Goal: Information Seeking & Learning: Learn about a topic

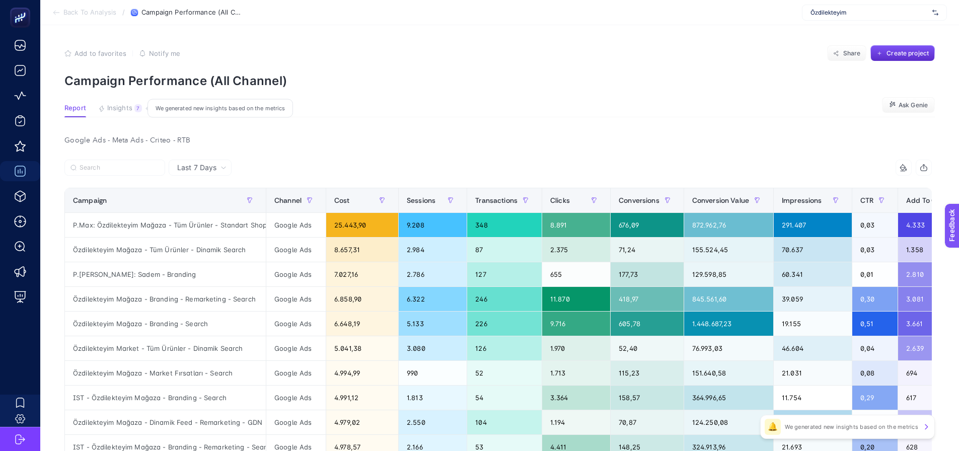
click at [108, 112] on span "Insights" at bounding box center [119, 108] width 25 height 8
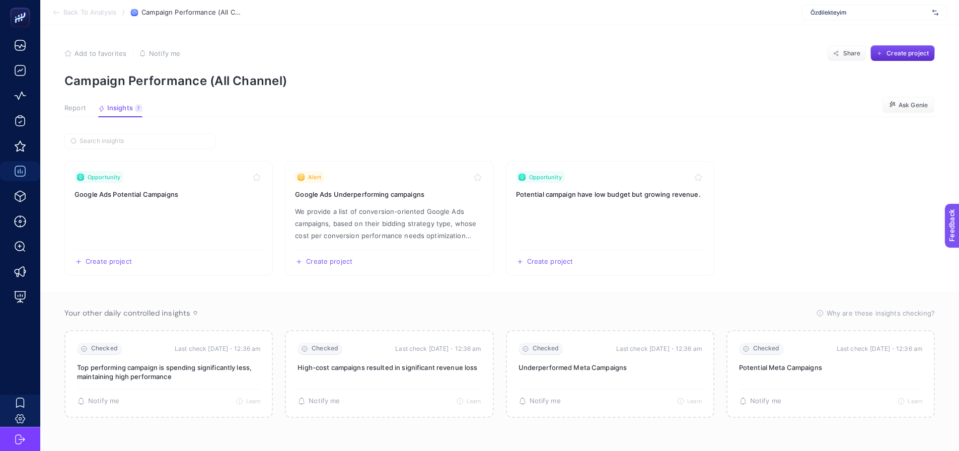
click at [79, 112] on span "Report" at bounding box center [75, 108] width 22 height 8
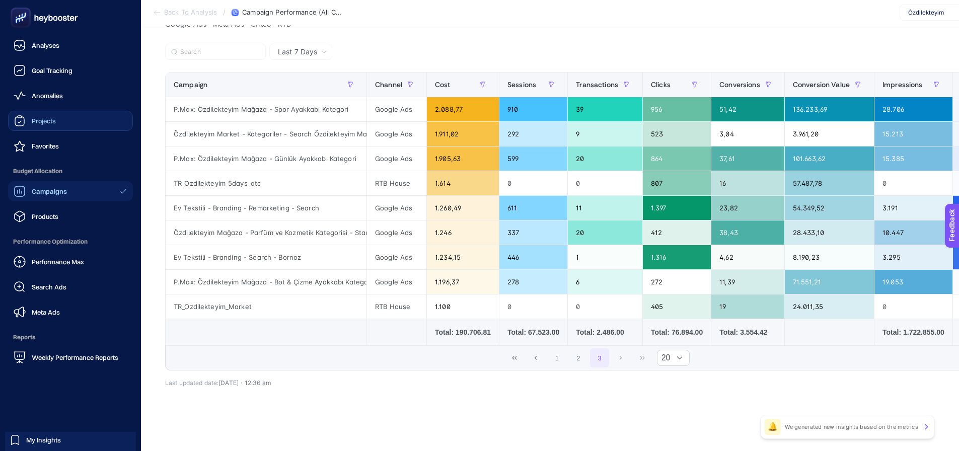
click at [42, 124] on span "Projects" at bounding box center [44, 121] width 24 height 8
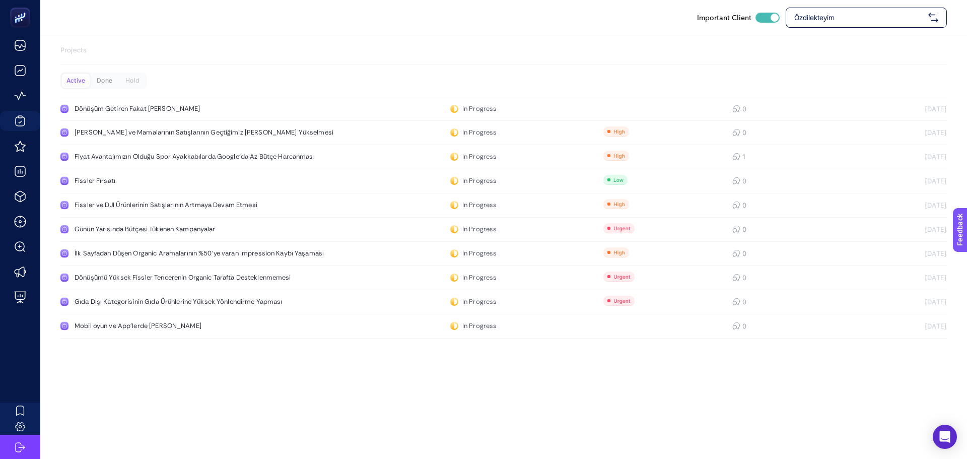
click at [118, 81] on div "Done" at bounding box center [132, 81] width 28 height 14
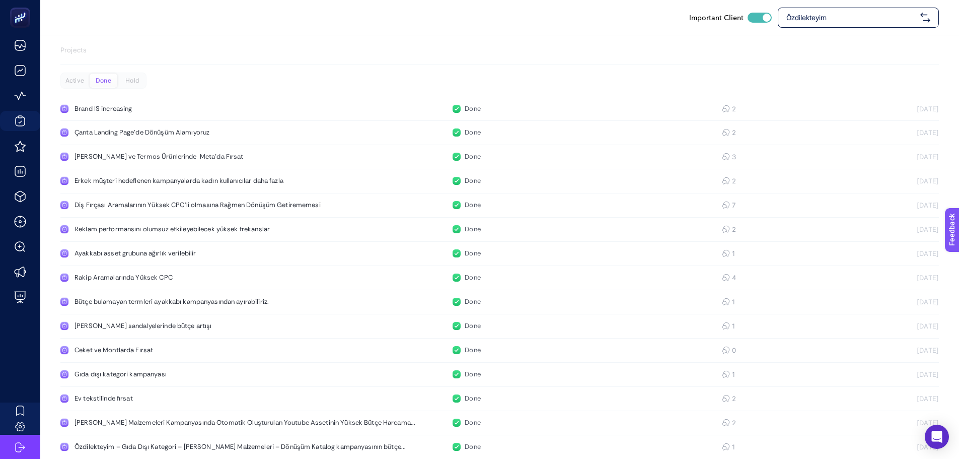
click at [820, 13] on span "Özdilekteyim" at bounding box center [851, 18] width 130 height 10
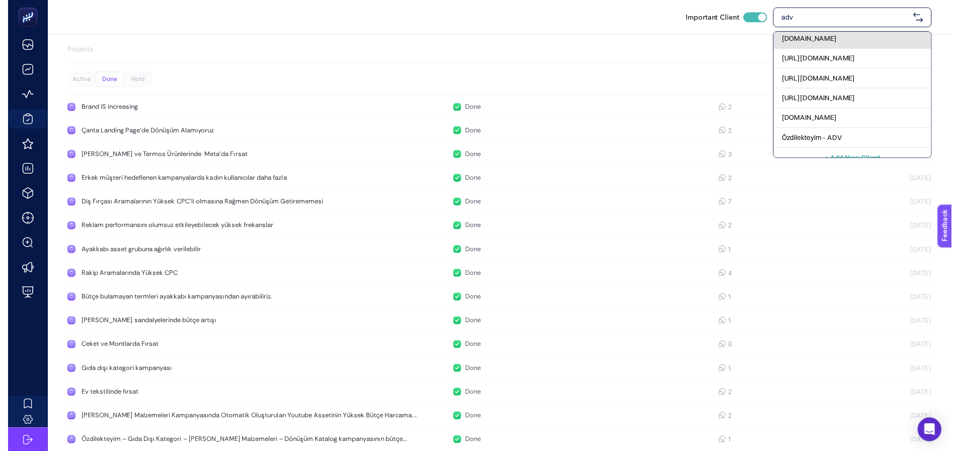
scroll to position [33, 0]
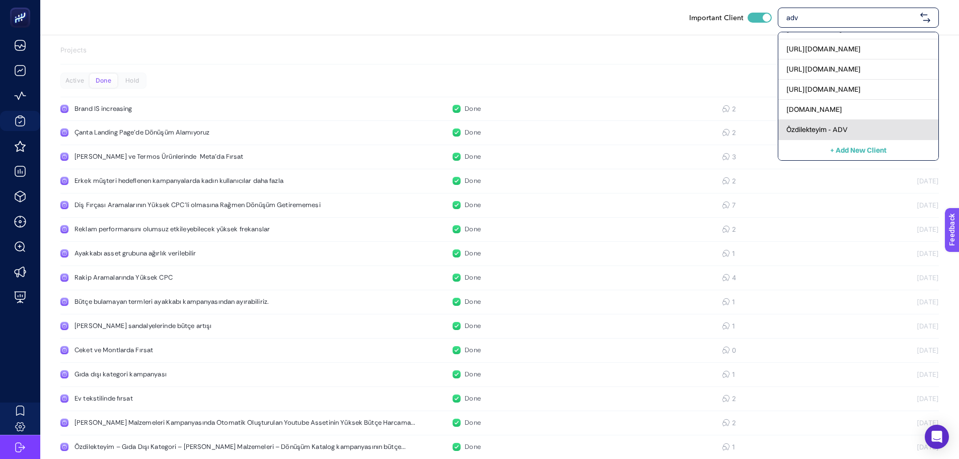
type input "adv"
click at [801, 130] on span "Özdilekteyim - ADV" at bounding box center [816, 129] width 61 height 10
checkbox input "false"
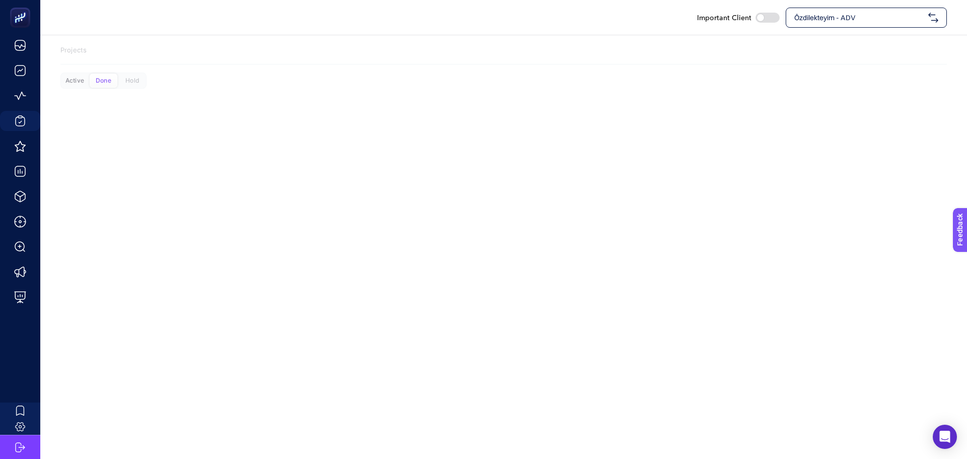
click at [66, 86] on div "Active" at bounding box center [75, 81] width 28 height 14
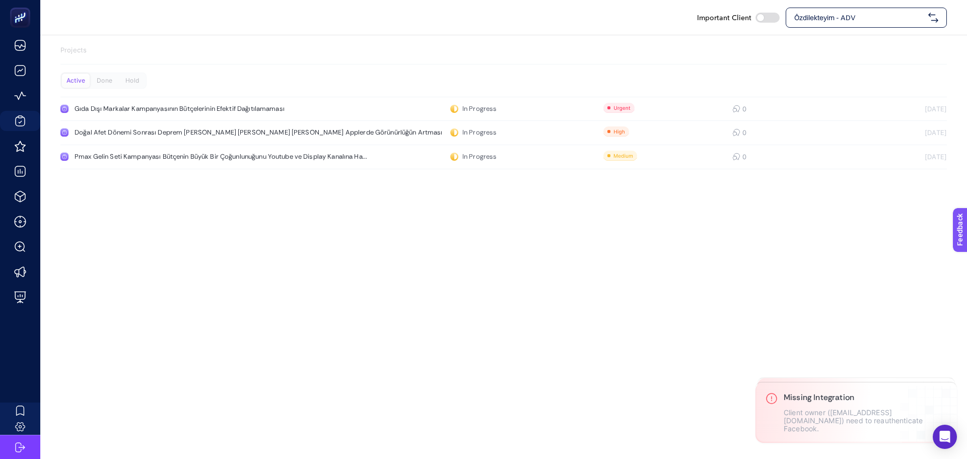
click at [125, 266] on div "Important Client Özdilekteyim - ADV Projects Active Done Hold Gıda Dışı Markala…" at bounding box center [483, 229] width 967 height 459
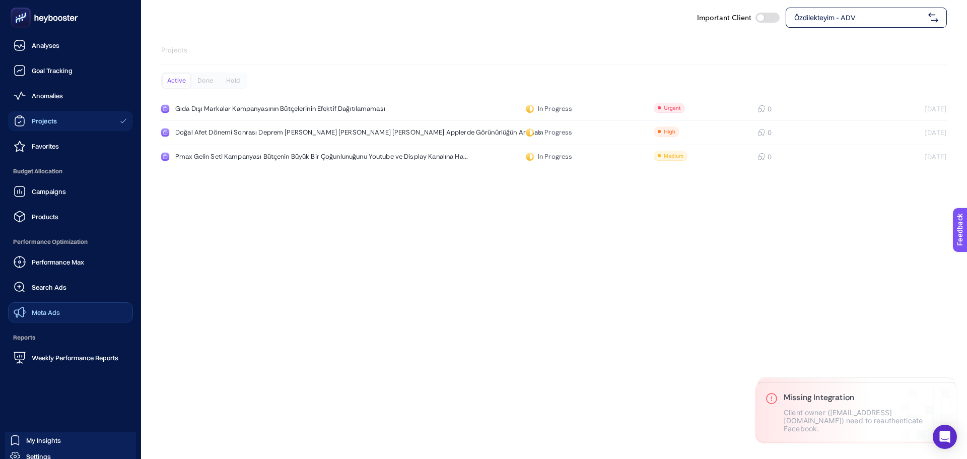
click at [35, 303] on link "Meta Ads" at bounding box center [70, 312] width 125 height 20
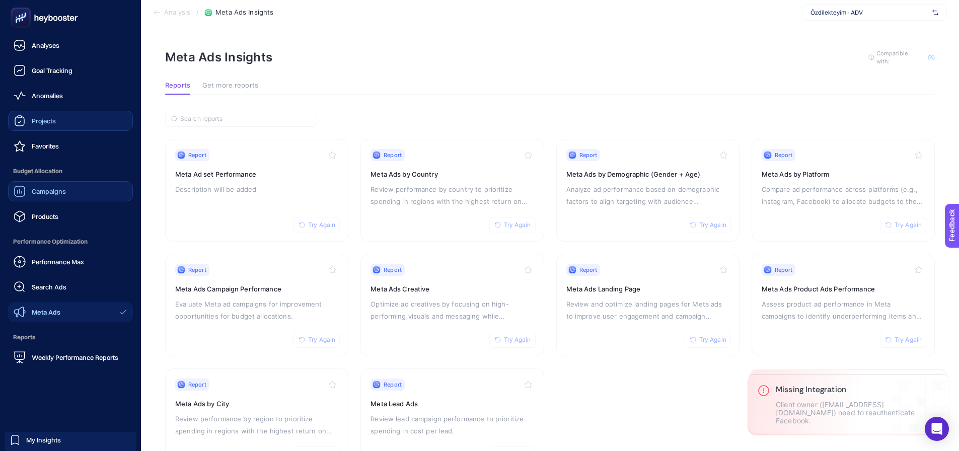
click at [77, 191] on link "Campaigns" at bounding box center [70, 191] width 125 height 20
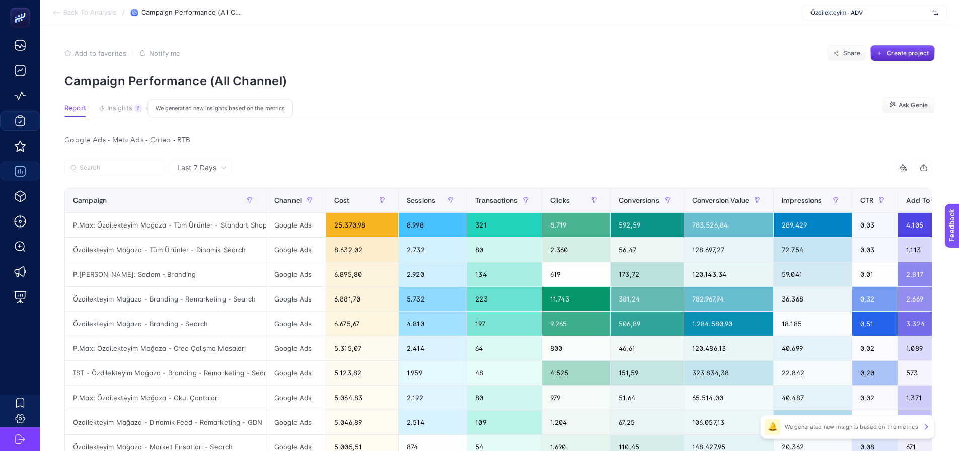
click at [113, 111] on span "Insights" at bounding box center [119, 108] width 25 height 8
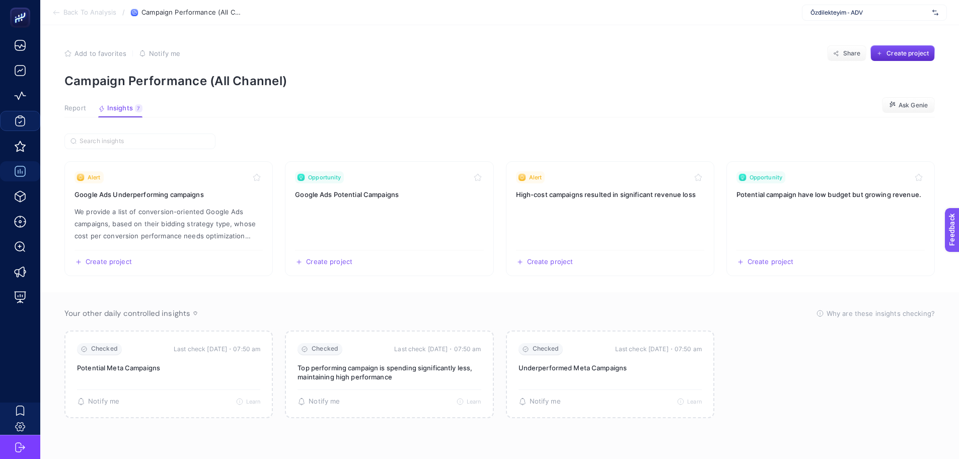
click at [71, 108] on span "Report" at bounding box center [75, 108] width 22 height 8
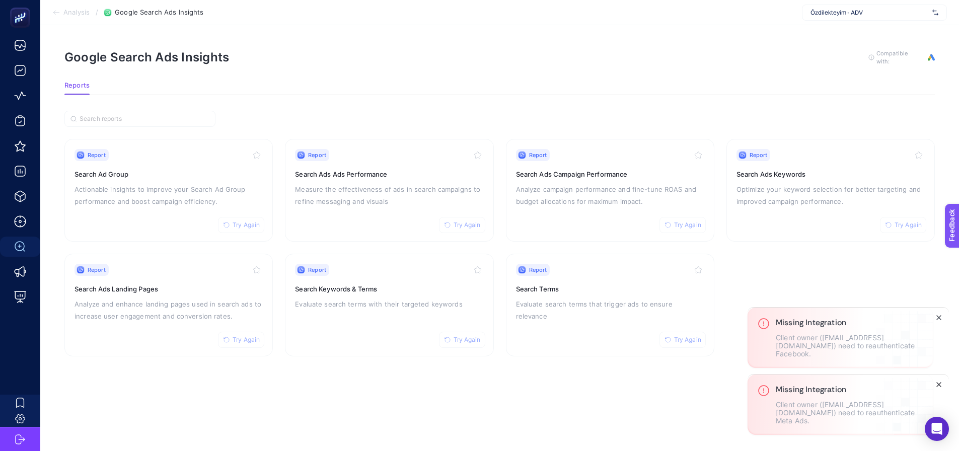
click at [939, 385] on line "Close" at bounding box center [939, 385] width 4 height 4
click at [938, 382] on icon "Close" at bounding box center [939, 385] width 8 height 8
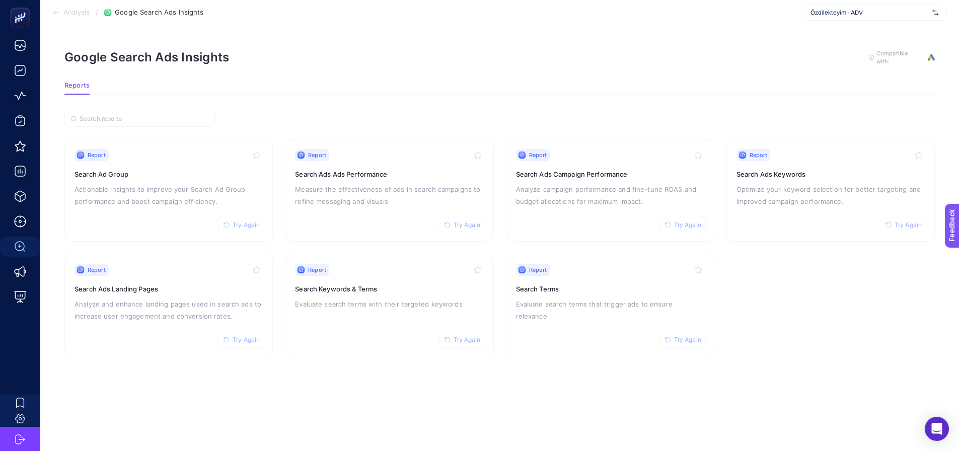
click at [861, 327] on section "Report Try Again Search Ad Group Actionable insights to improve your Search Ad …" at bounding box center [499, 248] width 871 height 218
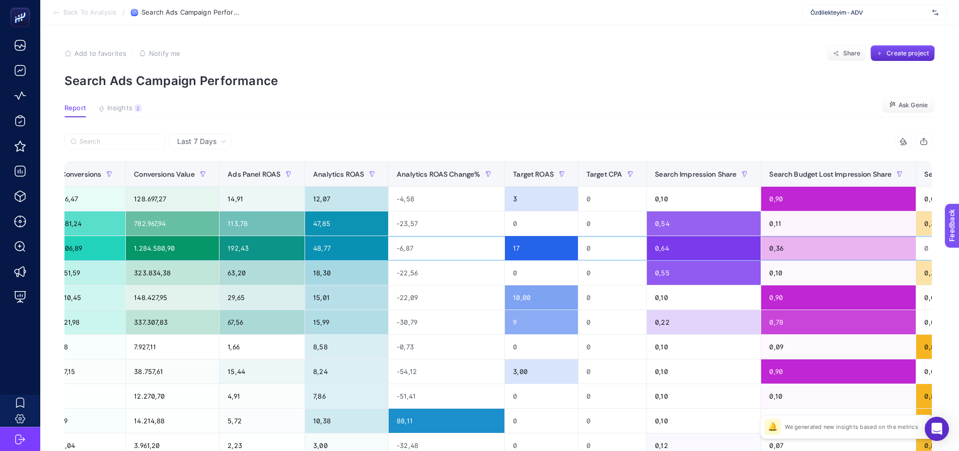
scroll to position [0, 777]
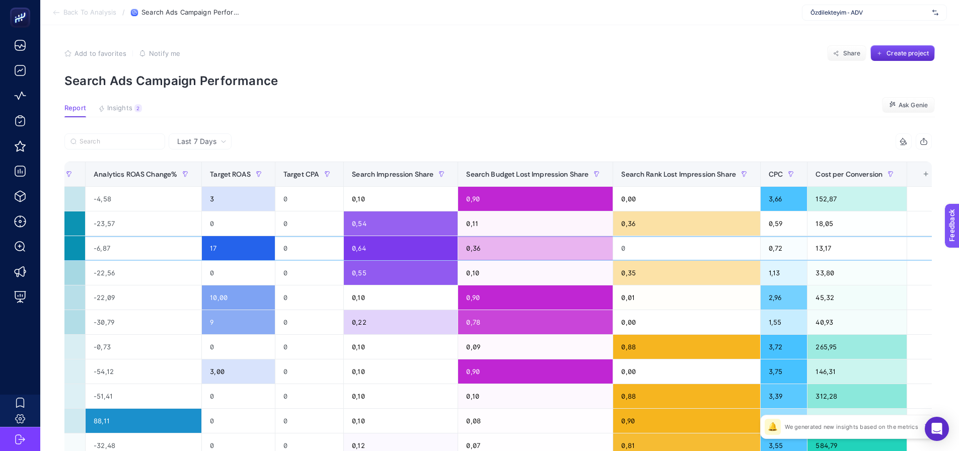
drag, startPoint x: 518, startPoint y: 249, endPoint x: 626, endPoint y: 242, distance: 108.0
click at [635, 130] on article "Add to favorites false Notify me Share Create project Search Ads Campaign Perfo…" at bounding box center [499, 332] width 919 height 614
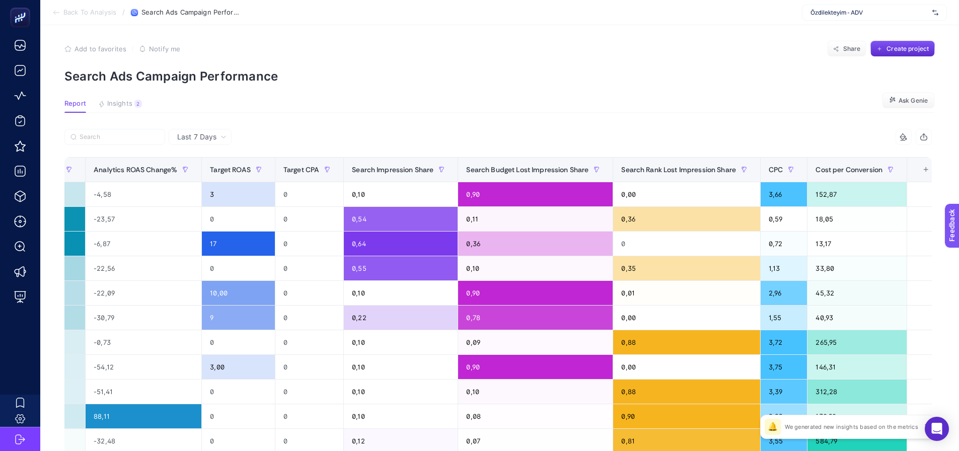
drag, startPoint x: 635, startPoint y: 130, endPoint x: 533, endPoint y: 139, distance: 103.1
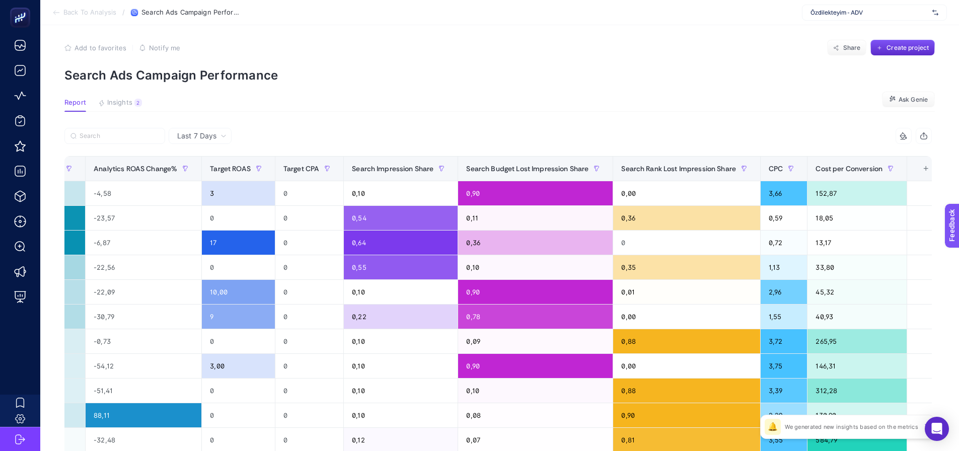
drag, startPoint x: 477, startPoint y: 122, endPoint x: 411, endPoint y: 125, distance: 65.5
click at [437, 78] on p "Search Ads Campaign Performance" at bounding box center [499, 75] width 871 height 15
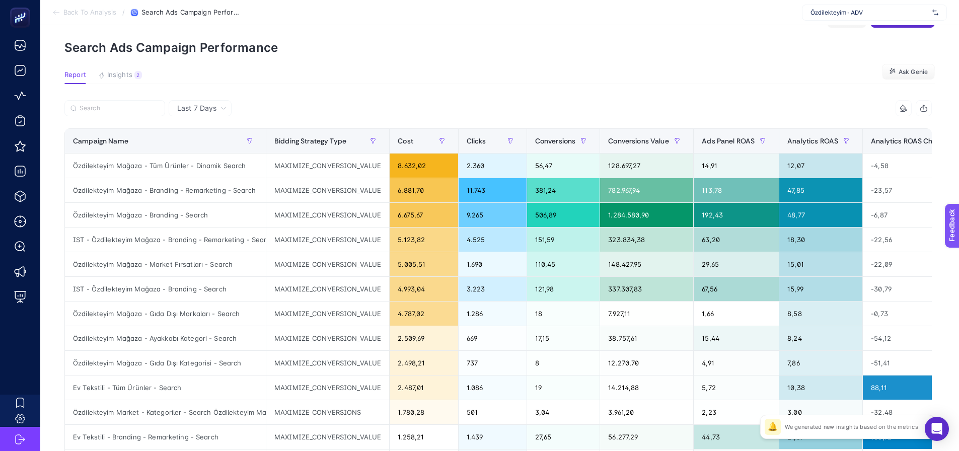
scroll to position [106, 0]
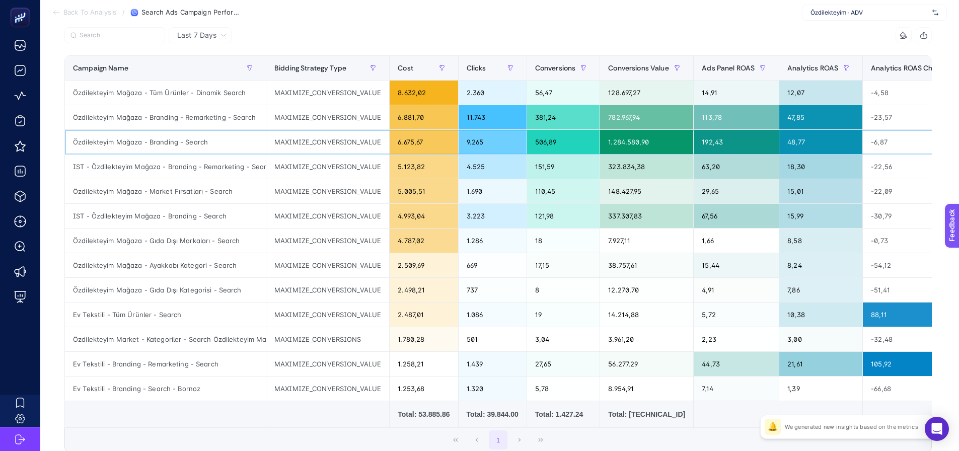
drag, startPoint x: 234, startPoint y: 130, endPoint x: 238, endPoint y: 138, distance: 8.6
click at [238, 138] on div "Özdilekteyim Mağaza - Branding - Search" at bounding box center [165, 142] width 201 height 24
click at [239, 120] on div "Özdilekteyim Mağaza - Branding - Remarketing - Search" at bounding box center [165, 117] width 201 height 24
click at [237, 146] on div "Özdilekteyim Mağaza - Branding - Search" at bounding box center [165, 142] width 201 height 24
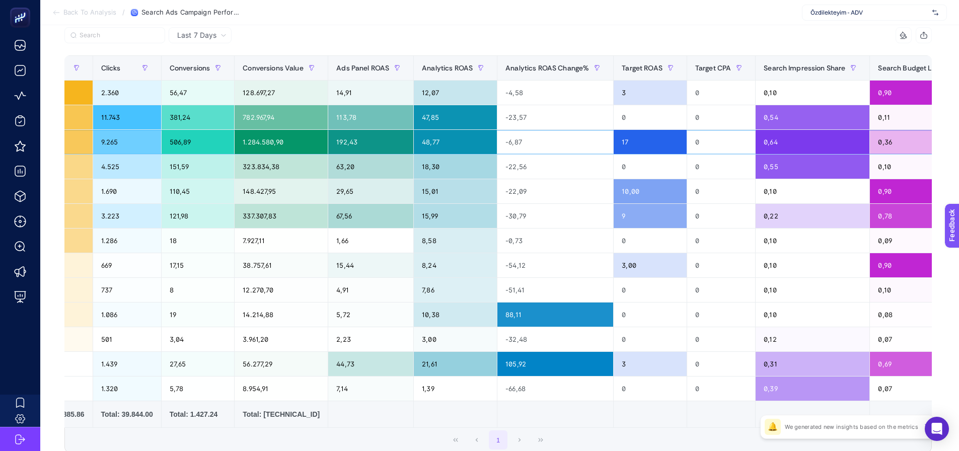
drag, startPoint x: 268, startPoint y: 130, endPoint x: 305, endPoint y: 134, distance: 36.9
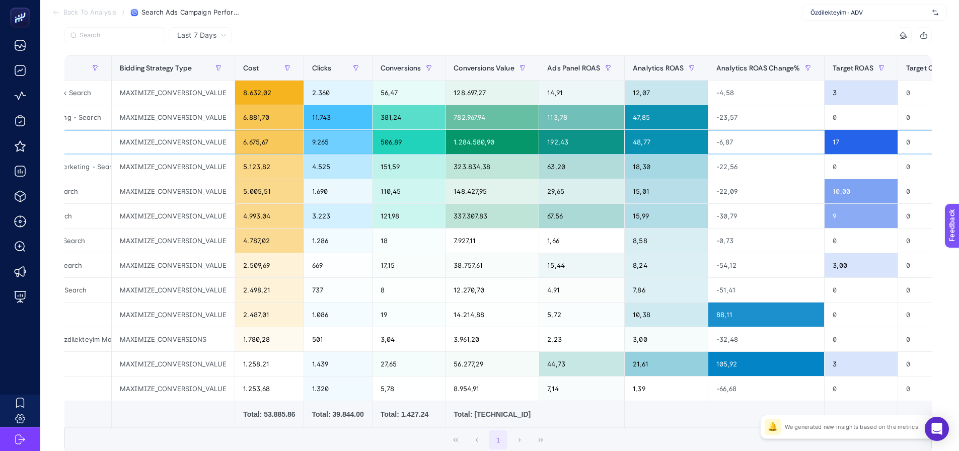
scroll to position [0, 26]
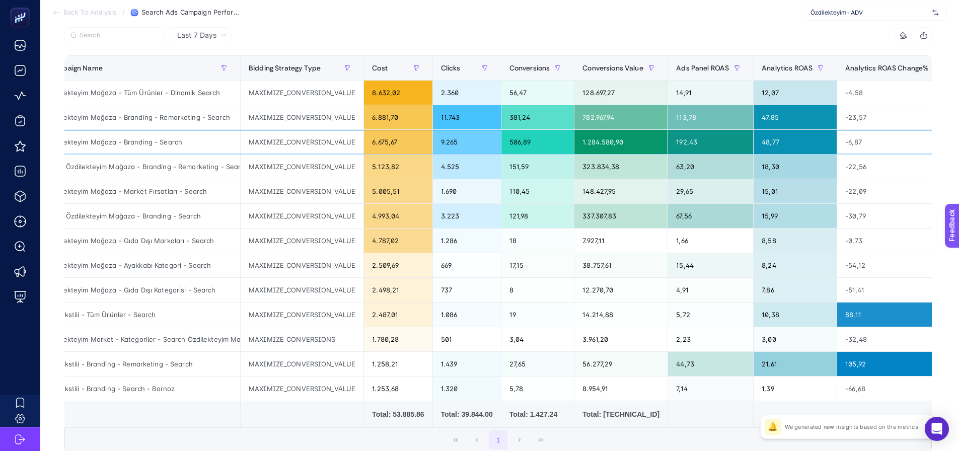
drag, startPoint x: 258, startPoint y: 135, endPoint x: 208, endPoint y: 134, distance: 50.4
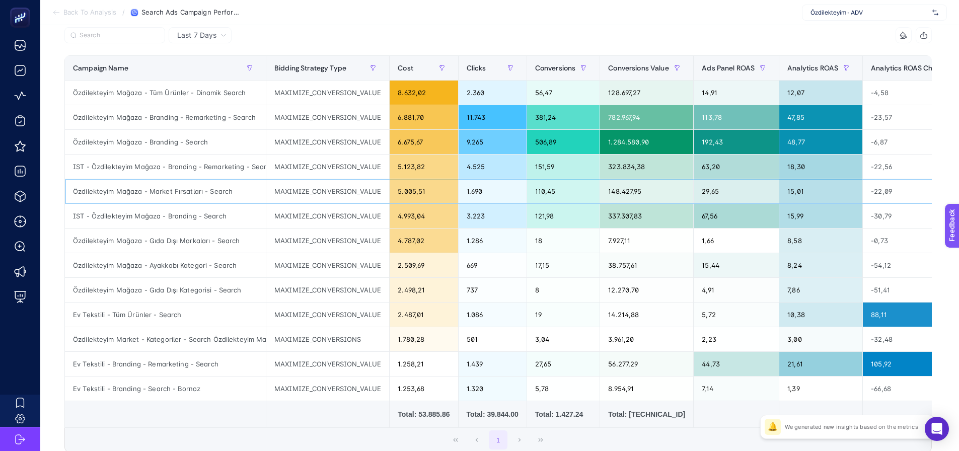
click at [459, 187] on div "1.690" at bounding box center [493, 191] width 68 height 24
click at [292, 440] on div "1" at bounding box center [498, 440] width 867 height 24
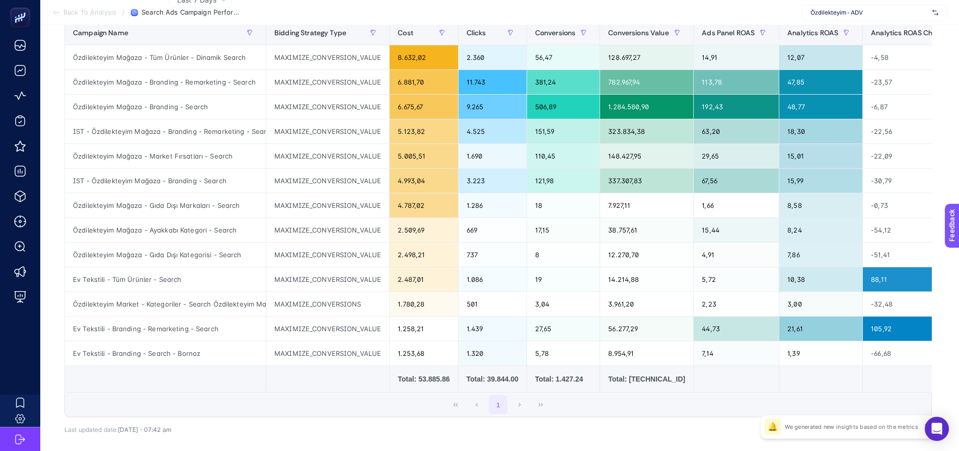
scroll to position [192, 0]
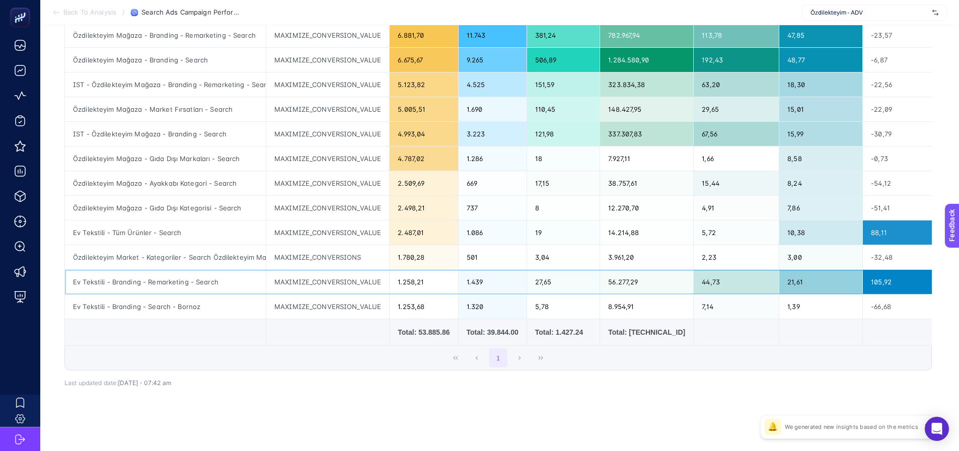
click at [340, 286] on div "MAXIMIZE_CONVERSION_VALUE" at bounding box center [327, 282] width 123 height 24
drag, startPoint x: 318, startPoint y: 280, endPoint x: 351, endPoint y: 281, distance: 32.7
click at [351, 281] on div "MAXIMIZE_CONVERSION_VALUE" at bounding box center [327, 282] width 123 height 24
drag, startPoint x: 350, startPoint y: 301, endPoint x: 318, endPoint y: 302, distance: 32.7
click at [318, 302] on div "MAXIMIZE_CONVERSION_VALUE" at bounding box center [327, 307] width 123 height 24
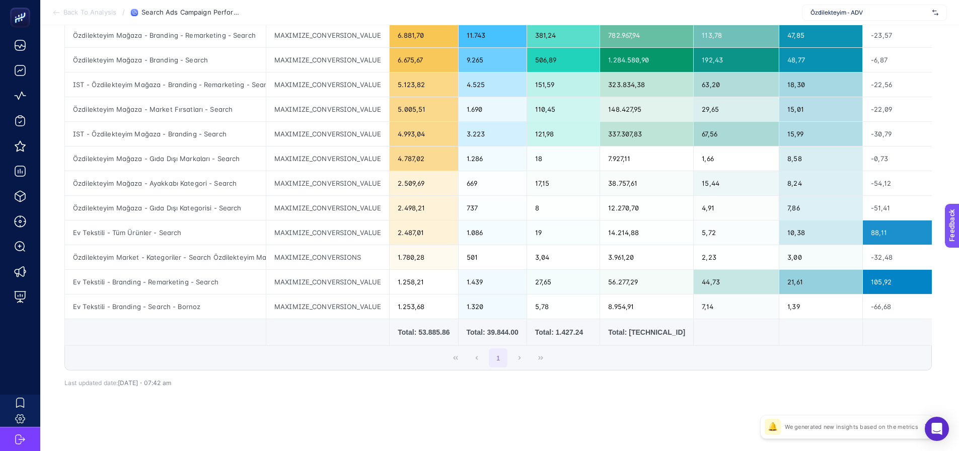
click at [600, 333] on td at bounding box center [647, 332] width 94 height 27
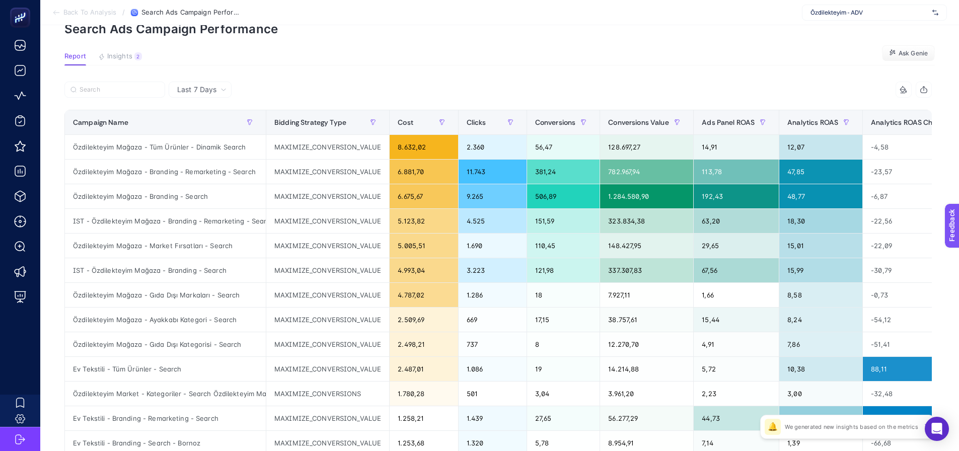
scroll to position [41, 0]
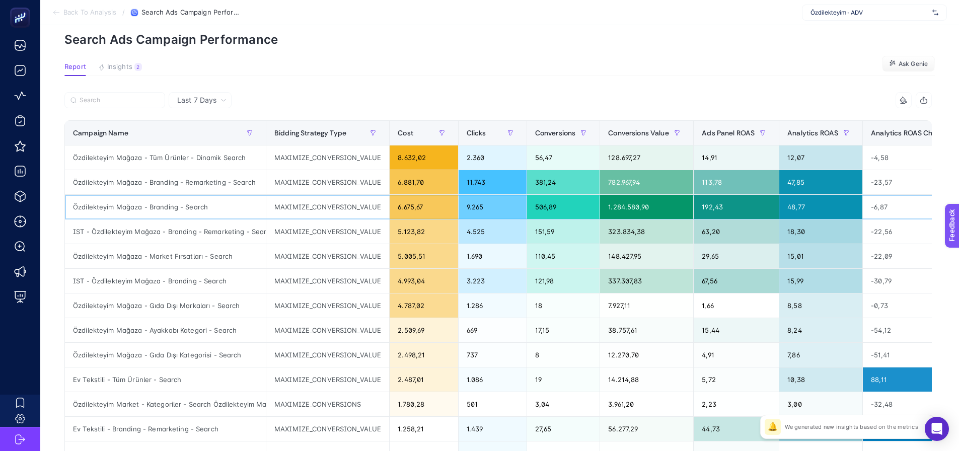
click at [202, 213] on div "Özdilekteyim Mağaza - Branding - Search" at bounding box center [165, 207] width 201 height 24
click at [199, 208] on div "Özdilekteyim Mağaza - Branding - Search" at bounding box center [165, 207] width 201 height 24
click at [193, 186] on div "Özdilekteyim Mağaza - Branding - Remarketing - Search" at bounding box center [165, 182] width 201 height 24
click at [190, 207] on div "Özdilekteyim Mağaza - Branding - Search" at bounding box center [165, 207] width 201 height 24
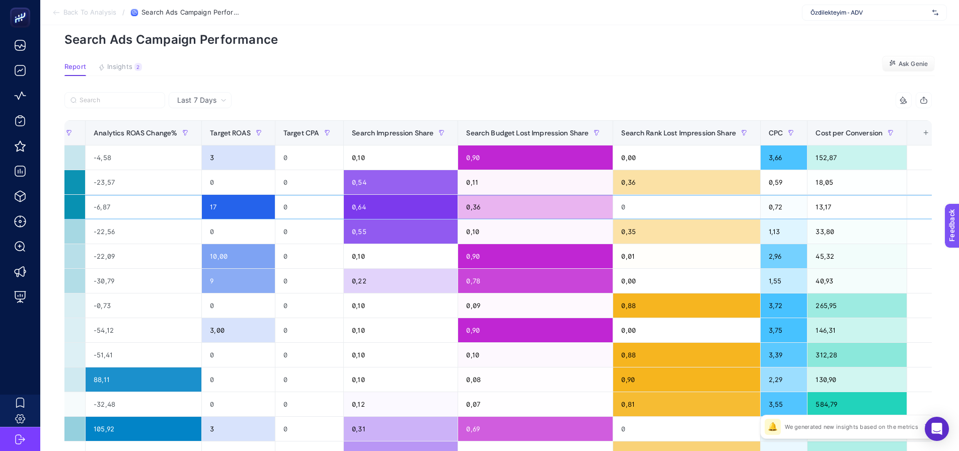
drag, startPoint x: 382, startPoint y: 203, endPoint x: 392, endPoint y: 204, distance: 10.6
drag, startPoint x: 485, startPoint y: 131, endPoint x: 526, endPoint y: 83, distance: 63.6
click at [526, 83] on article "Add to favorites false Notify me Share Create project Search Ads Campaign Perfo…" at bounding box center [499, 291] width 919 height 614
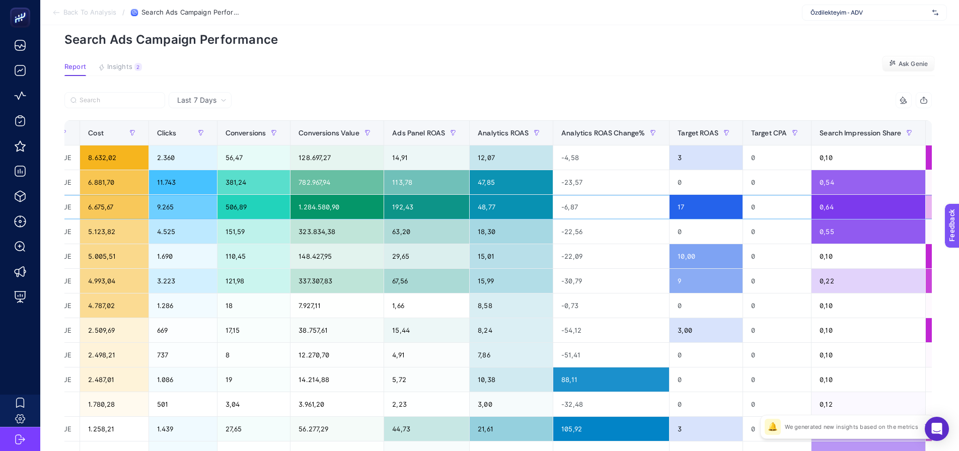
scroll to position [0, 0]
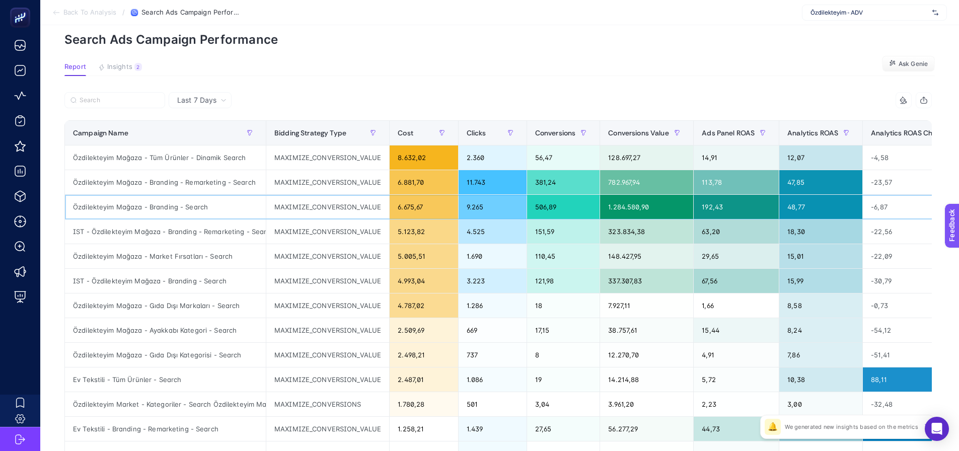
drag, startPoint x: 513, startPoint y: 216, endPoint x: 436, endPoint y: 218, distance: 77.1
click at [127, 100] on input "Search" at bounding box center [120, 101] width 80 height 8
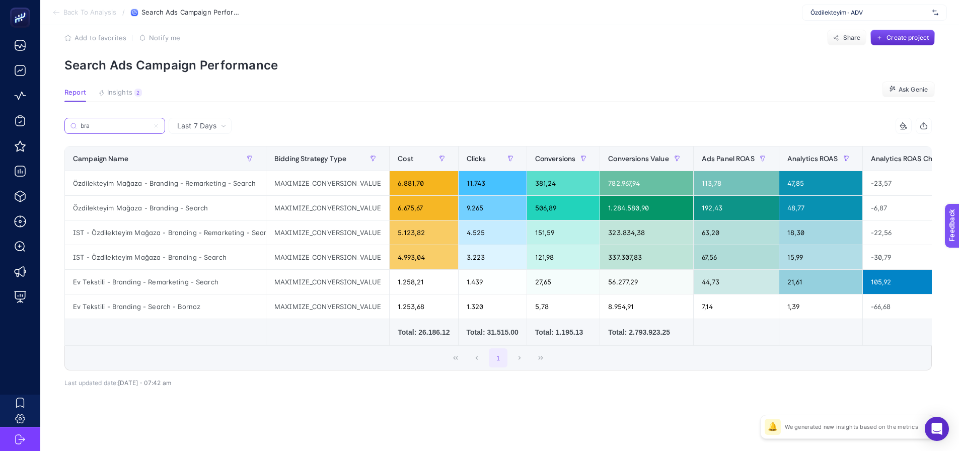
scroll to position [20, 0]
type input "bran"
drag, startPoint x: 219, startPoint y: 341, endPoint x: 240, endPoint y: 349, distance: 22.6
click at [240, 349] on div "bran 14 items selected Campaign Name Bidding Strategy Type Cost Clicks Conversi…" at bounding box center [498, 244] width 868 height 253
click at [239, 361] on div "1" at bounding box center [498, 358] width 867 height 24
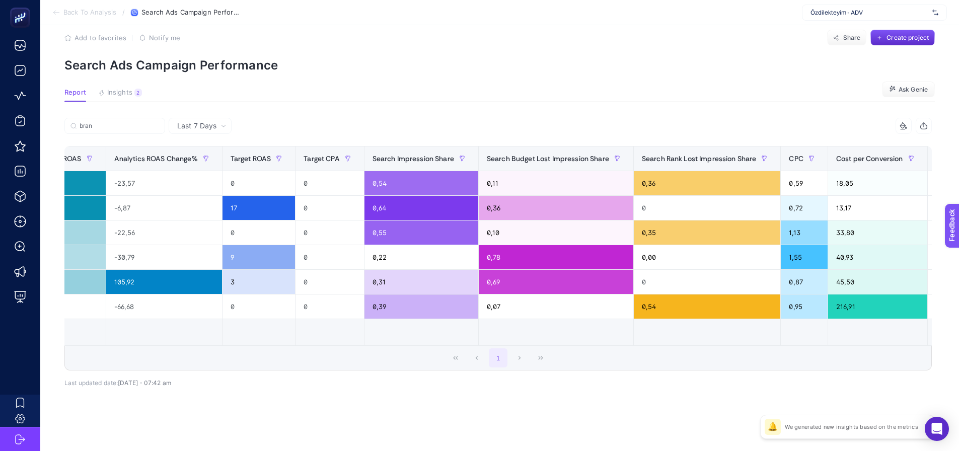
scroll to position [0, 765]
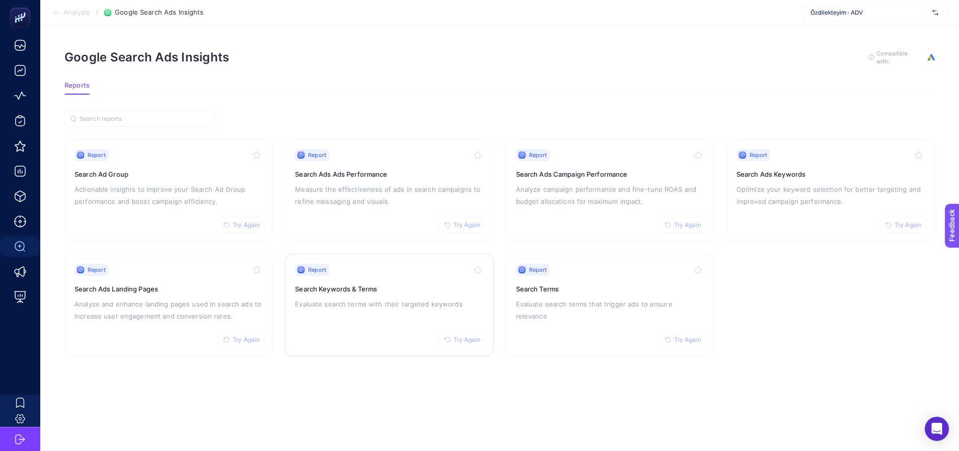
drag, startPoint x: 0, startPoint y: 0, endPoint x: 330, endPoint y: 306, distance: 450.0
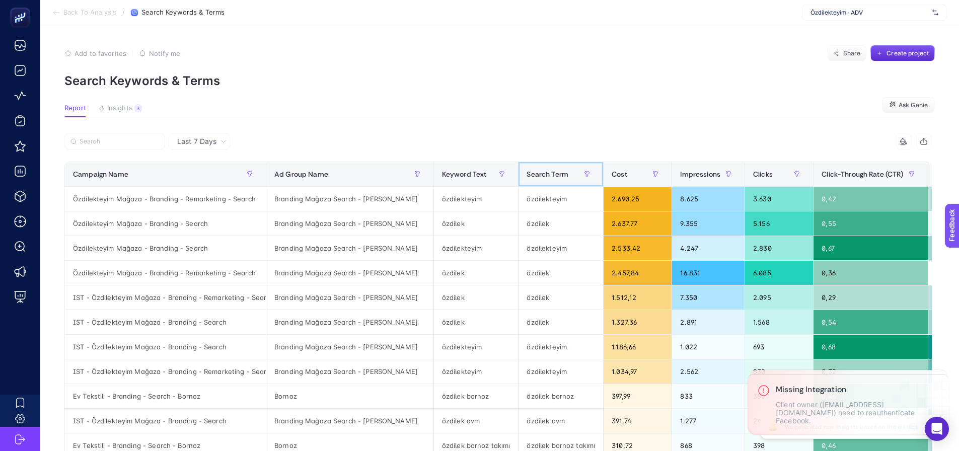
click at [536, 175] on span "Search Term" at bounding box center [548, 174] width 42 height 8
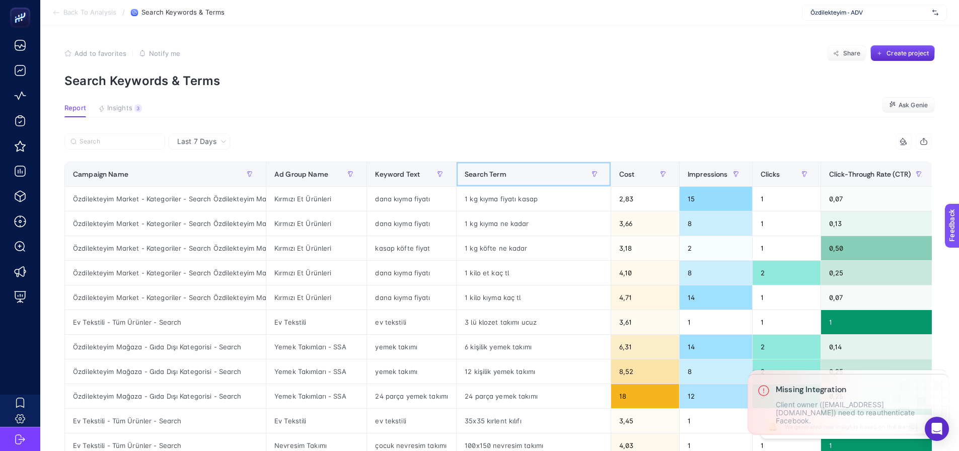
click at [536, 175] on div "Search Term" at bounding box center [534, 174] width 138 height 16
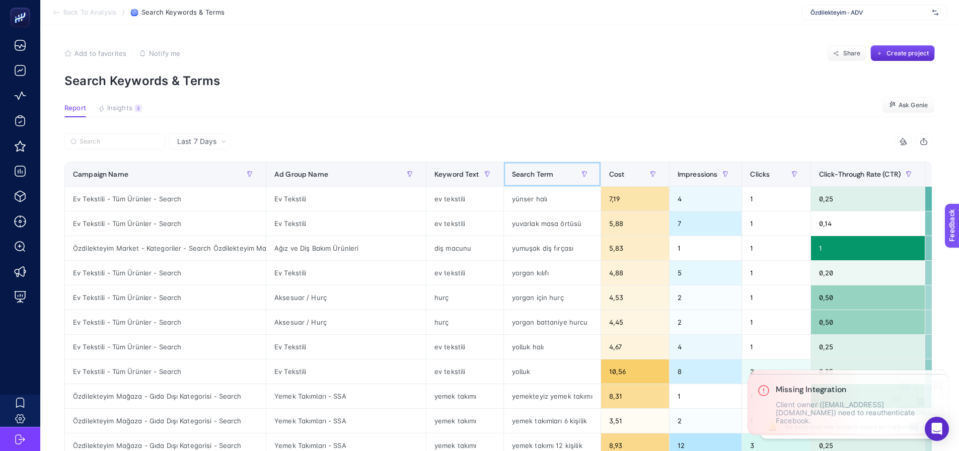
click at [536, 175] on div "Search Term" at bounding box center [552, 174] width 81 height 16
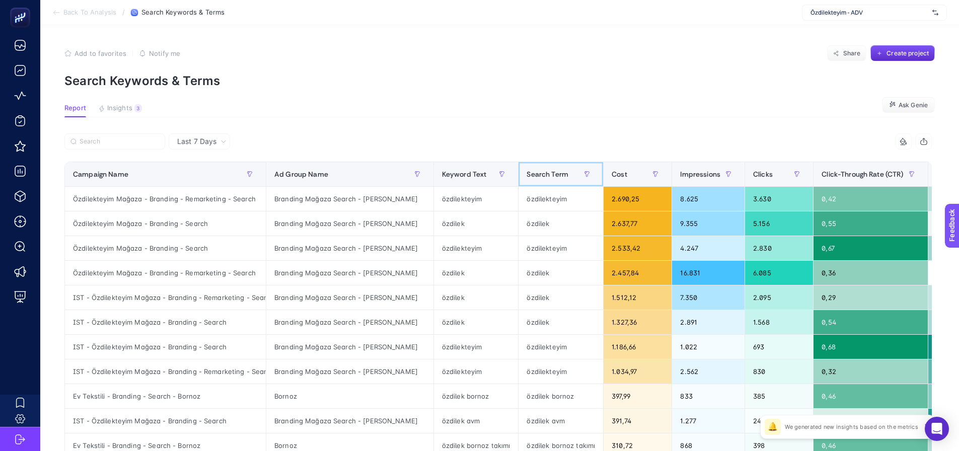
click at [533, 179] on div "Search Term" at bounding box center [561, 174] width 68 height 16
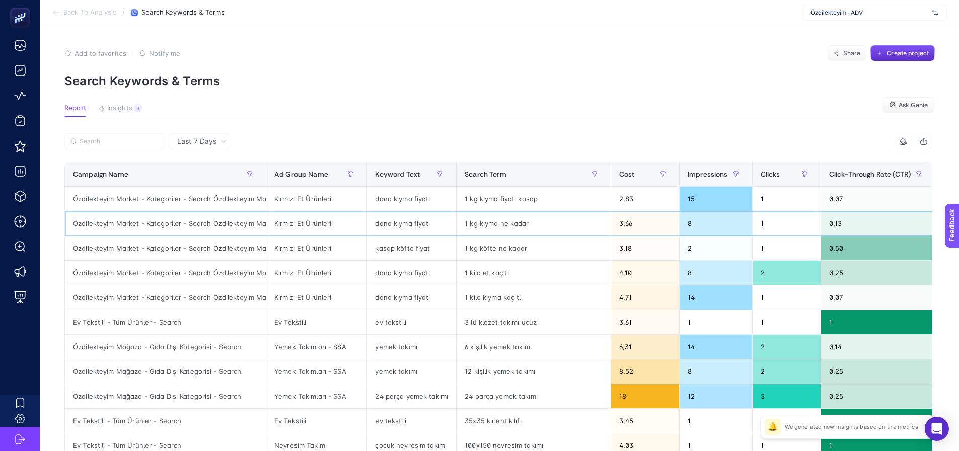
click at [227, 227] on div "Özdilekteyim Market - Kategoriler - Search Özdilekteyim Market - Kategoriler - …" at bounding box center [165, 223] width 201 height 24
click at [297, 258] on div "Kırmızı Et Ürünleri" at bounding box center [316, 248] width 100 height 24
click at [393, 286] on div "dana kıyma fiyatı" at bounding box center [411, 297] width 89 height 24
click at [619, 176] on span "Cost" at bounding box center [627, 174] width 16 height 8
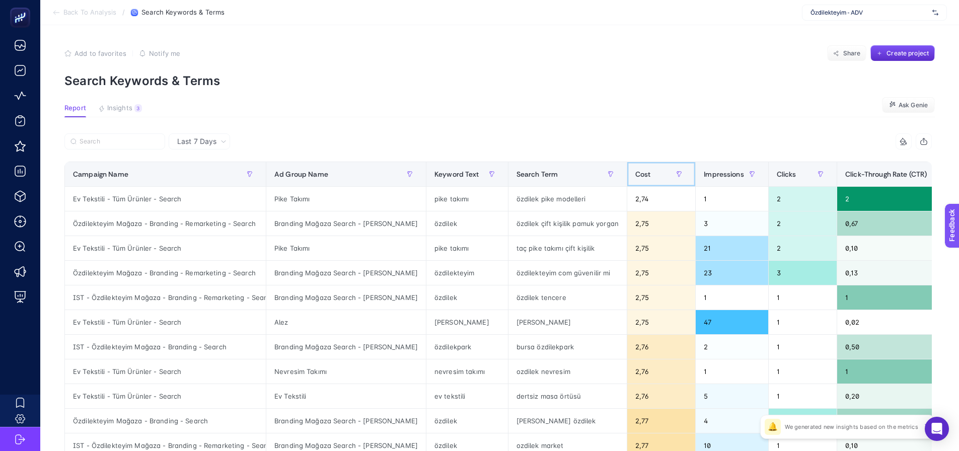
click at [635, 177] on span "Cost" at bounding box center [643, 174] width 16 height 8
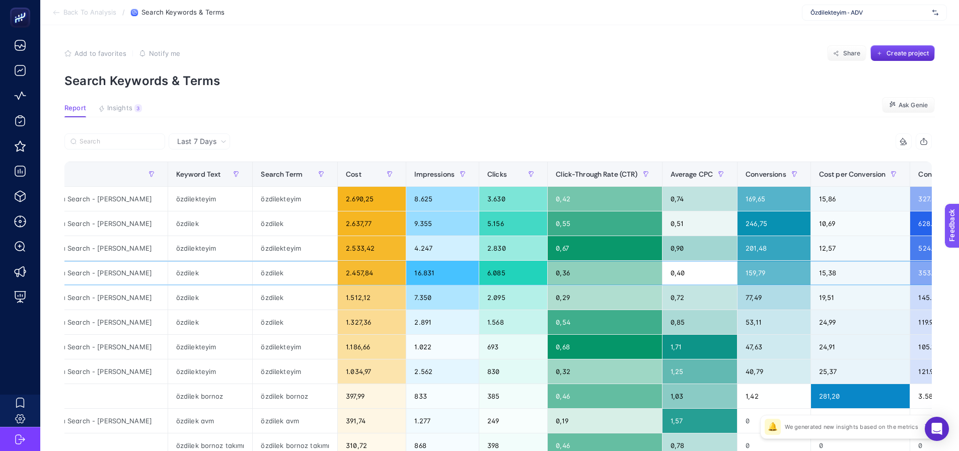
drag, startPoint x: 659, startPoint y: 270, endPoint x: 687, endPoint y: 273, distance: 28.4
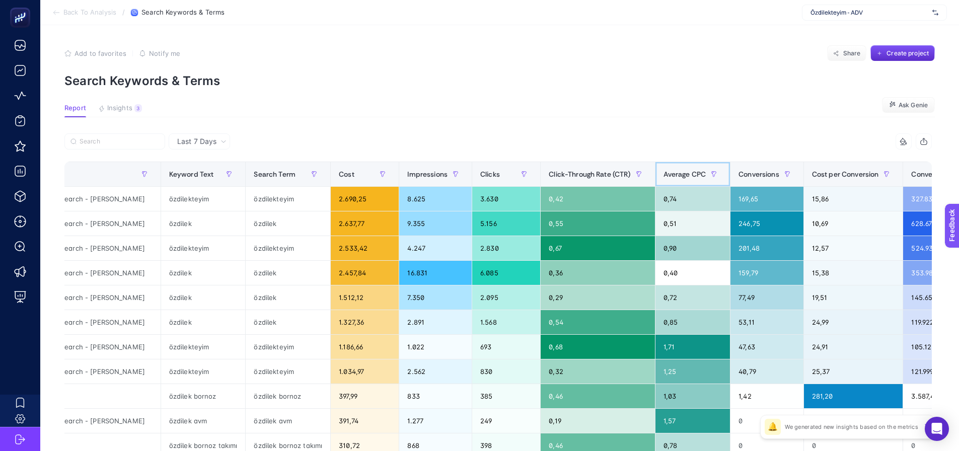
click at [680, 173] on span "Average CPC" at bounding box center [685, 174] width 43 height 8
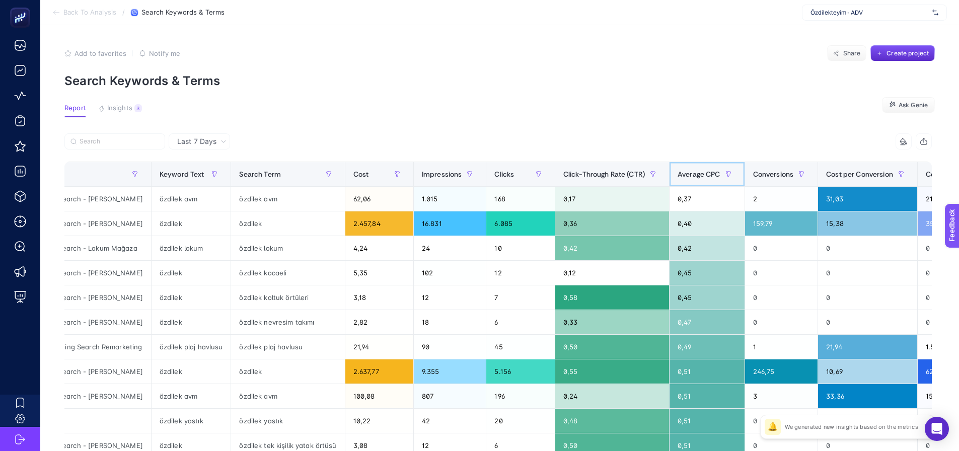
click at [682, 172] on span "Average CPC" at bounding box center [699, 174] width 43 height 8
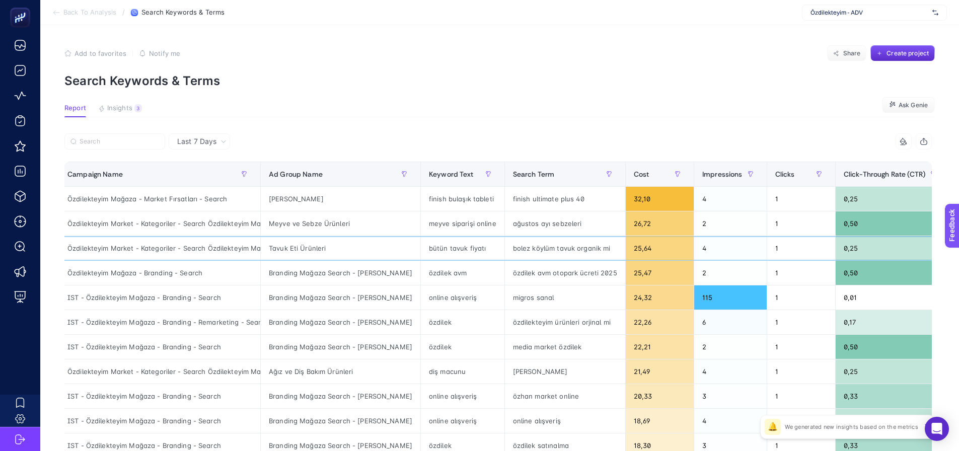
scroll to position [0, 0]
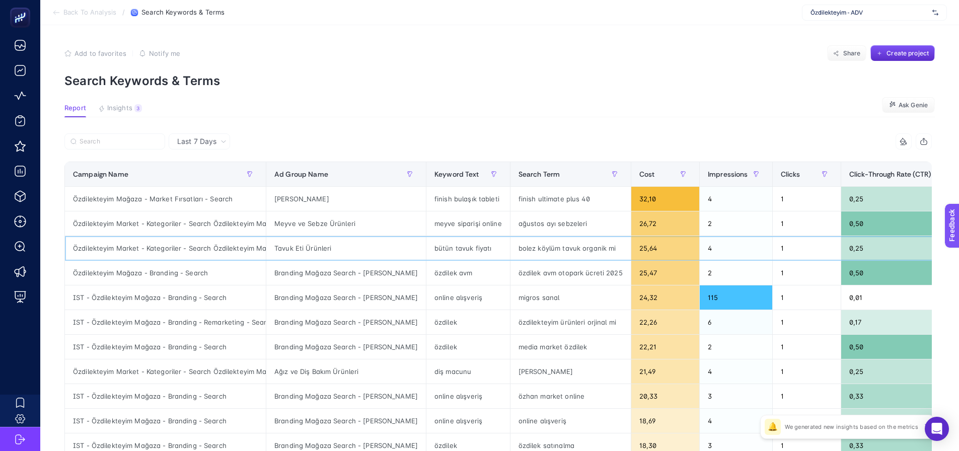
drag, startPoint x: 348, startPoint y: 253, endPoint x: 333, endPoint y: 257, distance: 16.1
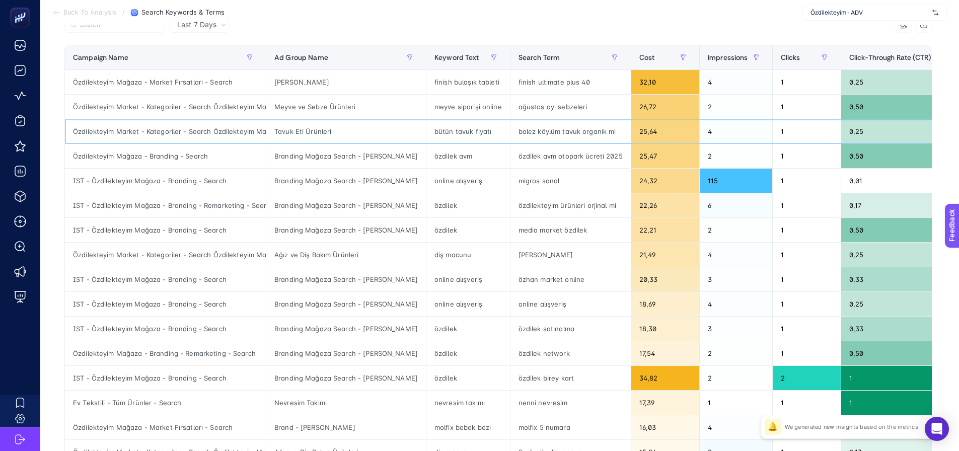
scroll to position [252, 0]
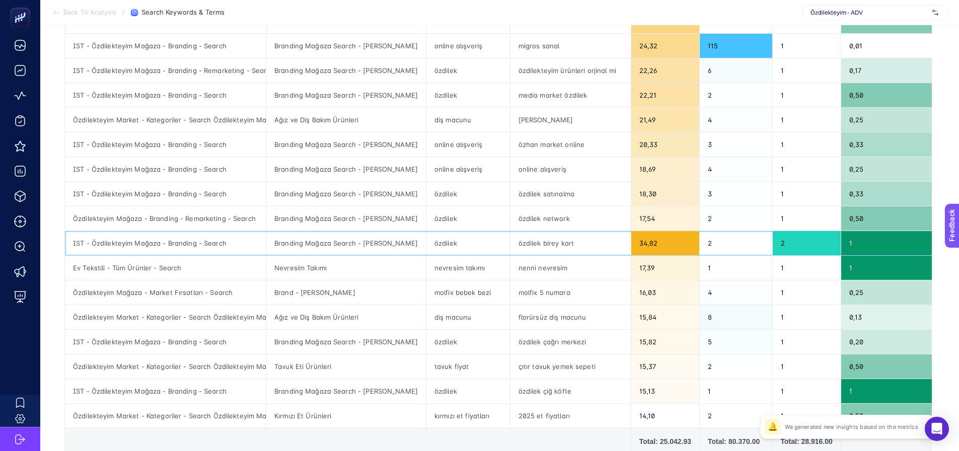
click at [517, 243] on div "özdilek birey kart" at bounding box center [571, 243] width 120 height 24
copy tr "özdilek birey kart"
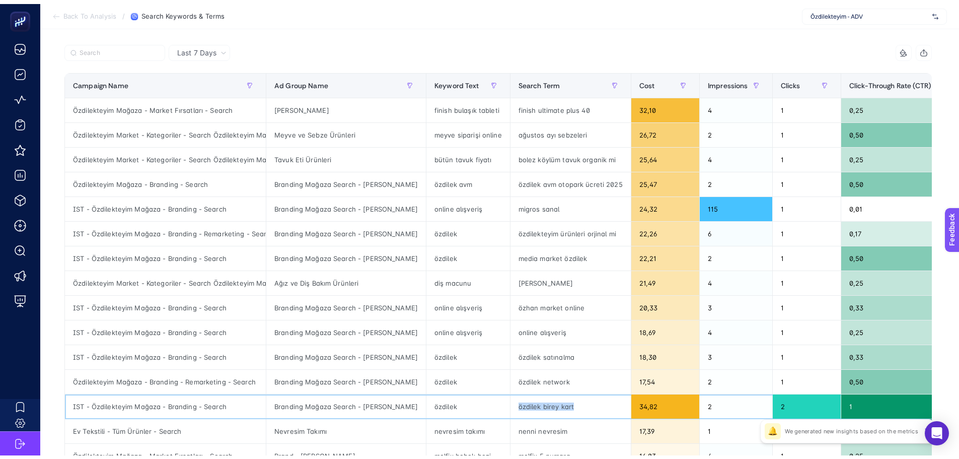
scroll to position [0, 0]
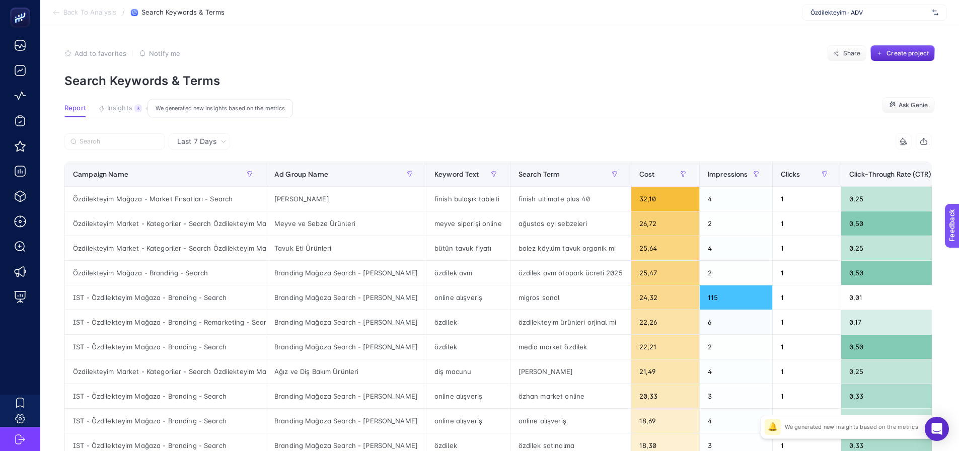
click at [133, 110] on button "Insights 3 We generated new insights based on the metrics" at bounding box center [120, 110] width 44 height 13
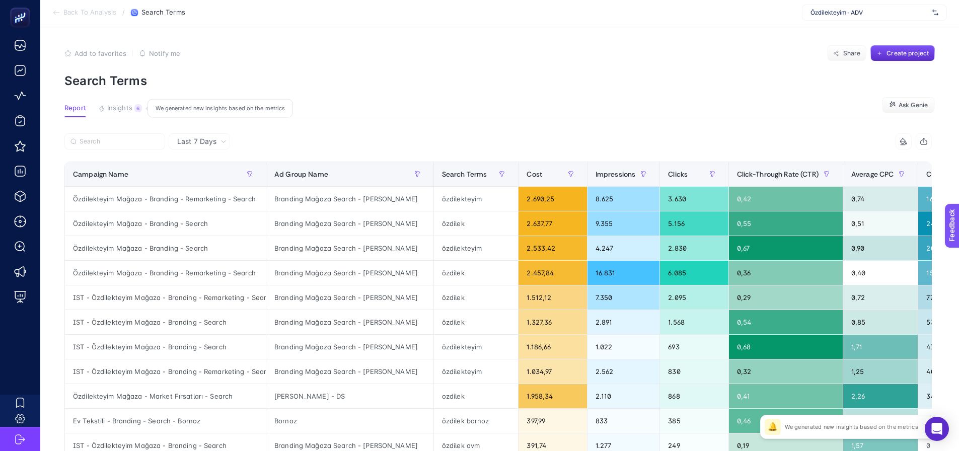
click at [125, 113] on button "Insights 6 We generated new insights based on the metrics" at bounding box center [120, 110] width 44 height 13
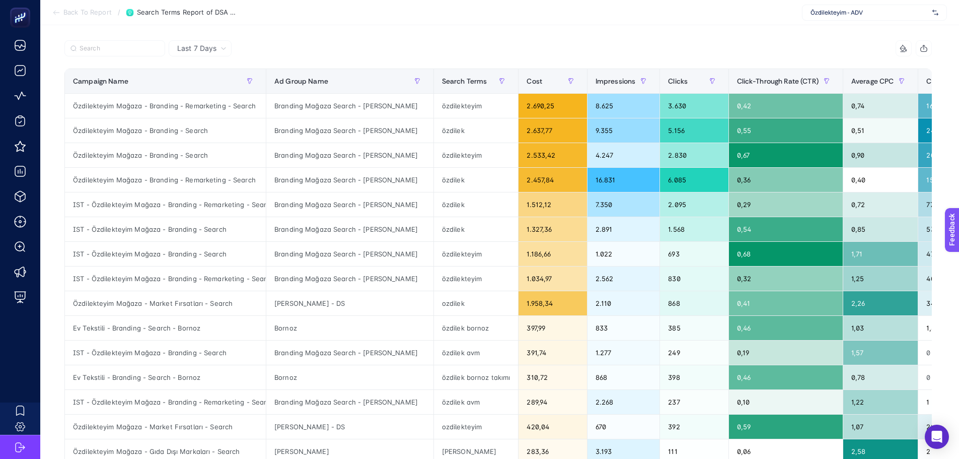
scroll to position [50, 0]
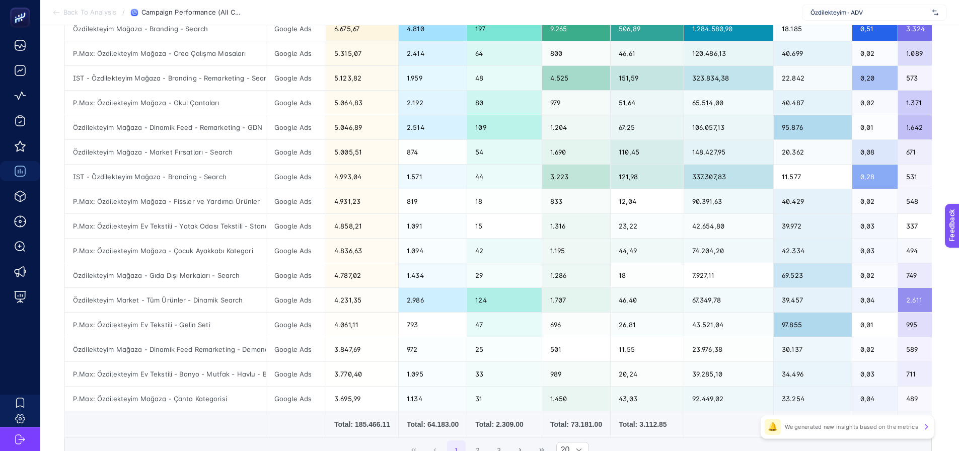
scroll to position [352, 0]
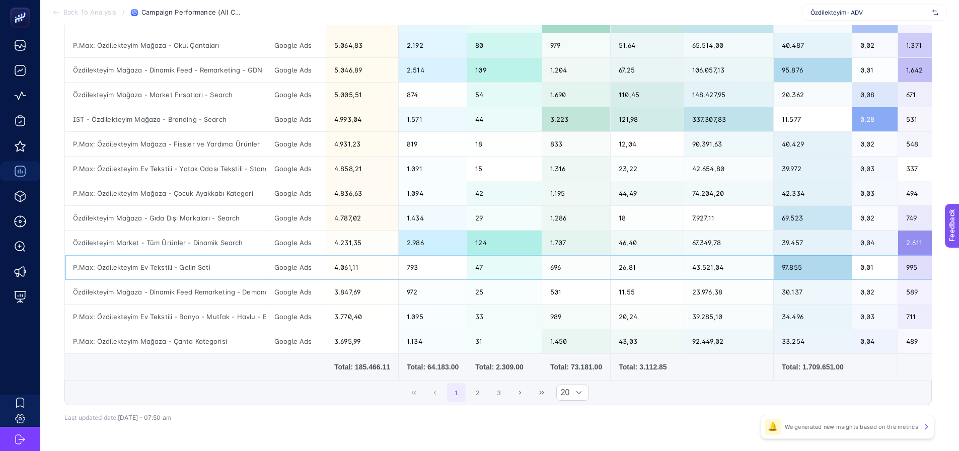
click at [225, 268] on div "P.Max: Özdilekteyim Ev Tekstili - Gelin Seti" at bounding box center [165, 267] width 201 height 24
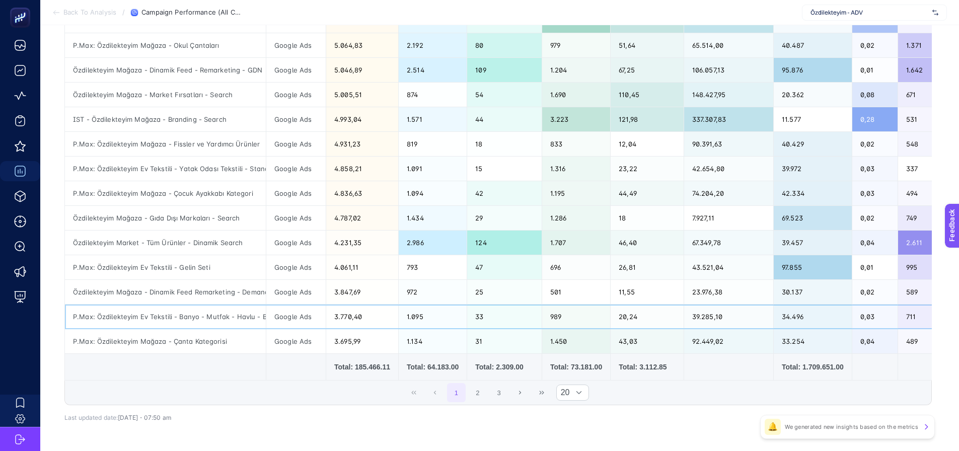
click at [224, 317] on div "P.Max: Özdilekteyim Ev Tekstili - Banyo - Mutfak - Havlu - Bornoz - Standart Sh…" at bounding box center [165, 317] width 201 height 24
click at [223, 338] on div "P.Max: Özdilekteyim Mağaza - Çanta Kategorisi" at bounding box center [165, 341] width 201 height 24
click at [223, 319] on div "P.Max: Özdilekteyim Ev Tekstili - Banyo - Mutfak - Havlu - Bornoz - Standart Sh…" at bounding box center [165, 317] width 201 height 24
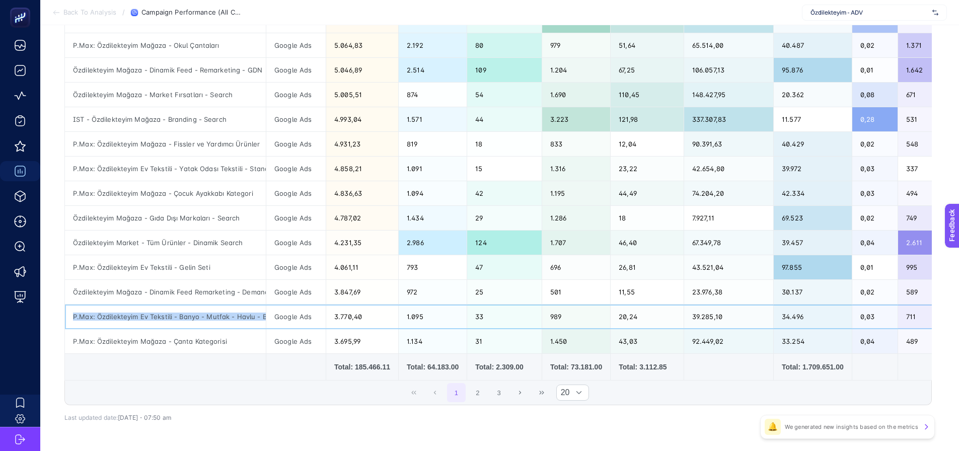
click at [223, 319] on div "P.Max: Özdilekteyim Ev Tekstili - Banyo - Mutfak - Havlu - Bornoz - Standart Sh…" at bounding box center [165, 317] width 201 height 24
drag, startPoint x: 223, startPoint y: 319, endPoint x: 261, endPoint y: 315, distance: 39.0
click at [262, 315] on div "P.Max: Özdilekteyim Ev Tekstili - Banyo - Mutfak - Havlu - Bornoz - Standart Sh…" at bounding box center [165, 317] width 201 height 24
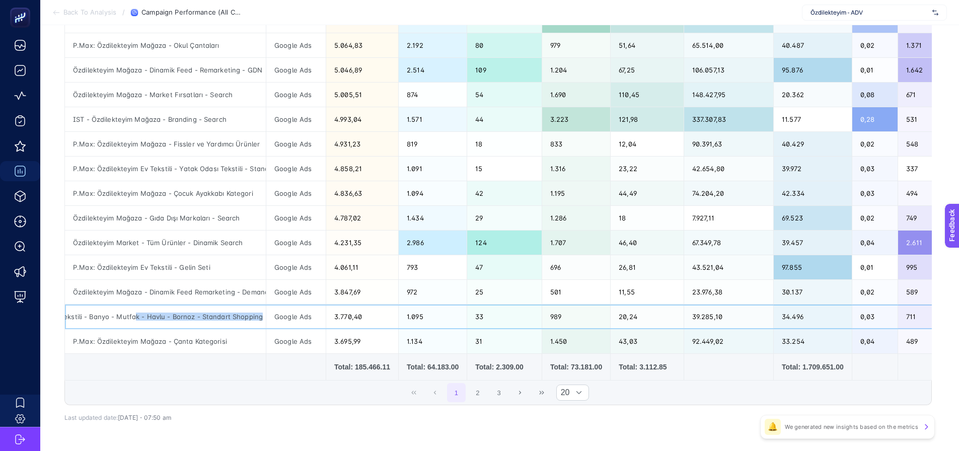
click at [242, 317] on div "P.Max: Özdilekteyim Ev Tekstili - Banyo - Mutfak - Havlu - Bornoz - Standart Sh…" at bounding box center [165, 317] width 201 height 24
click at [240, 317] on div "P.Max: Özdilekteyim Ev Tekstili - Banyo - Mutfak - Havlu - Bornoz - Standart Sh…" at bounding box center [165, 317] width 201 height 24
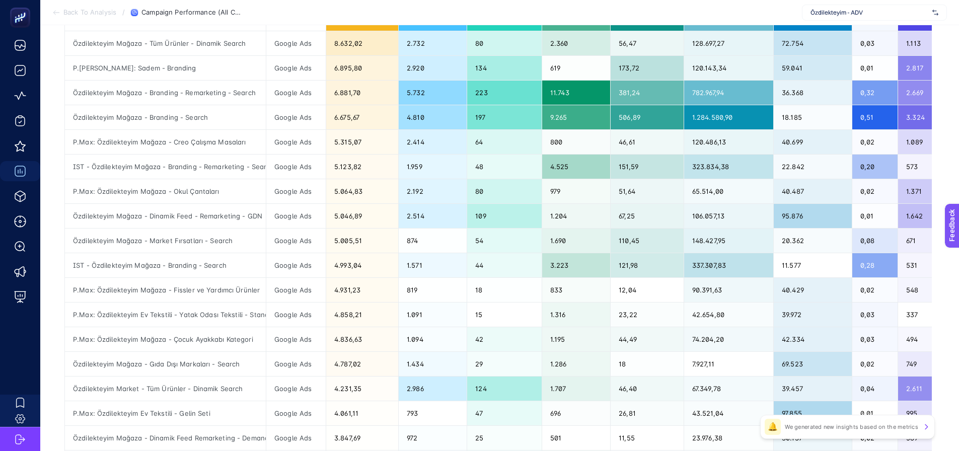
scroll to position [101, 0]
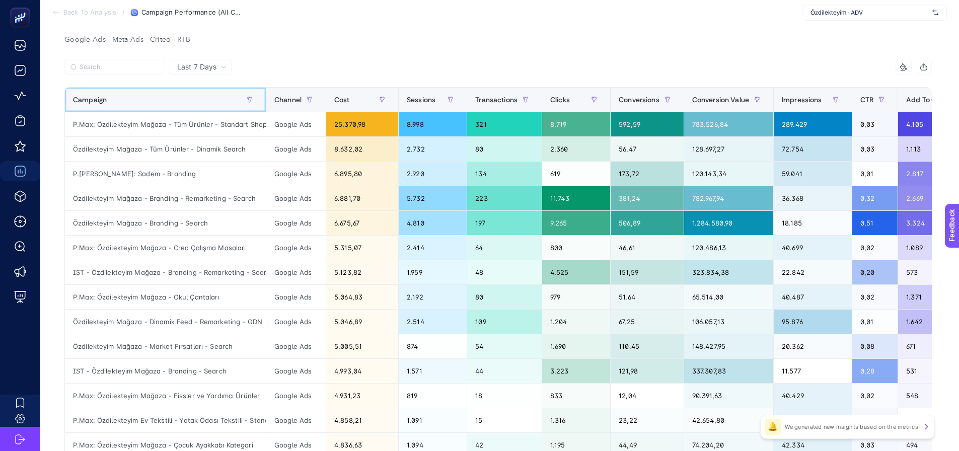
click at [206, 102] on div "Campaign" at bounding box center [165, 100] width 185 height 16
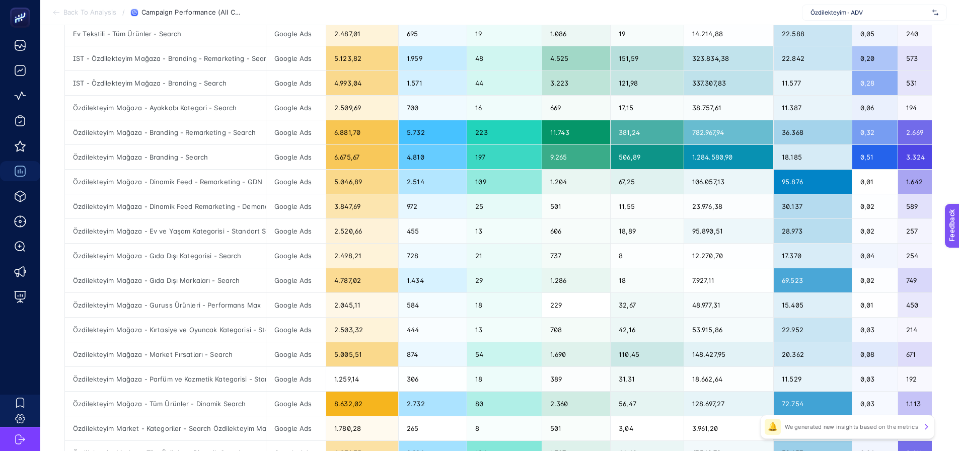
scroll to position [391, 0]
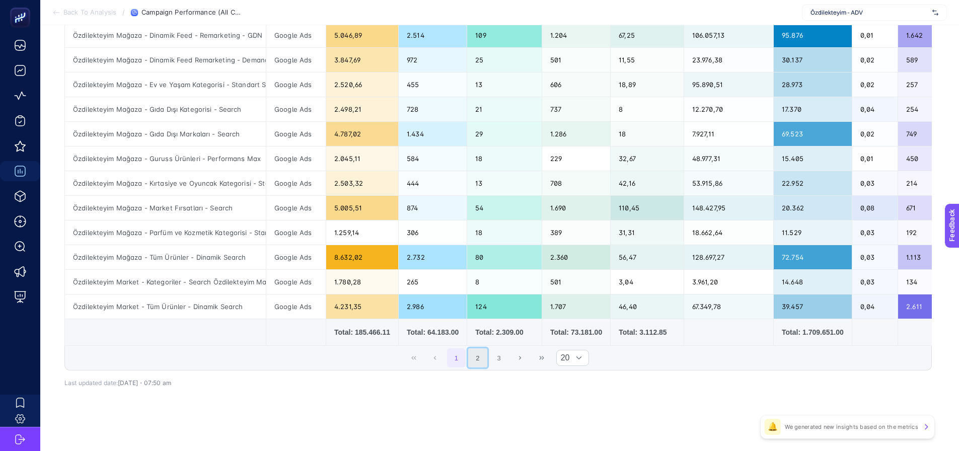
click at [479, 359] on button "2" at bounding box center [477, 357] width 19 height 19
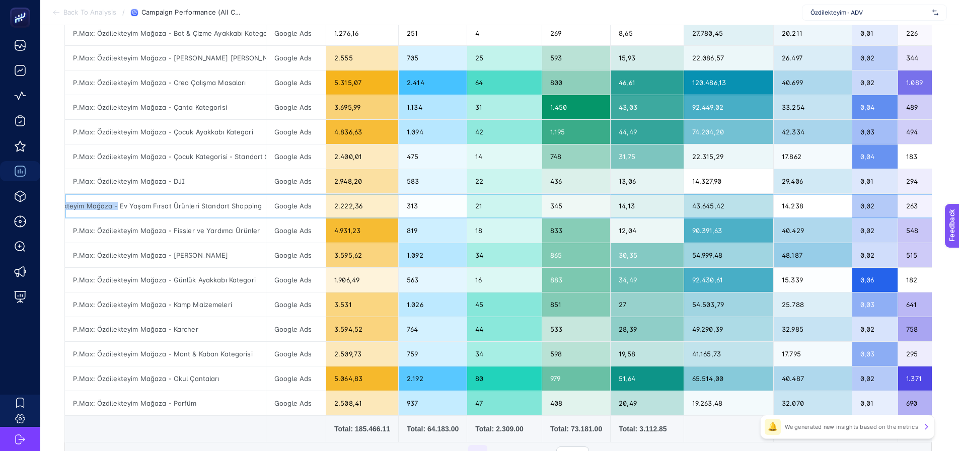
scroll to position [0, 0]
drag, startPoint x: 172, startPoint y: 206, endPoint x: 65, endPoint y: 203, distance: 106.3
click at [65, 203] on div "P.Max: Özdilekteyim Mağaza - Ev Yaşam Fırsat Ürünleri Standart Shopping" at bounding box center [165, 206] width 201 height 24
click at [87, 210] on div "P.Max: Özdilekteyim Mağaza - Ev Yaşam Fırsat Ürünleri Standart Shopping" at bounding box center [165, 206] width 201 height 24
click at [173, 210] on div "P.Max: Özdilekteyim Mağaza - Ev Yaşam Fırsat Ürünleri Standart Shopping" at bounding box center [165, 206] width 201 height 24
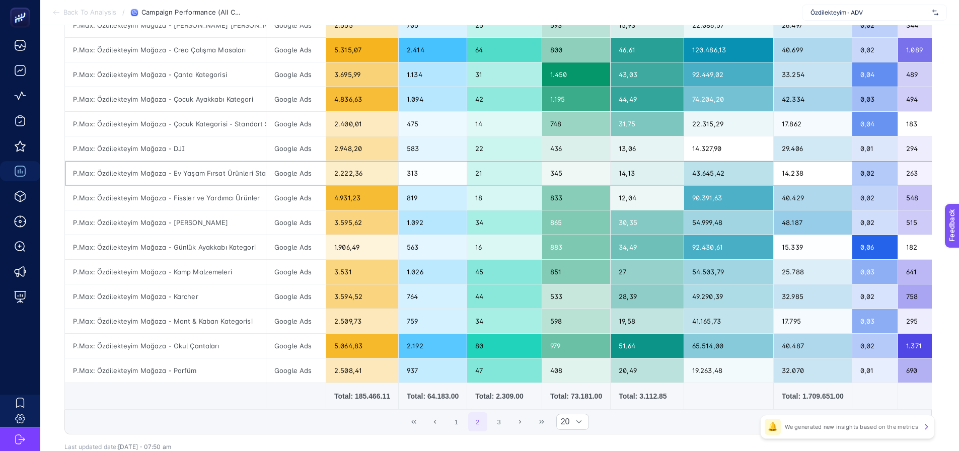
scroll to position [341, 0]
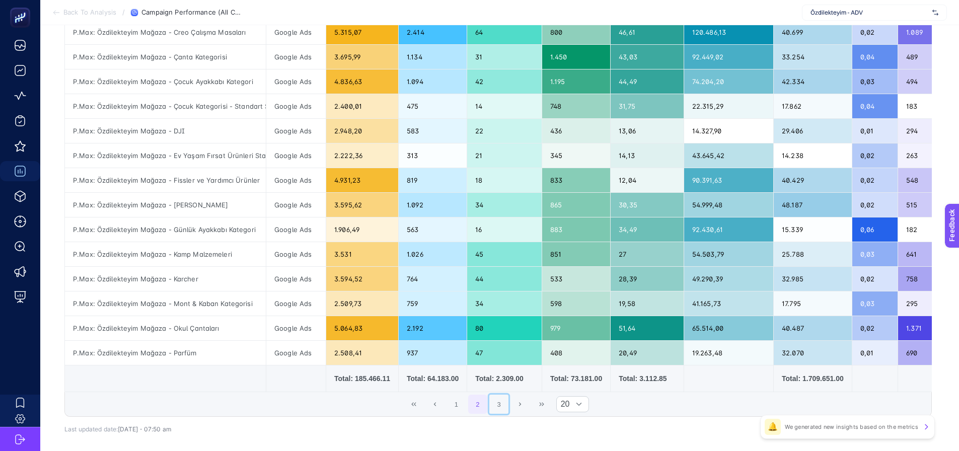
click at [501, 411] on button "3" at bounding box center [498, 404] width 19 height 19
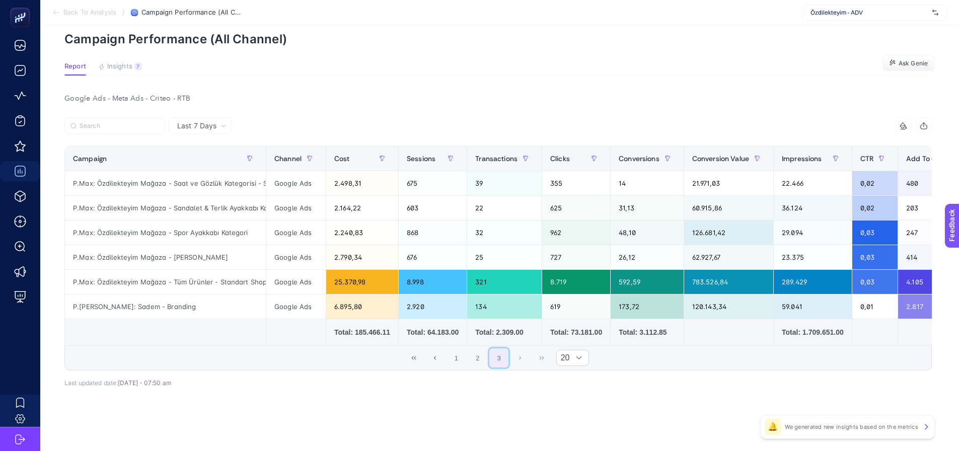
scroll to position [46, 0]
click at [461, 361] on button "1" at bounding box center [456, 357] width 19 height 19
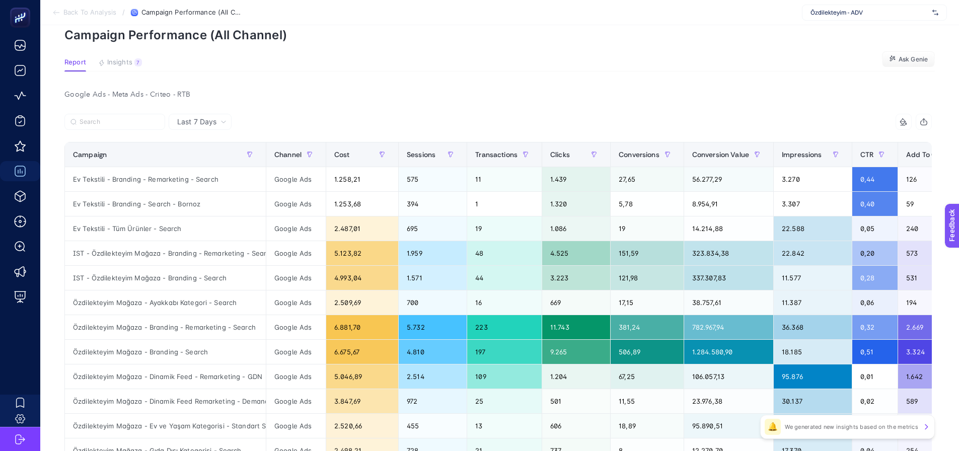
click at [436, 75] on article "Add to favorites false Notify me Share Create project Campaign Performance (All…" at bounding box center [499, 385] width 919 height 813
click at [285, 109] on div "Google Ads - Meta Ads - Criteo - RTB Last 7 Days 16 items selected Campaign Cha…" at bounding box center [498, 430] width 884 height 685
click at [581, 44] on article "Add to favorites false Notify me Share Create project Campaign Performance (All…" at bounding box center [499, 385] width 919 height 813
click at [908, 124] on icon at bounding box center [904, 122] width 8 height 8
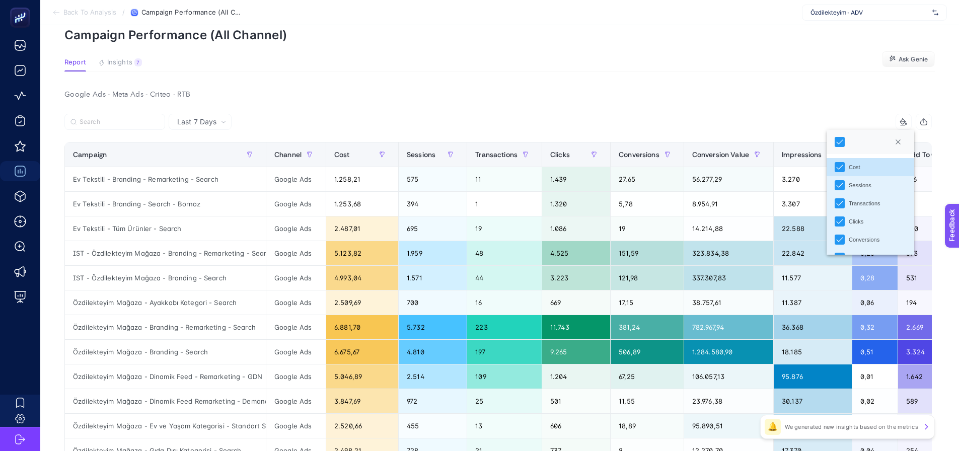
scroll to position [6, 46]
click at [863, 102] on div "Google Ads - Meta Ads - Criteo - RTB Last 7 Days 16 items selected Campaign Cha…" at bounding box center [498, 430] width 884 height 685
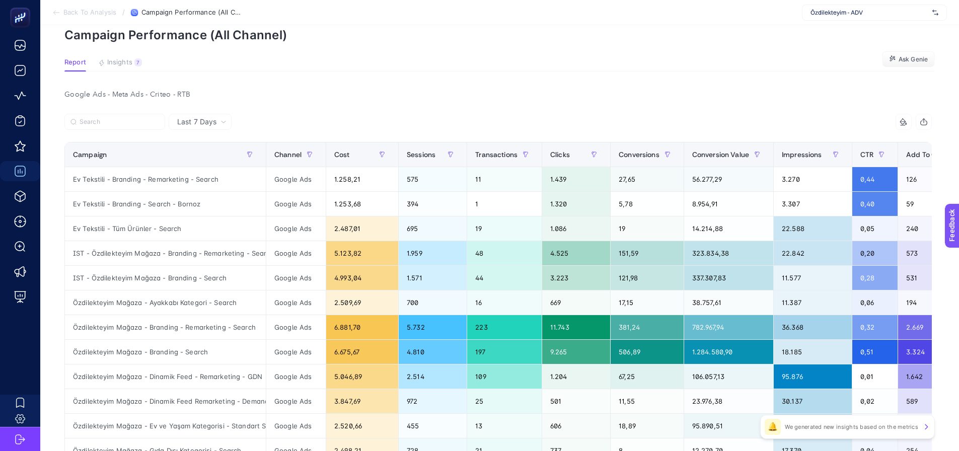
click at [785, 112] on div "Google Ads - Meta Ads - Criteo - RTB Last 7 Days 16 items selected Campaign Cha…" at bounding box center [498, 430] width 884 height 685
click at [928, 124] on icon "button" at bounding box center [924, 122] width 8 height 8
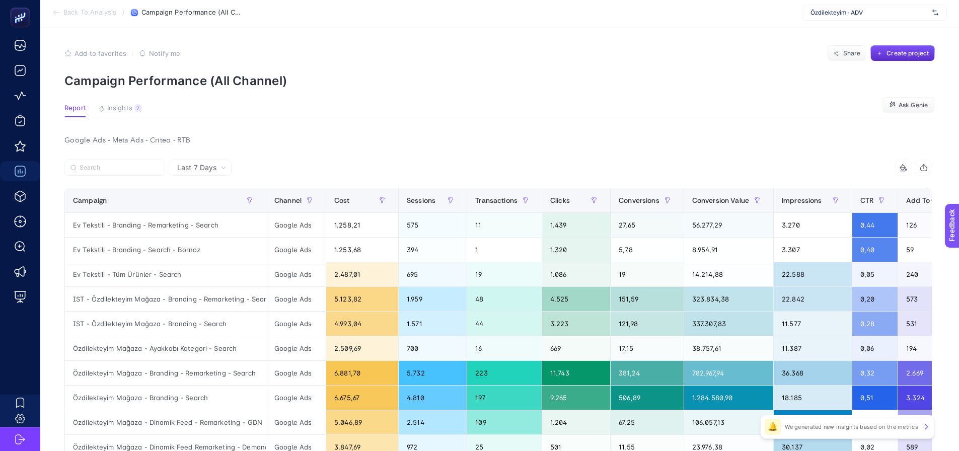
scroll to position [50, 0]
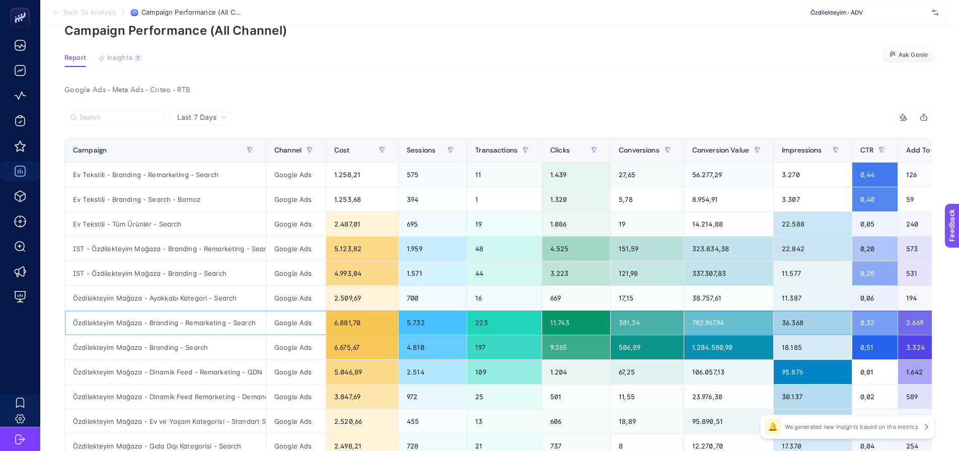
click at [225, 317] on div "Özdilekteyim Mağaza - Branding - Remarketing - Search" at bounding box center [165, 323] width 201 height 24
click at [213, 337] on div "Özdilekteyim Mağaza - Branding - Search" at bounding box center [165, 347] width 201 height 24
click at [232, 326] on div "Özdilekteyim Mağaza - Branding - Remarketing - Search" at bounding box center [165, 323] width 201 height 24
click at [236, 344] on div "Özdilekteyim Mağaza - Branding - Search" at bounding box center [165, 347] width 201 height 24
click at [114, 57] on span "Insights" at bounding box center [119, 58] width 25 height 8
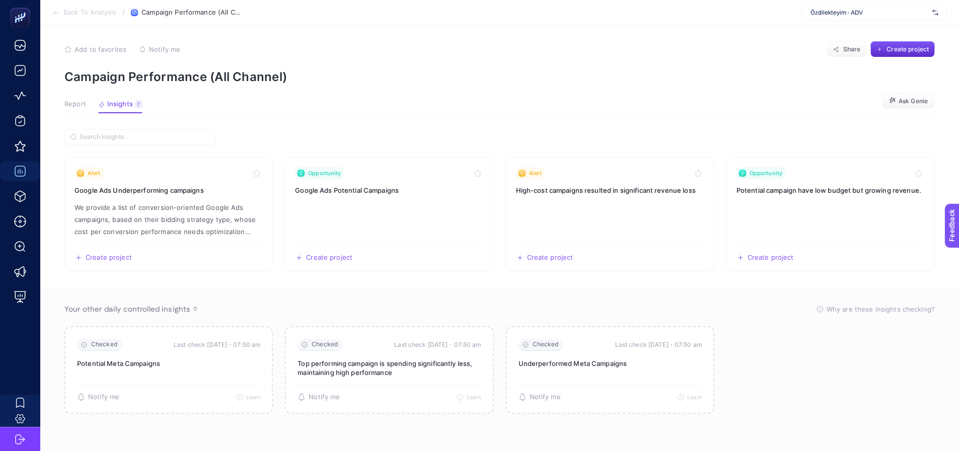
scroll to position [4, 0]
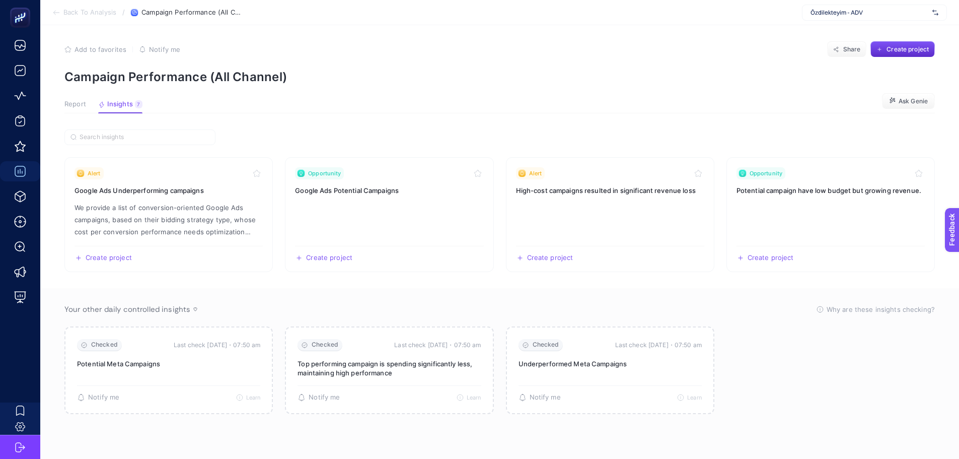
click at [76, 108] on span "Report" at bounding box center [75, 104] width 22 height 8
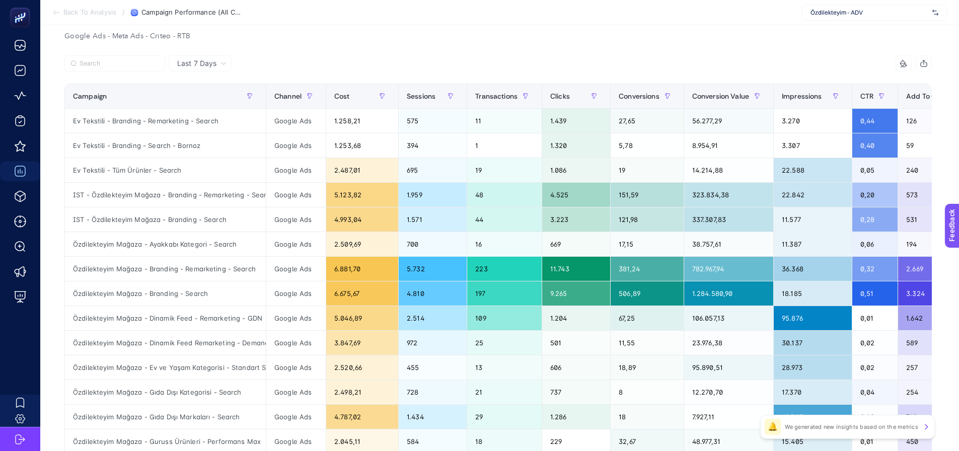
scroll to position [105, 0]
click at [101, 61] on input "Search" at bounding box center [120, 63] width 80 height 8
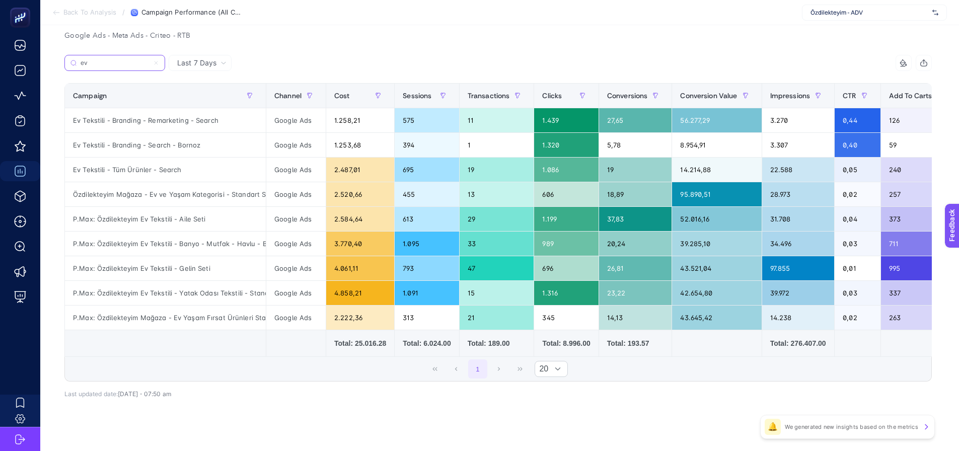
type input "ev"
click at [231, 326] on div "P.Max: Özdilekteyim Mağaza - Ev Yaşam Fırsat Ürünleri Standart Shopping" at bounding box center [165, 318] width 201 height 24
drag, startPoint x: 234, startPoint y: 192, endPoint x: 264, endPoint y: 192, distance: 30.2
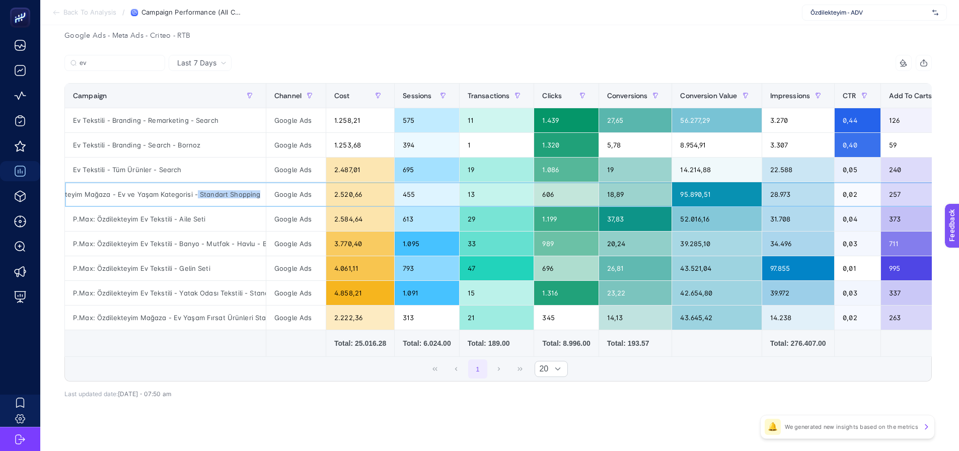
click at [264, 192] on div "Özdilekteyim Mağaza - Ev ve Yaşam Kategorisi - Standart Shopping" at bounding box center [165, 194] width 201 height 24
click at [239, 325] on div "P.Max: Özdilekteyim Mağaza - Ev Yaşam Fırsat Ürünleri Standart Shopping" at bounding box center [165, 318] width 201 height 24
click at [240, 325] on div "P.Max: Özdilekteyim Mağaza - Ev Yaşam Fırsat Ürünleri Standart Shopping" at bounding box center [165, 318] width 201 height 24
click at [241, 325] on div "P.Max: Özdilekteyim Mağaza - Ev Yaşam Fırsat Ürünleri Standart Shopping" at bounding box center [165, 318] width 201 height 24
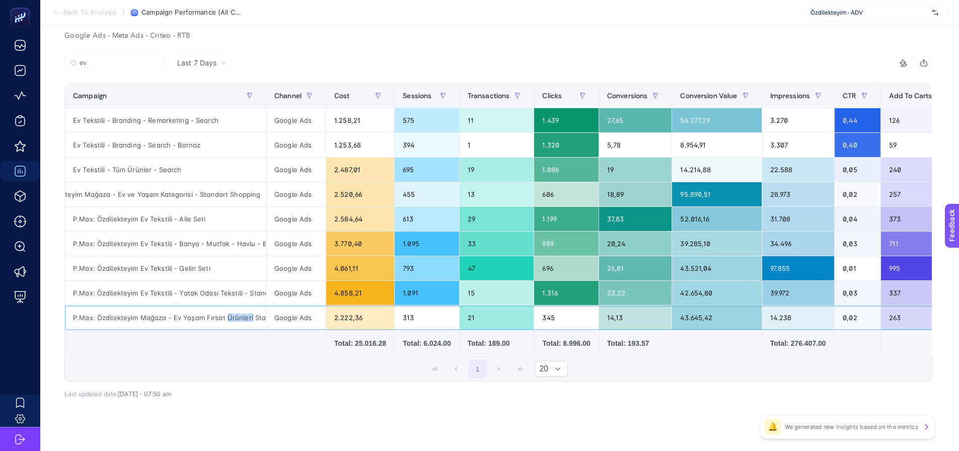
click at [241, 319] on div "P.Max: Özdilekteyim Mağaza - Ev Yaşam Fırsat Ürünleri Standart Shopping" at bounding box center [165, 318] width 201 height 24
click at [234, 317] on div "P.Max: Özdilekteyim Mağaza - Ev Yaşam Fırsat Ürünleri Standart Shopping" at bounding box center [165, 318] width 201 height 24
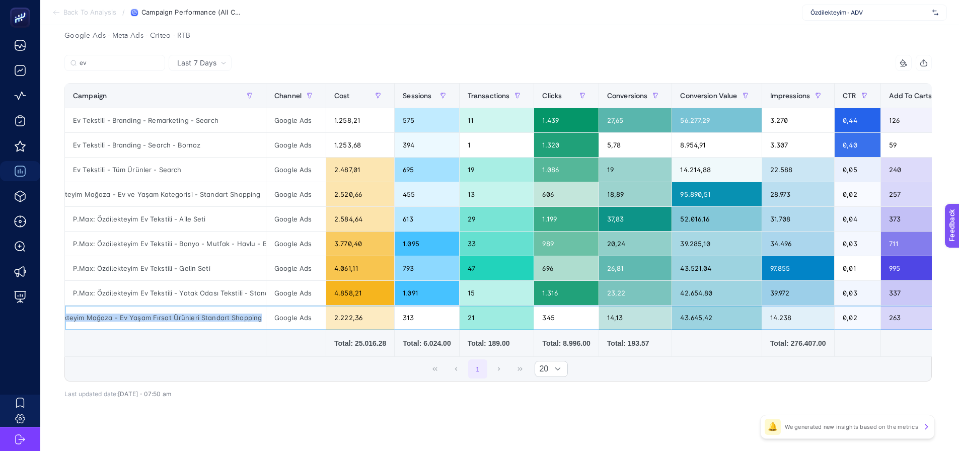
drag, startPoint x: 72, startPoint y: 319, endPoint x: 269, endPoint y: 319, distance: 196.9
click at [269, 319] on tr "P.Max: Özdilekteyim Mağaza - Ev Yaşam Fırsat Ürünleri Standart Shopping Google …" at bounding box center [809, 318] width 1489 height 25
click at [157, 314] on div "P.Max: Özdilekteyim Mağaza - Ev Yaşam Fırsat Ürünleri Standart Shopping" at bounding box center [165, 318] width 201 height 24
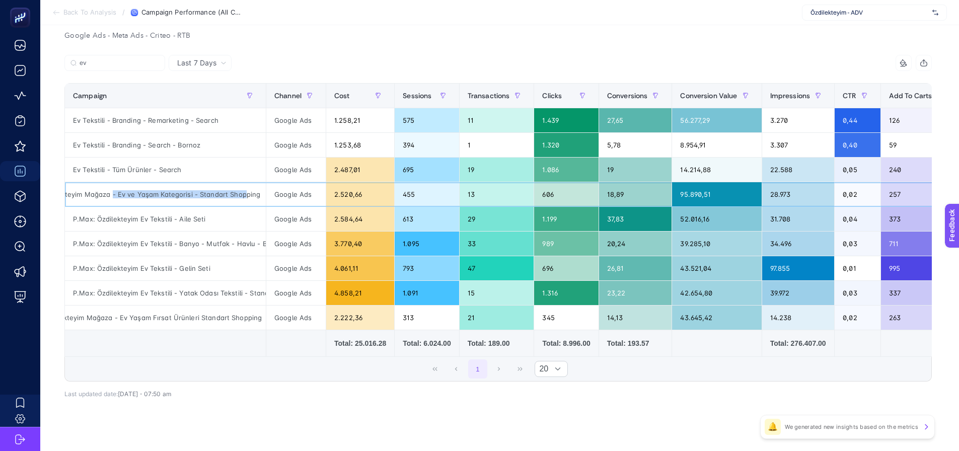
drag, startPoint x: 113, startPoint y: 195, endPoint x: 245, endPoint y: 193, distance: 131.9
click at [245, 193] on div "Özdilekteyim Mağaza - Ev ve Yaşam Kategorisi - Standart Shopping" at bounding box center [165, 194] width 201 height 24
click at [295, 54] on div "Google Ads - Meta Ads - Criteo - RTB Last 7 Days ev 16 items selected Campaign …" at bounding box center [498, 235] width 884 height 413
click at [528, 66] on div "16 items selected" at bounding box center [715, 63] width 434 height 16
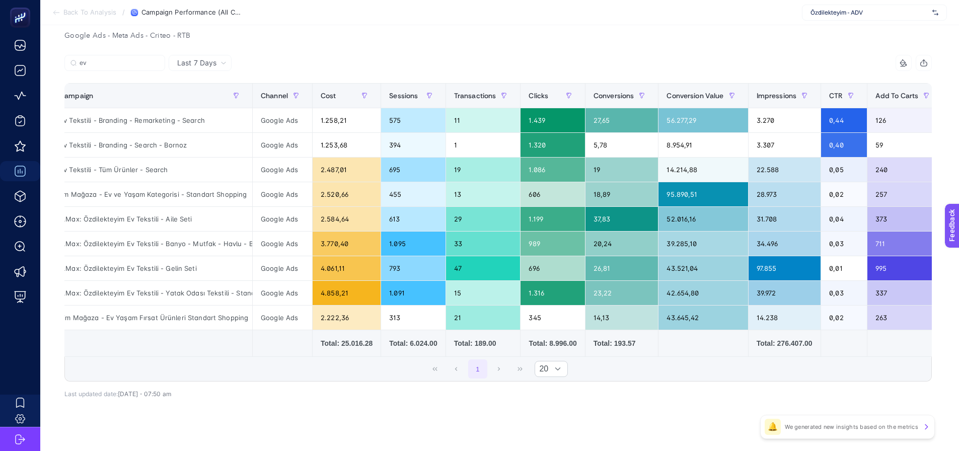
click at [253, 371] on div "1 20" at bounding box center [498, 369] width 867 height 24
drag, startPoint x: 283, startPoint y: 355, endPoint x: 237, endPoint y: 364, distance: 47.0
click at [237, 364] on div "ev 16 items selected Campaign Channel Cost Sessions Transactions Clicks Convers…" at bounding box center [498, 218] width 868 height 327
click at [312, 356] on td at bounding box center [346, 343] width 68 height 27
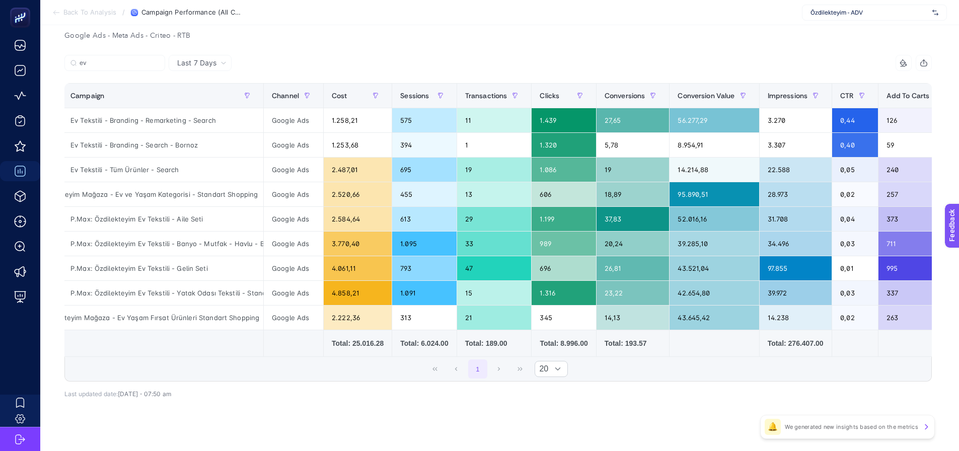
scroll to position [0, 0]
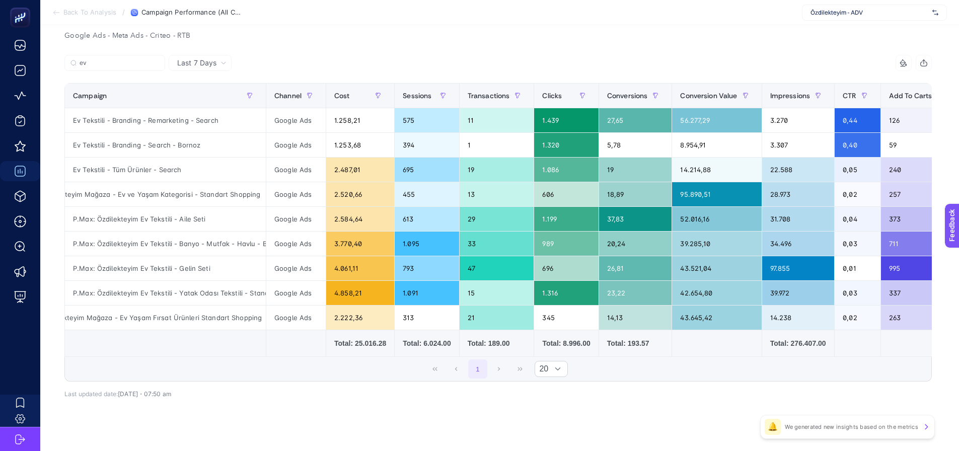
click at [358, 56] on div "ev" at bounding box center [281, 66] width 434 height 22
click at [168, 145] on div "Ev Tekstili - Branding - Search - Bornoz" at bounding box center [165, 145] width 201 height 24
click at [203, 144] on div "Ev Tekstili - Branding - Search - Bornoz" at bounding box center [165, 145] width 201 height 24
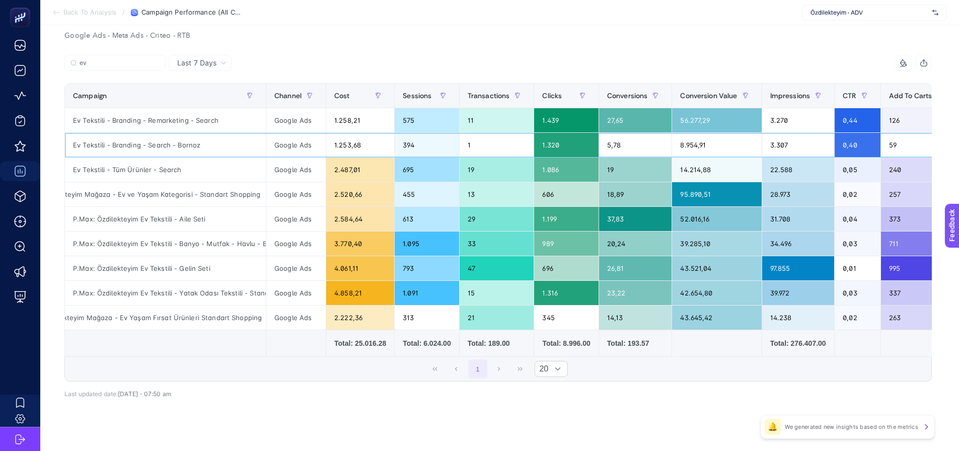
click at [155, 148] on div "Ev Tekstili - Branding - Search - Bornoz" at bounding box center [165, 145] width 201 height 24
click at [153, 151] on div "Ev Tekstili - Branding - Search - Bornoz" at bounding box center [165, 145] width 201 height 24
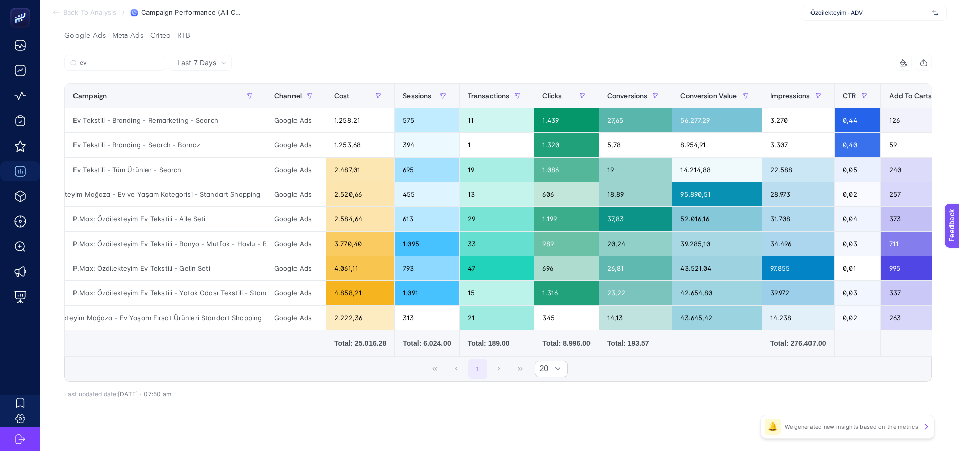
click at [199, 371] on div "1 20" at bounding box center [498, 369] width 867 height 24
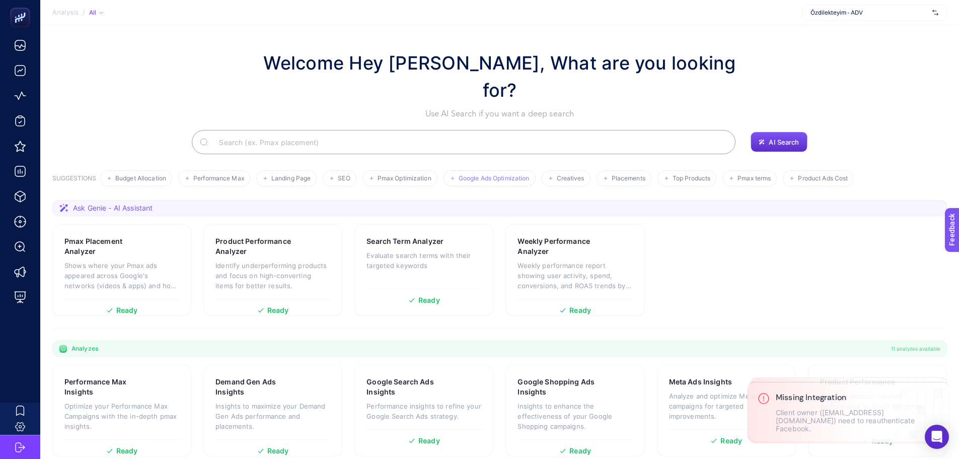
click at [490, 175] on span "Google Ads Optimization" at bounding box center [494, 179] width 71 height 8
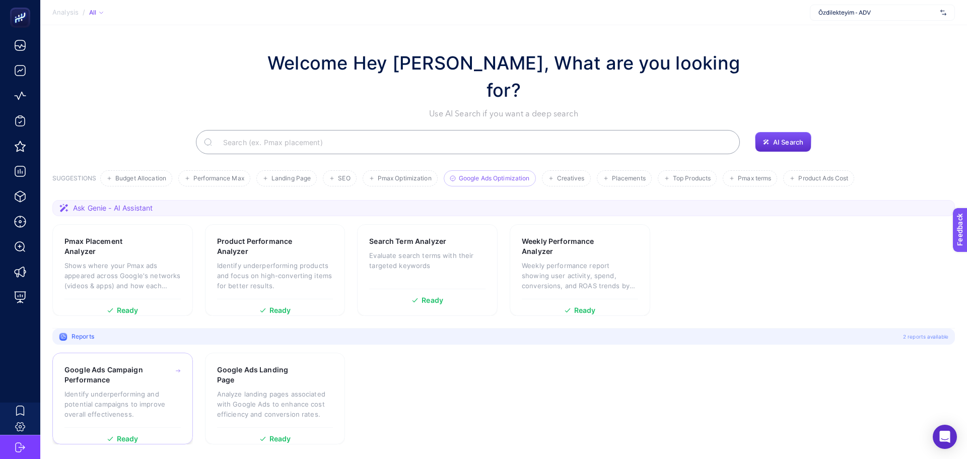
click at [71, 365] on div "Google Ads Campaign Performance Identify underperforming and potential campaign…" at bounding box center [122, 396] width 116 height 62
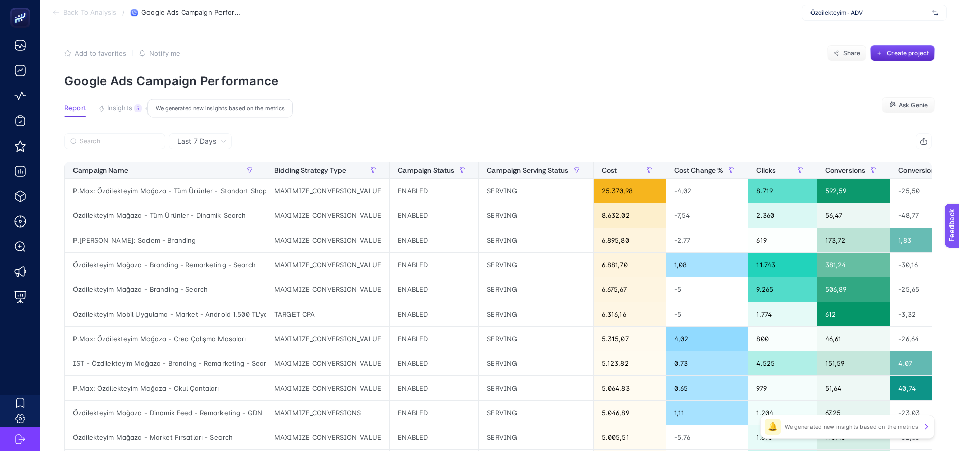
click at [117, 106] on span "Insights" at bounding box center [119, 108] width 25 height 8
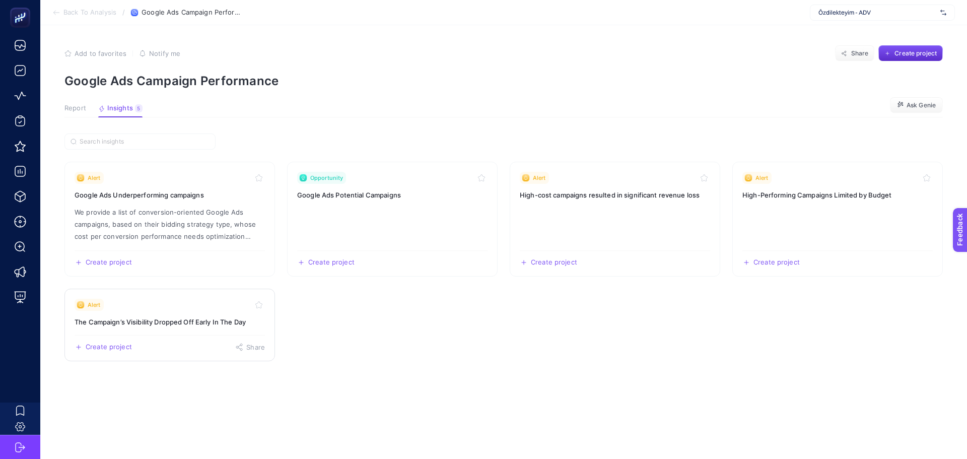
click at [148, 309] on div "Alert" at bounding box center [170, 305] width 190 height 12
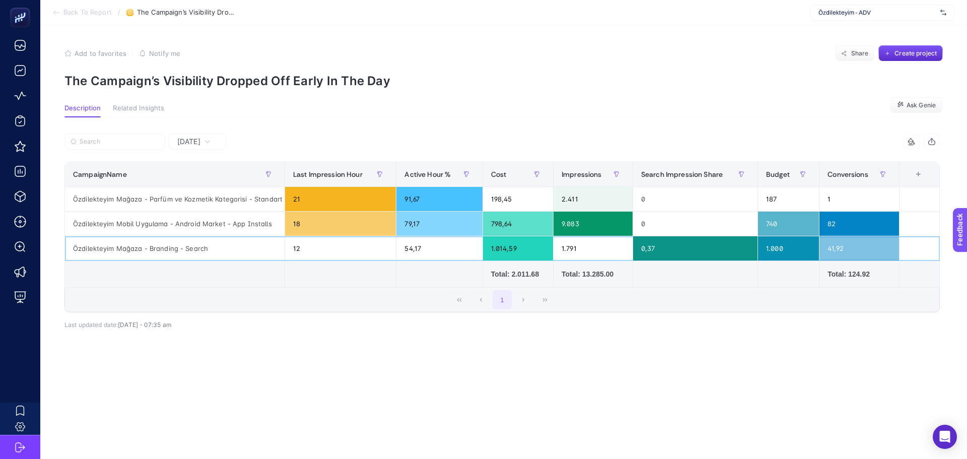
click at [301, 249] on div "12" at bounding box center [340, 248] width 111 height 24
click at [197, 255] on div "Özdilekteyim Mağaza - Branding - Search" at bounding box center [175, 248] width 220 height 24
click at [206, 134] on div "[DATE]" at bounding box center [197, 141] width 57 height 16
click at [204, 187] on li "Last 7 Days" at bounding box center [197, 181] width 51 height 18
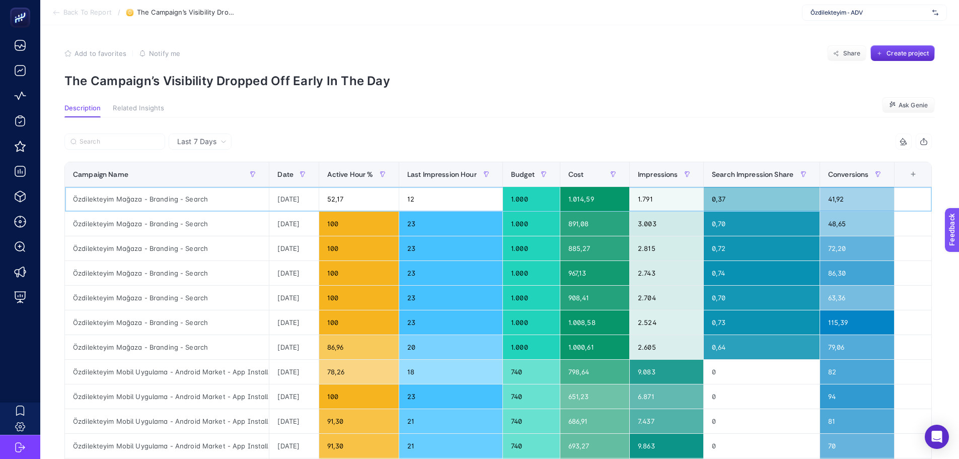
click at [346, 196] on div "52,17" at bounding box center [359, 199] width 80 height 24
click at [343, 367] on div "78,26" at bounding box center [359, 372] width 80 height 24
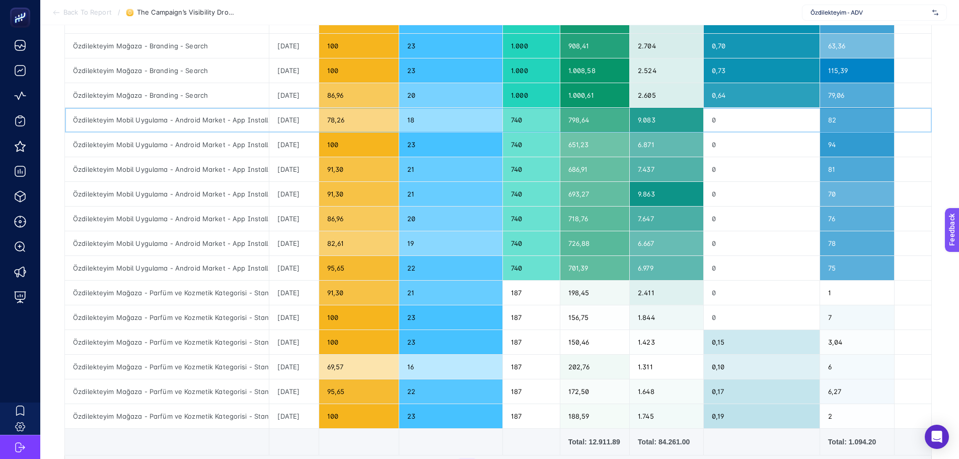
scroll to position [201, 0]
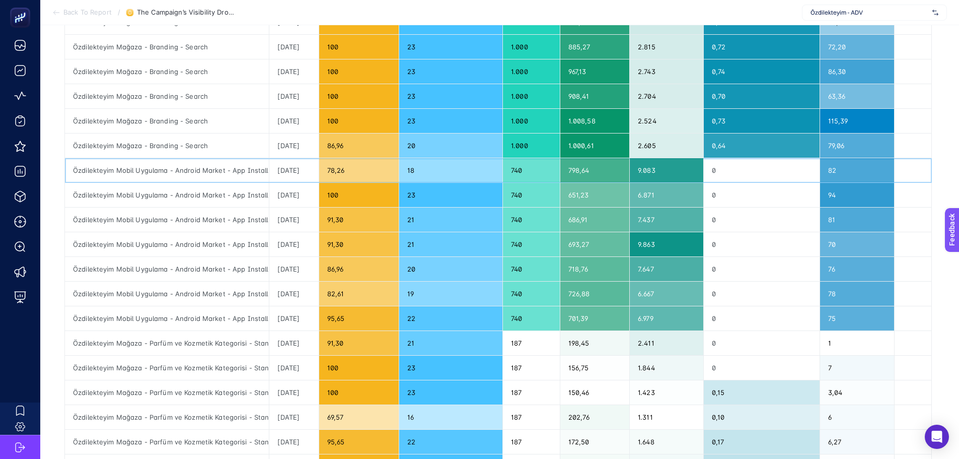
click at [426, 171] on div "18" at bounding box center [450, 170] width 103 height 24
click at [227, 218] on div "Özdilekteyim Mobil Uygulama - Android Market - App Installs" at bounding box center [167, 219] width 204 height 24
click at [423, 298] on div "19" at bounding box center [450, 293] width 103 height 24
click at [429, 261] on div "20" at bounding box center [450, 269] width 103 height 24
click at [428, 247] on div "21" at bounding box center [450, 244] width 103 height 24
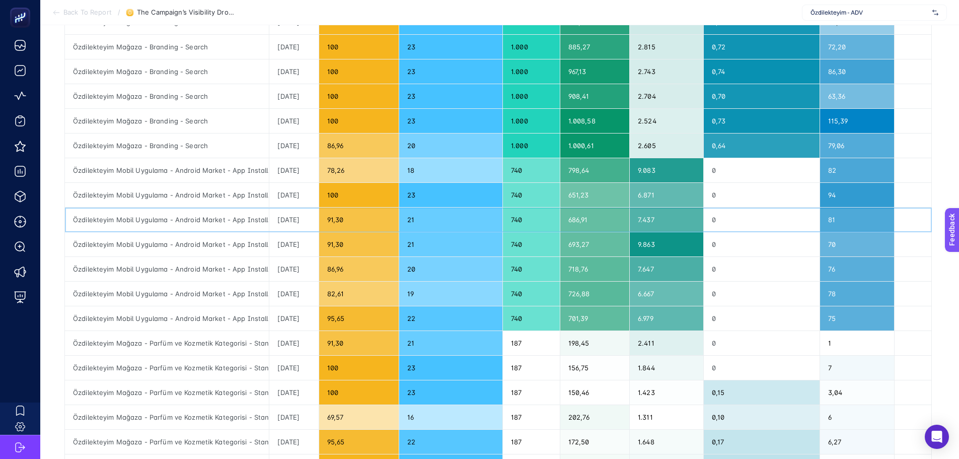
click at [427, 217] on div "21" at bounding box center [450, 219] width 103 height 24
click at [423, 153] on div "20" at bounding box center [450, 145] width 103 height 24
drag, startPoint x: 335, startPoint y: 194, endPoint x: 360, endPoint y: 201, distance: 25.7
click at [352, 195] on div "100" at bounding box center [359, 195] width 80 height 24
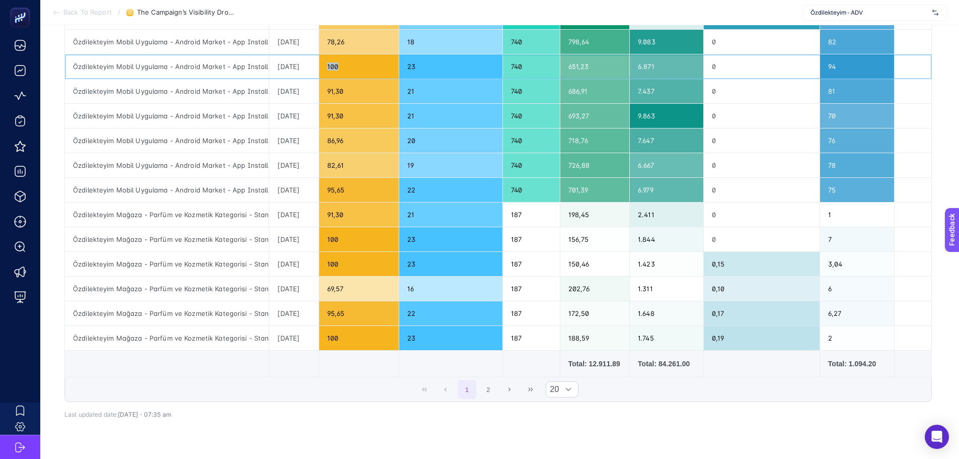
scroll to position [352, 0]
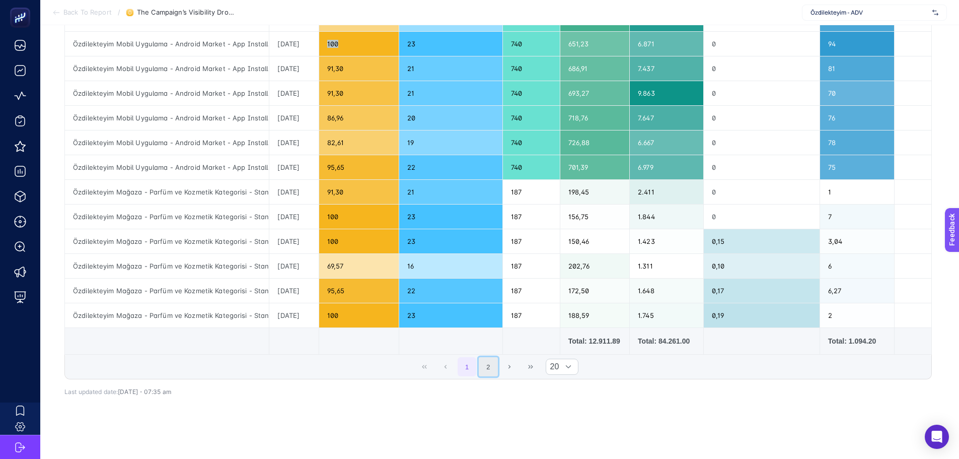
click at [486, 369] on button "2" at bounding box center [488, 366] width 19 height 19
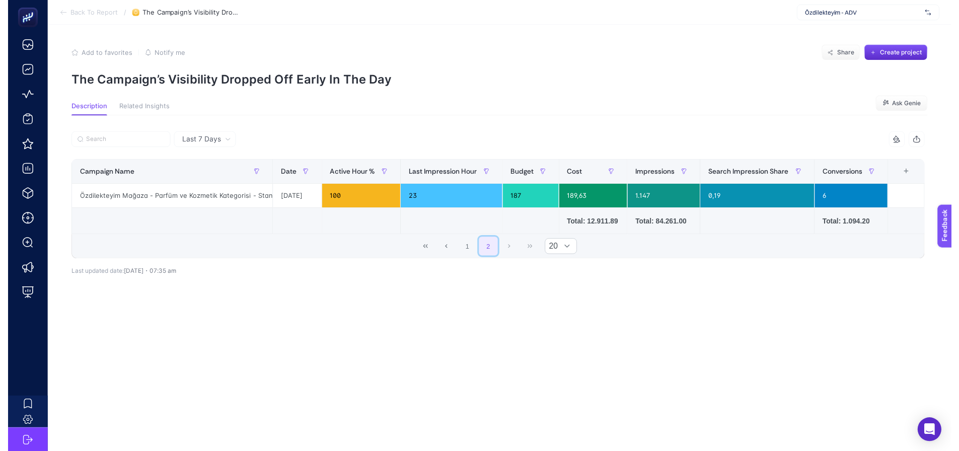
scroll to position [0, 0]
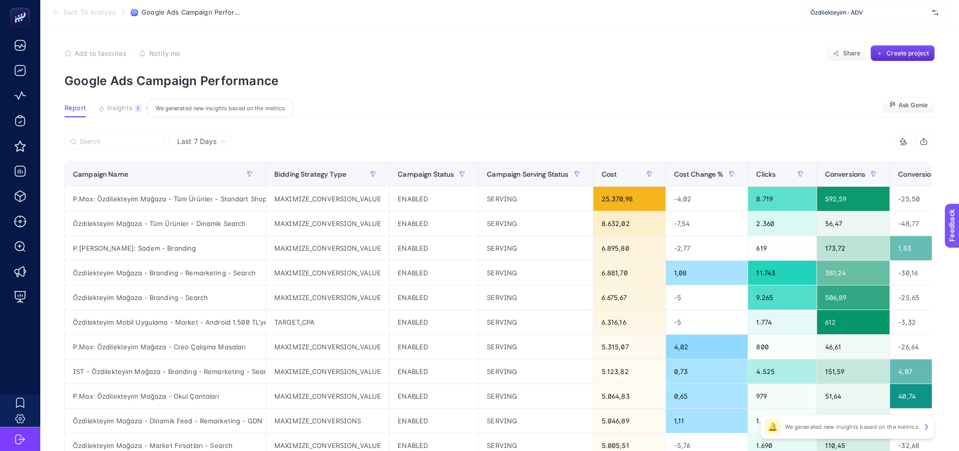
click at [113, 108] on span "Insights" at bounding box center [119, 108] width 25 height 8
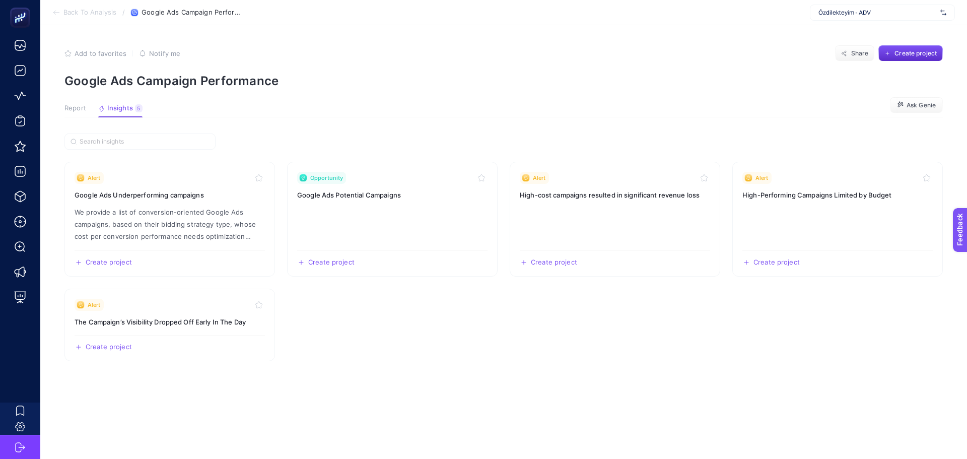
click at [83, 111] on span "Report" at bounding box center [75, 108] width 22 height 8
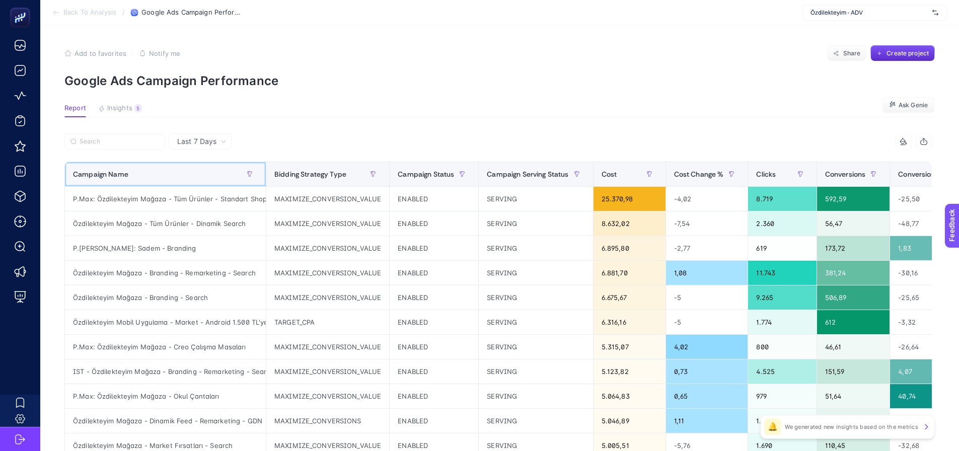
click at [135, 182] on div "Campaign Name" at bounding box center [165, 174] width 185 height 16
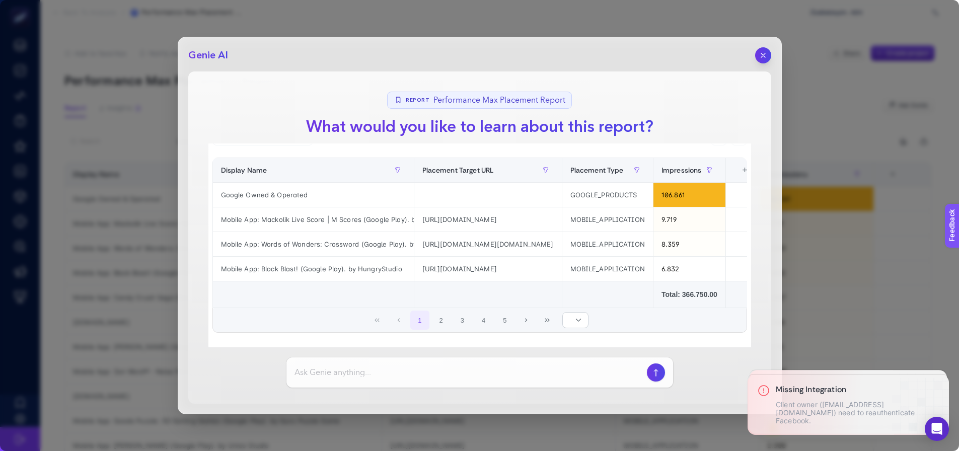
scroll to position [32, 0]
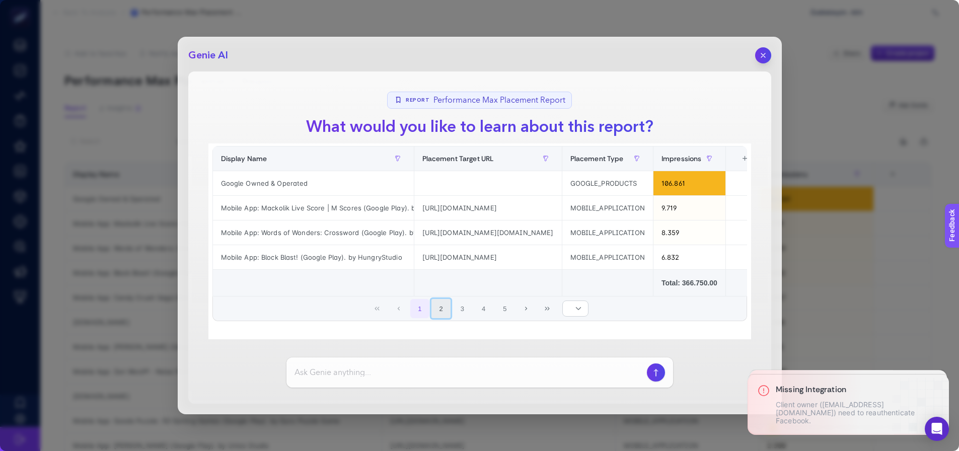
click at [441, 308] on button "2" at bounding box center [441, 308] width 19 height 19
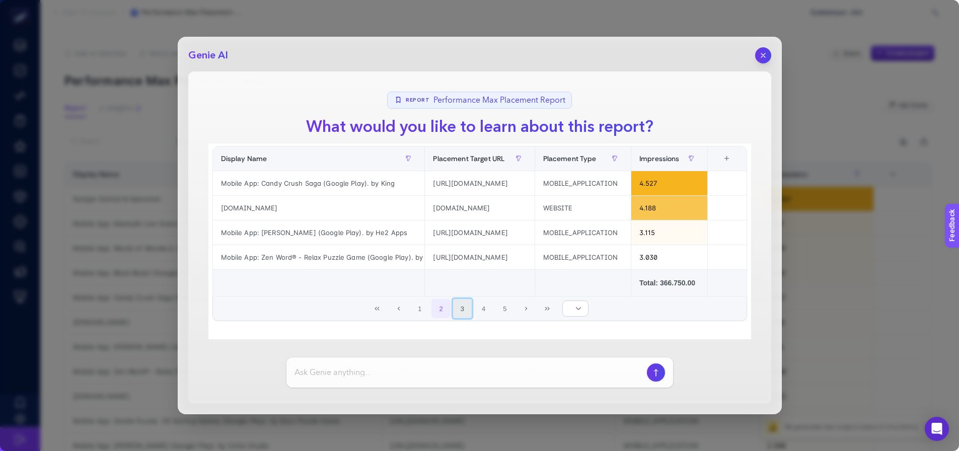
click at [456, 314] on button "3" at bounding box center [462, 308] width 19 height 19
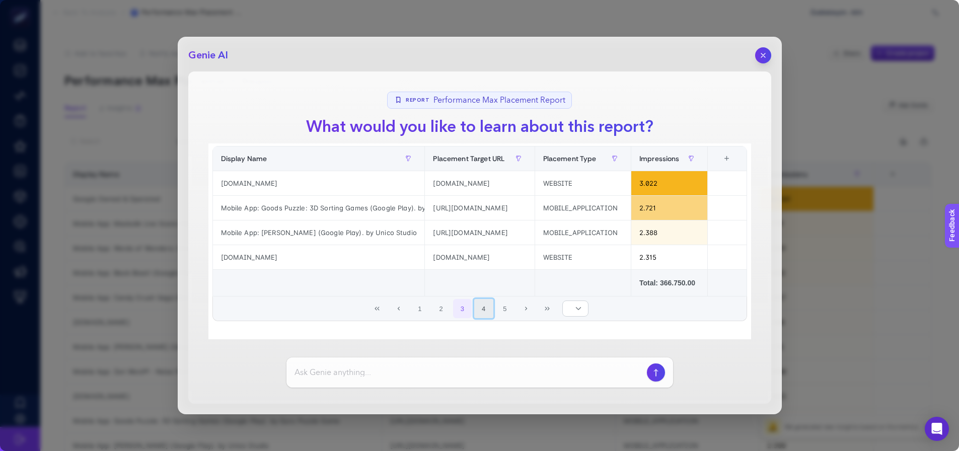
click at [478, 308] on button "4" at bounding box center [483, 308] width 19 height 19
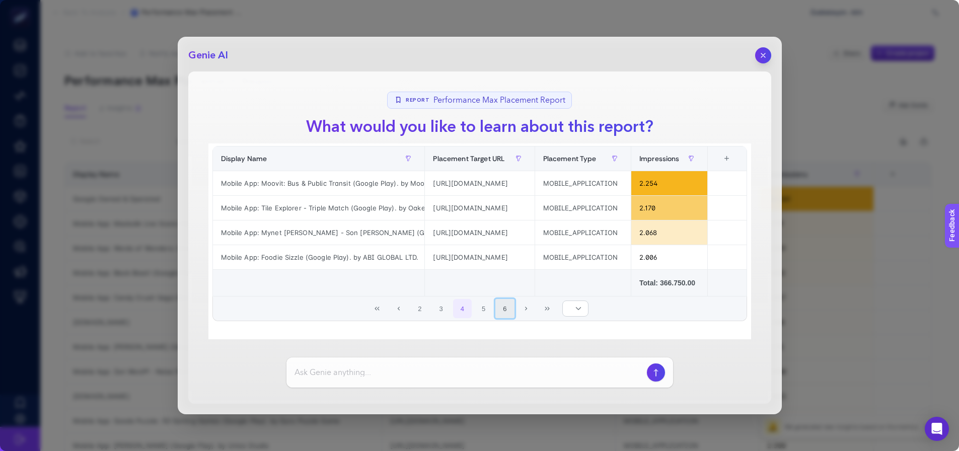
click at [500, 310] on button "6" at bounding box center [504, 308] width 19 height 19
click at [510, 312] on button "8" at bounding box center [504, 308] width 19 height 19
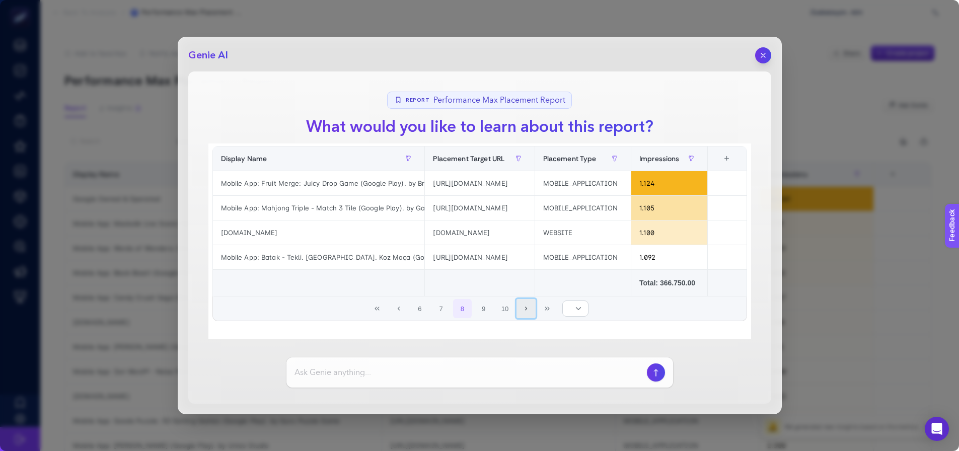
click at [519, 315] on button "Next Page" at bounding box center [526, 308] width 19 height 19
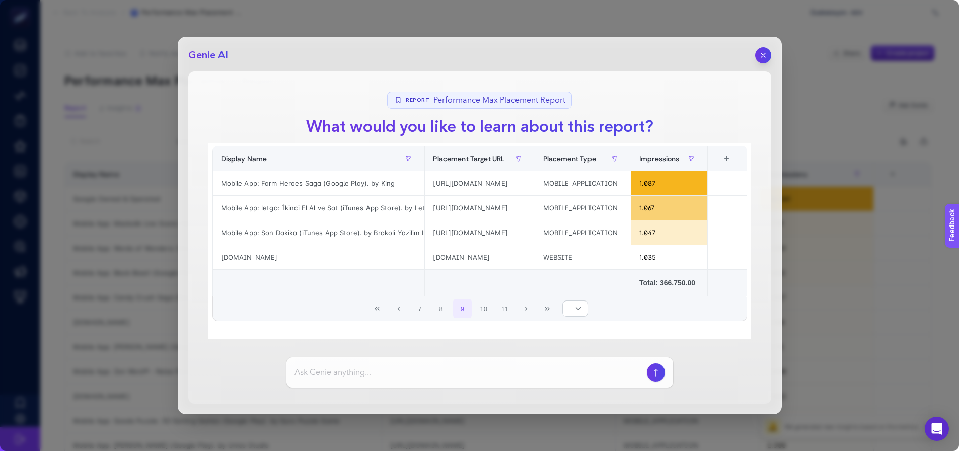
click at [467, 323] on div "Impressions Display Name Placement Target URL Placement Type Impressions 4 item…" at bounding box center [479, 235] width 543 height 207
click at [441, 308] on button "8" at bounding box center [441, 308] width 19 height 19
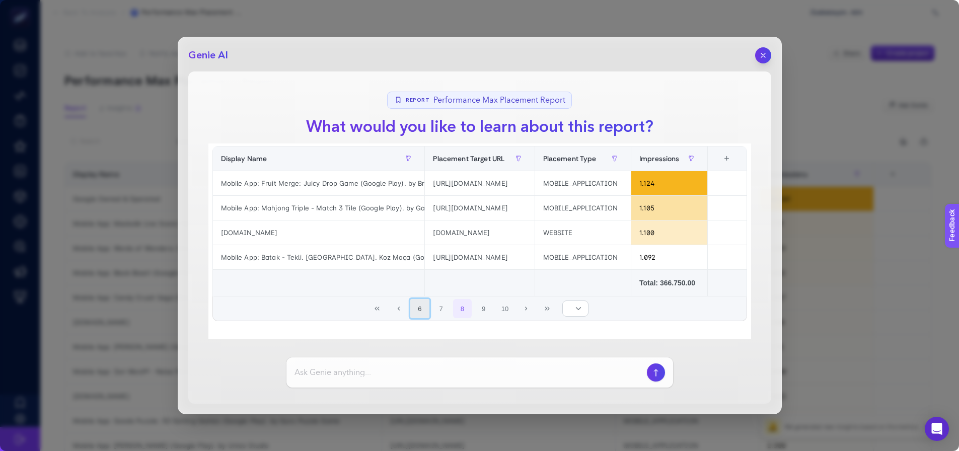
click at [417, 309] on button "6" at bounding box center [419, 308] width 19 height 19
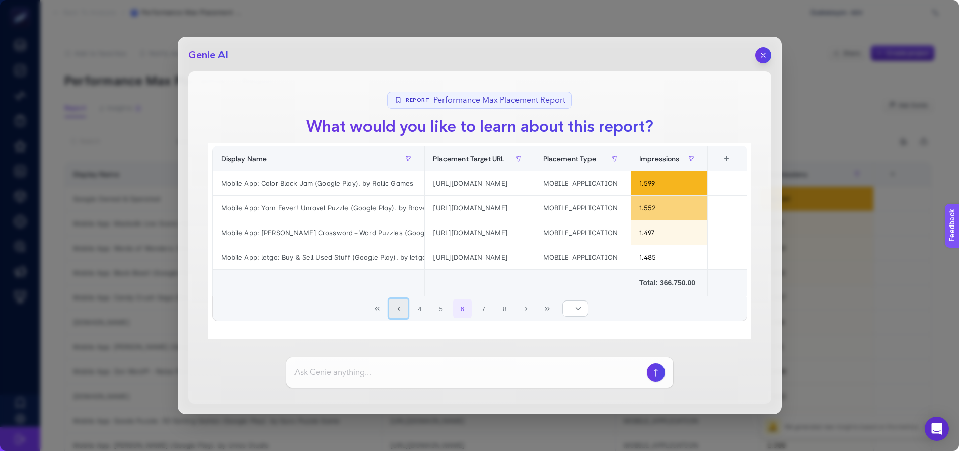
click at [397, 308] on icon "Previous Page" at bounding box center [398, 309] width 2 height 4
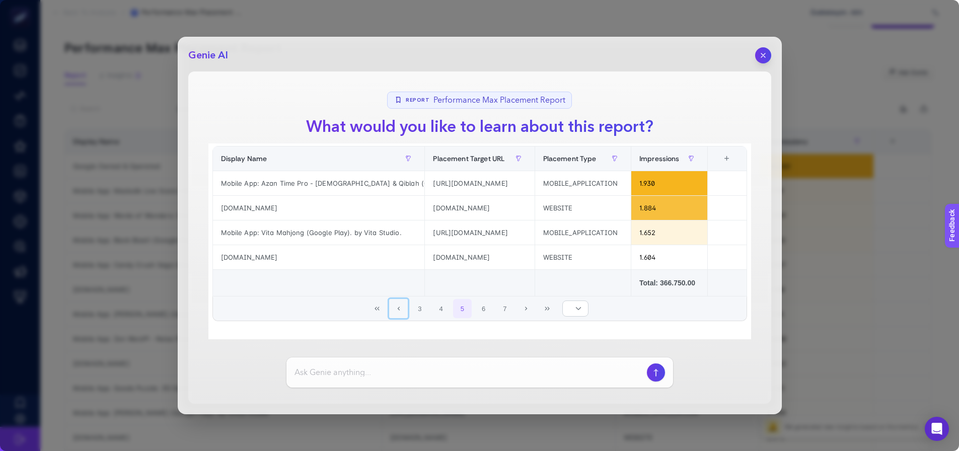
scroll to position [101, 0]
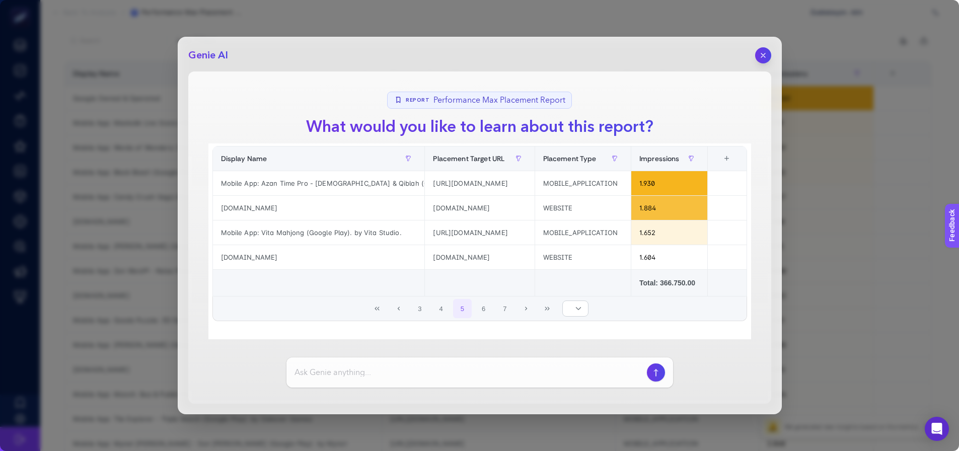
click at [422, 95] on div "Report Performance Max Placement Report" at bounding box center [479, 100] width 185 height 17
click at [371, 381] on div at bounding box center [479, 372] width 387 height 30
click at [371, 376] on input at bounding box center [469, 373] width 348 height 12
click at [763, 56] on icon "button" at bounding box center [763, 55] width 9 height 9
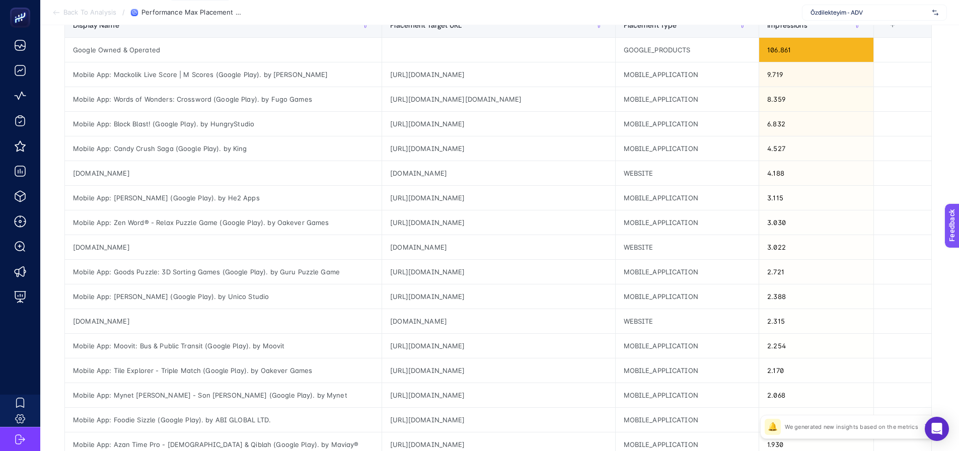
scroll to position [151, 0]
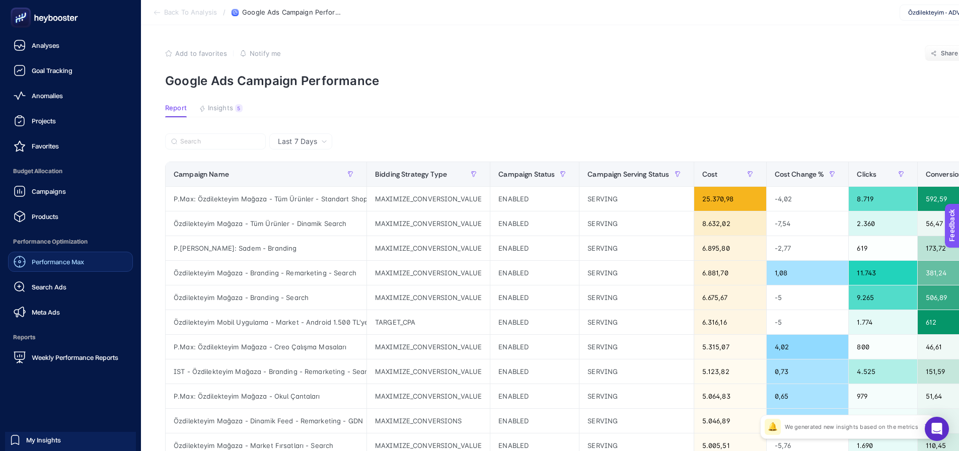
click at [45, 262] on span "Performance Max" at bounding box center [58, 262] width 52 height 8
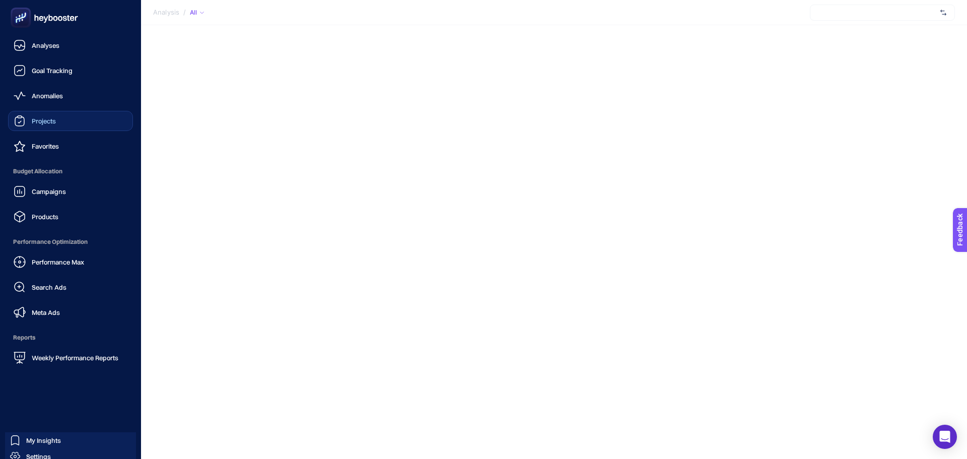
click at [44, 121] on span "Projects" at bounding box center [44, 121] width 24 height 8
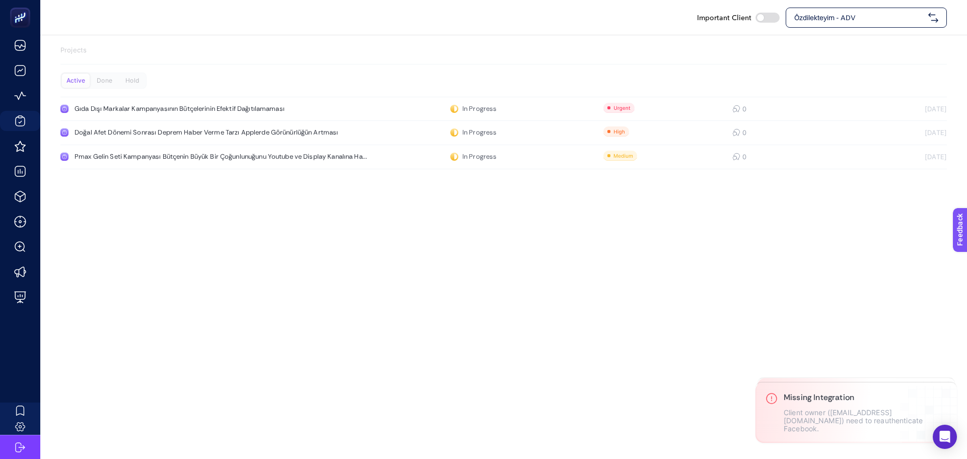
click at [98, 88] on div "Active Done Hold" at bounding box center [103, 81] width 86 height 16
click at [118, 86] on div "Done" at bounding box center [132, 81] width 28 height 14
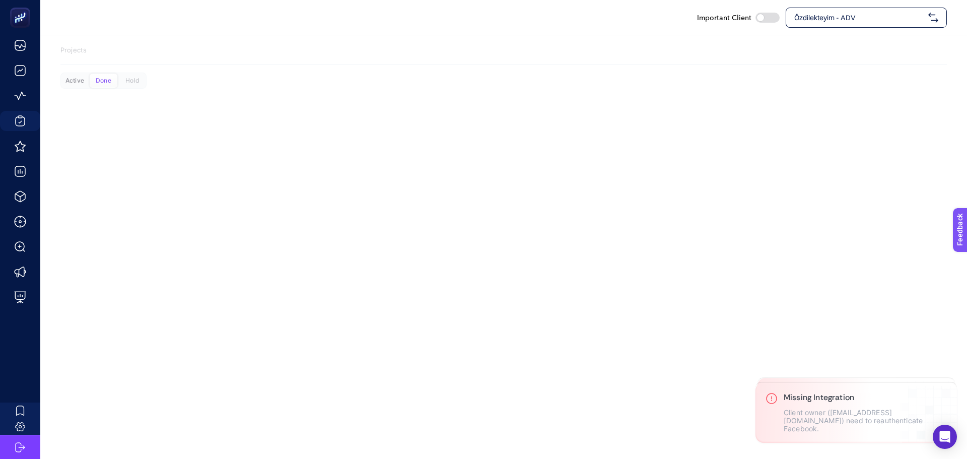
click at [80, 85] on div "Active" at bounding box center [75, 81] width 28 height 14
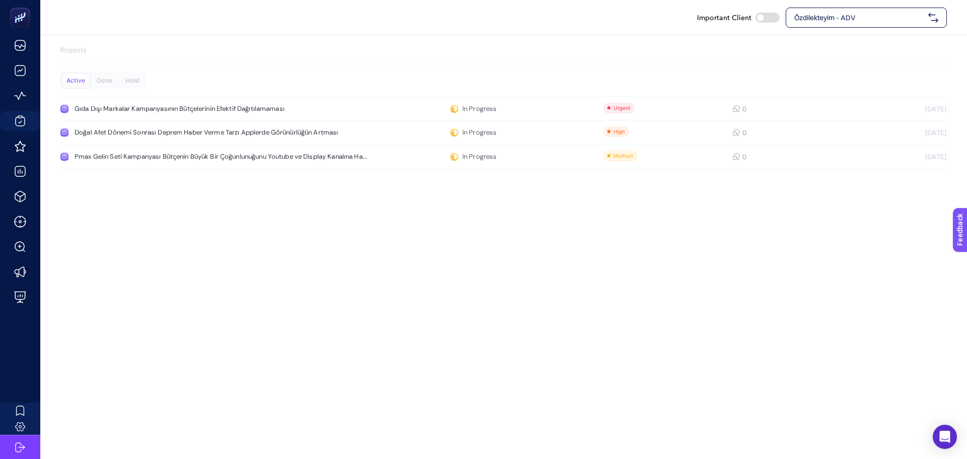
click at [128, 191] on div "Important Client Özdilekteyim - ADV Projects Active Done Hold Gıda Dışı Markala…" at bounding box center [483, 229] width 967 height 459
click at [211, 242] on div "Important Client Özdilekteyim - ADV Projects Active Done Hold Gıda Dışı Markala…" at bounding box center [483, 229] width 967 height 459
click at [223, 55] on section "Projects" at bounding box center [503, 54] width 886 height 19
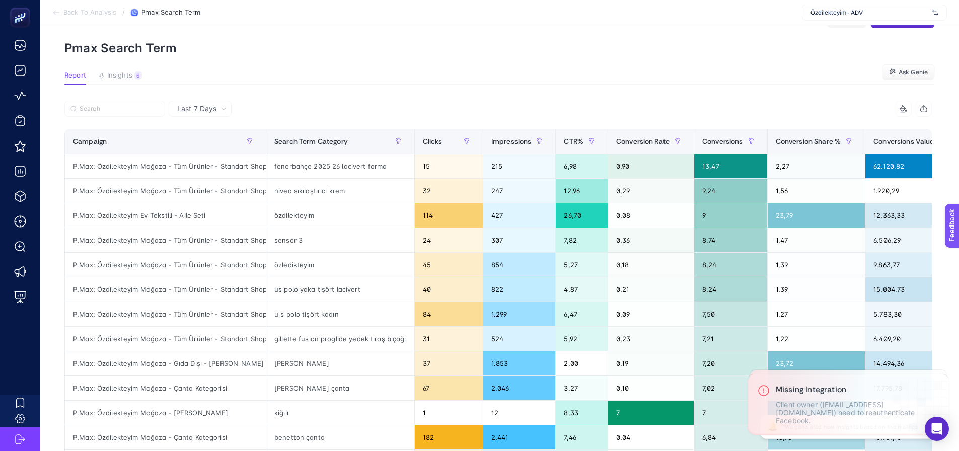
scroll to position [50, 0]
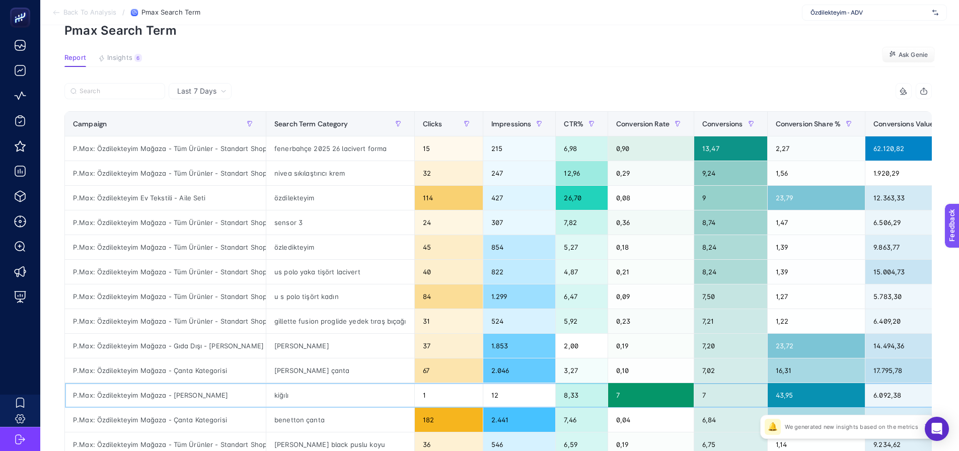
click at [199, 398] on div "P.Max: Özdilekteyim Mağaza - Calvin Klein" at bounding box center [165, 395] width 201 height 24
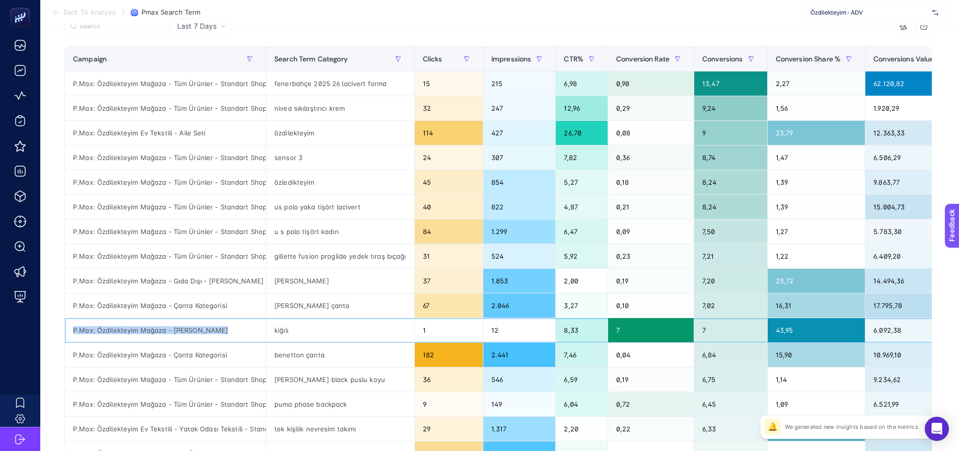
scroll to position [101, 0]
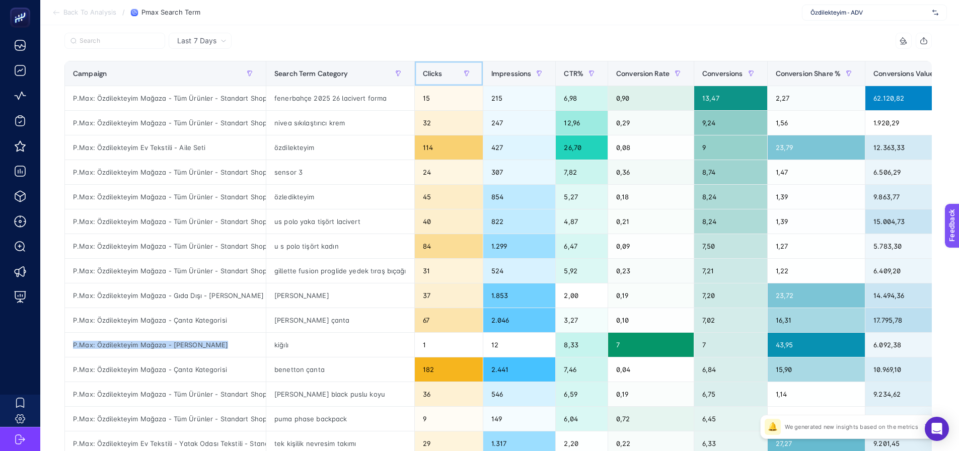
click at [443, 74] on div "Clicks" at bounding box center [449, 73] width 52 height 16
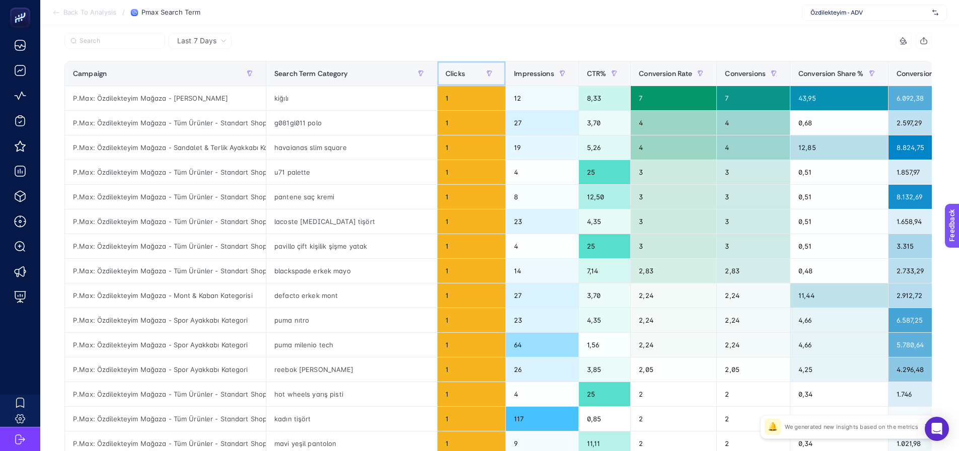
click at [446, 73] on span "Clicks" at bounding box center [456, 73] width 20 height 8
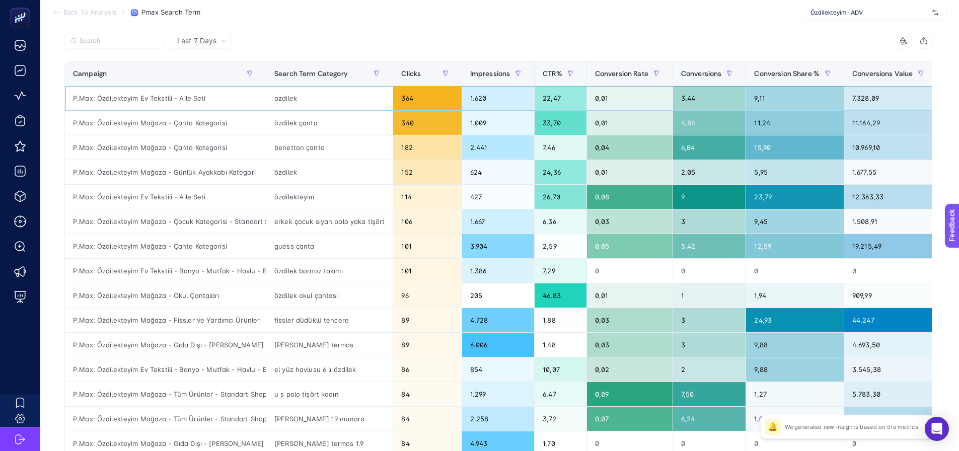
click at [277, 102] on div "ozdilek" at bounding box center [329, 98] width 126 height 24
click at [281, 122] on div "özdilek çanta" at bounding box center [329, 123] width 126 height 24
click at [283, 141] on div "benetton çanta" at bounding box center [329, 147] width 126 height 24
drag, startPoint x: 277, startPoint y: 101, endPoint x: 306, endPoint y: 99, distance: 28.2
click at [306, 99] on div "ozdilek" at bounding box center [329, 98] width 126 height 24
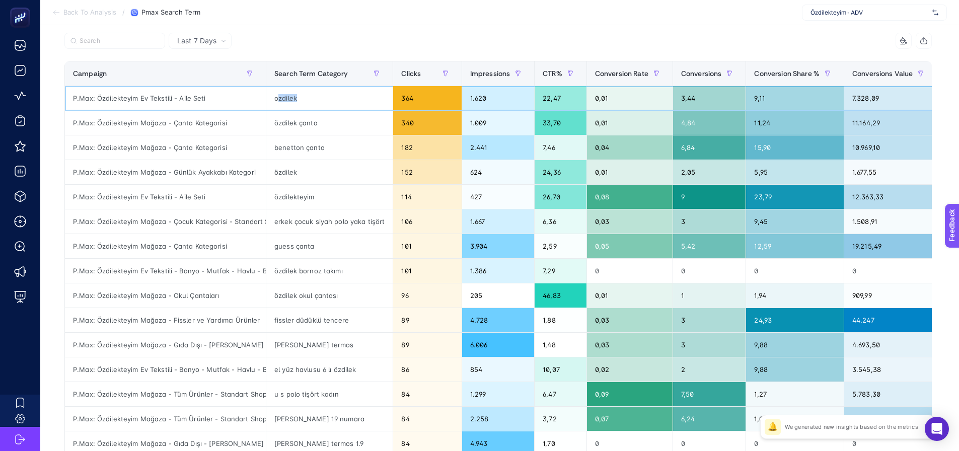
click at [305, 98] on div "ozdilek" at bounding box center [329, 98] width 126 height 24
click at [221, 296] on div "P.Max: Özdilekteyim Mağaza - Okul Çantaları" at bounding box center [165, 295] width 201 height 24
click at [231, 293] on div "P.Max: Özdilekteyim Mağaza - Okul Çantaları" at bounding box center [165, 295] width 201 height 24
click at [290, 296] on div "özdilek okul çantası" at bounding box center [329, 295] width 126 height 24
click at [289, 296] on div "özdilek okul çantası" at bounding box center [329, 295] width 126 height 24
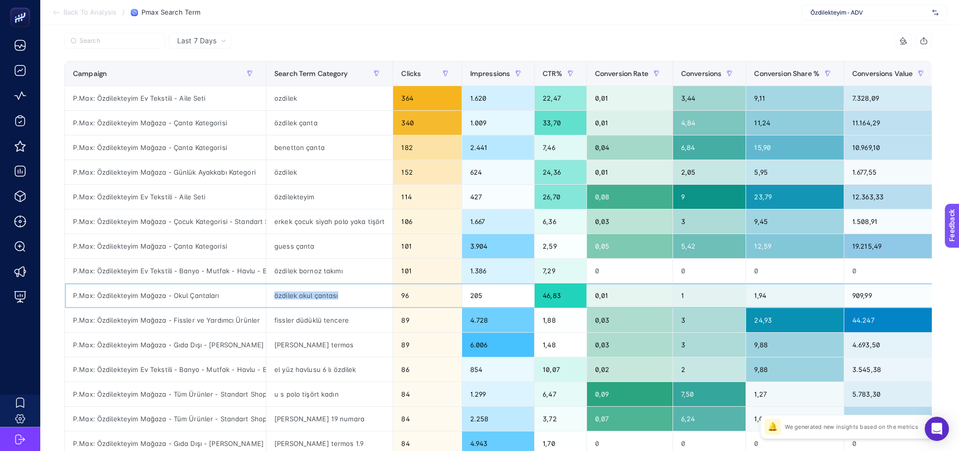
click at [289, 296] on div "özdilek okul çantası" at bounding box center [329, 295] width 126 height 24
click at [294, 198] on div "özdilekteyim" at bounding box center [329, 197] width 126 height 24
click at [292, 199] on div "özdilekteyim" at bounding box center [329, 197] width 126 height 24
click at [293, 199] on div "özdilekteyim" at bounding box center [329, 197] width 126 height 24
click at [299, 371] on div "el yüz havlusu 6 lı özdilek" at bounding box center [329, 369] width 126 height 24
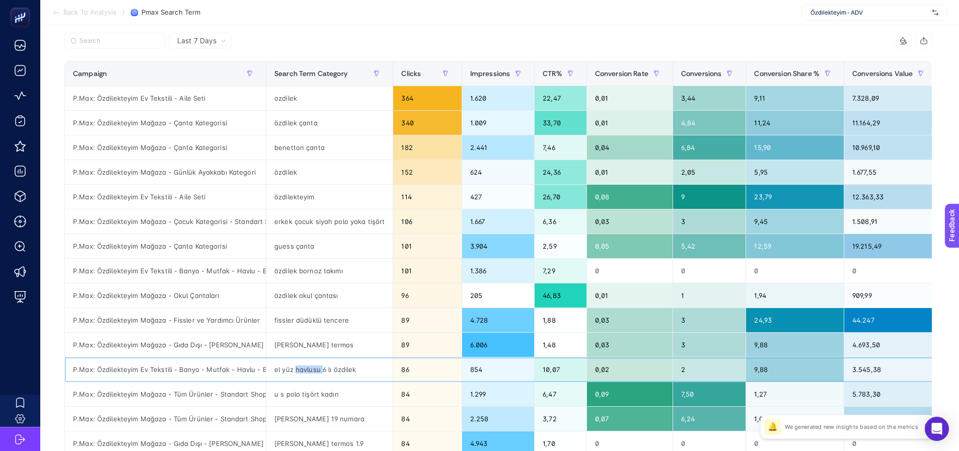
click at [299, 371] on div "el yüz havlusu 6 lı özdilek" at bounding box center [329, 369] width 126 height 24
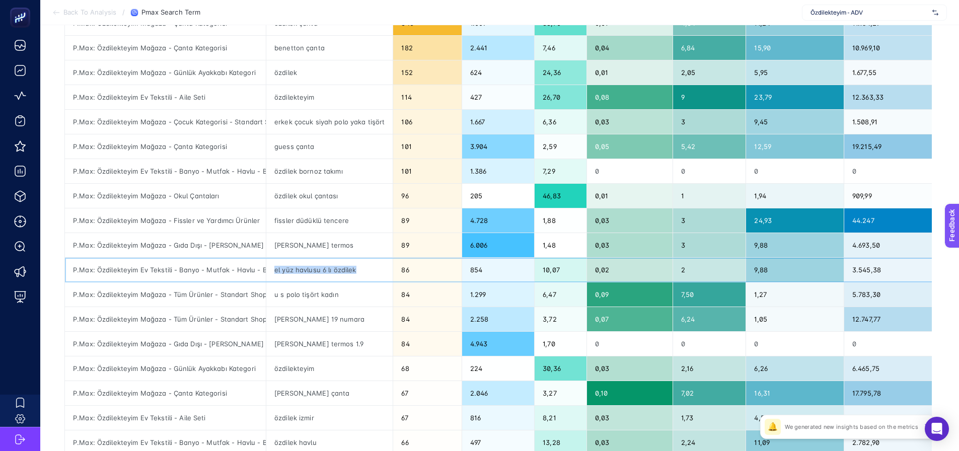
scroll to position [201, 0]
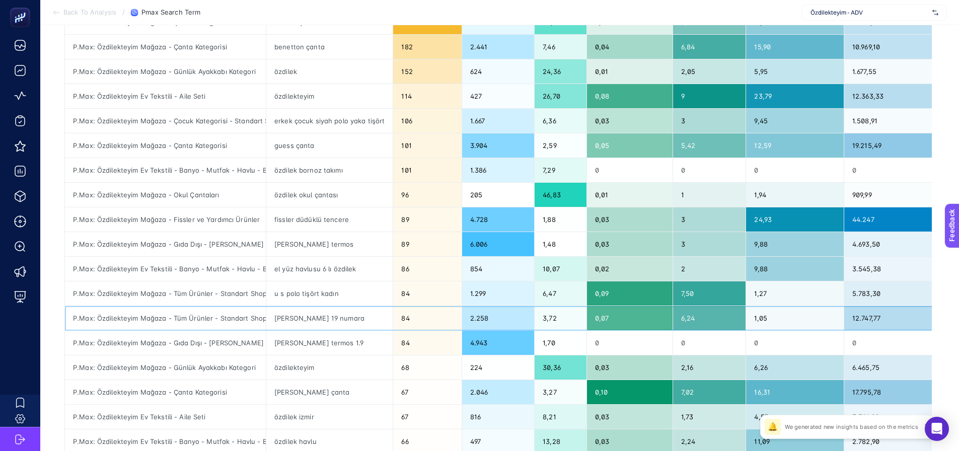
click at [306, 323] on div "igor 19 numara" at bounding box center [329, 318] width 126 height 24
click at [307, 323] on div "igor 19 numara" at bounding box center [329, 318] width 126 height 24
click at [307, 322] on div "igor 19 numara" at bounding box center [329, 318] width 126 height 24
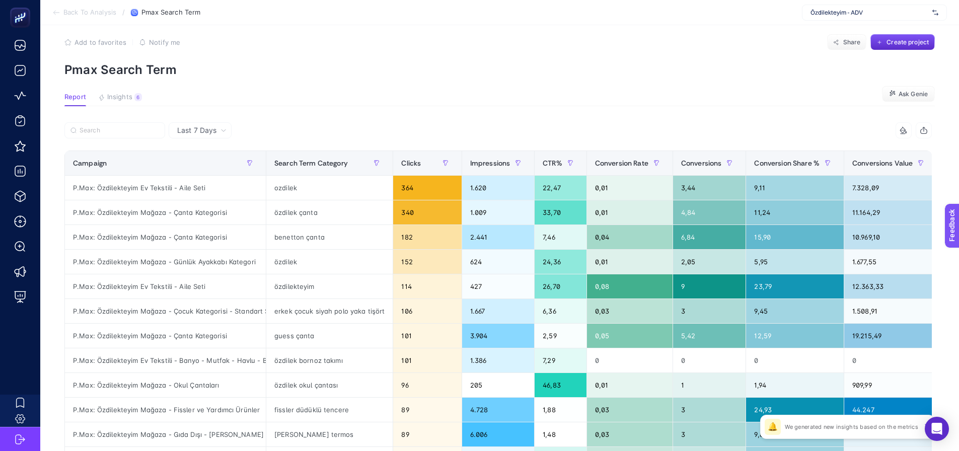
scroll to position [0, 0]
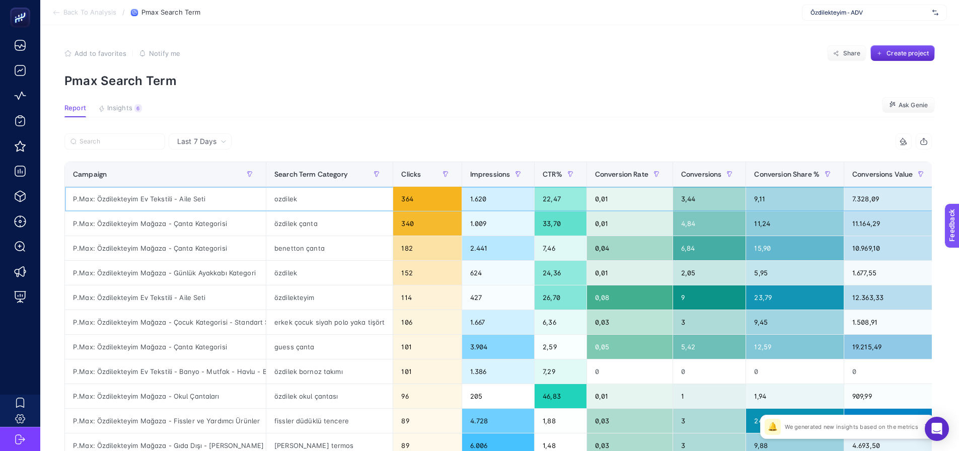
click at [292, 203] on div "ozdilek" at bounding box center [329, 199] width 126 height 24
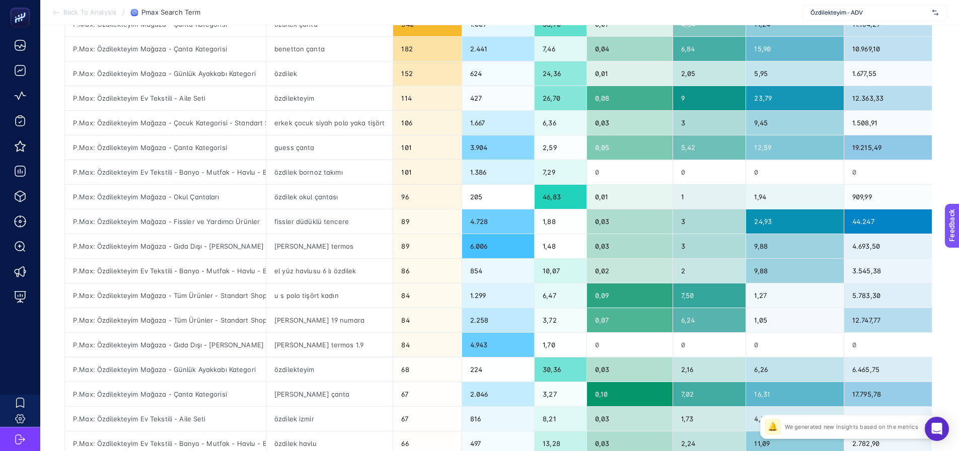
scroll to position [201, 0]
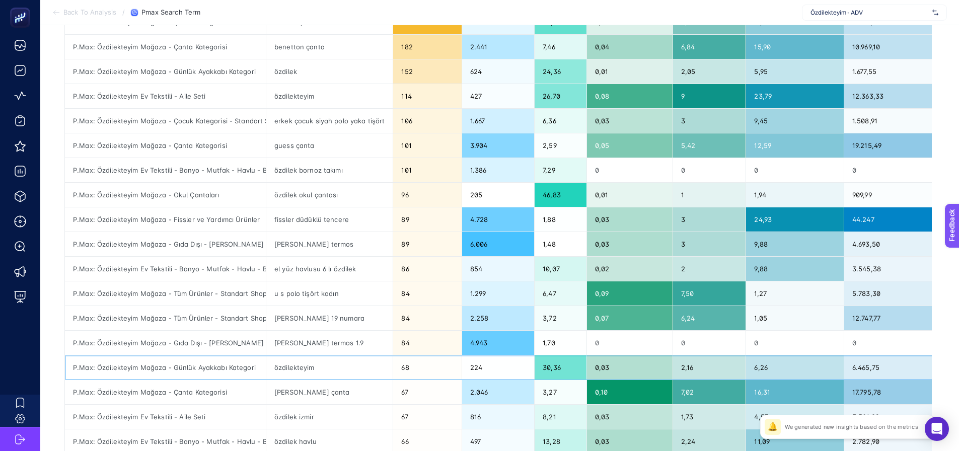
click at [299, 367] on div "özdilekteyim" at bounding box center [329, 367] width 126 height 24
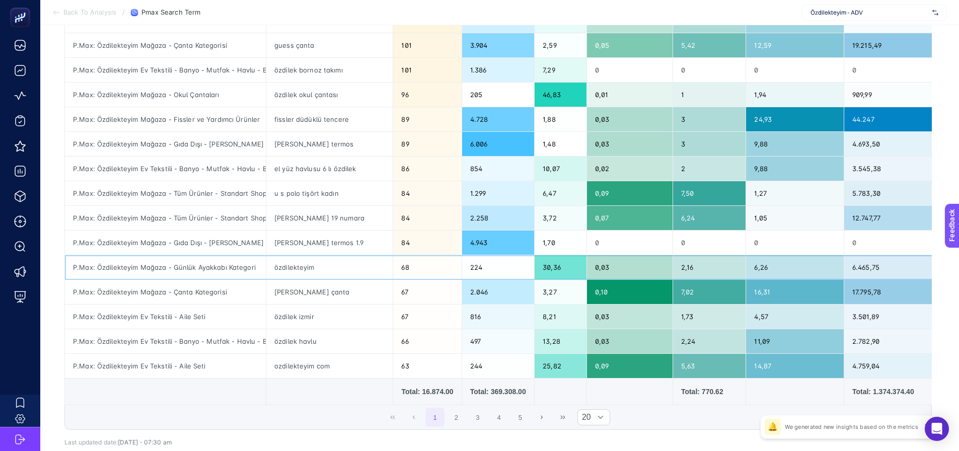
scroll to position [302, 0]
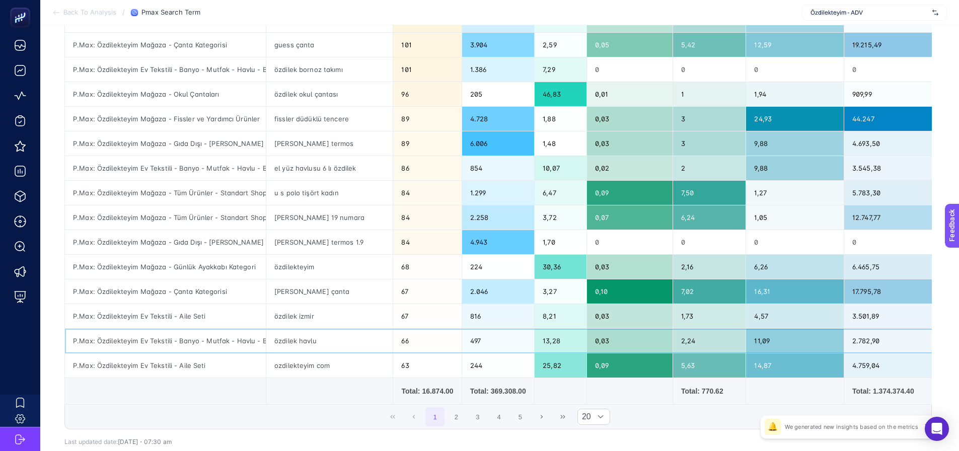
click at [294, 341] on div "özdilek havlu" at bounding box center [329, 341] width 126 height 24
click at [299, 365] on div "ozdilekteyim com" at bounding box center [329, 365] width 126 height 24
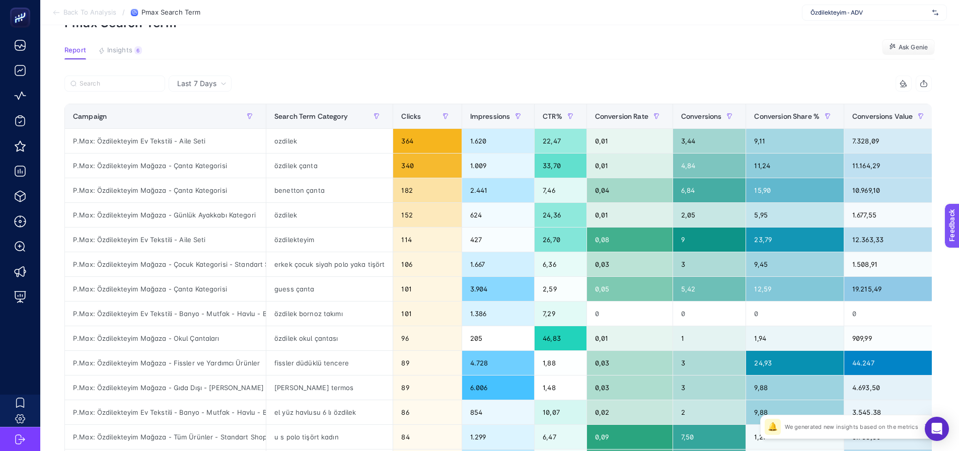
scroll to position [0, 0]
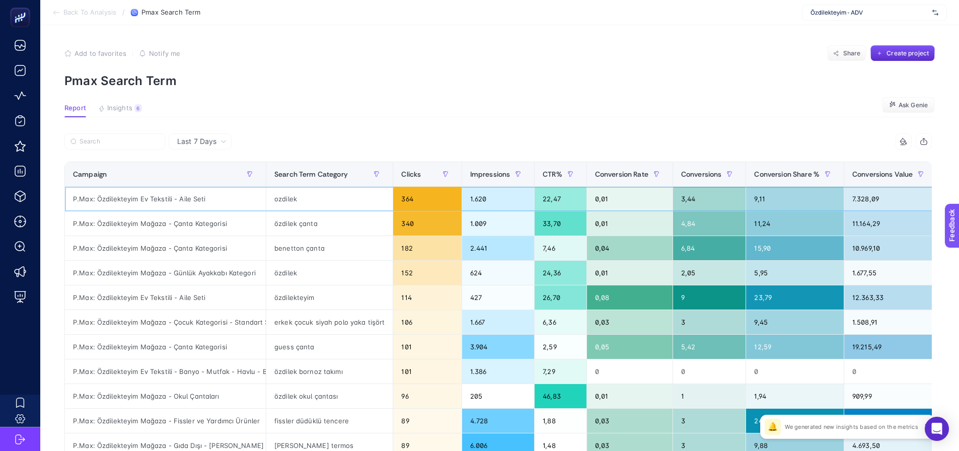
click at [164, 203] on div "P.Max: Özdilekteyim Ev Tekstili - Aile Seti" at bounding box center [165, 199] width 201 height 24
click at [171, 198] on div "P.Max: Özdilekteyim Ev Tekstili - Aile Seti" at bounding box center [165, 199] width 201 height 24
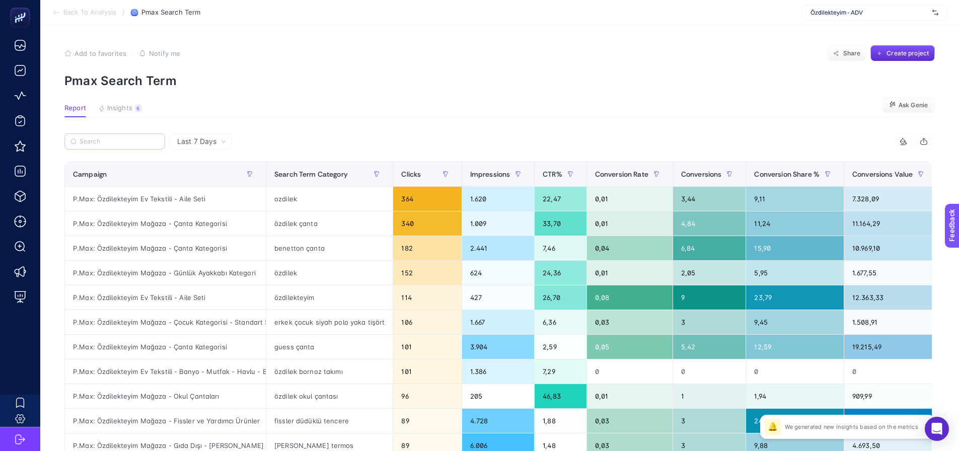
click at [133, 136] on label at bounding box center [114, 141] width 101 height 16
click at [133, 138] on input "Search" at bounding box center [120, 142] width 80 height 8
paste input "P.Max: Özdilekteyim Ev Tekstili - Aile Seti"
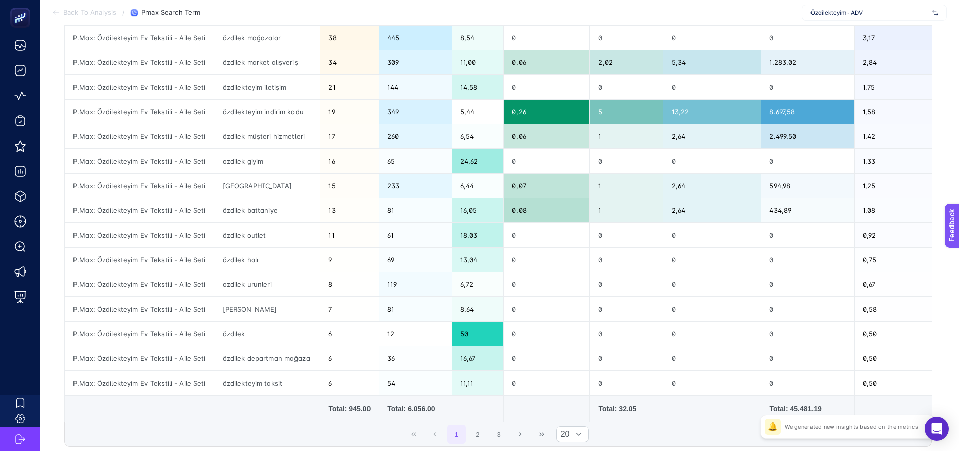
scroll to position [302, 0]
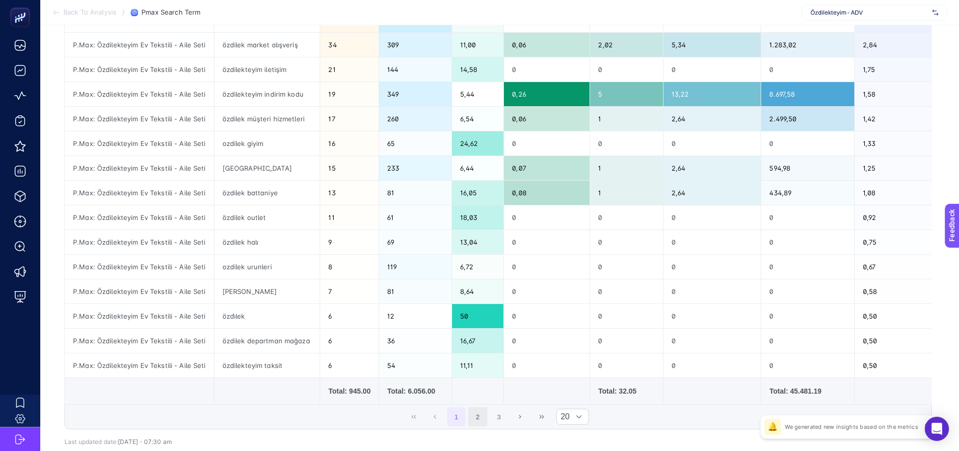
type input "P.Max: Özdilekteyim Ev Tekstili - Aile Seti"
click at [483, 426] on button "2" at bounding box center [477, 416] width 19 height 19
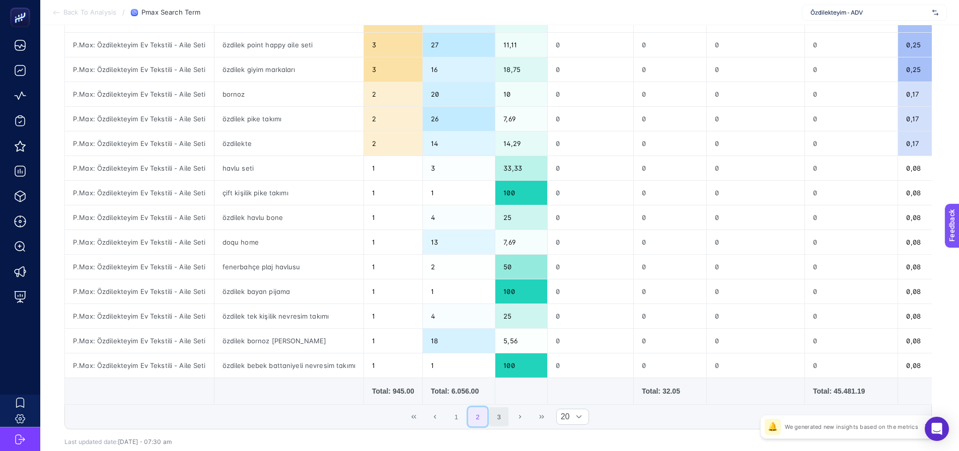
scroll to position [0, 0]
drag, startPoint x: 500, startPoint y: 424, endPoint x: 461, endPoint y: 424, distance: 39.3
click at [500, 424] on button "3" at bounding box center [498, 416] width 19 height 19
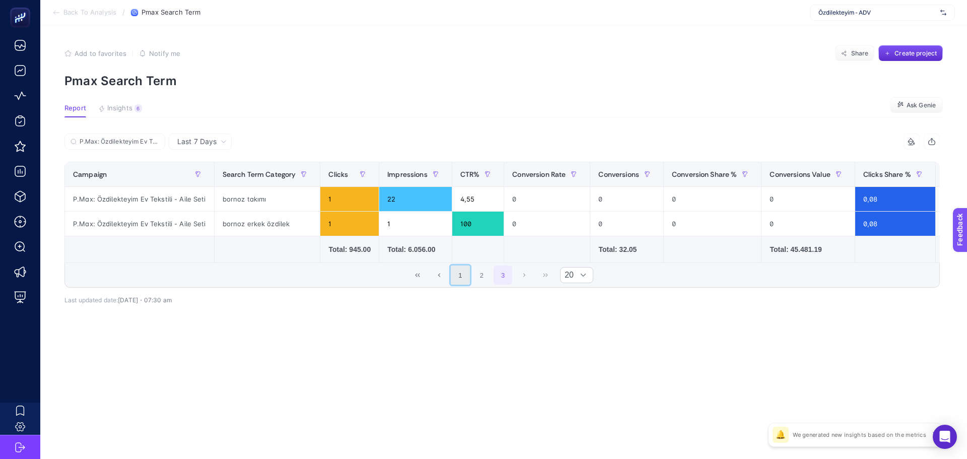
click at [466, 284] on button "1" at bounding box center [460, 274] width 19 height 19
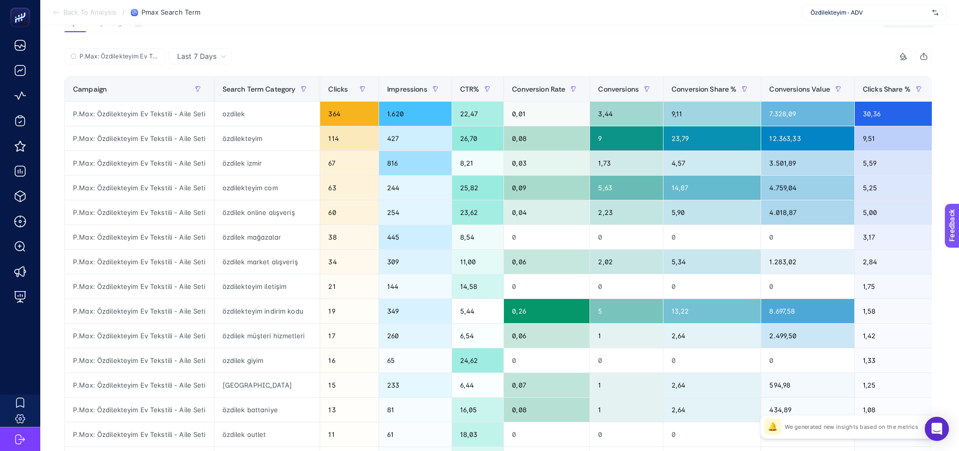
scroll to position [101, 0]
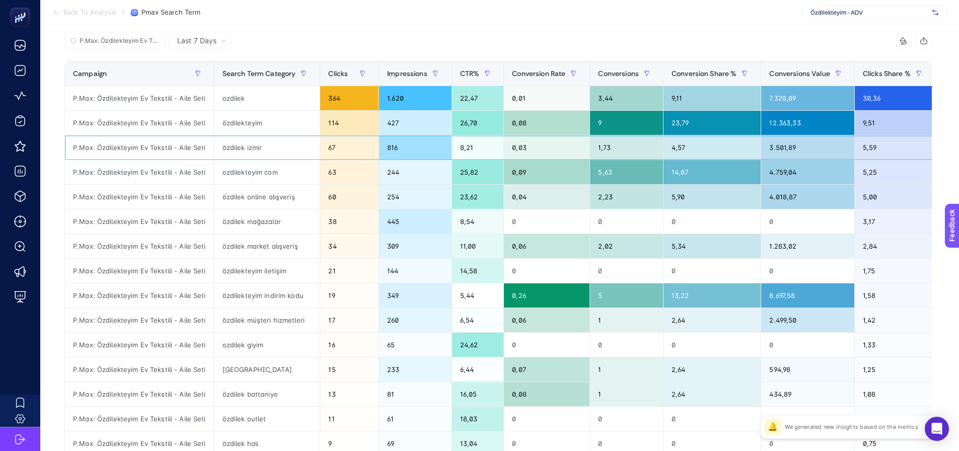
click at [250, 141] on div "özdilek izmir" at bounding box center [267, 147] width 106 height 24
click at [251, 141] on div "özdilek izmir" at bounding box center [267, 147] width 106 height 24
click at [232, 305] on div "özdilekteyim indirim kodu" at bounding box center [267, 295] width 106 height 24
click at [269, 320] on div "özdilek müşteri hizmetleri" at bounding box center [267, 320] width 106 height 24
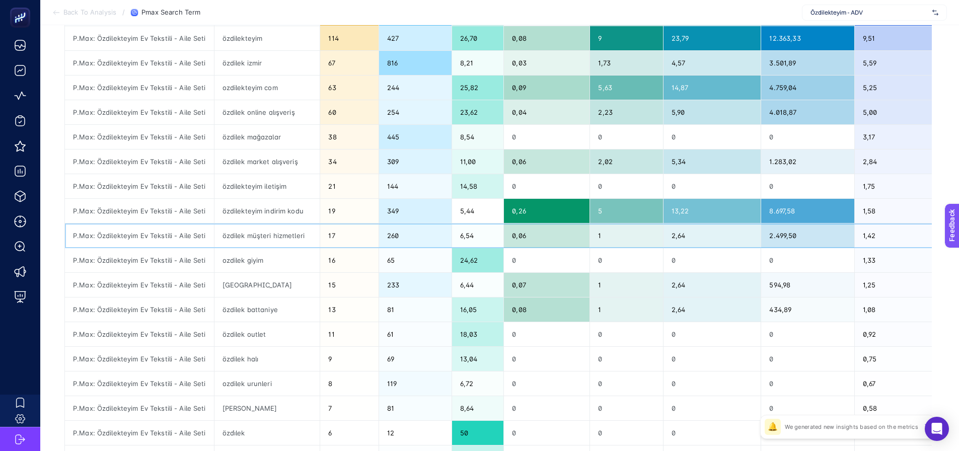
scroll to position [201, 0]
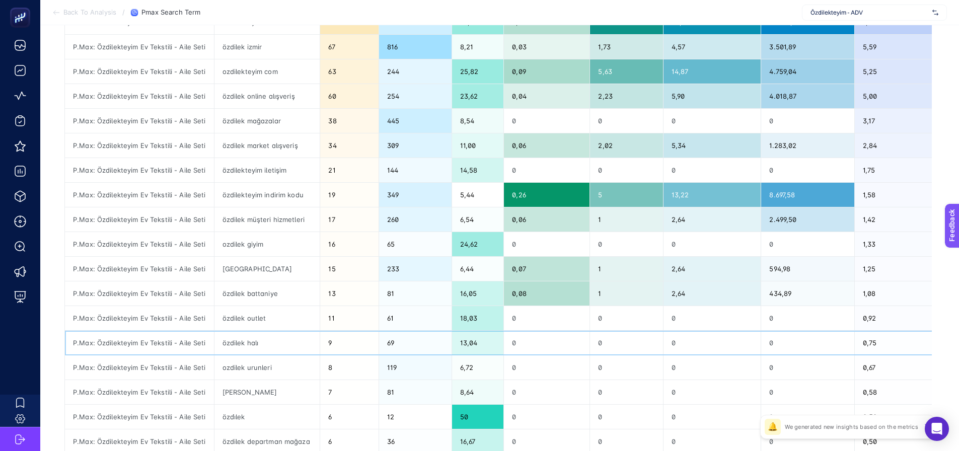
click at [191, 345] on div "P.Max: Özdilekteyim Ev Tekstili - Aile Seti" at bounding box center [139, 343] width 149 height 24
click at [186, 344] on div "P.Max: Özdilekteyim Ev Tekstili - Aile Seti" at bounding box center [139, 343] width 149 height 24
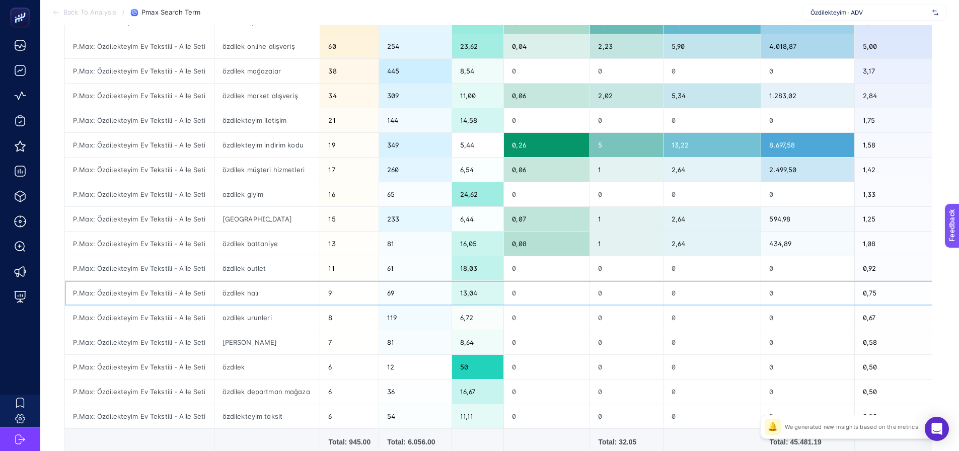
scroll to position [252, 0]
drag, startPoint x: 244, startPoint y: 295, endPoint x: 265, endPoint y: 294, distance: 20.7
click at [265, 294] on div "özdilek halı" at bounding box center [267, 292] width 106 height 24
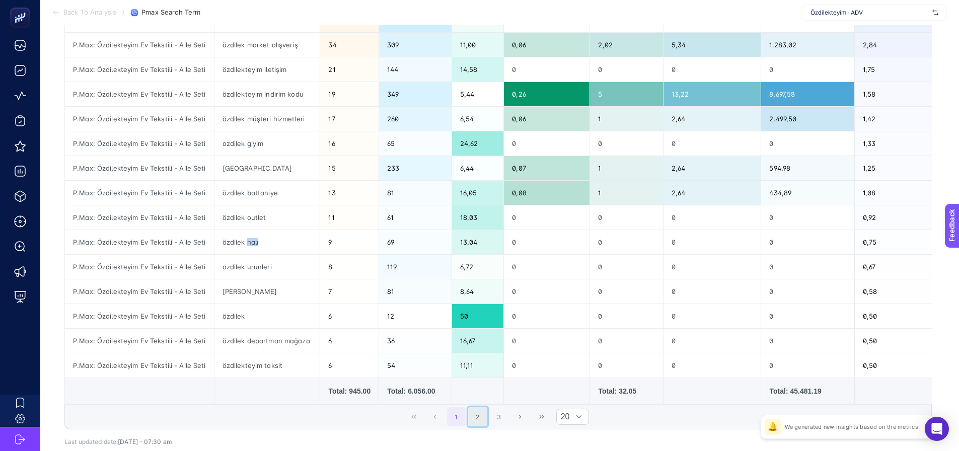
click at [478, 421] on button "2" at bounding box center [477, 416] width 19 height 19
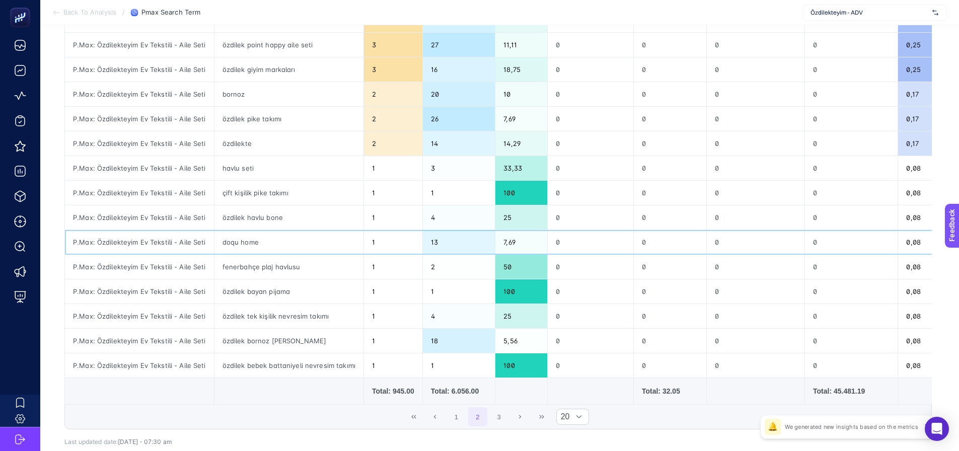
click at [446, 234] on div "13" at bounding box center [459, 242] width 73 height 24
click at [347, 244] on div "doqu home" at bounding box center [288, 242] width 149 height 24
click at [233, 247] on div "doqu home" at bounding box center [288, 242] width 149 height 24
drag, startPoint x: 221, startPoint y: 244, endPoint x: 275, endPoint y: 246, distance: 54.9
click at [275, 246] on div "doqu home" at bounding box center [288, 242] width 149 height 24
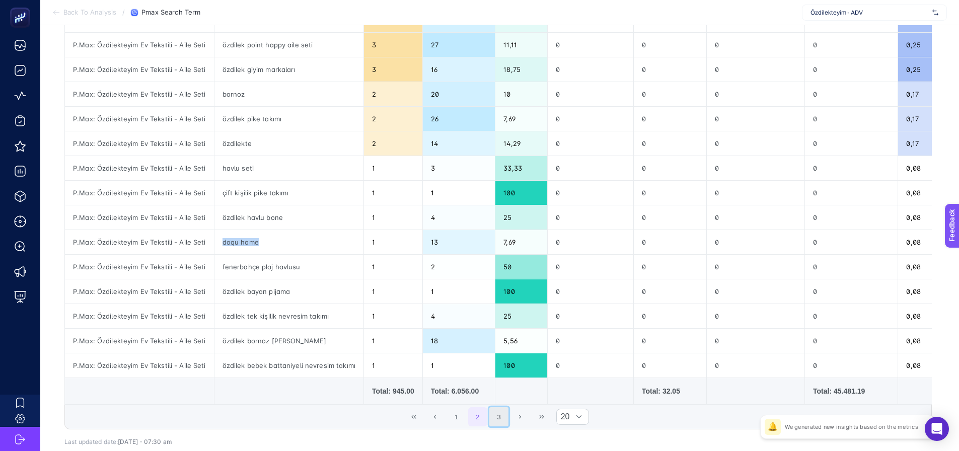
click at [501, 422] on button "3" at bounding box center [498, 416] width 19 height 19
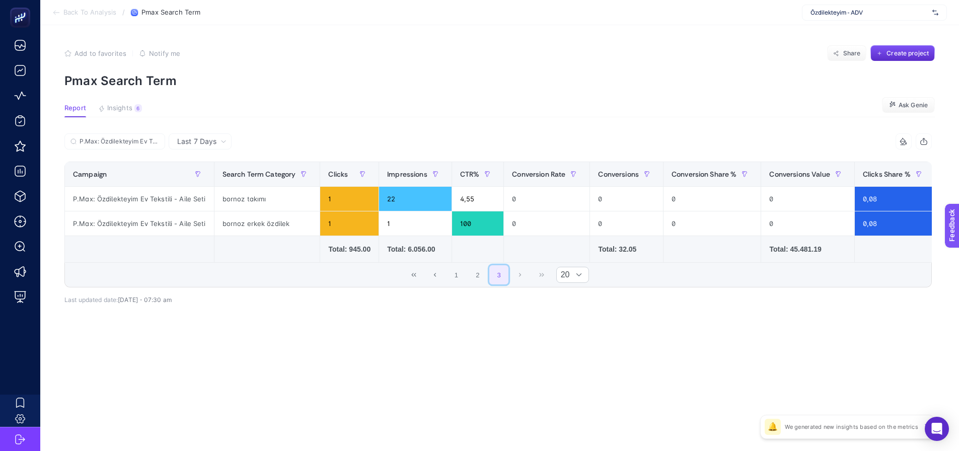
scroll to position [0, 0]
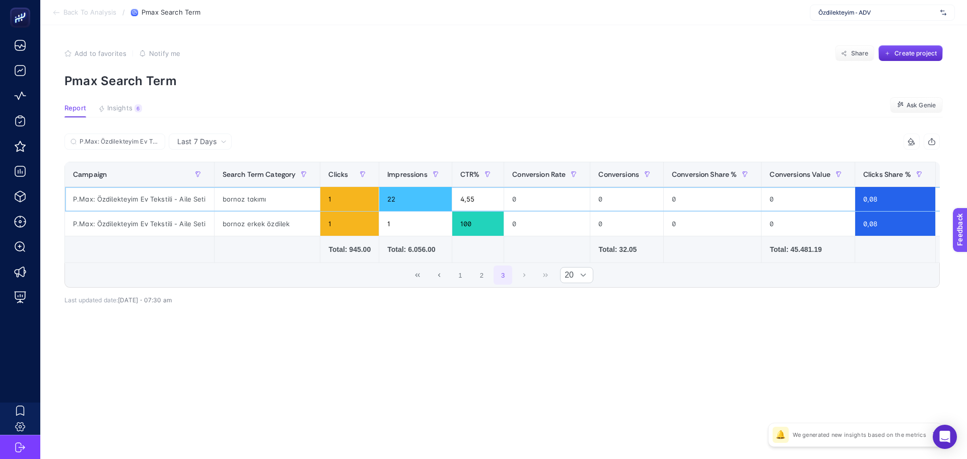
click at [242, 205] on div "bornoz takımı" at bounding box center [267, 199] width 106 height 24
click at [246, 220] on div "bornoz erkek özdilek" at bounding box center [267, 223] width 106 height 24
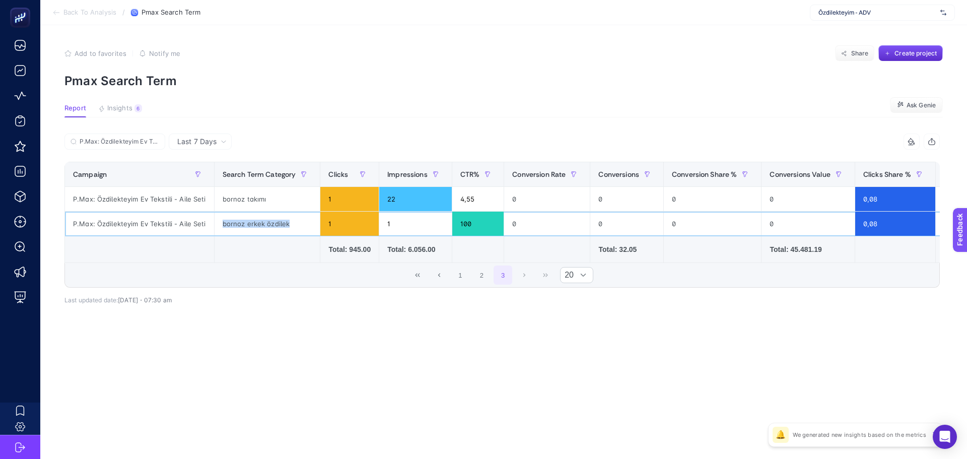
click at [246, 220] on div "bornoz erkek özdilek" at bounding box center [267, 223] width 106 height 24
click at [479, 282] on button "2" at bounding box center [481, 274] width 19 height 19
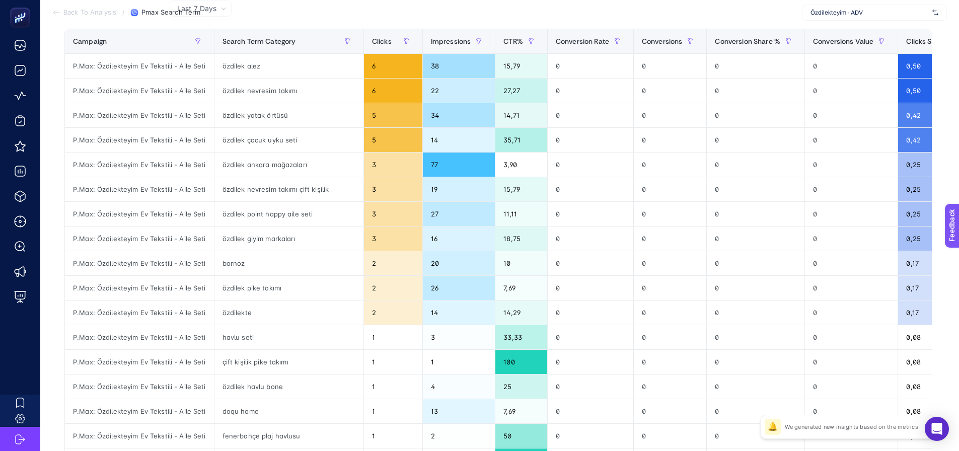
scroll to position [151, 0]
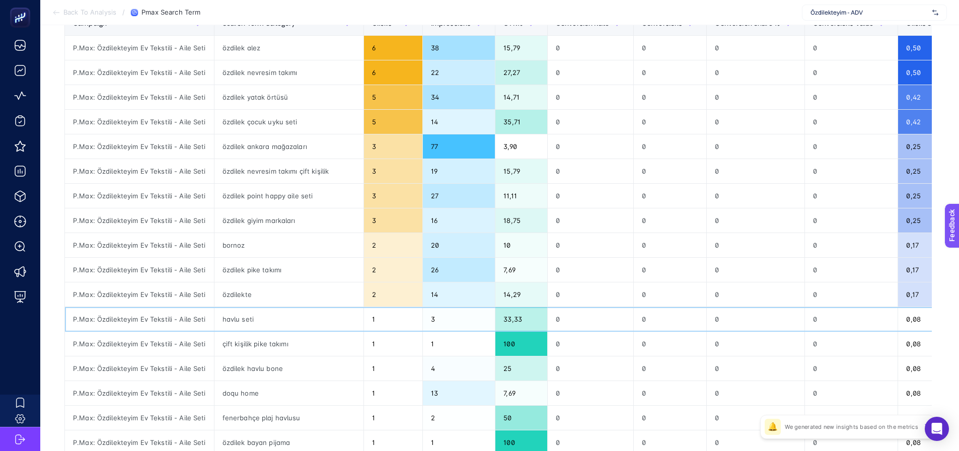
drag, startPoint x: 287, startPoint y: 324, endPoint x: 291, endPoint y: 363, distance: 39.0
click at [285, 324] on div "havlu seti" at bounding box center [288, 319] width 149 height 24
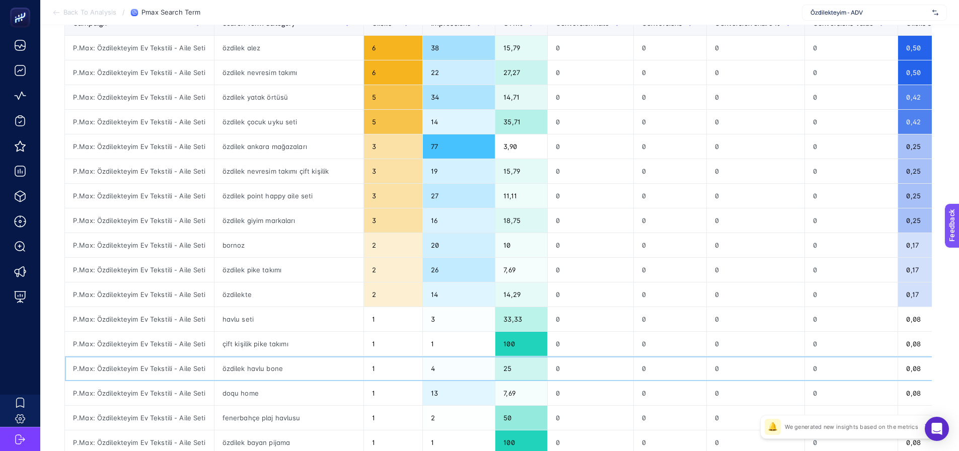
click at [293, 369] on div "özdilek havlu bone" at bounding box center [288, 368] width 149 height 24
click at [292, 389] on div "doqu home" at bounding box center [288, 393] width 149 height 24
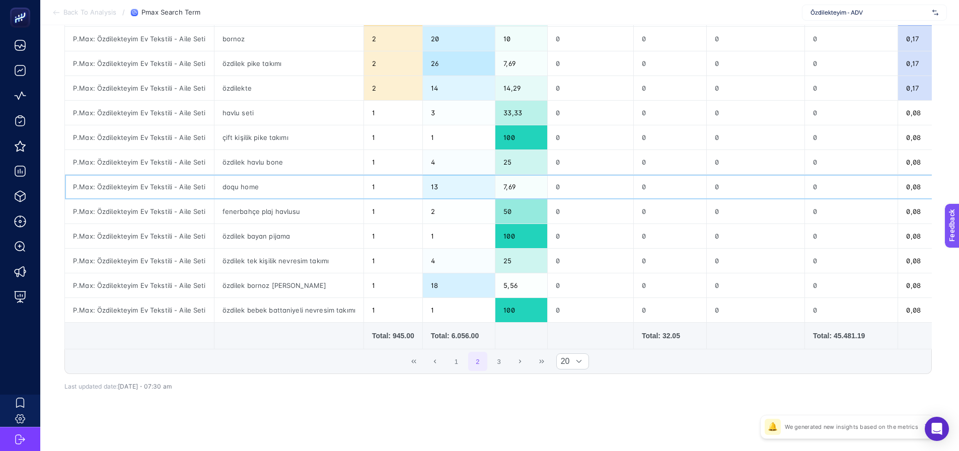
scroll to position [365, 0]
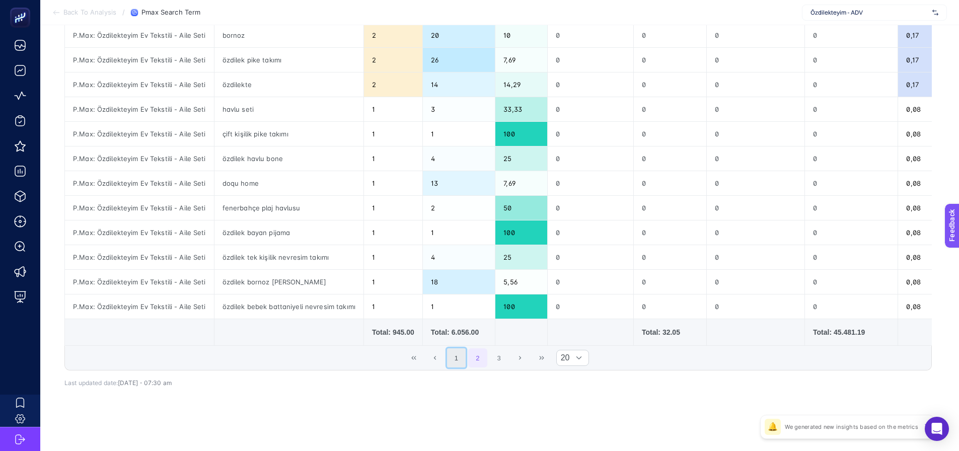
click at [458, 365] on button "1" at bounding box center [456, 357] width 19 height 19
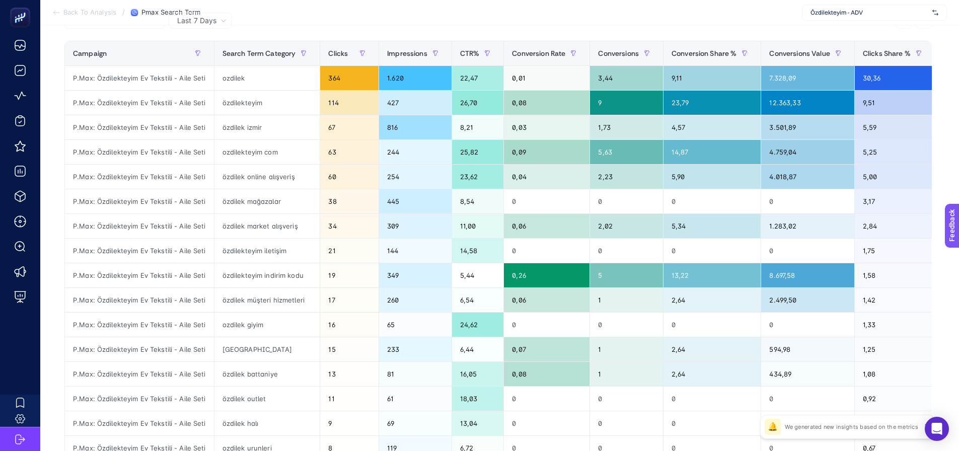
scroll to position [63, 0]
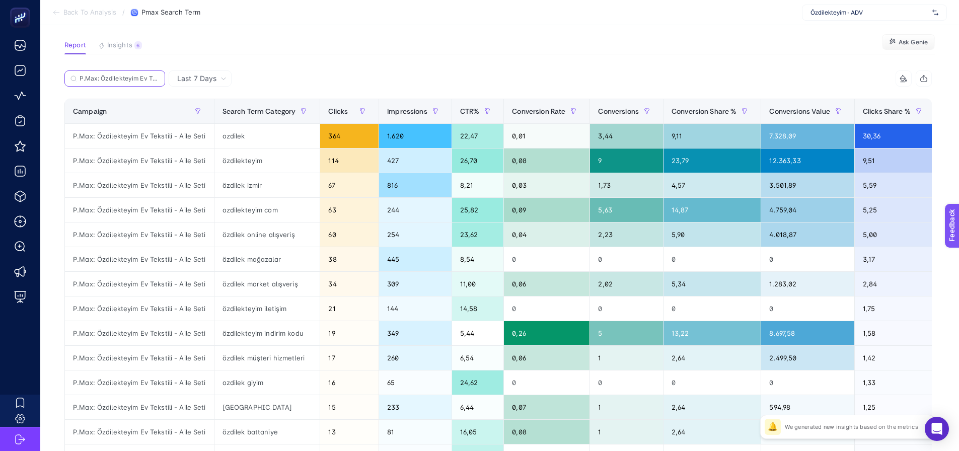
click at [135, 77] on input "P.Max: Özdilekteyim Ev Tekstili - Aile Seti" at bounding box center [120, 79] width 80 height 8
click at [156, 78] on icon at bounding box center [156, 79] width 6 height 6
click at [149, 78] on input "P.Max: Özdilekteyim Ev Tekstili - Aile Seti" at bounding box center [115, 79] width 68 height 8
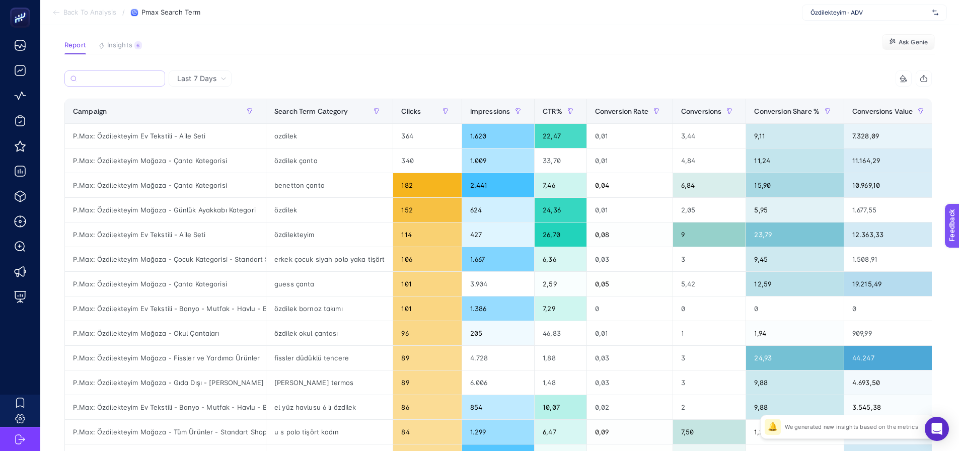
click at [113, 73] on label at bounding box center [114, 78] width 101 height 16
click at [113, 75] on input "Search" at bounding box center [120, 79] width 79 height 8
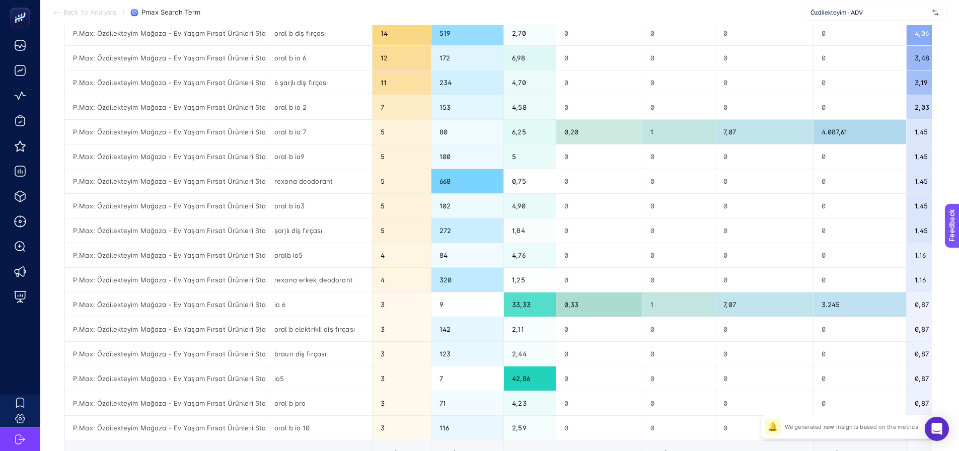
scroll to position [315, 0]
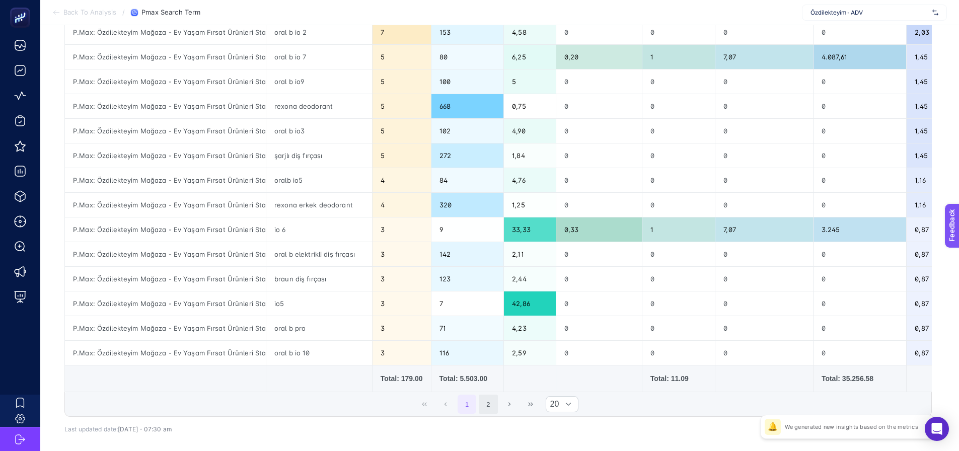
type input "ev ya"
drag, startPoint x: 496, startPoint y: 409, endPoint x: 424, endPoint y: 388, distance: 74.6
click at [496, 409] on button "2" at bounding box center [488, 404] width 19 height 19
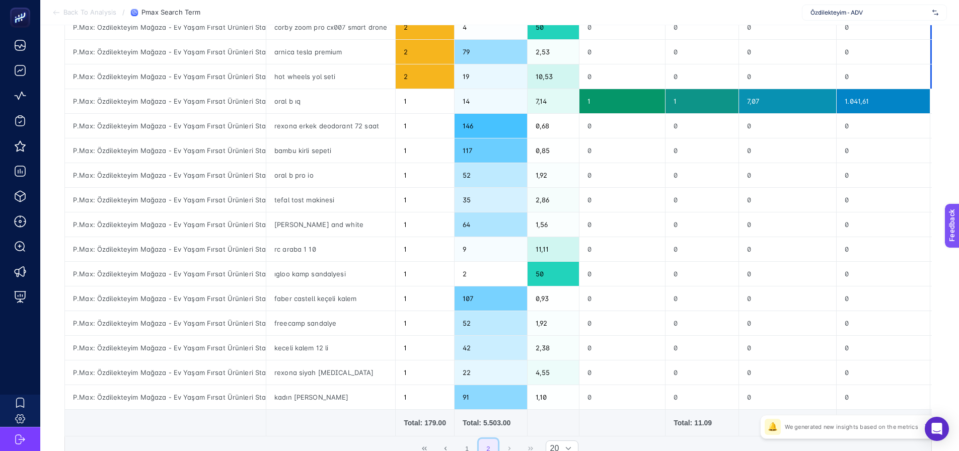
scroll to position [291, 0]
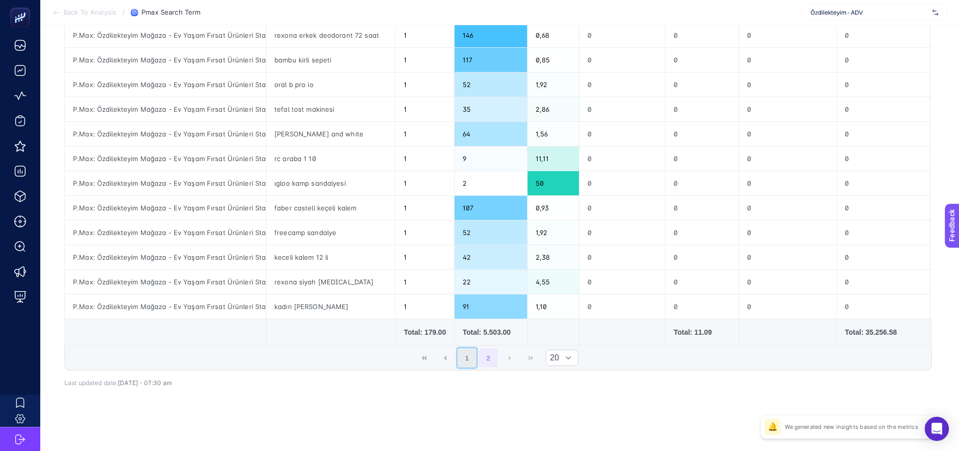
click at [469, 367] on button "1" at bounding box center [467, 357] width 19 height 19
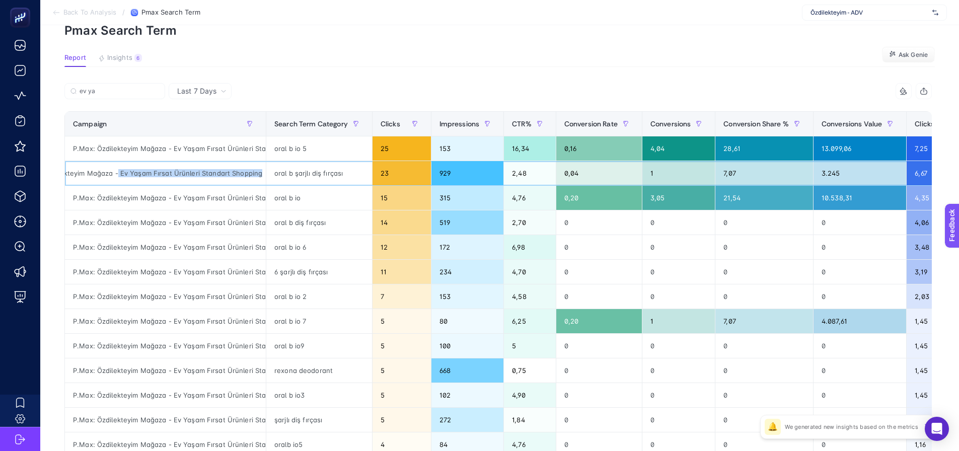
scroll to position [0, 54]
drag, startPoint x: 171, startPoint y: 173, endPoint x: 273, endPoint y: 170, distance: 102.3
click at [273, 260] on tr "P.Max: Özdilekteyim Mağaza - Ev Yaşam Fırsat Ürünleri Standart Shopping oral b …" at bounding box center [544, 272] width 959 height 25
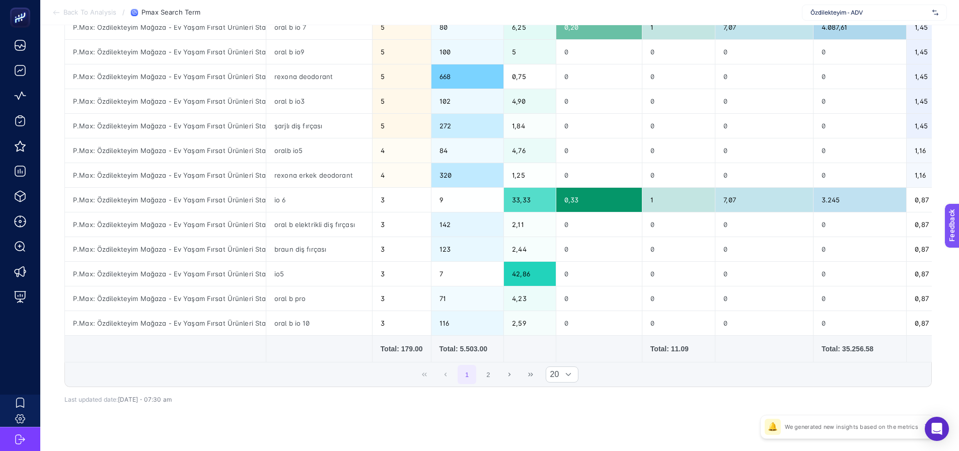
scroll to position [352, 0]
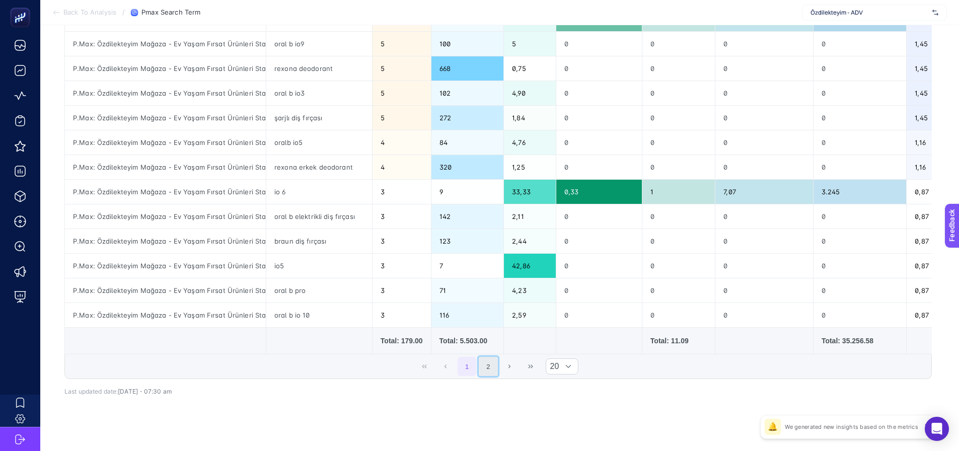
click at [493, 372] on button "2" at bounding box center [488, 366] width 19 height 19
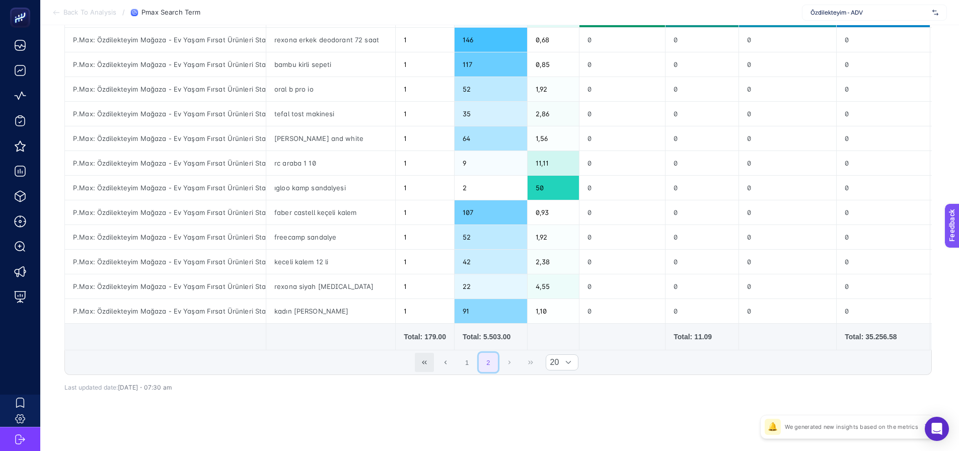
scroll to position [291, 0]
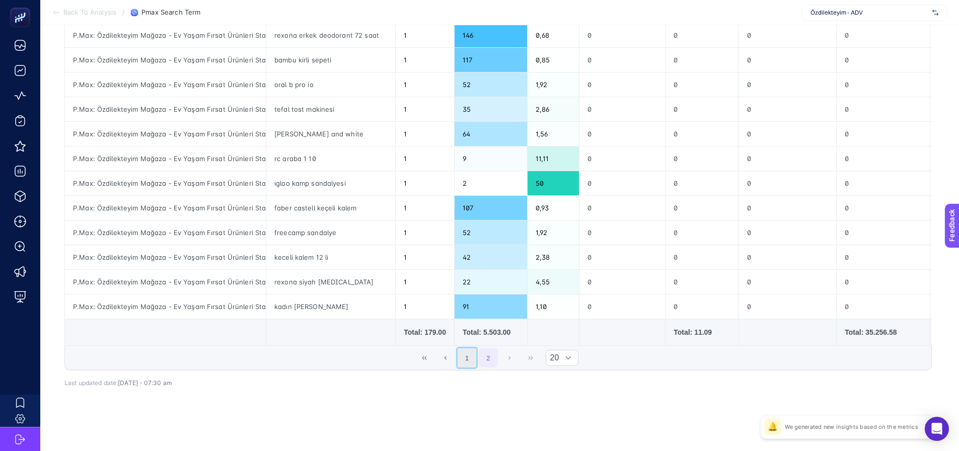
click at [470, 361] on button "1" at bounding box center [467, 357] width 19 height 19
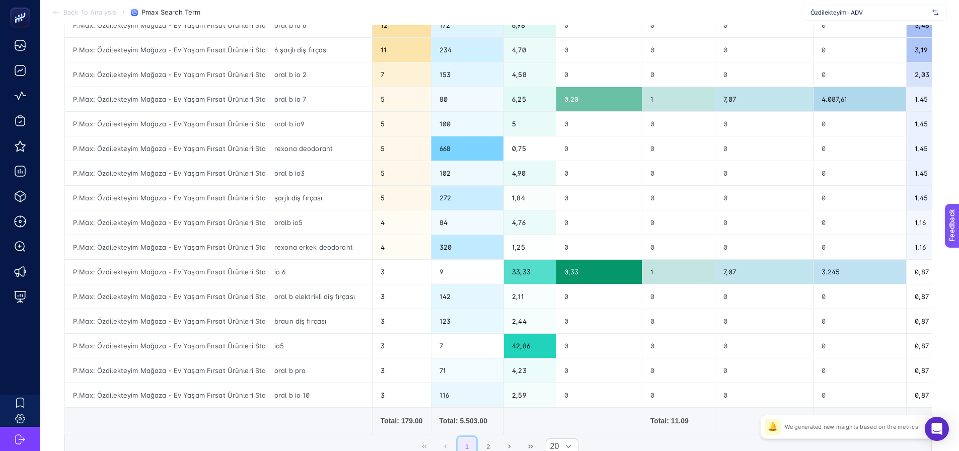
scroll to position [365, 0]
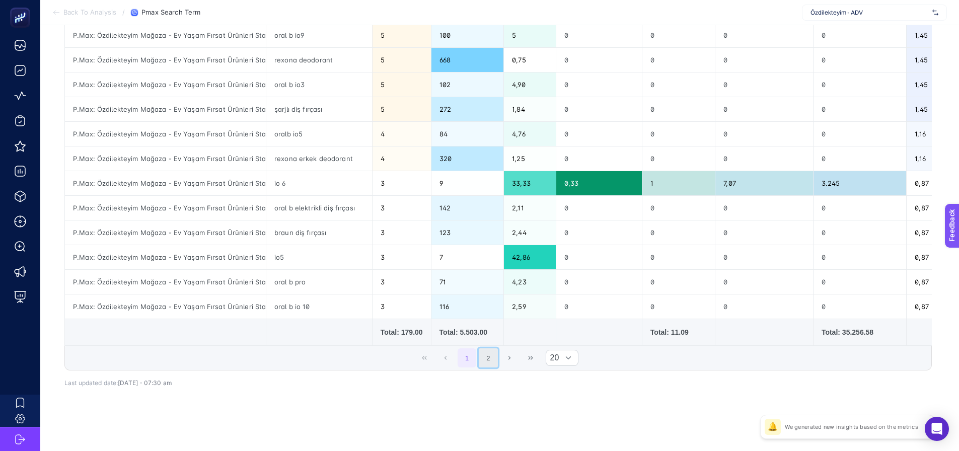
click at [492, 361] on button "2" at bounding box center [488, 357] width 19 height 19
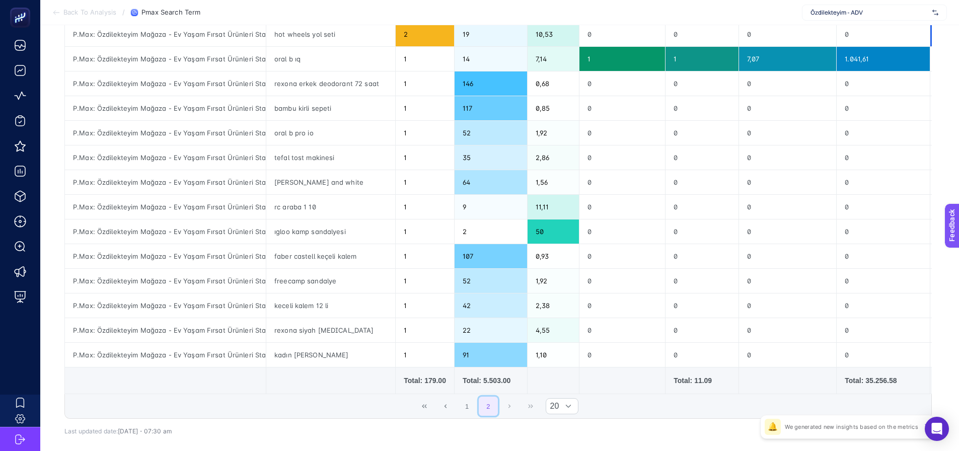
scroll to position [241, 0]
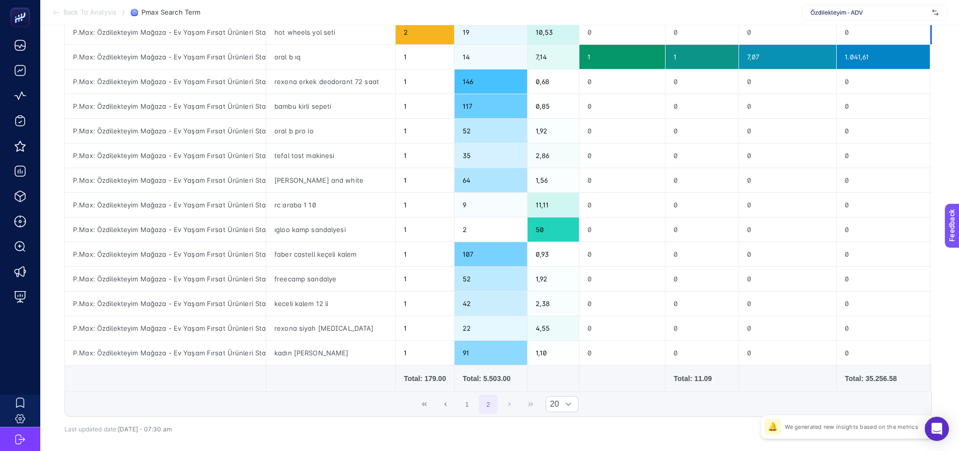
click at [481, 407] on span "1 2" at bounding box center [477, 404] width 43 height 21
click at [467, 406] on button "1" at bounding box center [467, 404] width 19 height 19
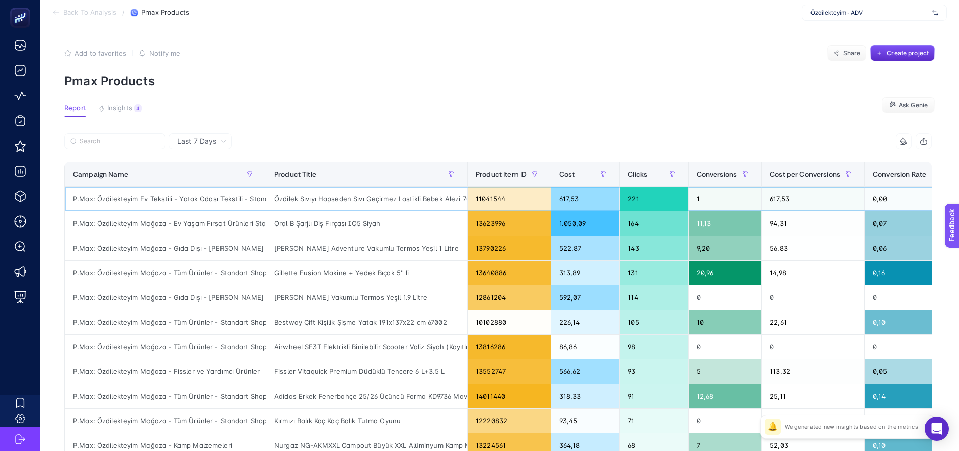
click at [244, 198] on div "P.Max: Özdilekteyim Ev Tekstili - Yatak Odası Tekstili - Standart Shopping" at bounding box center [165, 199] width 201 height 24
click at [580, 170] on div "Cost" at bounding box center [585, 174] width 52 height 16
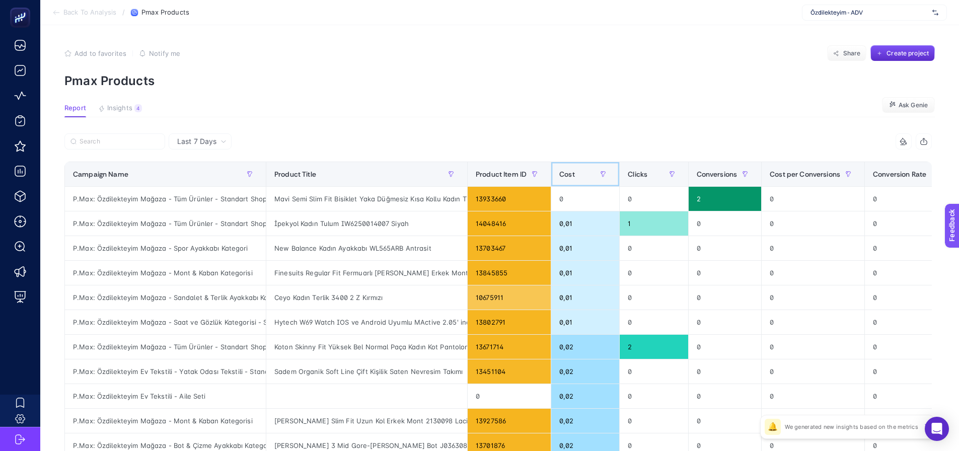
click at [582, 170] on div "Cost" at bounding box center [585, 174] width 52 height 16
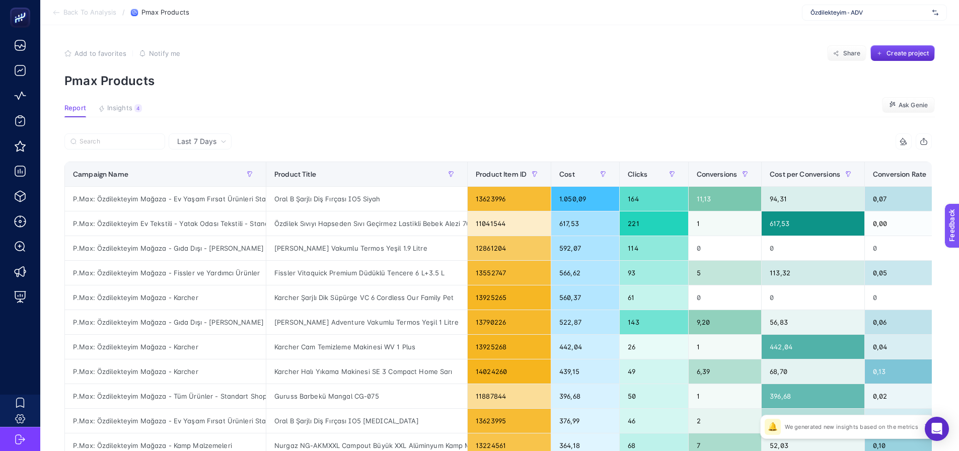
click at [524, 135] on div "8 items selected" at bounding box center [715, 141] width 434 height 16
drag, startPoint x: 560, startPoint y: 274, endPoint x: 570, endPoint y: 273, distance: 10.6
click at [570, 273] on div "566,62" at bounding box center [585, 273] width 68 height 24
drag, startPoint x: 561, startPoint y: 296, endPoint x: 569, endPoint y: 295, distance: 8.6
click at [569, 295] on div "560,37" at bounding box center [585, 297] width 68 height 24
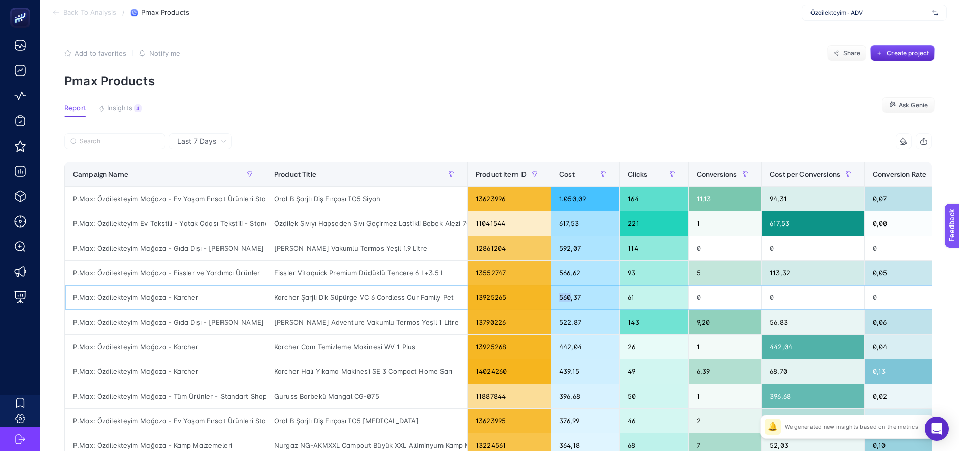
drag, startPoint x: 571, startPoint y: 295, endPoint x: 561, endPoint y: 296, distance: 10.1
click at [561, 296] on div "560,37" at bounding box center [585, 297] width 68 height 24
click at [287, 345] on div "Karcher Cam Temizleme Makinesi WV 1 Plus" at bounding box center [366, 347] width 201 height 24
click at [294, 365] on div "Karcher Halı Yıkama Makinesi SE 3 Compact Home Sarı" at bounding box center [366, 372] width 201 height 24
click at [363, 198] on div "Oral B Şarjlı Diş Fırçası IO5 Siyah" at bounding box center [366, 199] width 201 height 24
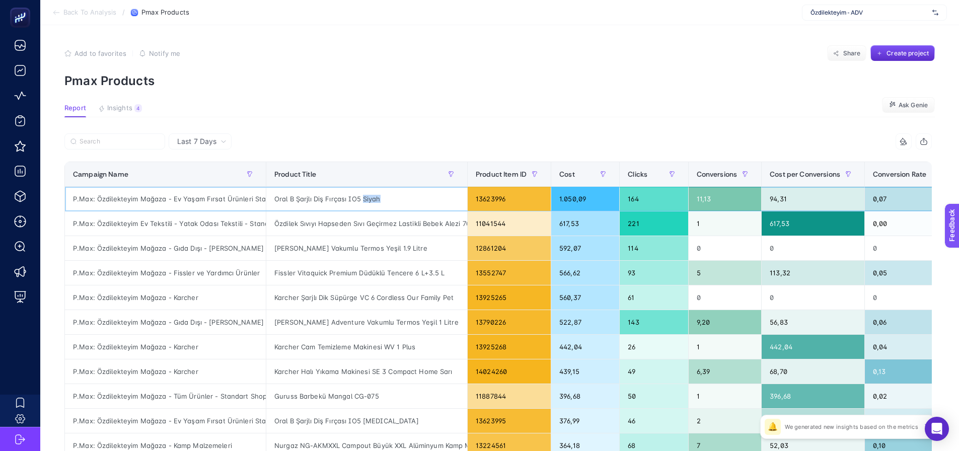
click at [364, 197] on div "Oral B Şarjlı Diş Fırçası IO5 Siyah" at bounding box center [366, 199] width 201 height 24
drag, startPoint x: 203, startPoint y: 201, endPoint x: 258, endPoint y: 204, distance: 55.0
click at [268, 236] on tr "P.Max: Özdilekteyim Mağaza - Ev Yaşam Fırsat Ürünleri Standart Shopping Oral B …" at bounding box center [596, 248] width 1063 height 25
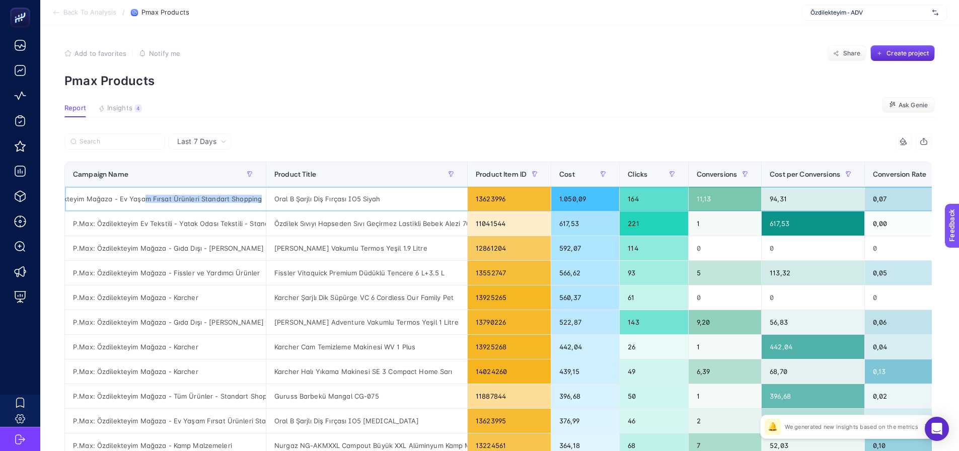
click at [247, 196] on div "P.Max: Özdilekteyim Mağaza - Ev Yaşam Fırsat Ürünleri Standart Shopping" at bounding box center [165, 199] width 201 height 24
click at [268, 199] on div "Oral B Şarjlı Diş Fırçası IO5 Siyah" at bounding box center [366, 199] width 201 height 24
drag, startPoint x: 262, startPoint y: 199, endPoint x: 63, endPoint y: 199, distance: 199.4
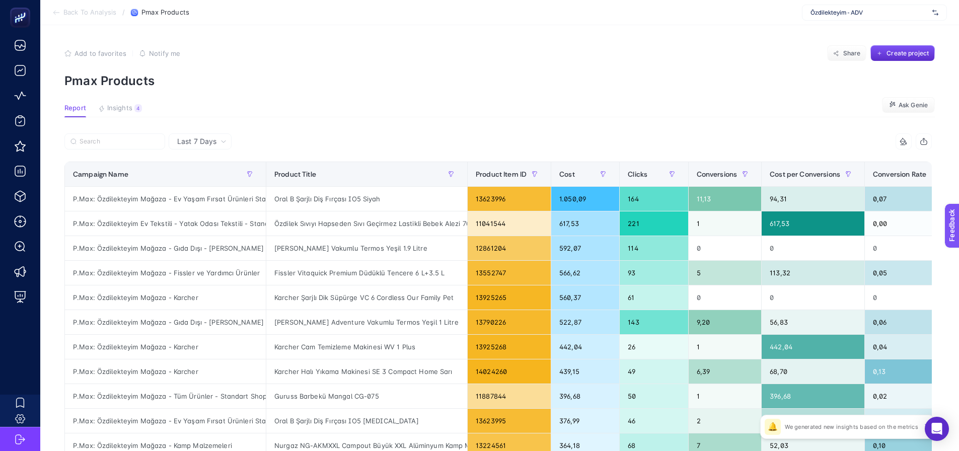
click at [121, 100] on article "Add to favorites false Notify me Share Create project Pmax Products Report Insi…" at bounding box center [499, 418] width 919 height 787
click at [120, 105] on span "Insights" at bounding box center [119, 108] width 25 height 8
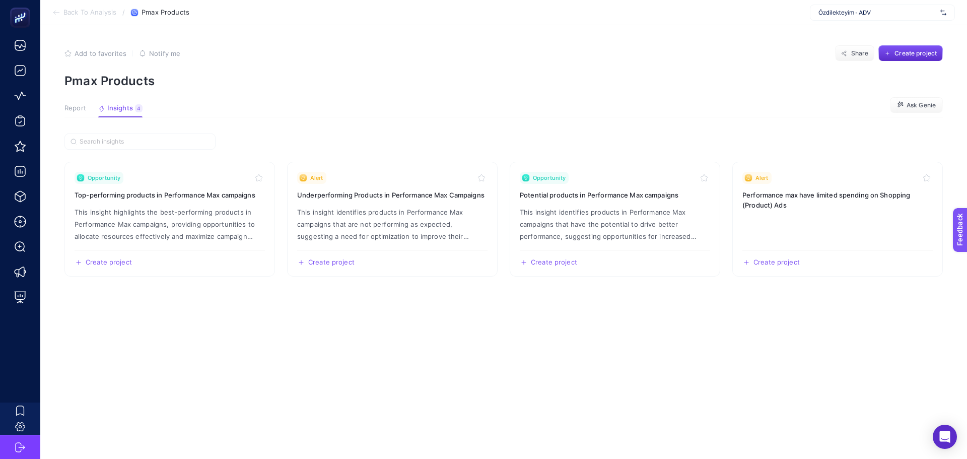
click at [63, 107] on article "Add to favorites false Notify me Share Create project Pmax Products Report Insi…" at bounding box center [503, 242] width 926 height 434
click at [69, 107] on span "Report" at bounding box center [75, 108] width 22 height 8
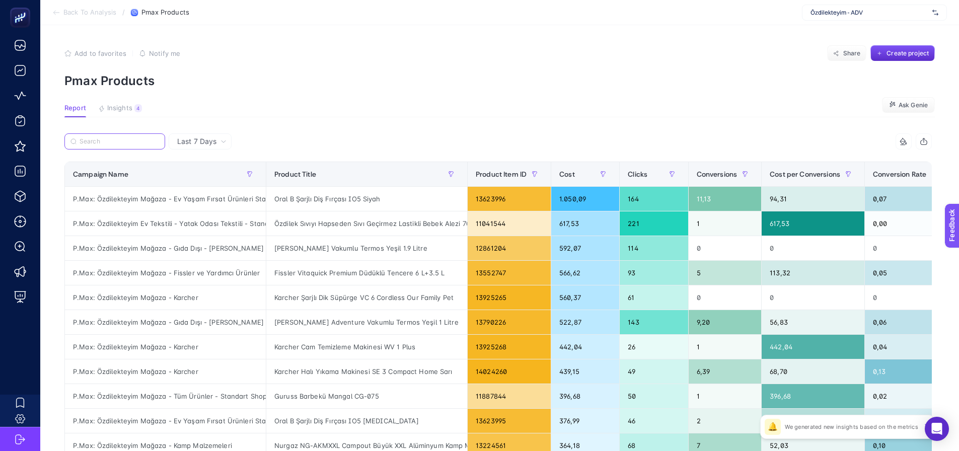
click at [135, 143] on input "Search" at bounding box center [120, 142] width 80 height 8
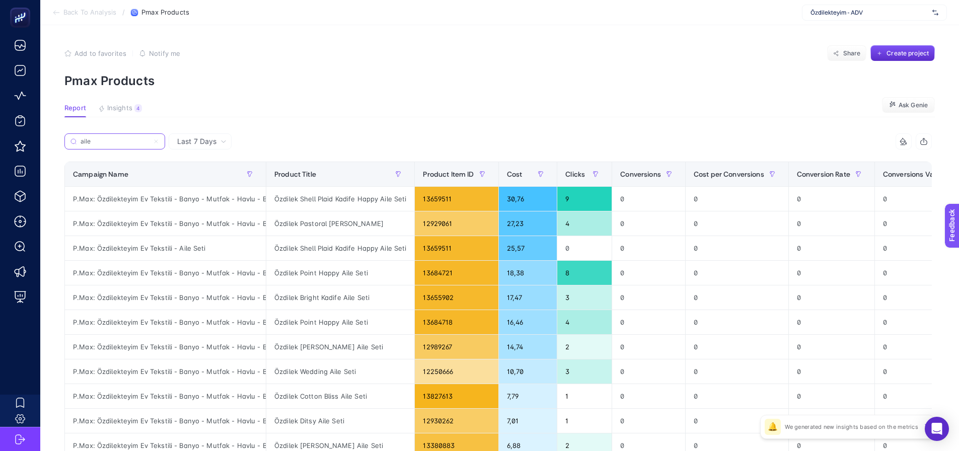
click at [110, 141] on input "aile" at bounding box center [115, 142] width 68 height 8
click at [183, 248] on div "P.Max: Özdilekteyim Ev Tekstili - Aile Seti" at bounding box center [165, 248] width 201 height 24
click at [308, 244] on div "Özdilek Shell Plaid Kadife Happy Aile Seti" at bounding box center [340, 248] width 148 height 24
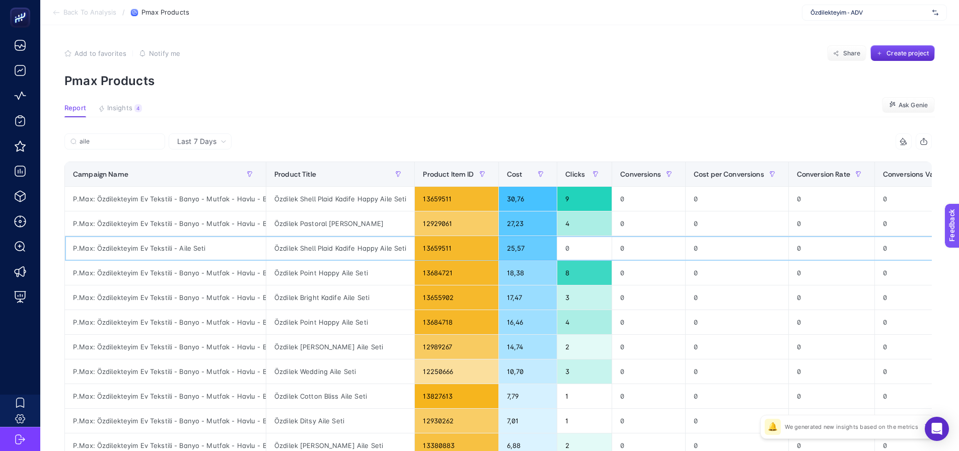
click at [309, 244] on div "Özdilek Shell Plaid Kadife Happy Aile Seti" at bounding box center [340, 248] width 148 height 24
click at [310, 244] on div "Özdilek Shell Plaid Kadife Happy Aile Seti" at bounding box center [340, 248] width 148 height 24
copy tr "Özdilek Shell Plaid Kadife Happy Aile Seti"
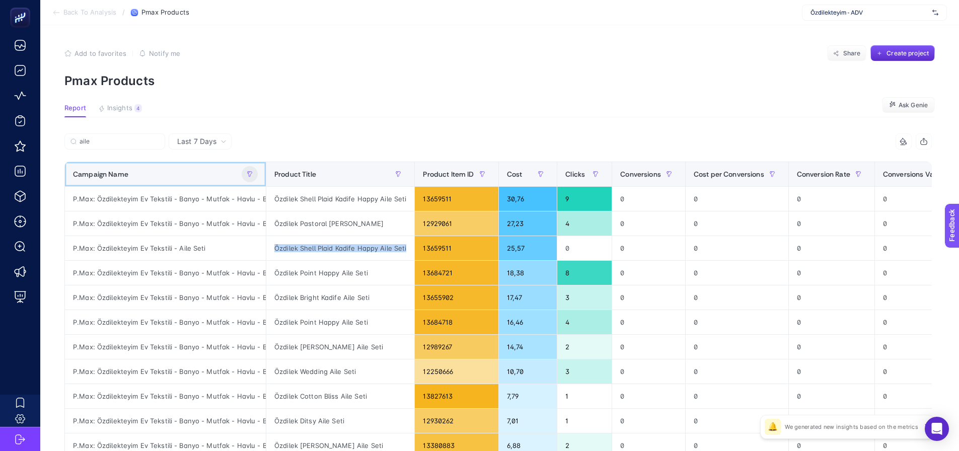
drag, startPoint x: 200, startPoint y: 180, endPoint x: 190, endPoint y: 176, distance: 10.8
click at [201, 180] on div "Campaign Name" at bounding box center [165, 174] width 185 height 16
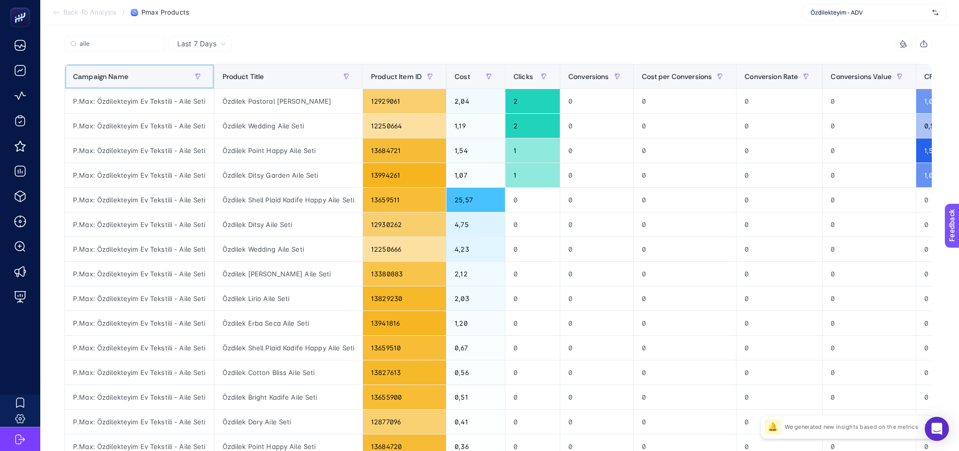
scroll to position [101, 0]
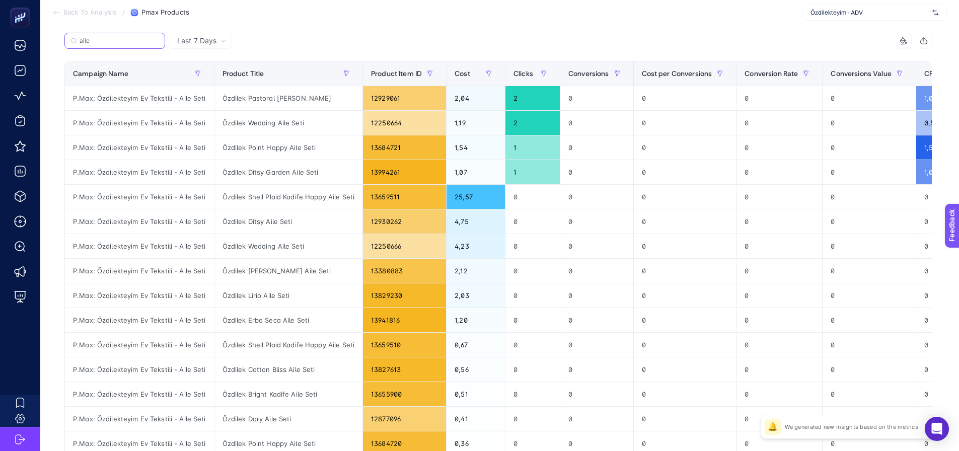
click at [124, 39] on input "aile" at bounding box center [120, 41] width 80 height 8
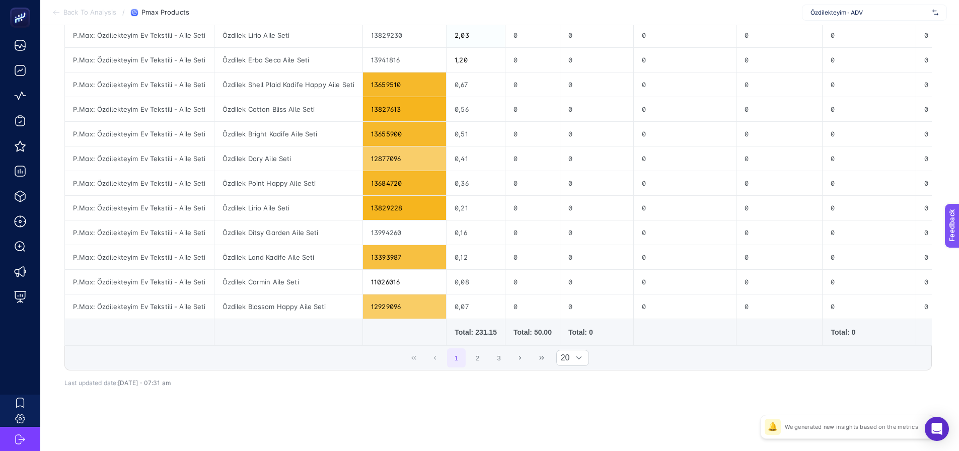
scroll to position [365, 0]
type input "aile seti"
drag, startPoint x: 470, startPoint y: 329, endPoint x: 486, endPoint y: 329, distance: 15.6
click at [486, 329] on div "Total: 231.15" at bounding box center [476, 332] width 42 height 10
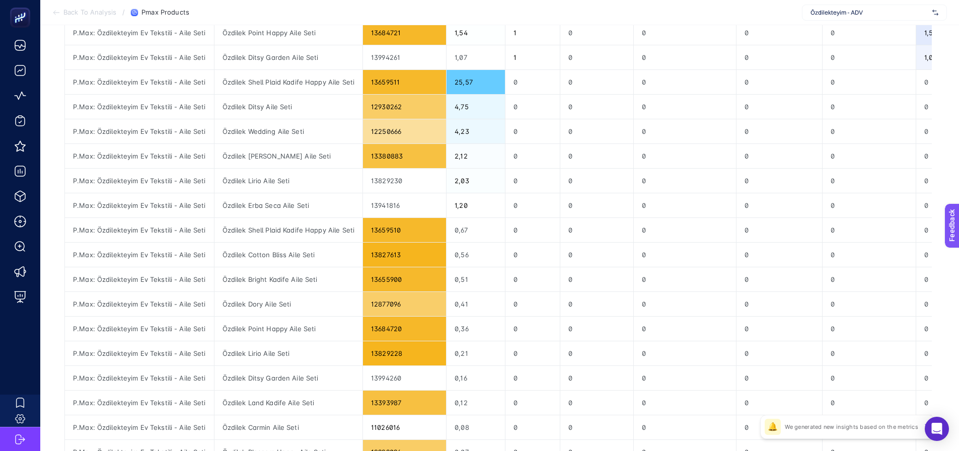
scroll to position [13, 0]
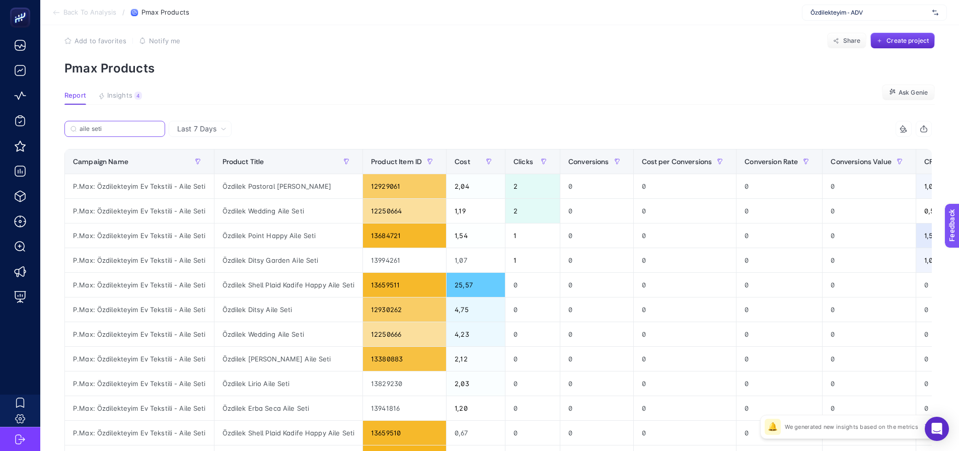
click at [112, 128] on input "aile seti" at bounding box center [120, 129] width 80 height 8
click at [112, 128] on input "aile seti" at bounding box center [115, 129] width 68 height 8
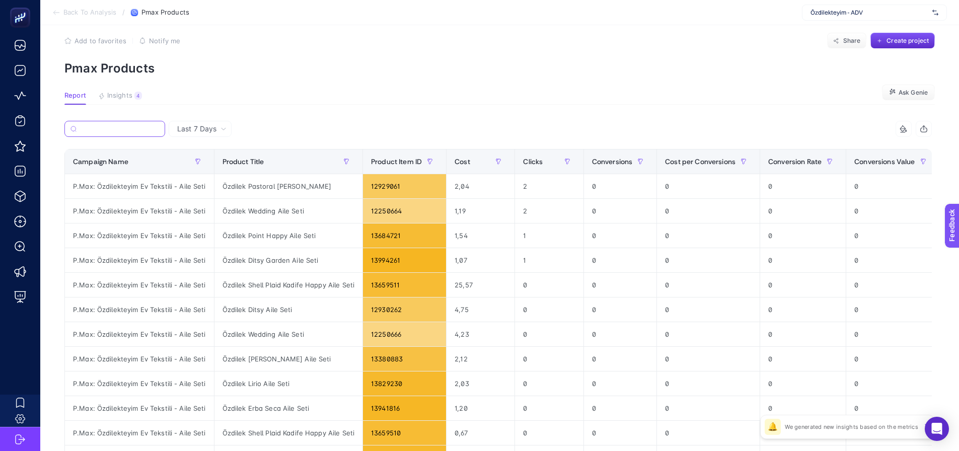
click at [125, 130] on input "Search" at bounding box center [120, 129] width 79 height 8
click at [99, 127] on input "Search" at bounding box center [120, 129] width 79 height 8
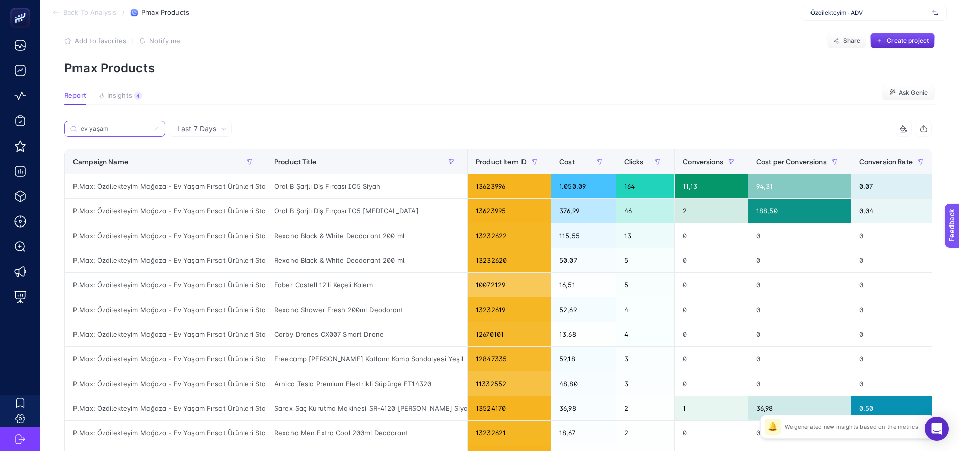
type input "ev yaşam"
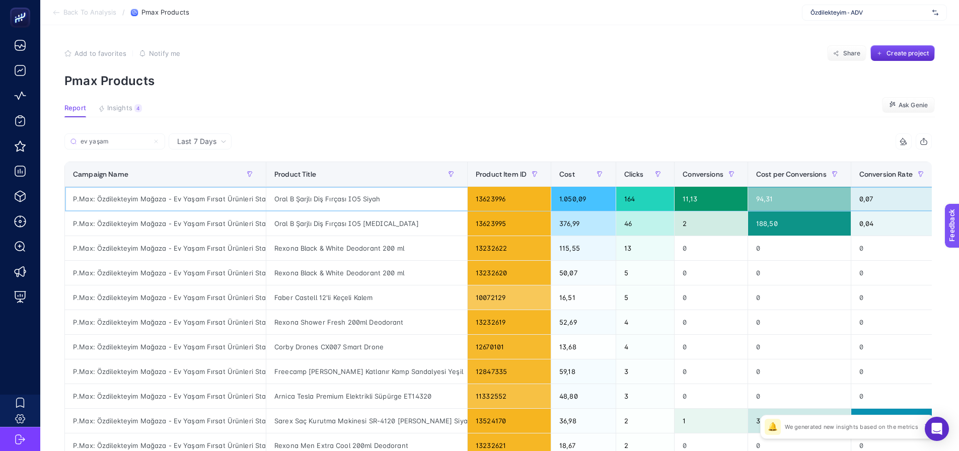
click at [305, 201] on div "Oral B Şarjlı Diş Fırçası IO5 Siyah" at bounding box center [366, 199] width 201 height 24
copy tr "Oral B Şarjlı Diş Fırçası IO5 Siyah"
click at [307, 226] on div "Oral B Şarjlı Diş Fırçası IO5 Beyaz" at bounding box center [366, 223] width 201 height 24
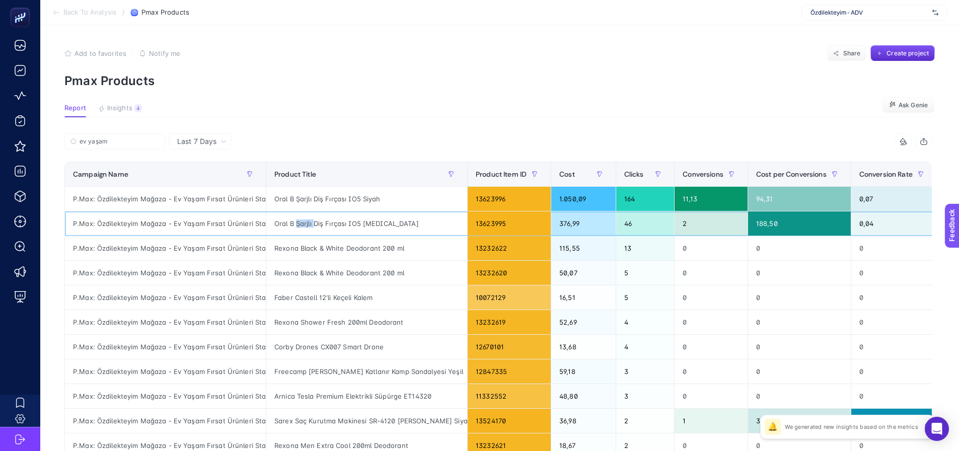
click at [307, 226] on div "Oral B Şarjlı Diş Fırçası IO5 Beyaz" at bounding box center [366, 223] width 201 height 24
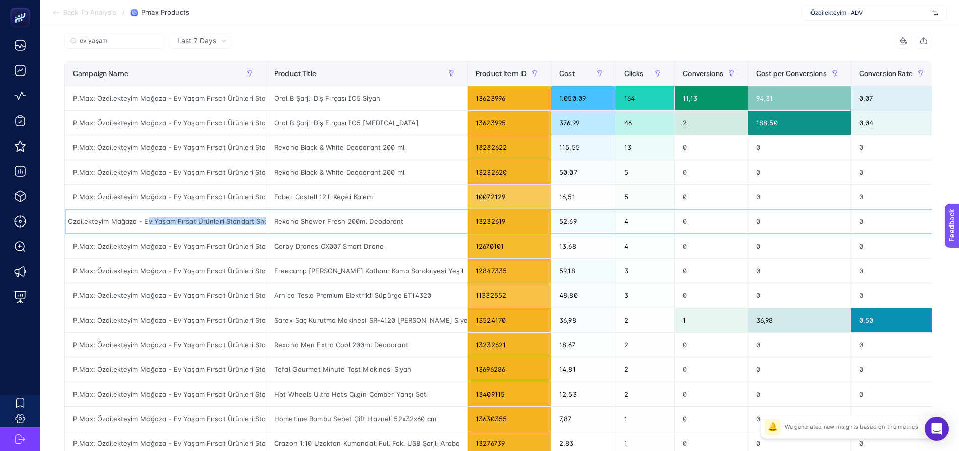
scroll to position [0, 54]
drag, startPoint x: 174, startPoint y: 224, endPoint x: 276, endPoint y: 223, distance: 102.7
drag, startPoint x: 191, startPoint y: 49, endPoint x: 283, endPoint y: 47, distance: 91.7
click at [191, 49] on div "Last 7 Days" at bounding box center [200, 41] width 63 height 16
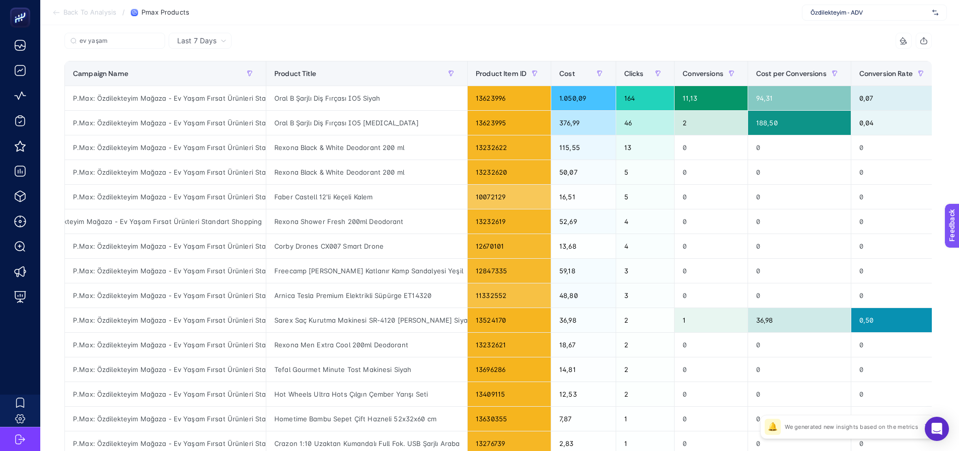
click at [189, 39] on span "Last 7 Days" at bounding box center [196, 41] width 39 height 10
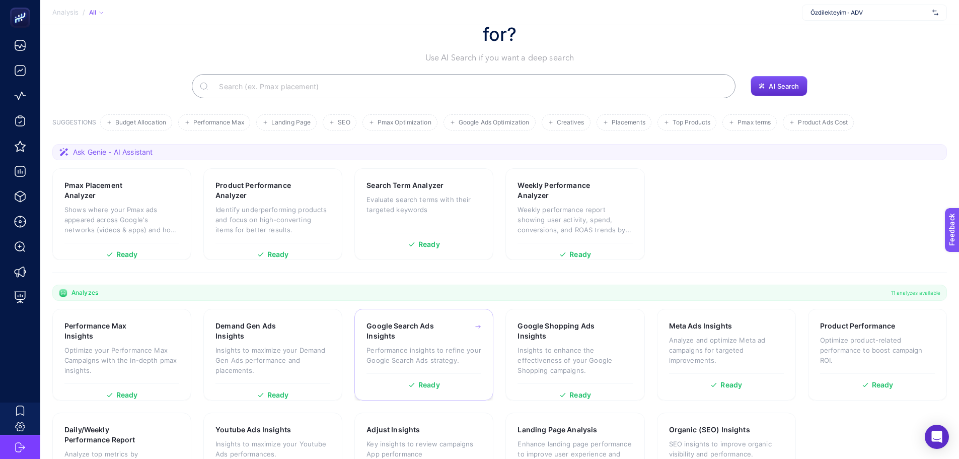
scroll to position [86, 0]
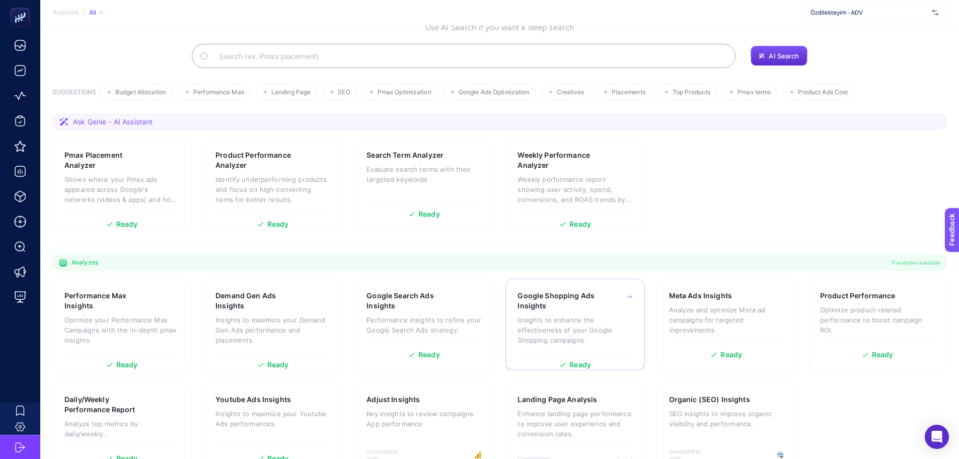
click at [522, 353] on div "Ready" at bounding box center [575, 360] width 115 height 15
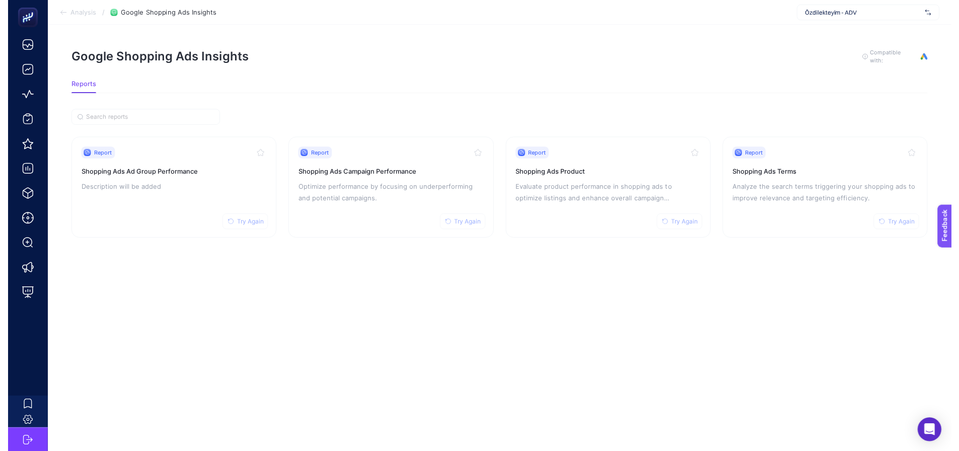
scroll to position [8, 0]
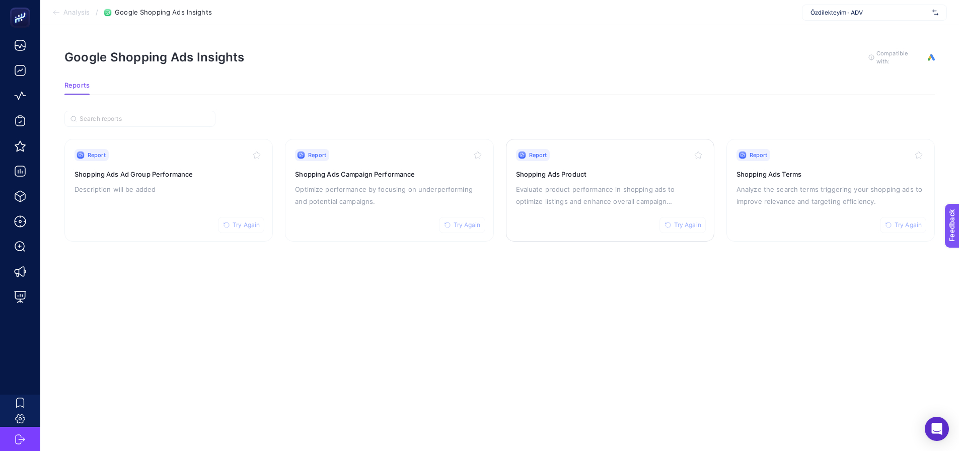
click at [534, 196] on p "Evaluate product performance in shopping ads to optimize listings and enhance o…" at bounding box center [610, 195] width 188 height 24
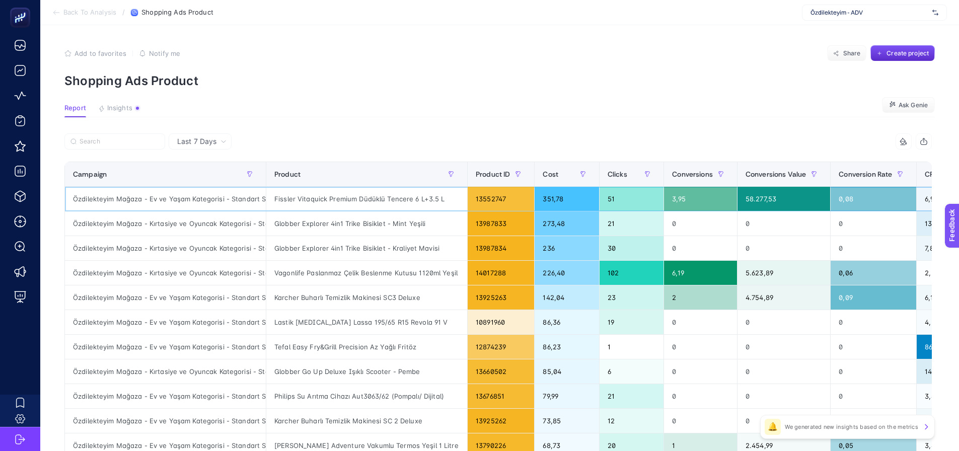
click at [142, 196] on div "Özdilekteyim Mağaza - Ev ve Yaşam Kategorisi - Standart Shopping" at bounding box center [165, 199] width 201 height 24
copy tr "Özdilekteyim Mağaza - Ev ve Yaşam Kategorisi - Standart Shopping"
click at [113, 143] on input "Search" at bounding box center [120, 142] width 80 height 8
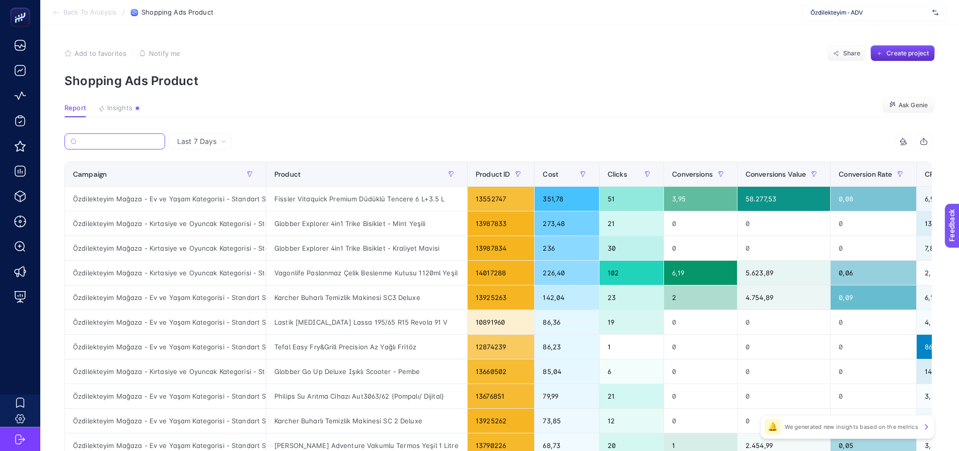
paste input "Özdilekteyim Mağaza - Ev ve Yaşam Kategorisi - Standart Shopping"
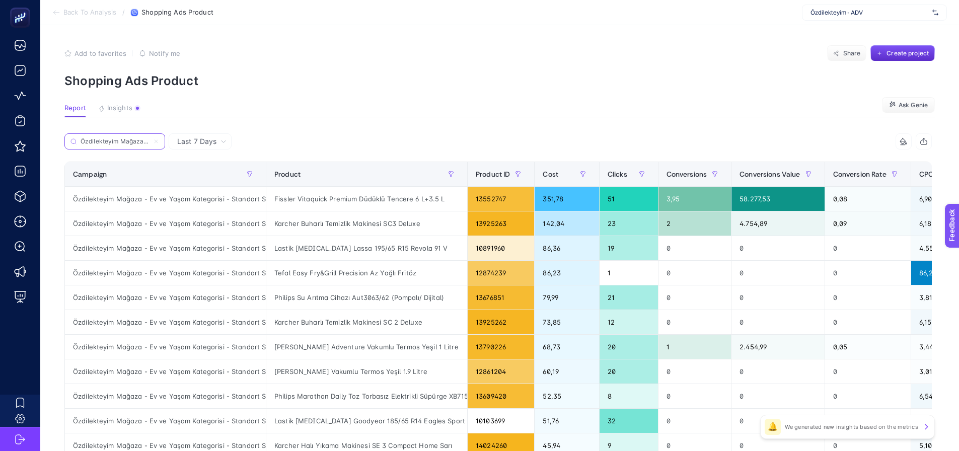
scroll to position [0, 128]
type input "Özdilekteyim Mağaza - Ev ve Yaşam Kategorisi - Standart Shopping"
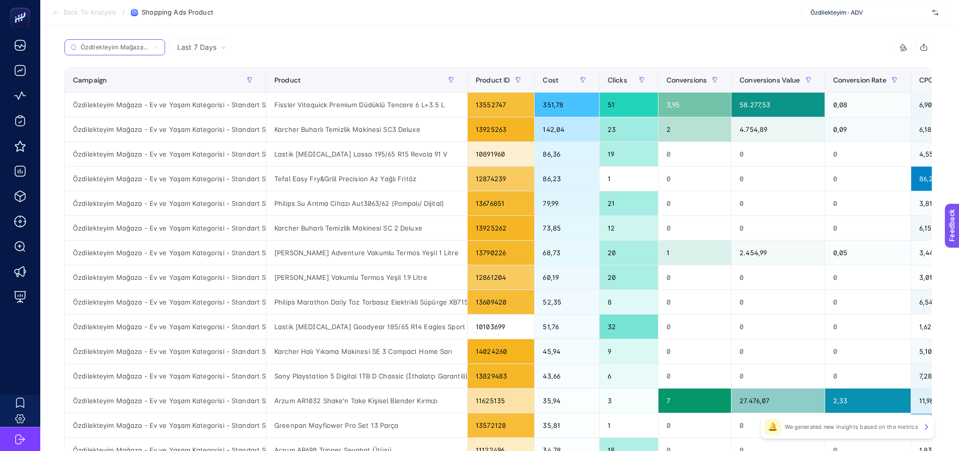
scroll to position [0, 0]
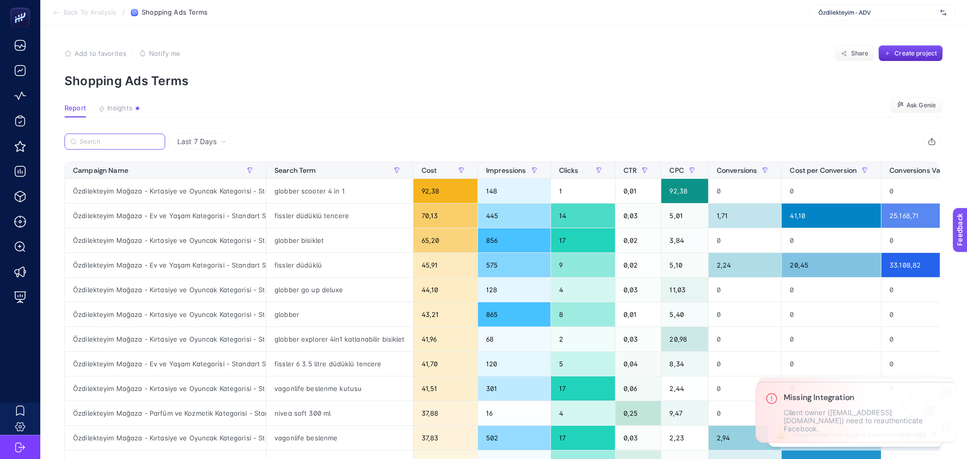
click at [109, 141] on input "Search" at bounding box center [120, 142] width 80 height 8
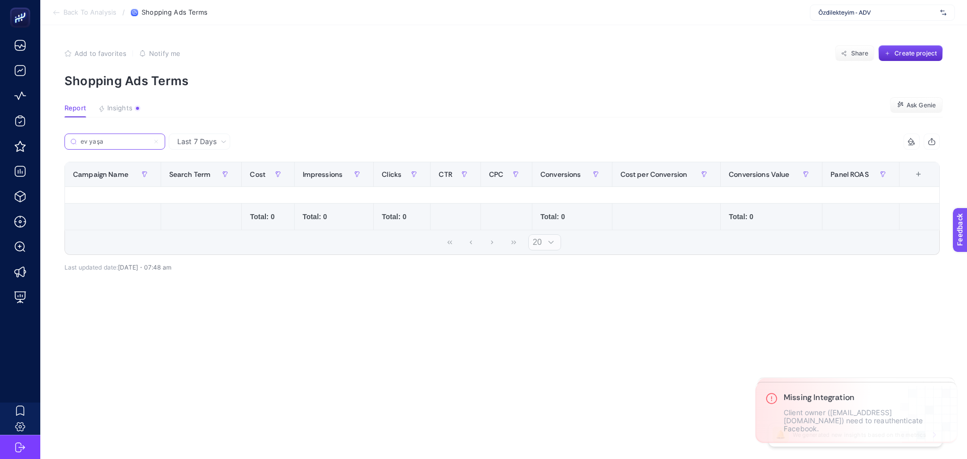
type input "ev yaşa"
click at [158, 141] on icon at bounding box center [156, 141] width 6 height 6
click at [149, 141] on input "ev yaşa" at bounding box center [115, 142] width 68 height 8
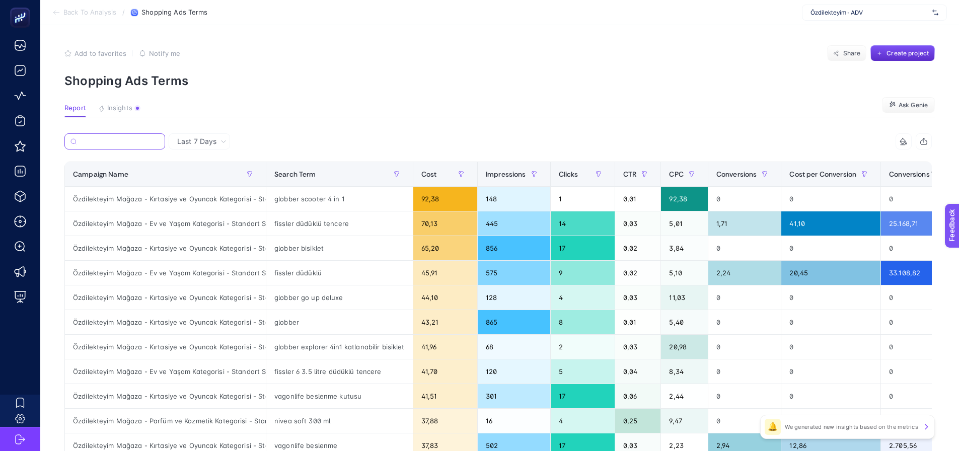
scroll to position [50, 0]
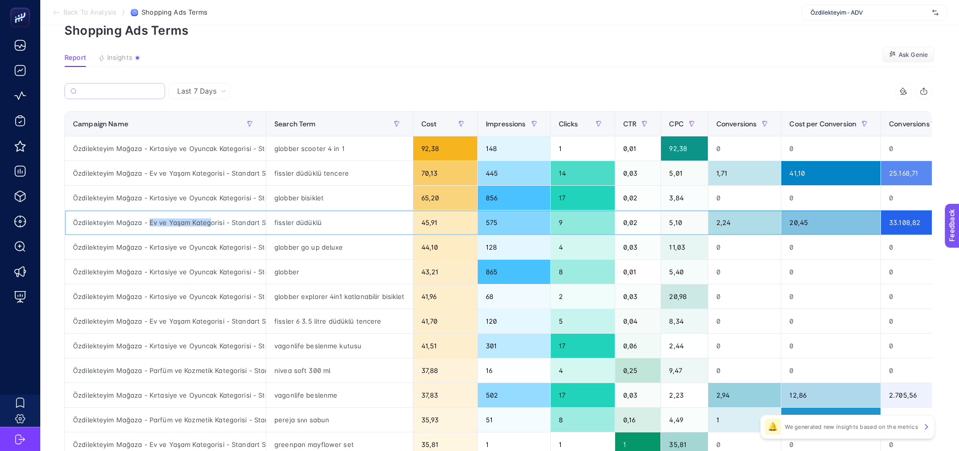
drag, startPoint x: 149, startPoint y: 223, endPoint x: 209, endPoint y: 227, distance: 60.6
click at [209, 227] on div "Özdilekteyim Mağaza - Ev ve Yaşam Kategorisi - Standart Shopping" at bounding box center [165, 222] width 201 height 24
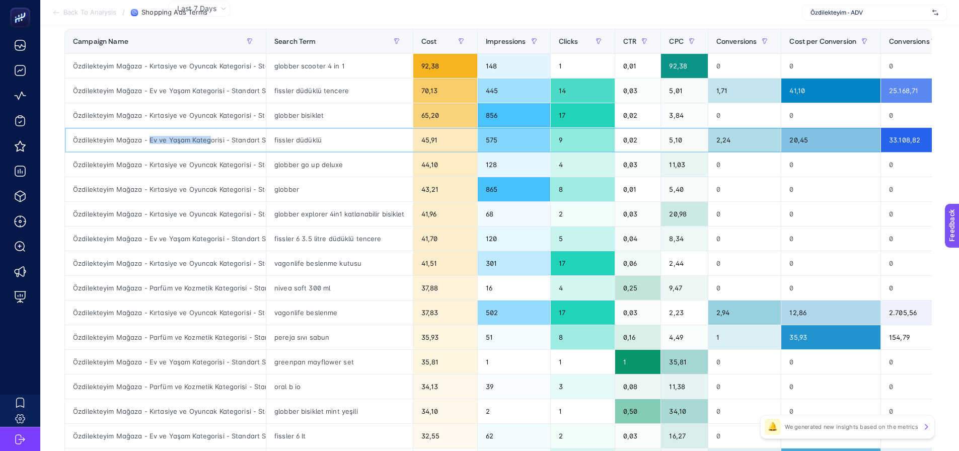
scroll to position [151, 0]
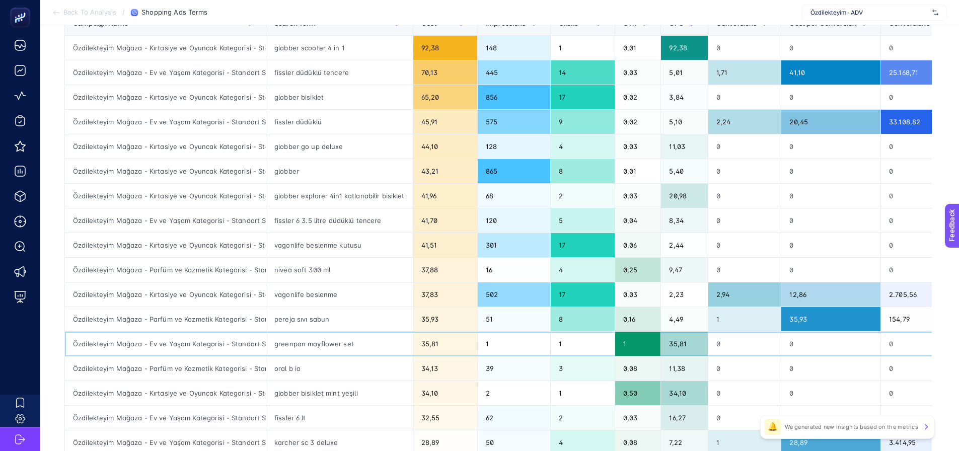
click at [199, 343] on div "Özdilekteyim Mağaza - Ev ve Yaşam Kategorisi - Standart Shopping" at bounding box center [165, 344] width 201 height 24
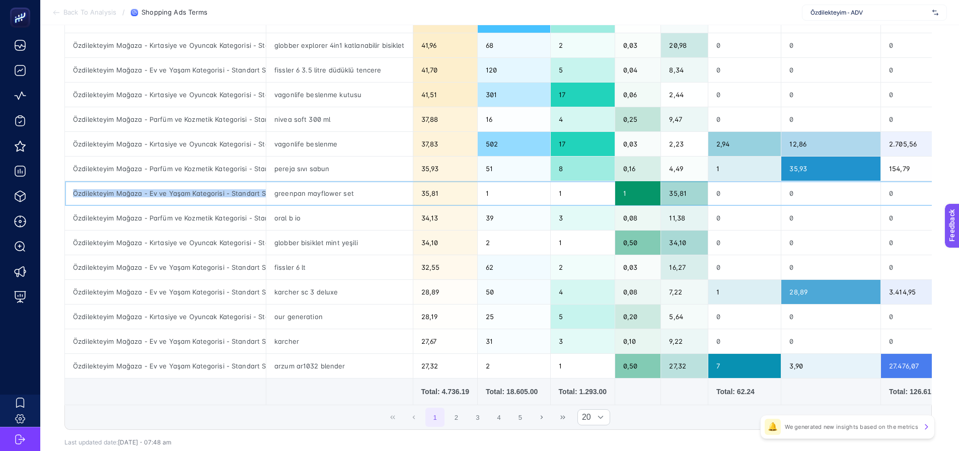
scroll to position [302, 0]
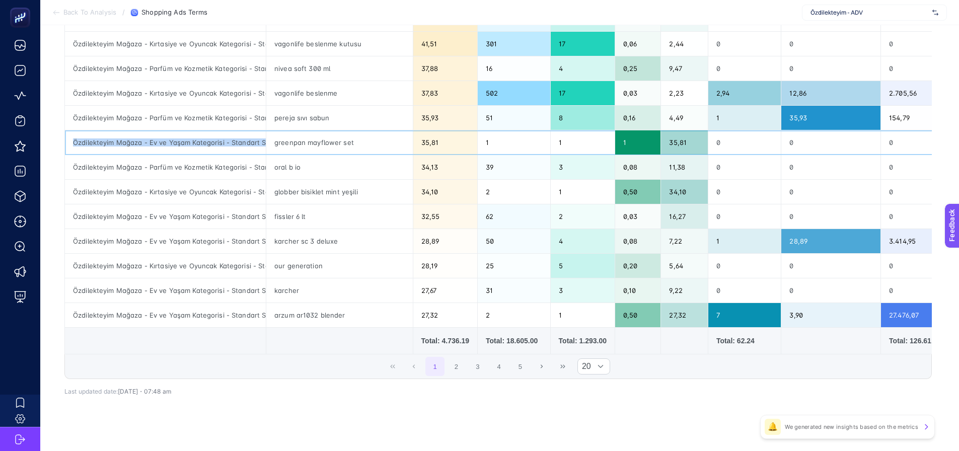
copy tr "Özdilekteyim Mağaza - Ev ve Yaşam Kategorisi - Standart Shopping"
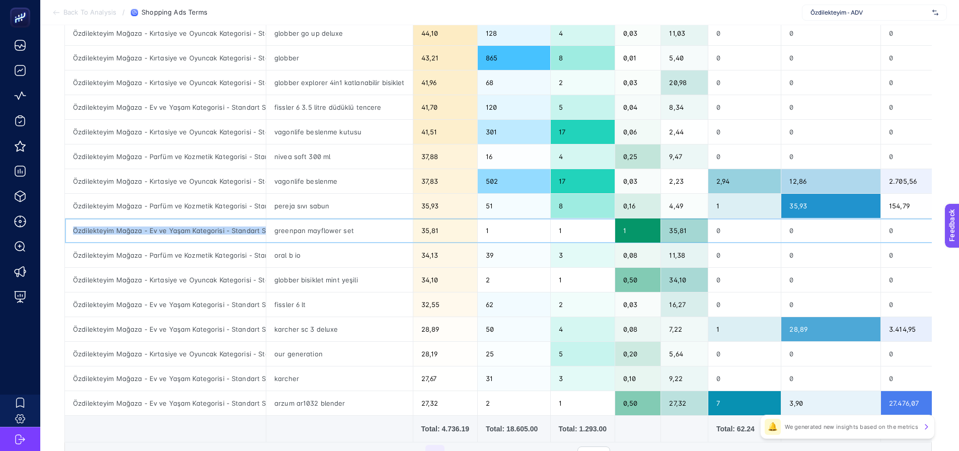
scroll to position [101, 0]
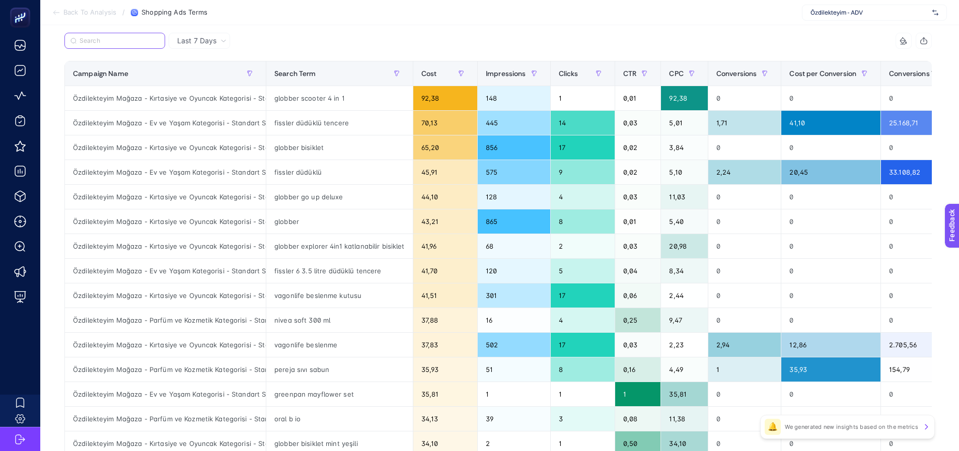
click at [115, 42] on input "Search" at bounding box center [120, 41] width 80 height 8
paste input "Özdilekteyim Mağaza - Ev ve Yaşam Kategorisi - Standart Shopping"
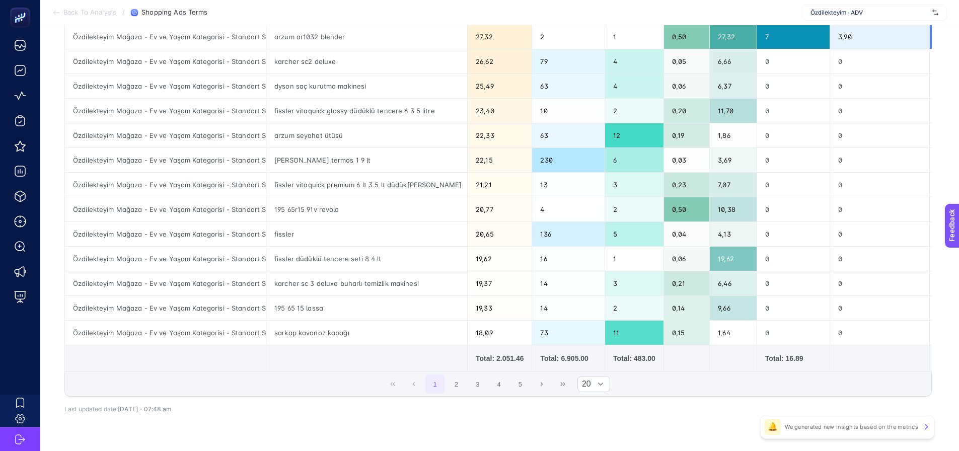
scroll to position [352, 0]
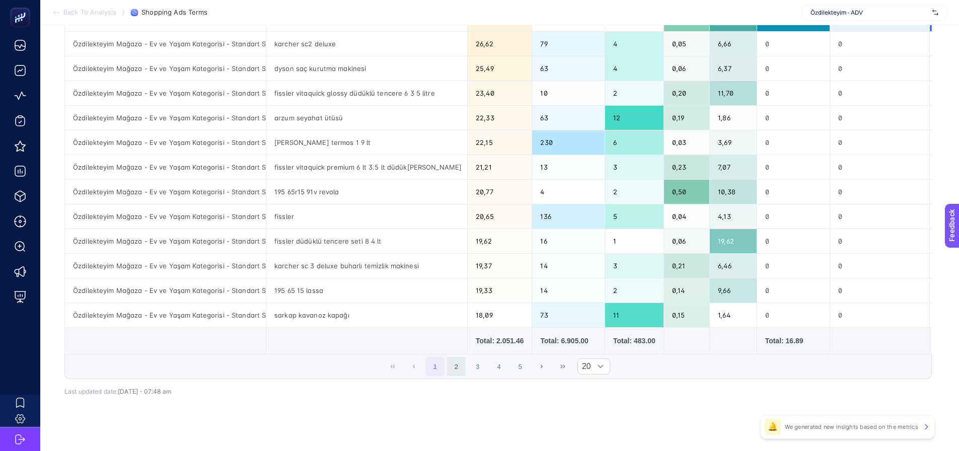
type input "Özdilekteyim Mağaza - Ev ve Yaşam Kategorisi - Standart Shopping"
click at [458, 370] on button "2" at bounding box center [456, 366] width 19 height 19
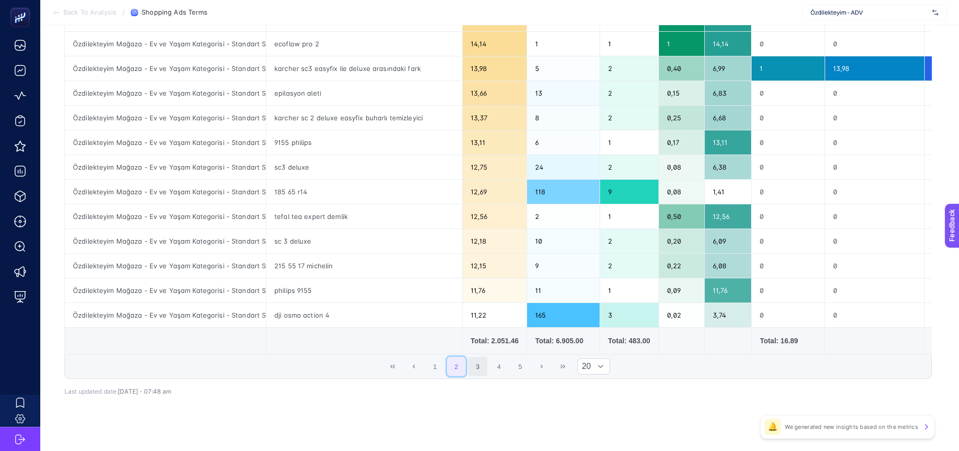
scroll to position [0, 0]
click at [485, 372] on button "3" at bounding box center [477, 366] width 19 height 19
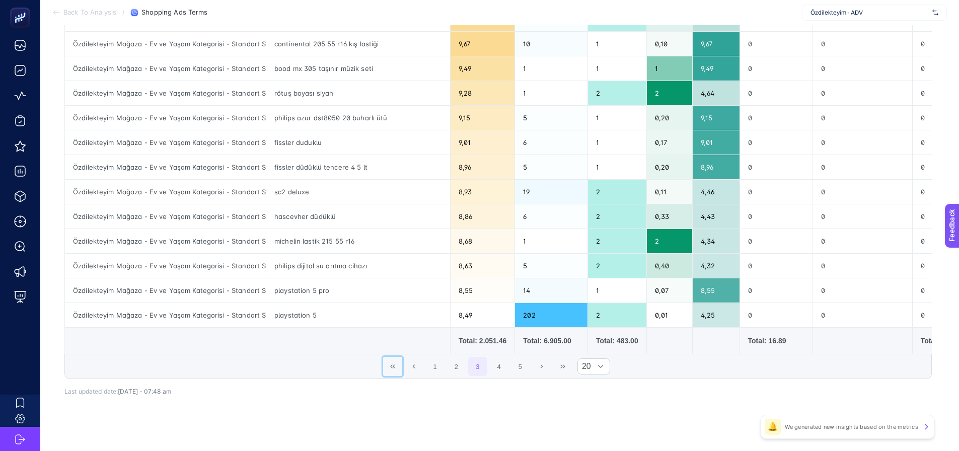
click at [398, 366] on button "First Page" at bounding box center [392, 366] width 19 height 19
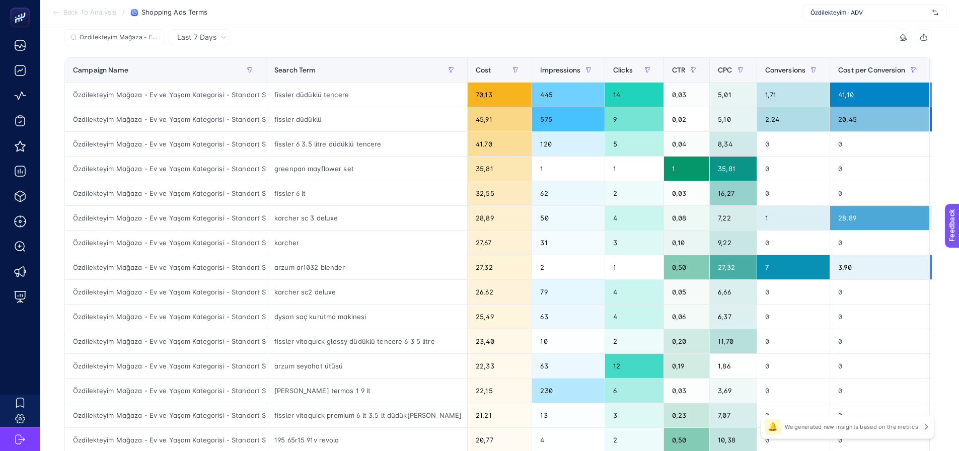
scroll to position [101, 0]
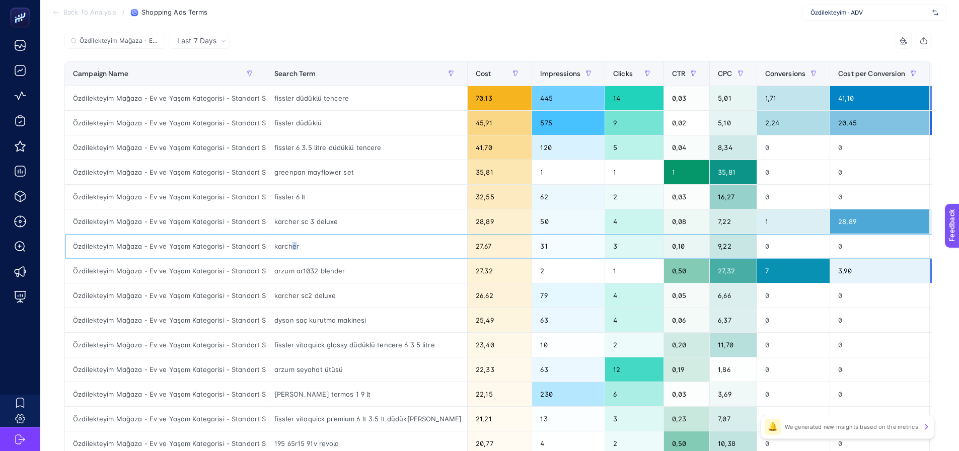
drag, startPoint x: 291, startPoint y: 250, endPoint x: 299, endPoint y: 250, distance: 7.6
click at [299, 250] on div "karcher" at bounding box center [366, 246] width 201 height 24
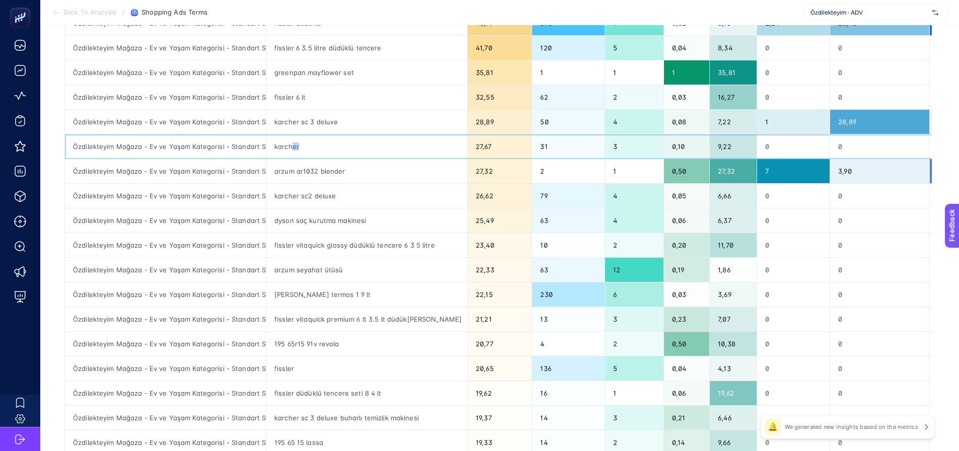
scroll to position [201, 0]
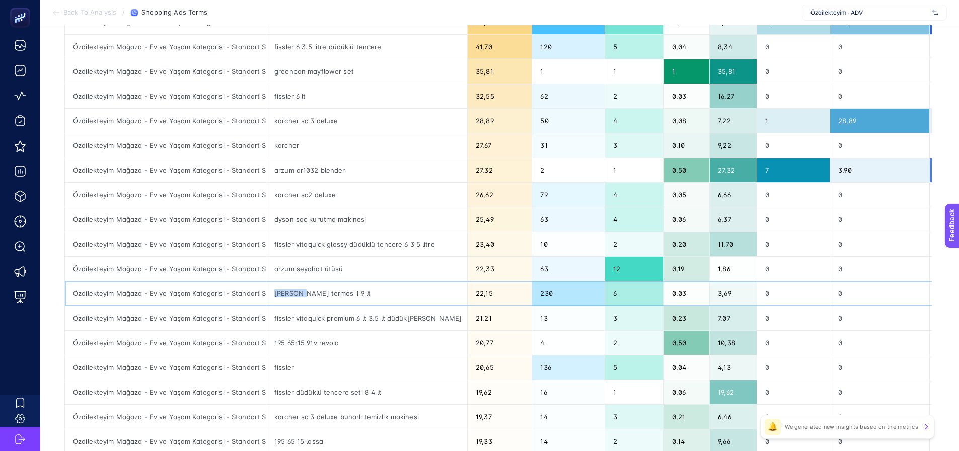
drag, startPoint x: 275, startPoint y: 292, endPoint x: 312, endPoint y: 298, distance: 37.2
click at [302, 294] on div "[PERSON_NAME] 1 9 lt" at bounding box center [366, 293] width 201 height 24
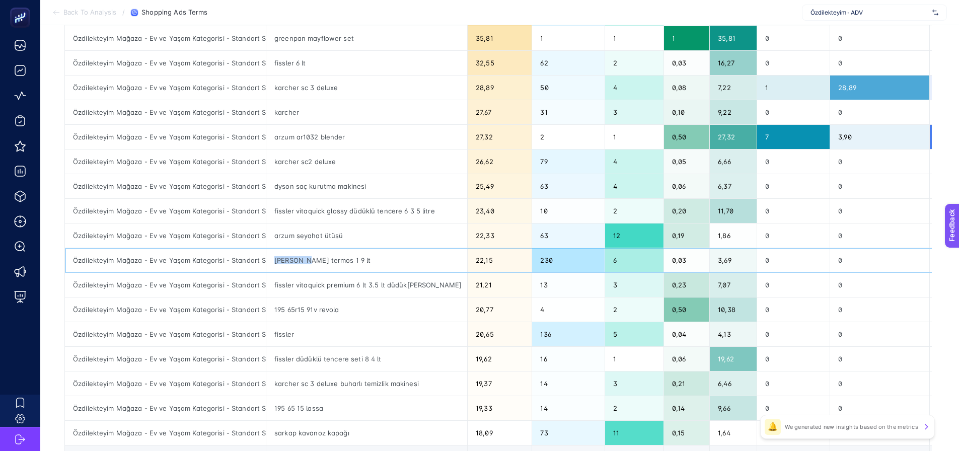
scroll to position [302, 0]
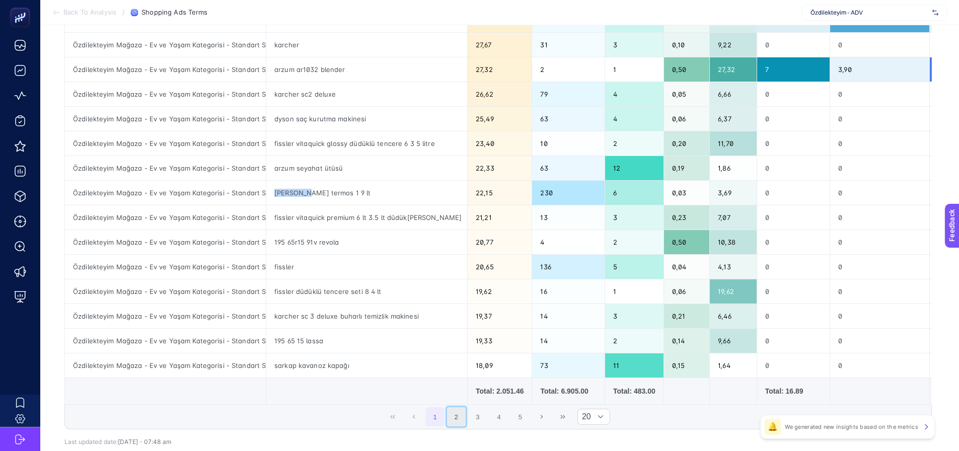
click at [459, 413] on button "2" at bounding box center [456, 416] width 19 height 19
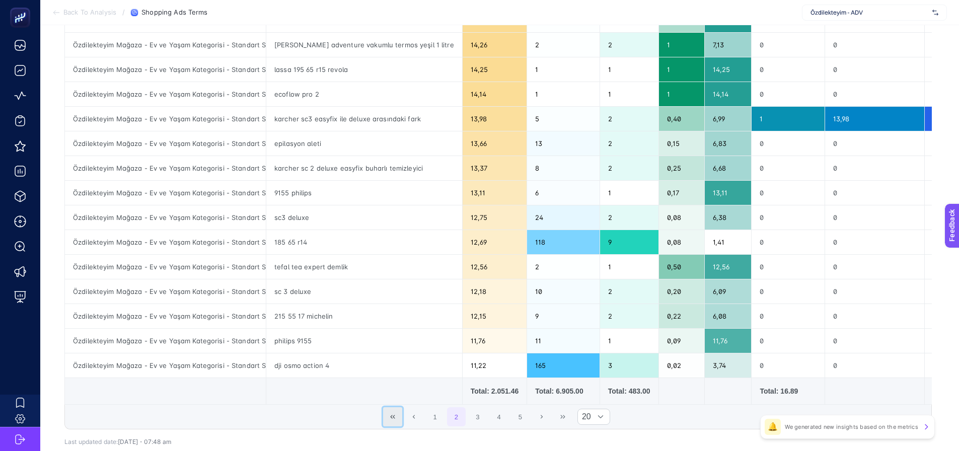
click at [396, 418] on icon "First Page" at bounding box center [393, 417] width 6 height 6
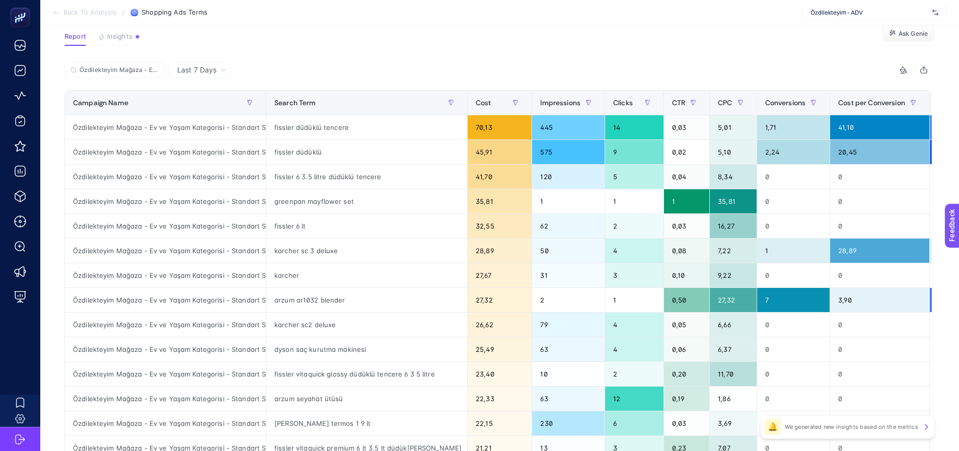
scroll to position [0, 0]
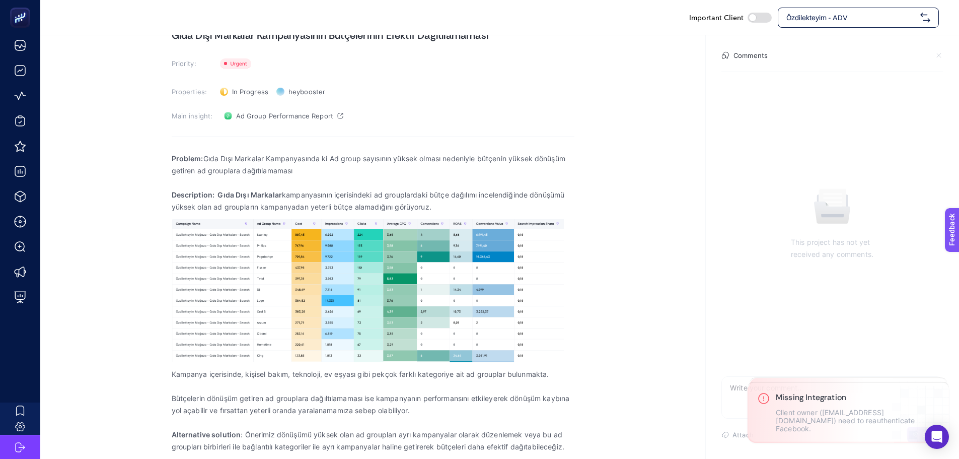
scroll to position [53, 0]
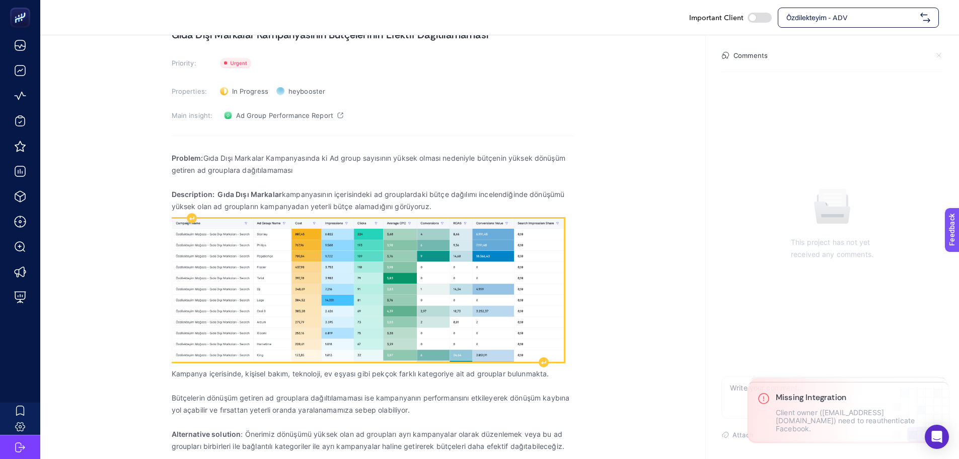
click at [297, 301] on img "Rich Text Editor. Editing area: main" at bounding box center [368, 290] width 392 height 142
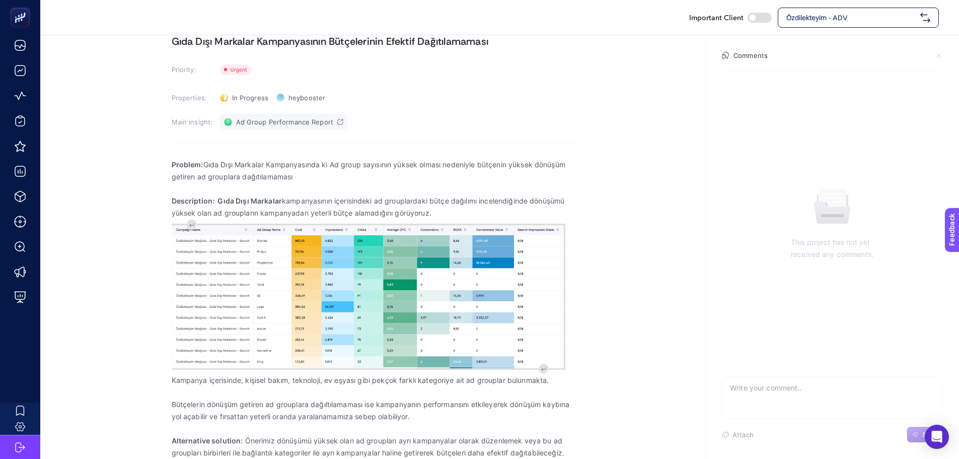
click at [271, 124] on span "Ad Group Performance Report" at bounding box center [285, 122] width 98 height 8
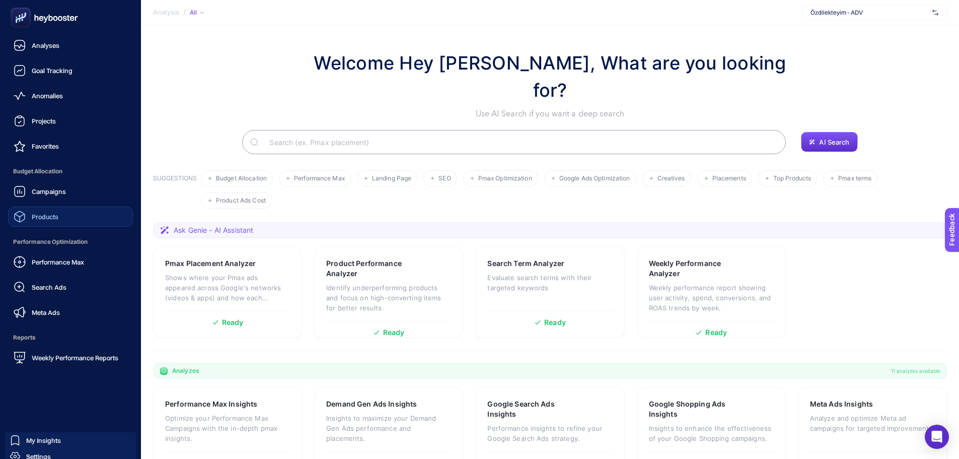
click at [50, 217] on span "Products" at bounding box center [45, 216] width 27 height 8
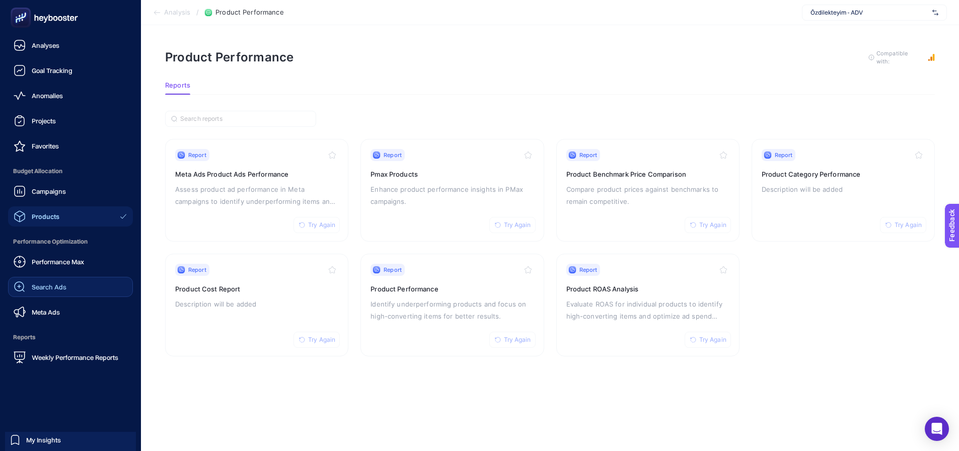
click at [43, 288] on span "Search Ads" at bounding box center [49, 287] width 35 height 8
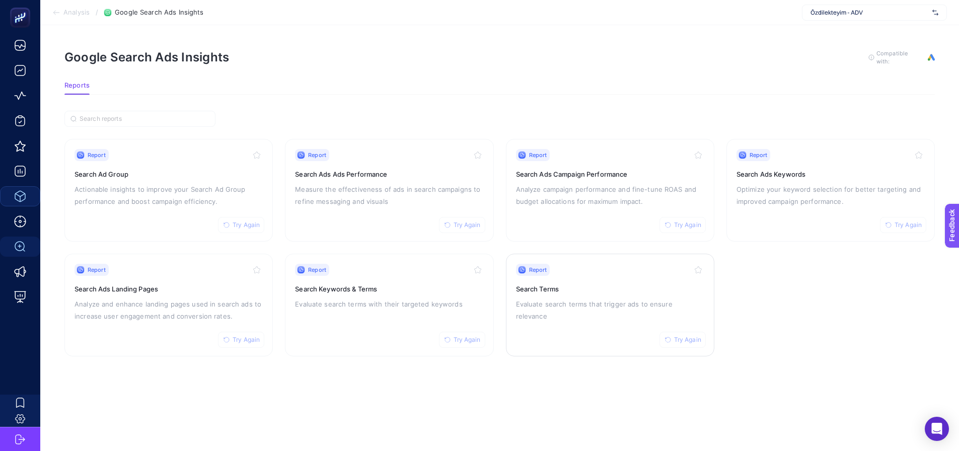
click at [531, 310] on div "Report Try Again Search Terms Evaluate search terms that trigger ads to ensure …" at bounding box center [610, 305] width 188 height 83
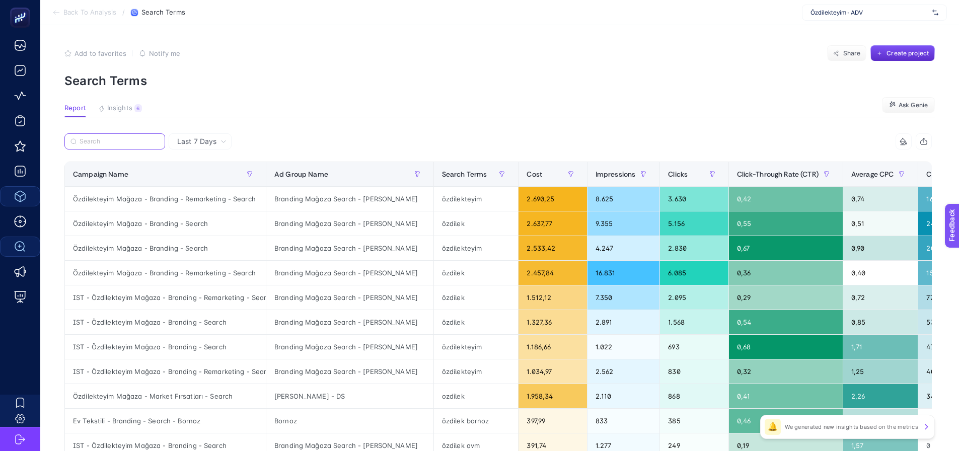
click at [149, 141] on input "Search" at bounding box center [120, 142] width 80 height 8
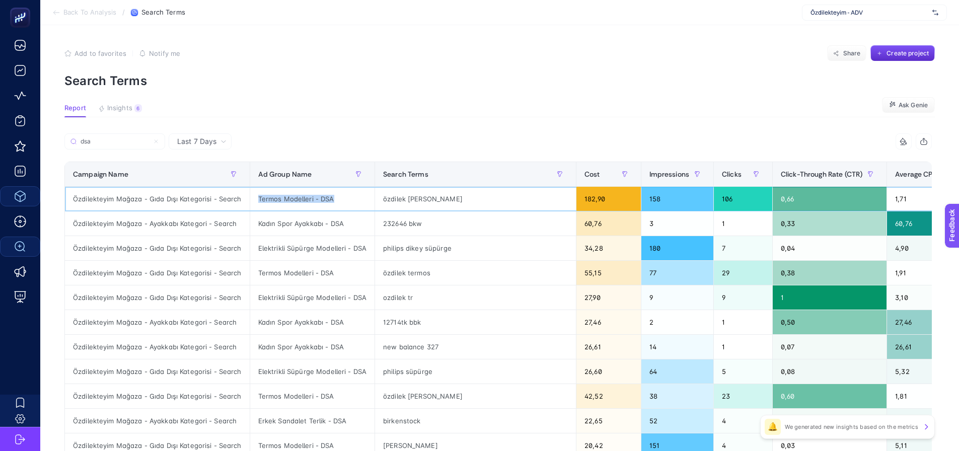
drag, startPoint x: 265, startPoint y: 198, endPoint x: 338, endPoint y: 196, distance: 73.0
click at [339, 196] on div "Termos Modelleri - DSA" at bounding box center [312, 199] width 124 height 24
copy div "Termos Modelleri - DSA"
click at [110, 144] on input "dsa" at bounding box center [120, 142] width 80 height 8
click at [110, 144] on input "dsa" at bounding box center [115, 142] width 68 height 8
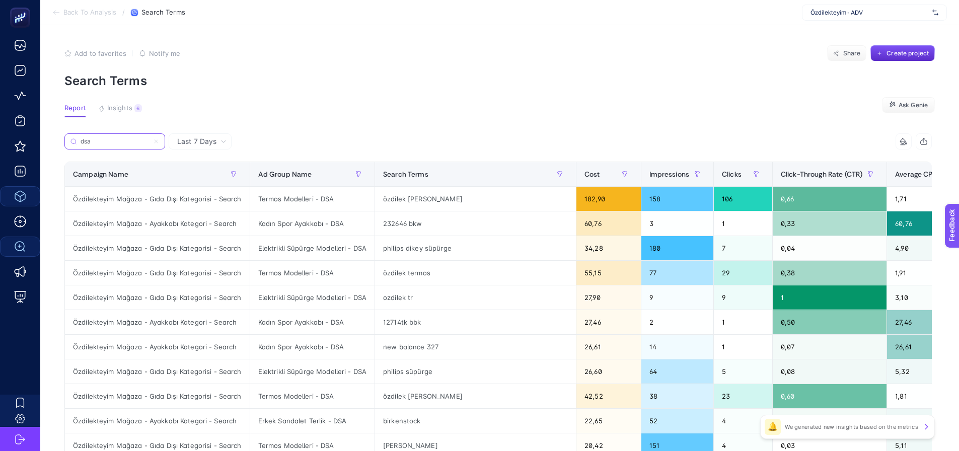
click at [110, 144] on input "dsa" at bounding box center [115, 142] width 68 height 8
paste input "Termos Modelleri - DSA"
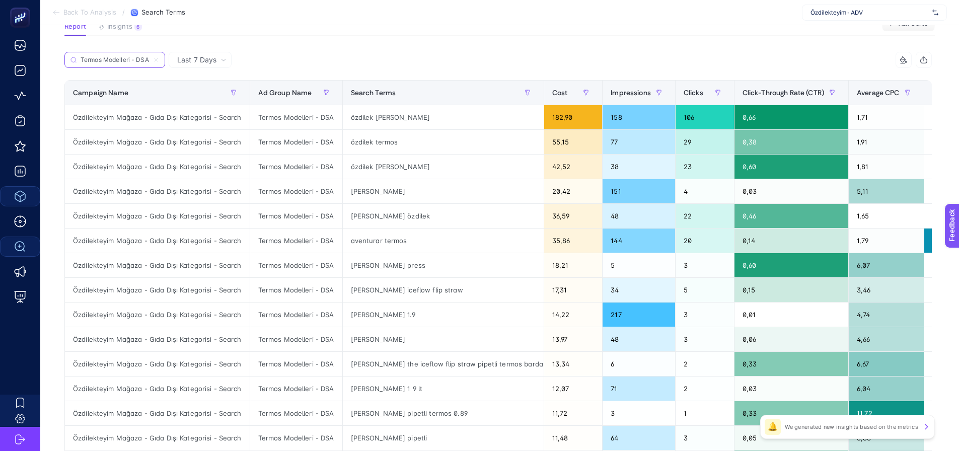
scroll to position [50, 0]
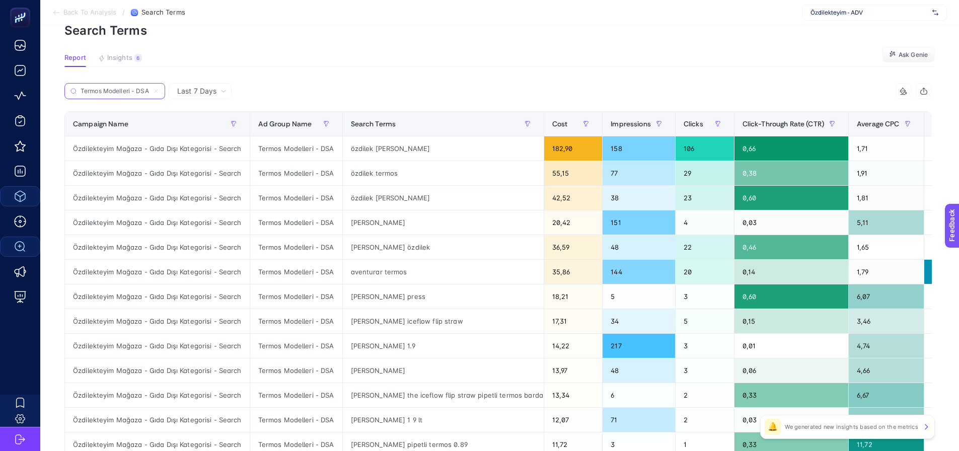
type input "Termos Modelleri - DSA"
drag, startPoint x: 372, startPoint y: 149, endPoint x: 385, endPoint y: 153, distance: 13.7
click at [375, 149] on div "özdilek [PERSON_NAME]" at bounding box center [443, 148] width 201 height 24
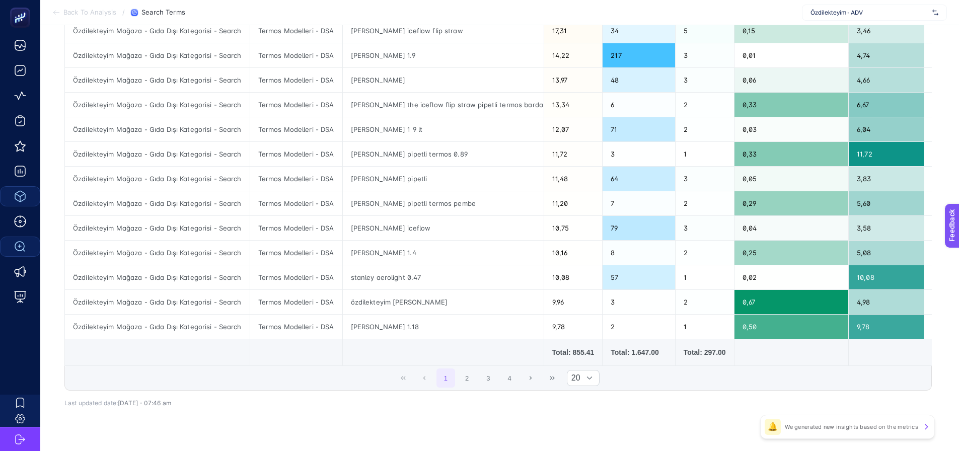
scroll to position [352, 0]
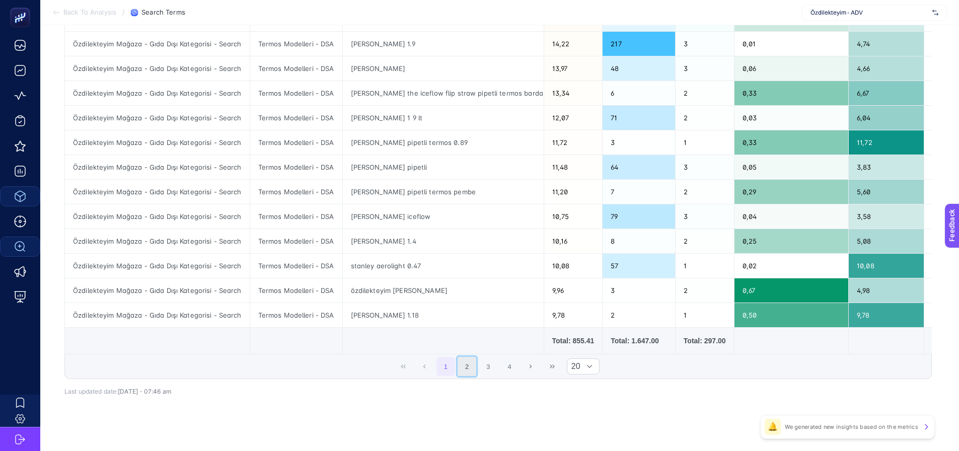
click at [471, 368] on button "2" at bounding box center [467, 366] width 19 height 19
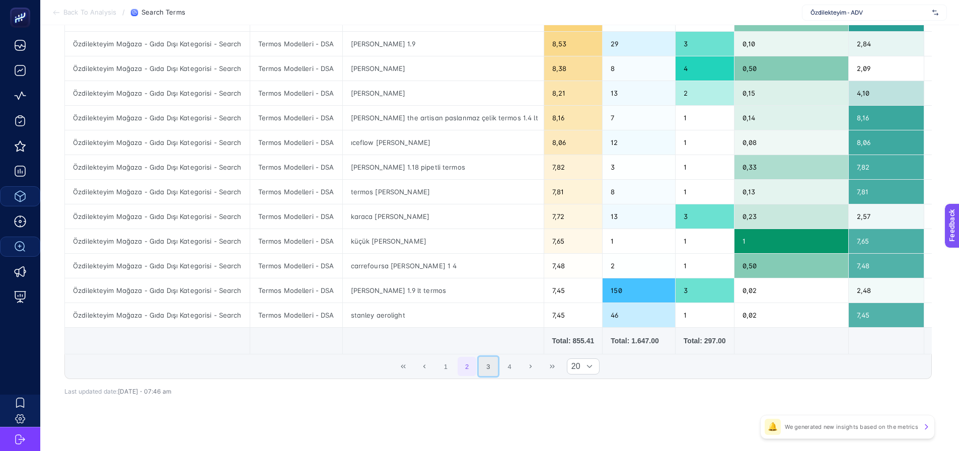
click at [488, 372] on button "3" at bounding box center [488, 366] width 19 height 19
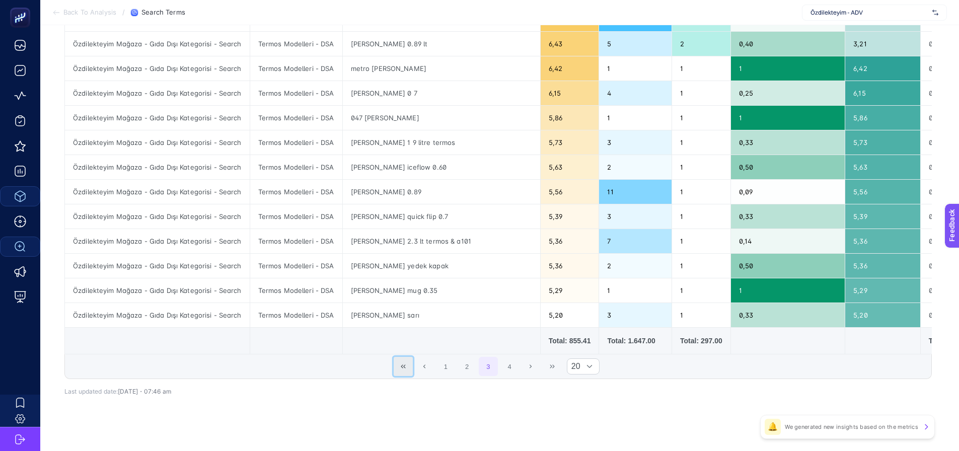
click at [405, 370] on icon "First Page" at bounding box center [403, 367] width 6 height 6
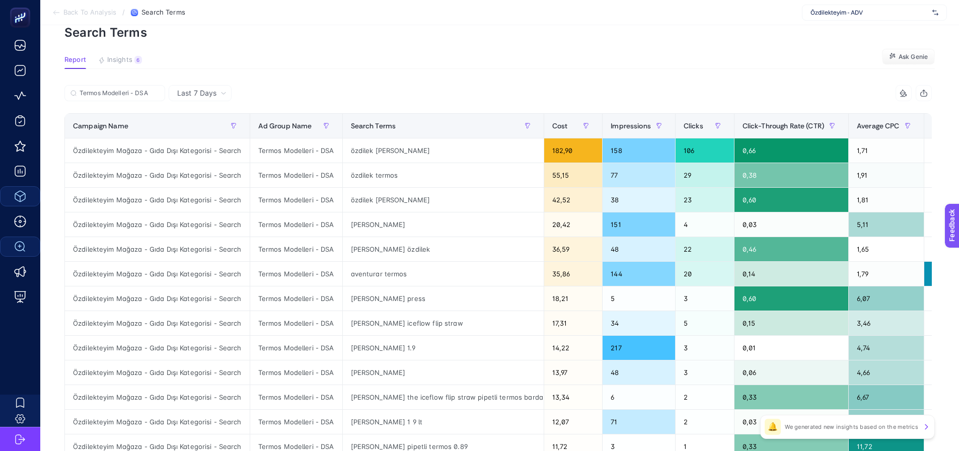
scroll to position [0, 0]
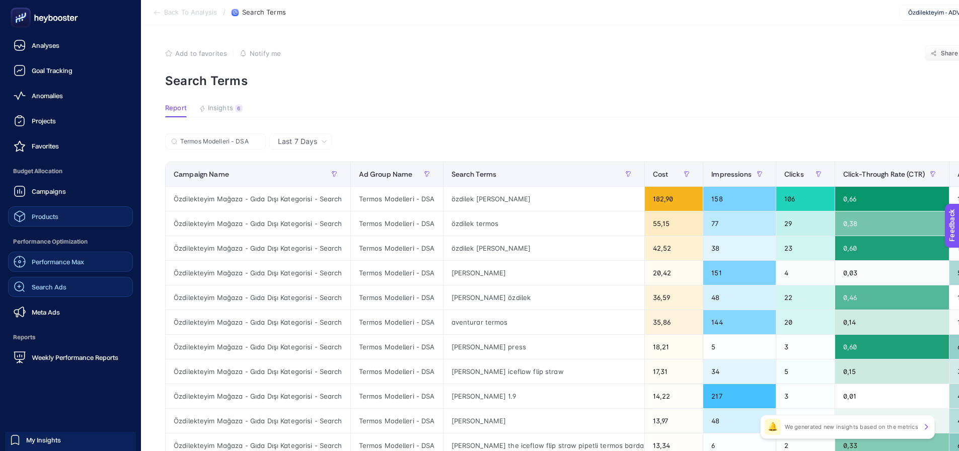
click at [40, 264] on span "Performance Max" at bounding box center [58, 262] width 52 height 8
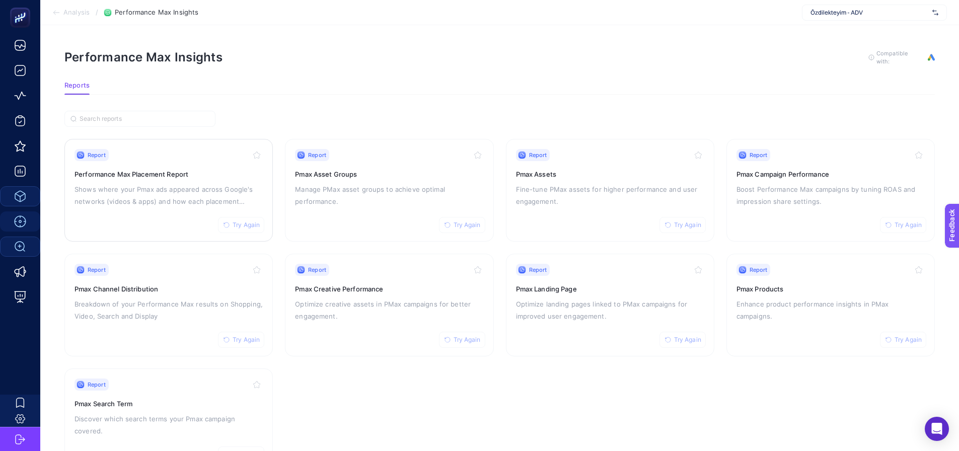
click at [173, 204] on p "Shows where your Pmax ads appeared across Google's networks (videos & apps) and…" at bounding box center [169, 195] width 188 height 24
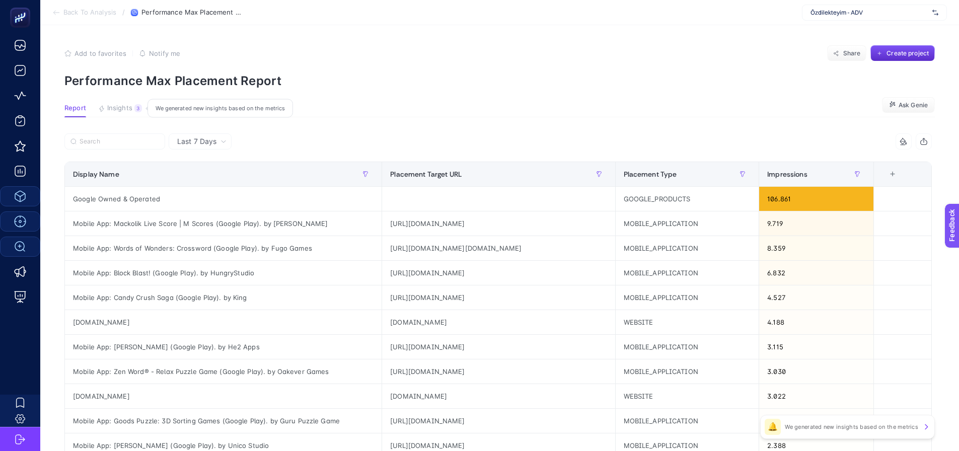
click at [119, 112] on span "Insights" at bounding box center [119, 108] width 25 height 8
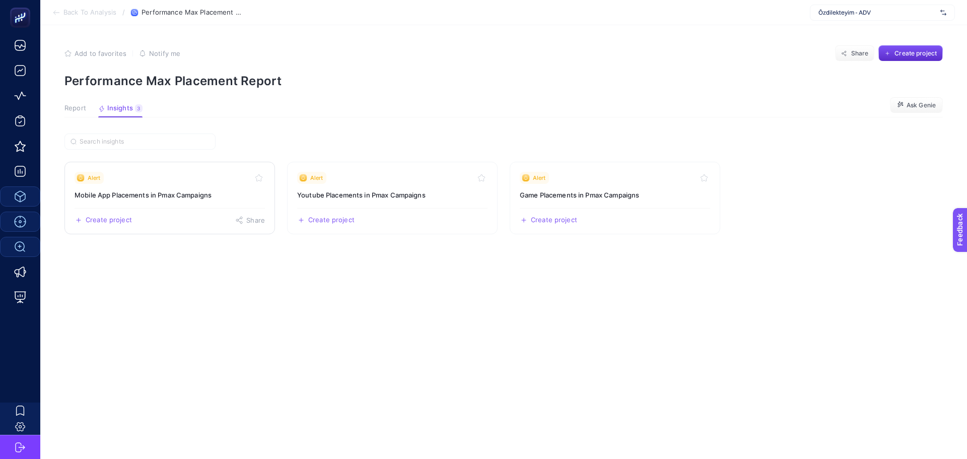
drag, startPoint x: 147, startPoint y: 199, endPoint x: 150, endPoint y: 193, distance: 6.3
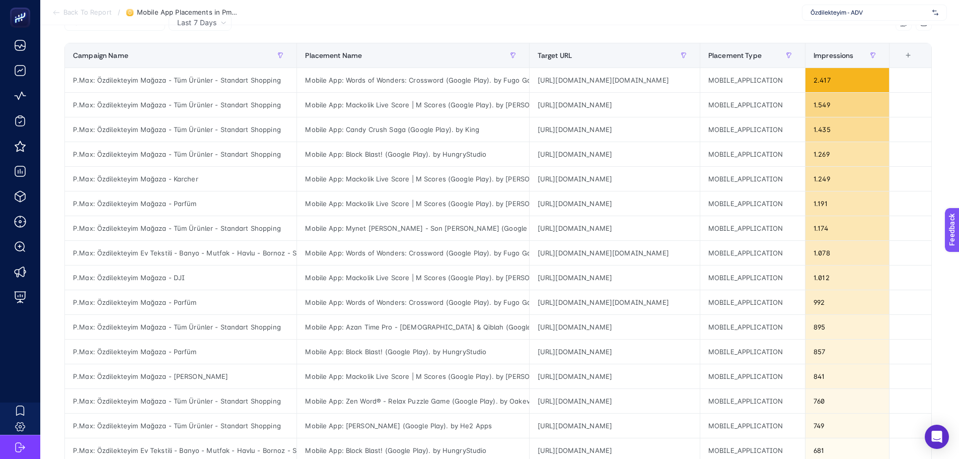
scroll to position [101, 0]
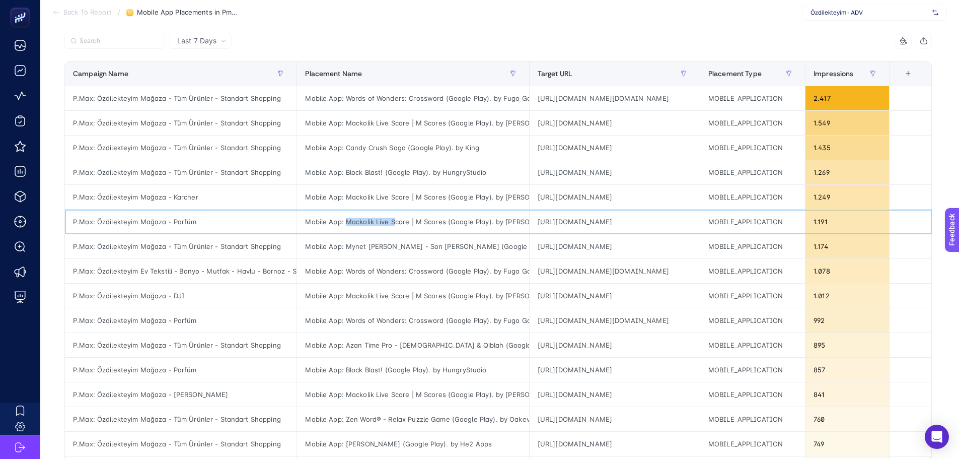
drag, startPoint x: 334, startPoint y: 222, endPoint x: 384, endPoint y: 223, distance: 49.9
click at [382, 223] on div "Mobile App: Mackolik Live Score | M Scores (Google Play). by Mackolik" at bounding box center [413, 221] width 232 height 24
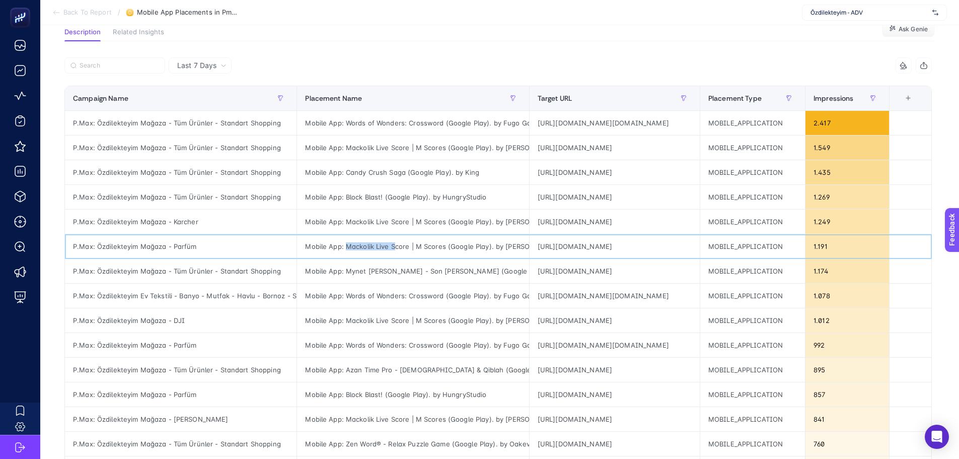
scroll to position [50, 0]
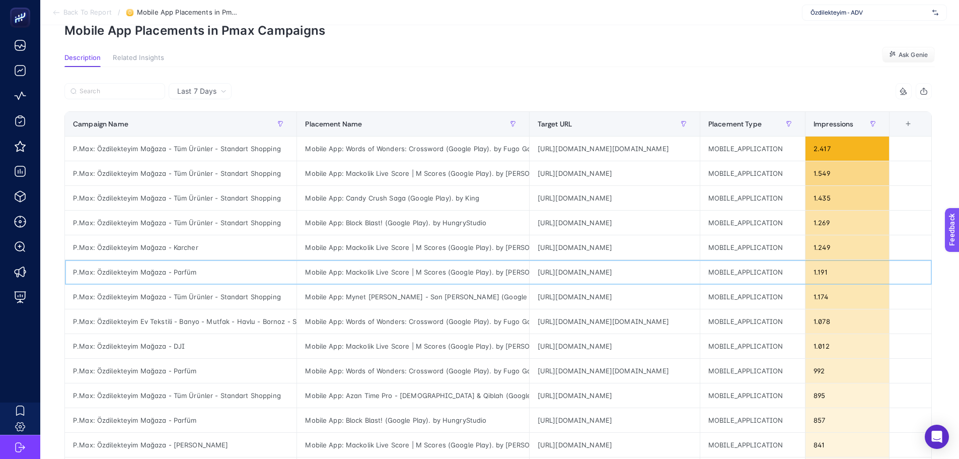
click at [391, 275] on div "Mobile App: Mackolik Live Score | M Scores (Google Play). by Mackolik" at bounding box center [413, 272] width 232 height 24
click at [310, 270] on div "Mobile App: Mackolik Live Score | M Scores (Google Play). by Mackolik" at bounding box center [413, 272] width 232 height 24
drag, startPoint x: 293, startPoint y: 271, endPoint x: 355, endPoint y: 276, distance: 62.6
click at [355, 276] on div "Mobile App: Mackolik Live Score | M Scores (Google Play). by Mackolik" at bounding box center [413, 272] width 232 height 24
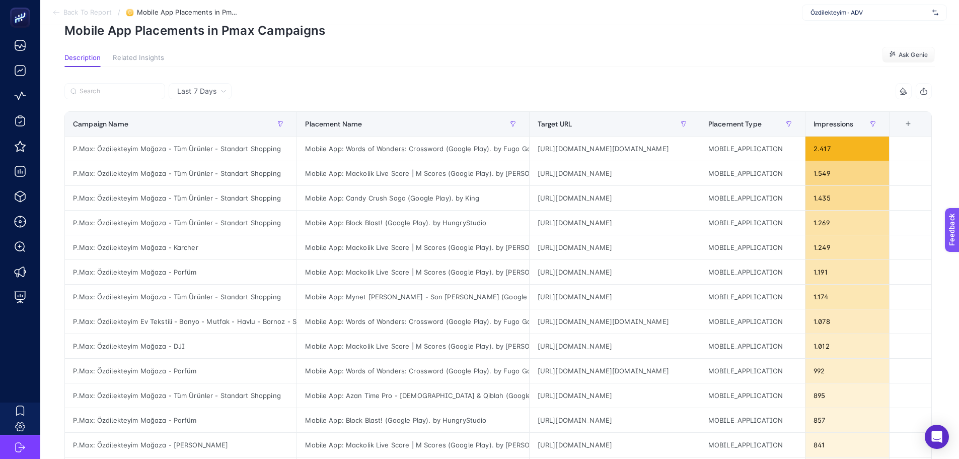
click at [663, 73] on div "Last 7 Days Impressions Campaign Name Placement Name Target URL Placement Type …" at bounding box center [498, 408] width 884 height 683
click at [401, 79] on div "Last 7 Days Impressions Campaign Name Placement Name Target URL Placement Type …" at bounding box center [498, 408] width 884 height 683
click at [415, 56] on section "Description Related Insights Ask Genie" at bounding box center [499, 60] width 871 height 13
click at [373, 76] on div "Last 7 Days Impressions Campaign Name Placement Name Target URL Placement Type …" at bounding box center [498, 408] width 884 height 683
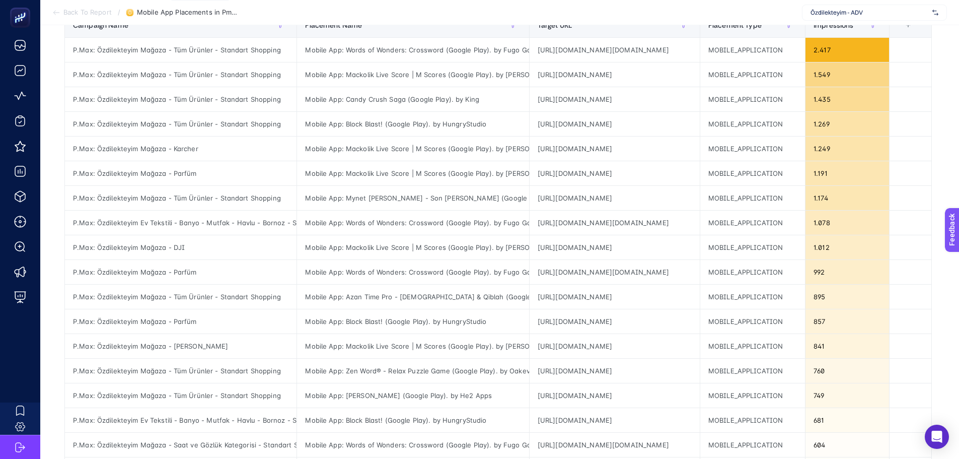
scroll to position [151, 0]
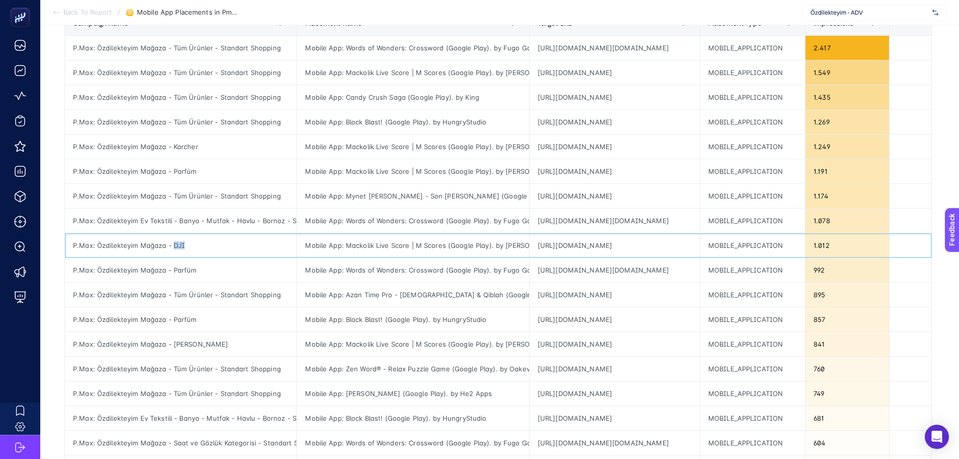
drag, startPoint x: 171, startPoint y: 245, endPoint x: 194, endPoint y: 247, distance: 23.2
click at [194, 247] on div "P.Max: Özdilekteyim Mağaza - DJI" at bounding box center [181, 245] width 232 height 24
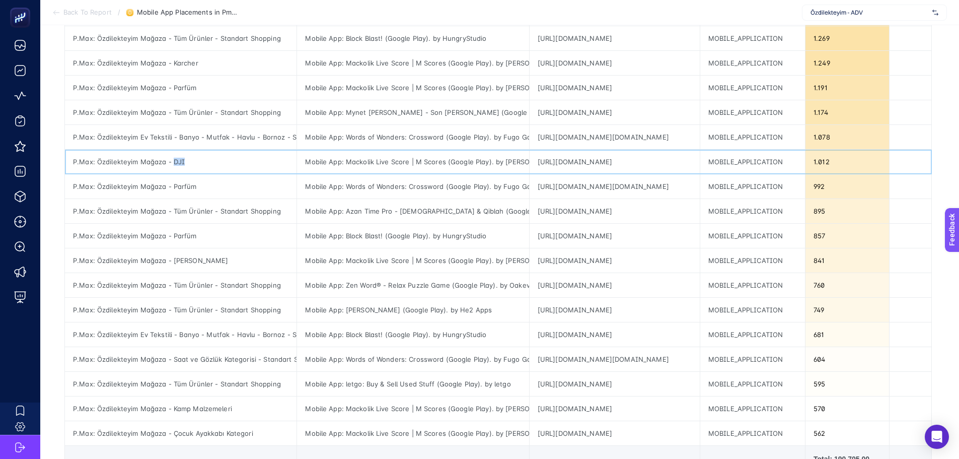
scroll to position [252, 0]
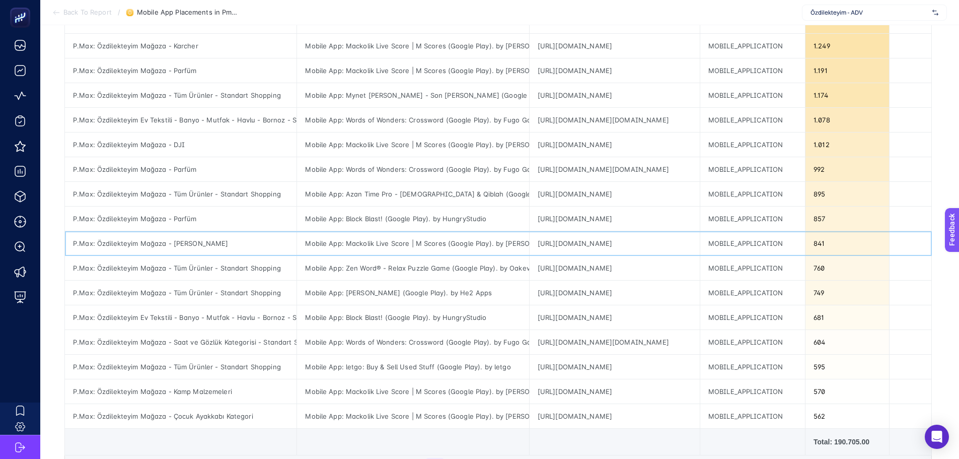
click at [209, 242] on div "P.Max: Özdilekteyim Mağaza - Gıda Dışı - Stanley" at bounding box center [181, 243] width 232 height 24
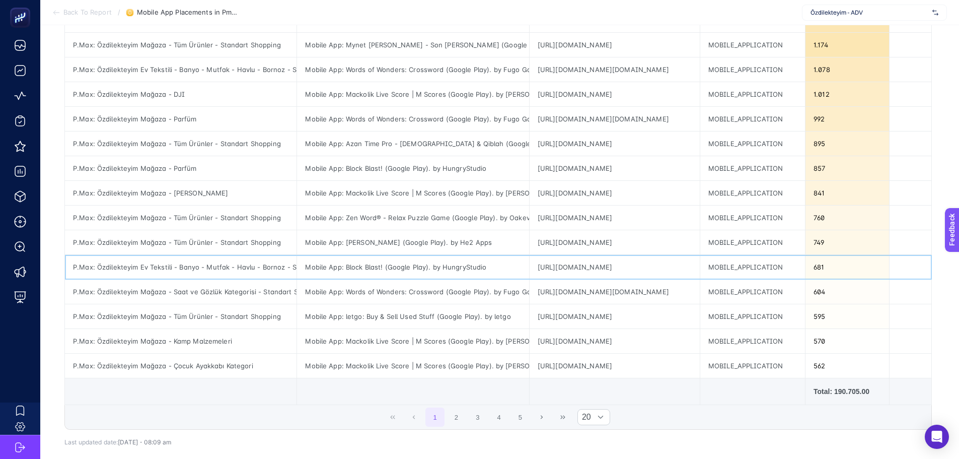
click at [206, 268] on div "P.Max: Özdilekteyim Ev Tekstili - Banyo - Mutfak - Havlu - Bornoz - Standart Sh…" at bounding box center [181, 267] width 232 height 24
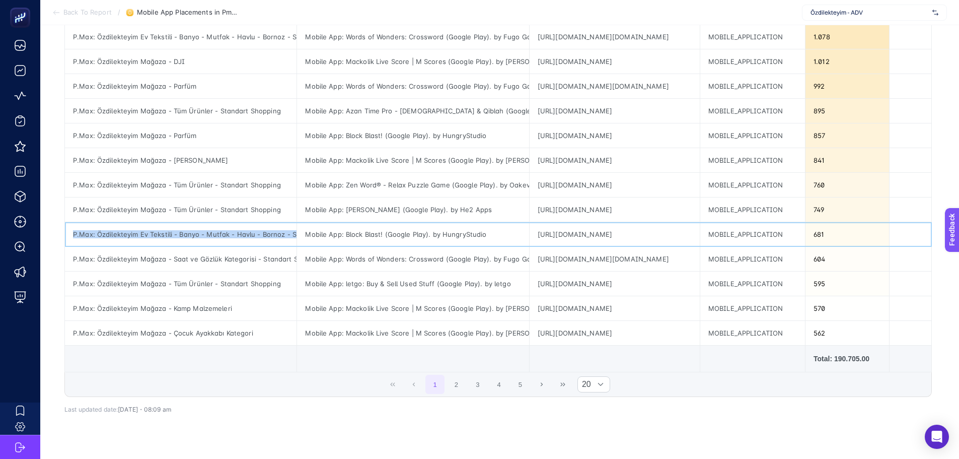
scroll to position [352, 0]
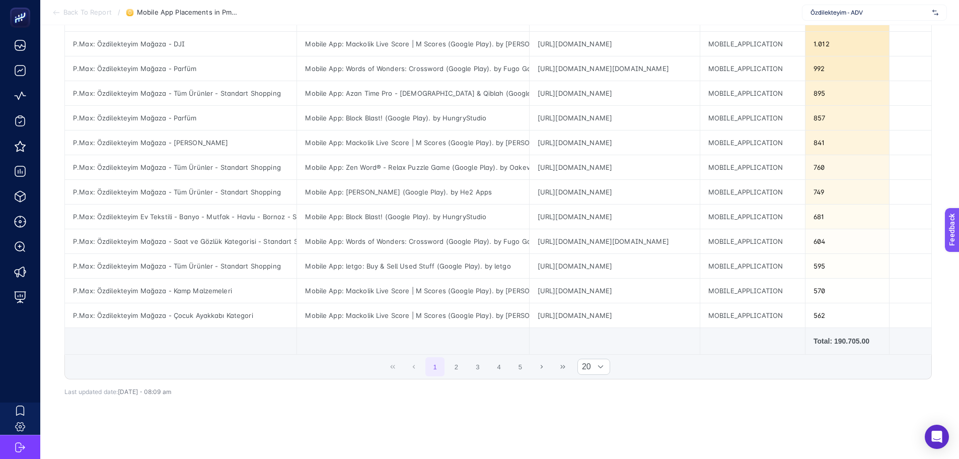
click at [322, 348] on td at bounding box center [413, 341] width 232 height 27
click at [315, 365] on div "1 2 3 4 5 20" at bounding box center [498, 366] width 867 height 24
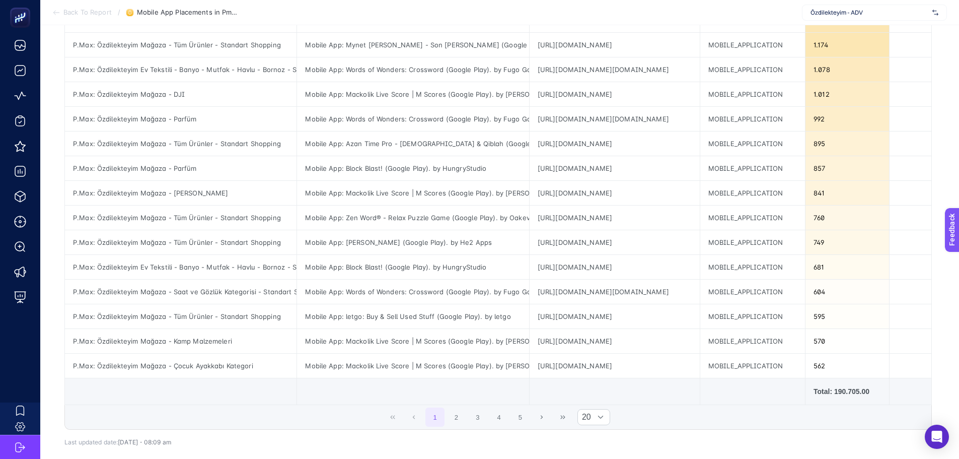
scroll to position [252, 0]
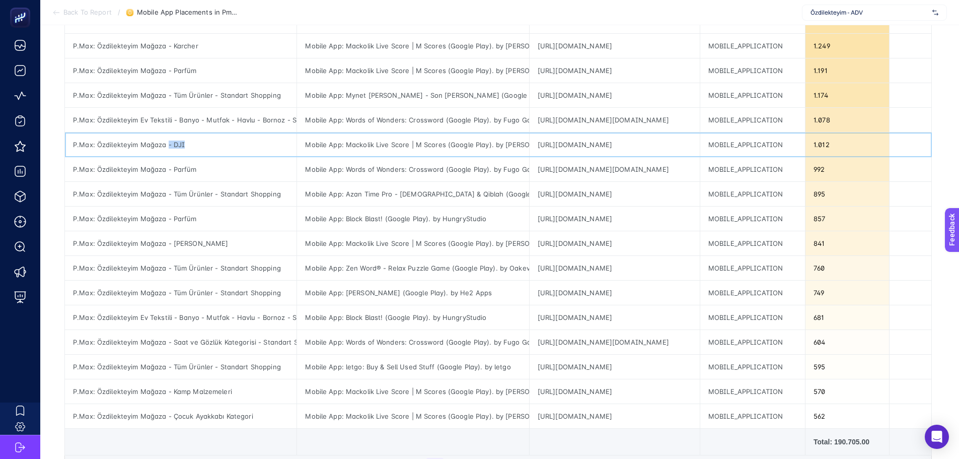
drag, startPoint x: 168, startPoint y: 142, endPoint x: 201, endPoint y: 144, distance: 33.2
click at [201, 144] on div "P.Max: Özdilekteyim Mağaza - DJI" at bounding box center [181, 144] width 232 height 24
click at [167, 142] on div "P.Max: Özdilekteyim Mağaza - DJI" at bounding box center [181, 144] width 232 height 24
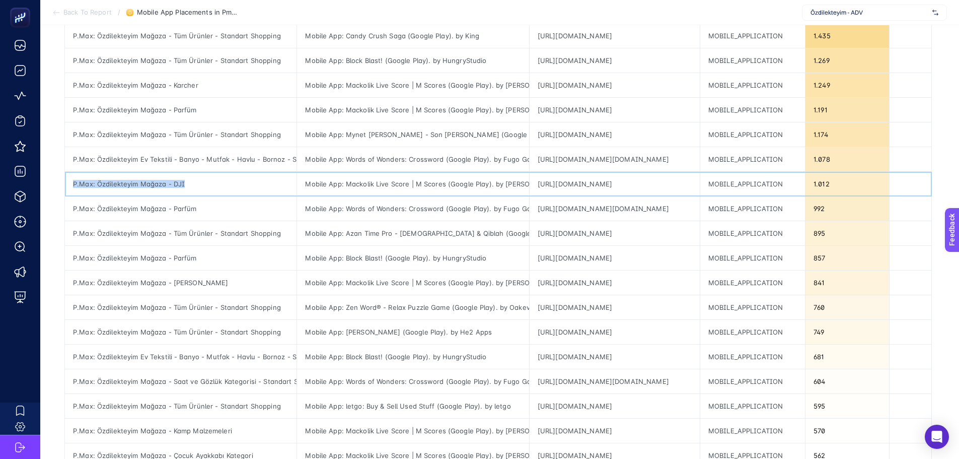
scroll to position [151, 0]
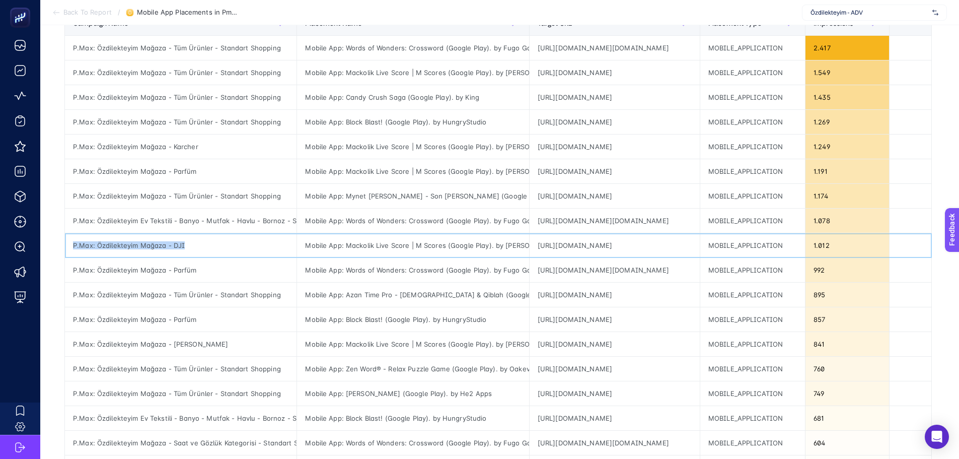
click at [210, 243] on div "P.Max: Özdilekteyim Mağaza - DJI" at bounding box center [181, 245] width 232 height 24
click at [193, 247] on div "P.Max: Özdilekteyim Mağaza - DJI" at bounding box center [181, 245] width 232 height 24
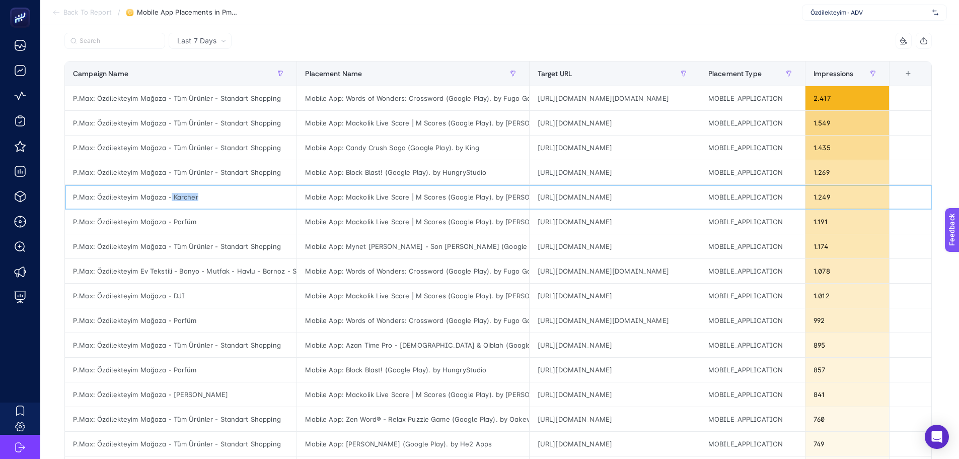
drag, startPoint x: 200, startPoint y: 197, endPoint x: 167, endPoint y: 195, distance: 33.8
click at [167, 196] on div "P.Max: Özdilekteyim Mağaza - Karcher" at bounding box center [181, 197] width 232 height 24
click at [232, 202] on div "P.Max: Özdilekteyim Mağaza - Karcher" at bounding box center [181, 197] width 232 height 24
click at [247, 192] on div "P.Max: Özdilekteyim Mağaza - Karcher" at bounding box center [181, 197] width 232 height 24
click at [199, 294] on div "P.Max: Özdilekteyim Mağaza - DJI" at bounding box center [181, 295] width 232 height 24
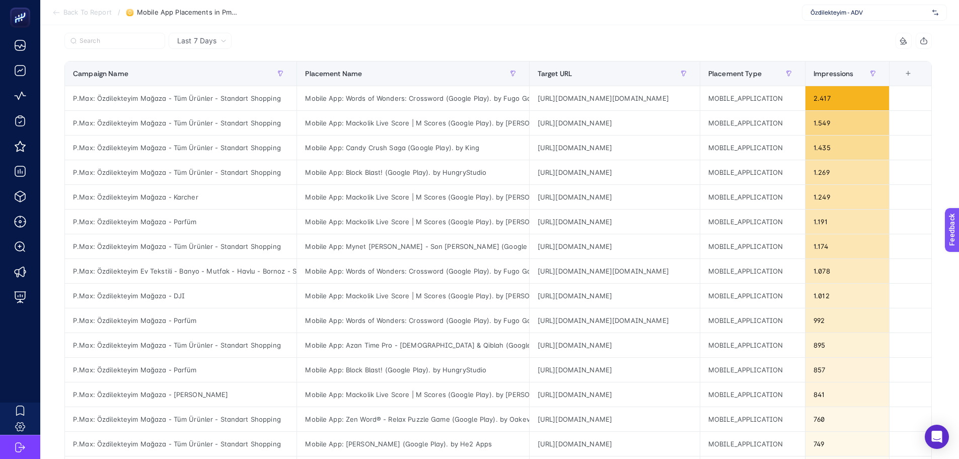
click at [408, 37] on div at bounding box center [281, 44] width 434 height 22
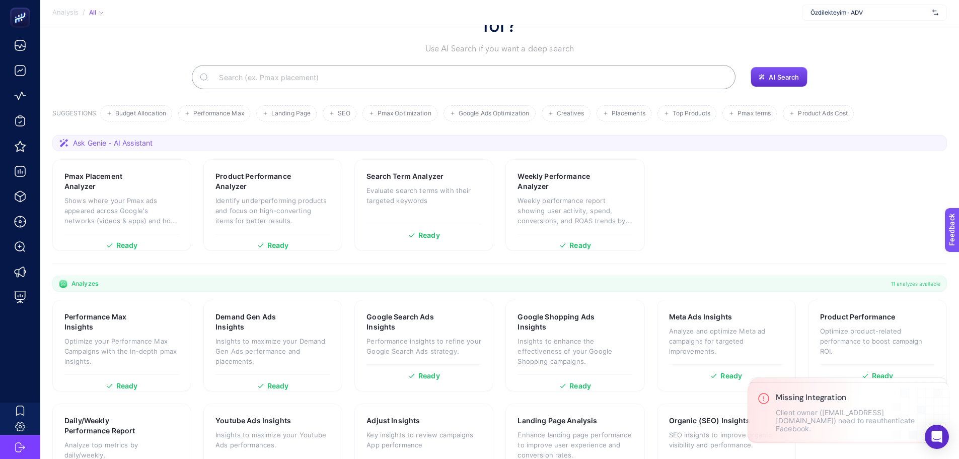
scroll to position [86, 0]
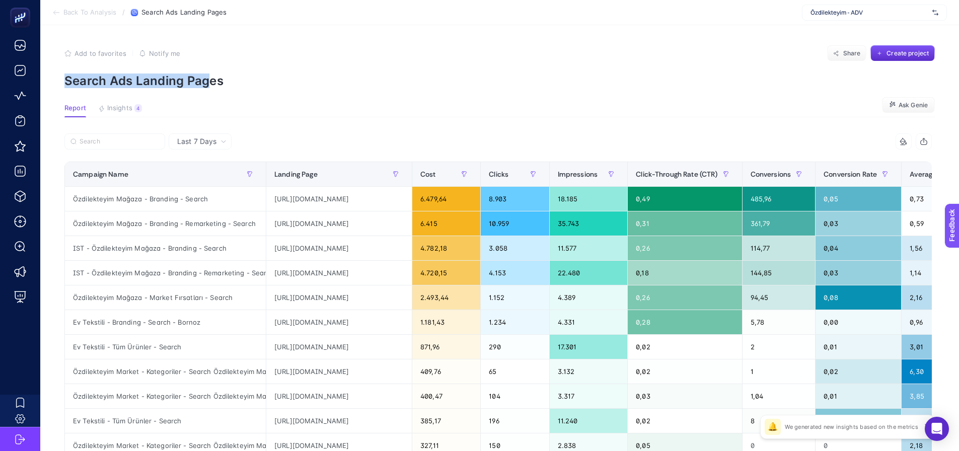
drag, startPoint x: 63, startPoint y: 77, endPoint x: 211, endPoint y: 84, distance: 148.7
click at [211, 84] on article "Add to favorites false Notify me Share Create project Search Ads Landing Pages …" at bounding box center [499, 418] width 919 height 787
click at [249, 93] on article "Add to favorites false Notify me Share Create project Search Ads Landing Pages …" at bounding box center [499, 418] width 919 height 787
click at [117, 110] on span "Insights" at bounding box center [119, 108] width 25 height 8
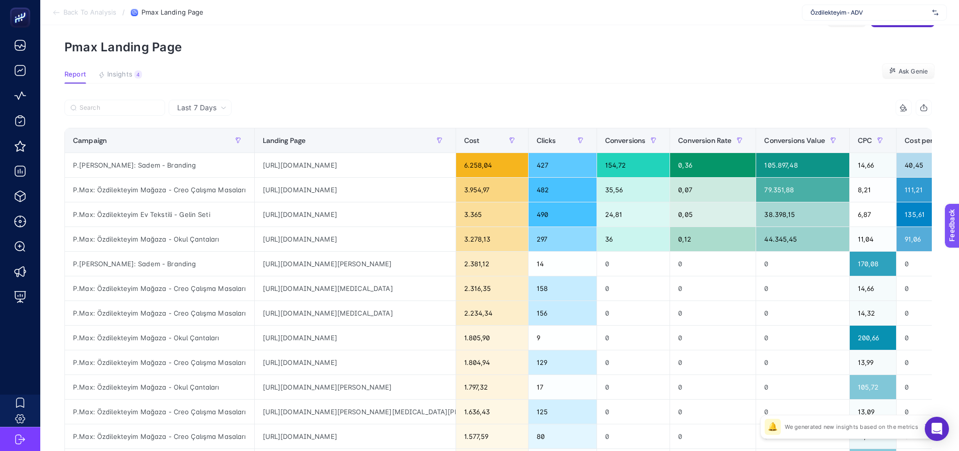
scroll to position [50, 0]
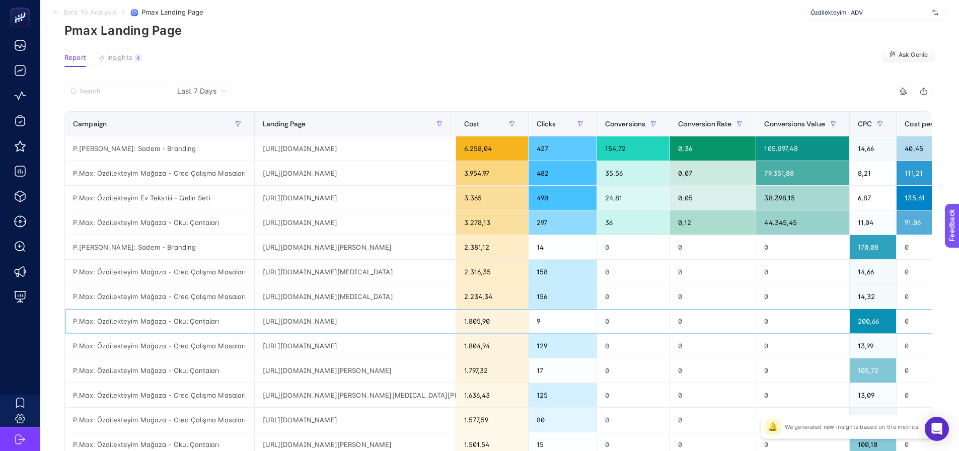
click at [194, 321] on div "P.Max: Özdilekteyim Mağaza - Okul Çantaları" at bounding box center [159, 321] width 189 height 24
click at [259, 323] on div "[URL][DOMAIN_NAME]" at bounding box center [355, 321] width 201 height 24
click at [217, 320] on div "P.Max: Özdilekteyim Mağaza - Okul Çantaları" at bounding box center [159, 321] width 189 height 24
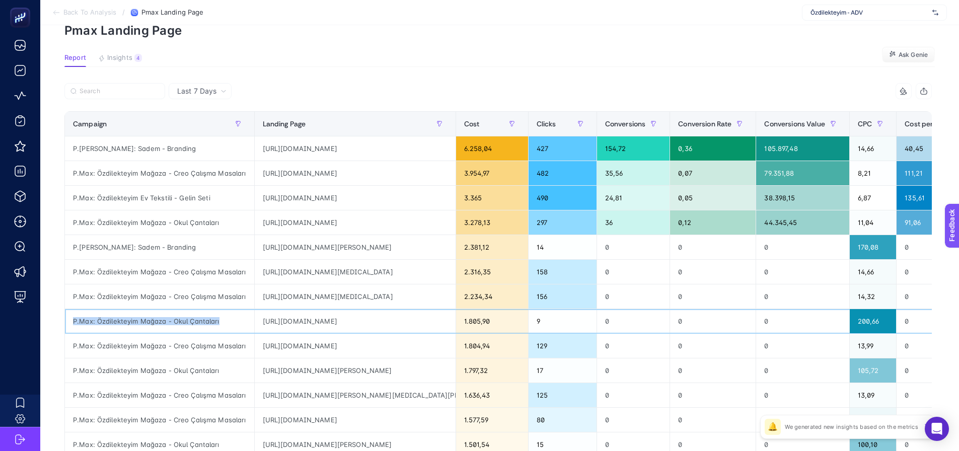
click at [217, 320] on div "P.Max: Özdilekteyim Mağaza - Okul Çantaları" at bounding box center [159, 321] width 189 height 24
copy tr "P.Max: Özdilekteyim Mağaza - Okul Çantaları"
click at [135, 85] on label at bounding box center [114, 91] width 101 height 16
click at [135, 88] on input "Search" at bounding box center [120, 92] width 80 height 8
paste input "P.Max: Özdilekteyim Mağaza - Okul Çantaları"
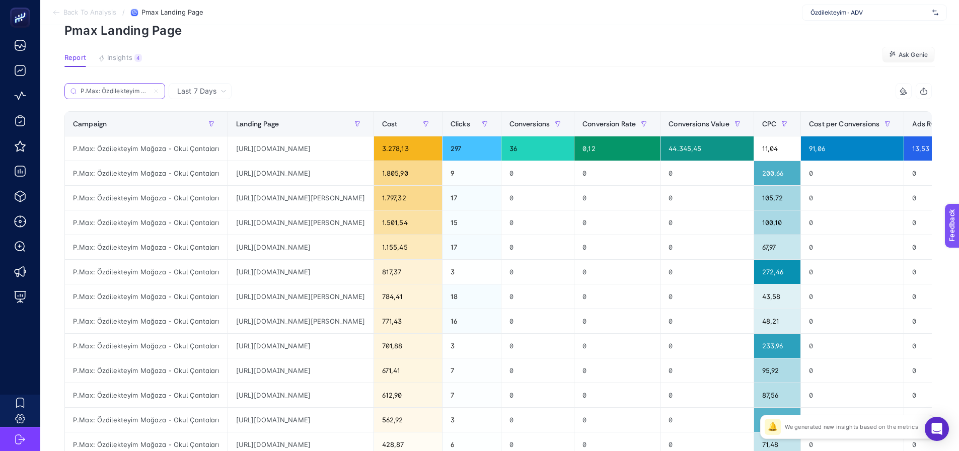
scroll to position [0, 62]
type input "P.Max: Özdilekteyim Mağaza - Okul Çantaları"
click at [265, 153] on div "[URL][DOMAIN_NAME]" at bounding box center [301, 148] width 146 height 24
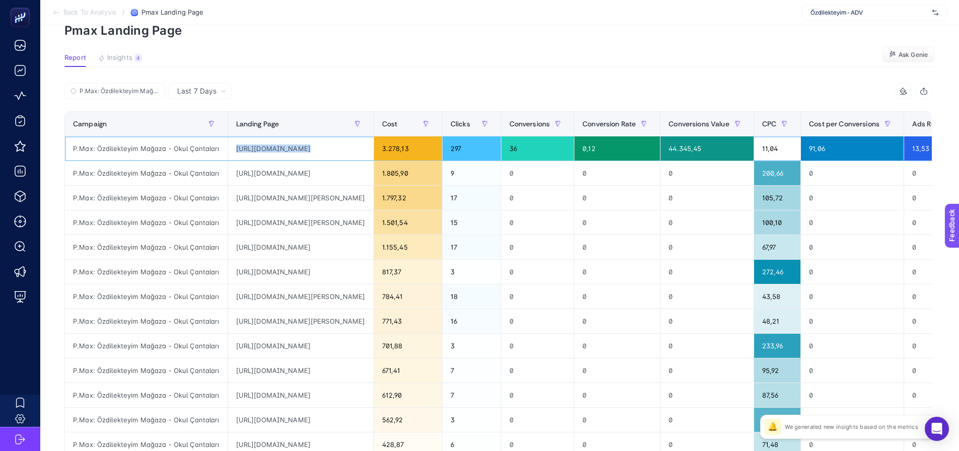
click at [265, 153] on div "[URL][DOMAIN_NAME]" at bounding box center [301, 148] width 146 height 24
copy tr "[URL][DOMAIN_NAME]"
click at [457, 63] on section "Report Insights 4 We generated new insights based on the metrics Ask Genie" at bounding box center [499, 60] width 871 height 13
click at [324, 178] on div "https://www.ozdilekteyim.com/magaza/benetton-cift-bolmeli-sirt-canta-lacivert--…" at bounding box center [301, 173] width 146 height 24
click at [325, 177] on div "https://www.ozdilekteyim.com/magaza/benetton-cift-bolmeli-sirt-canta-lacivert--…" at bounding box center [301, 173] width 146 height 24
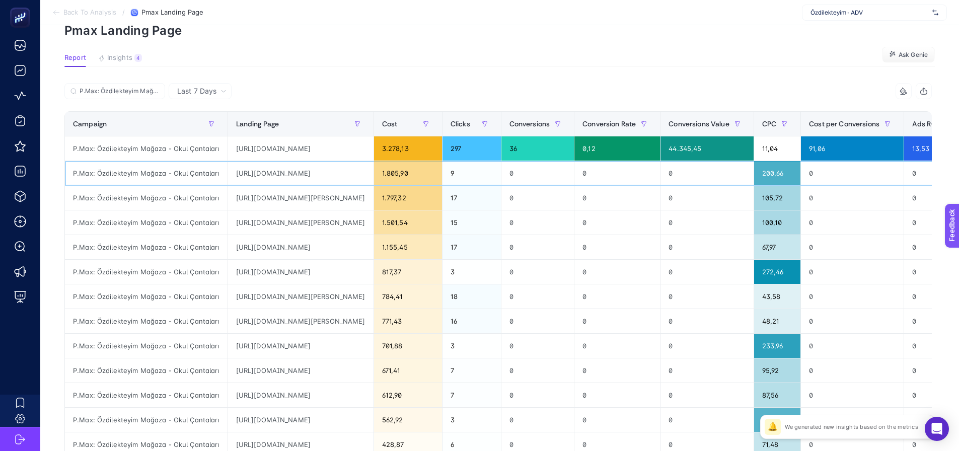
click at [326, 176] on div "https://www.ozdilekteyim.com/magaza/benetton-cift-bolmeli-sirt-canta-lacivert--…" at bounding box center [301, 173] width 146 height 24
drag, startPoint x: 75, startPoint y: 273, endPoint x: 94, endPoint y: 273, distance: 19.6
click at [94, 273] on div "P.Max: Özdilekteyim Mağaza - Okul Çantaları" at bounding box center [146, 272] width 163 height 24
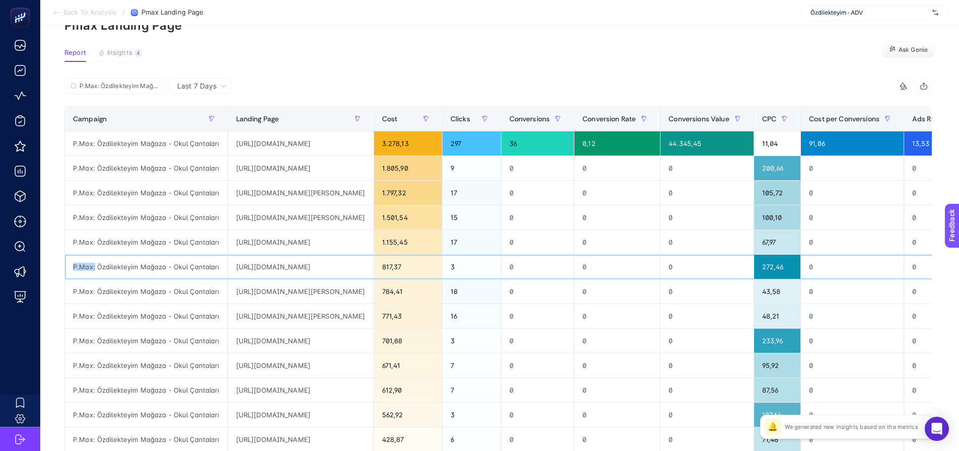
scroll to position [50, 0]
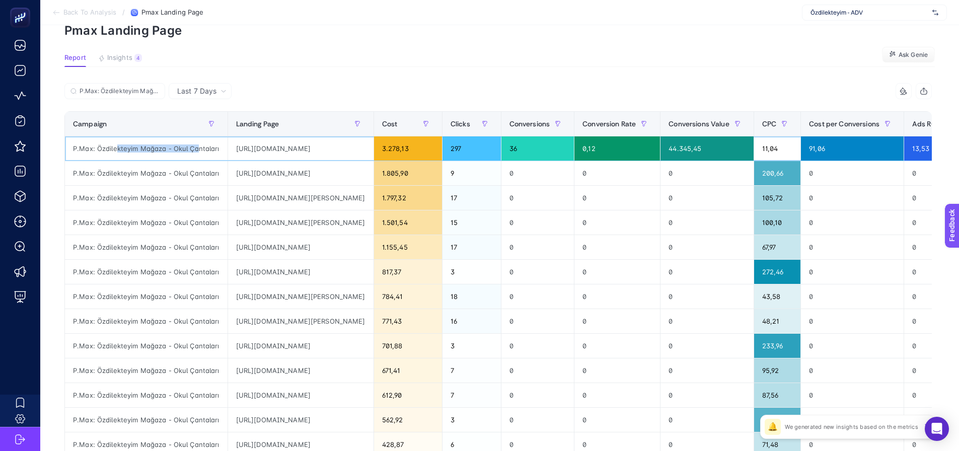
drag, startPoint x: 115, startPoint y: 153, endPoint x: 198, endPoint y: 150, distance: 83.6
click at [198, 150] on div "P.Max: Özdilekteyim Mağaza - Okul Çantaları" at bounding box center [146, 148] width 163 height 24
click at [351, 178] on div "https://www.ozdilekteyim.com/magaza/benetton-cift-bolmeli-sirt-canta-lacivert--…" at bounding box center [301, 173] width 146 height 24
click at [356, 151] on div "[URL][DOMAIN_NAME]" at bounding box center [301, 148] width 146 height 24
click at [337, 89] on div "P.Max: Özdilekteyim Mağaza - Okul Çantaları" at bounding box center [281, 94] width 434 height 22
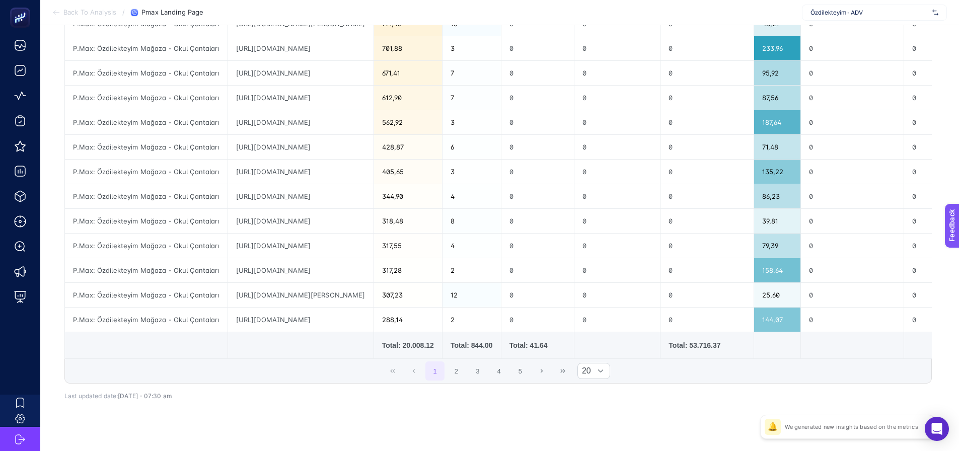
scroll to position [352, 0]
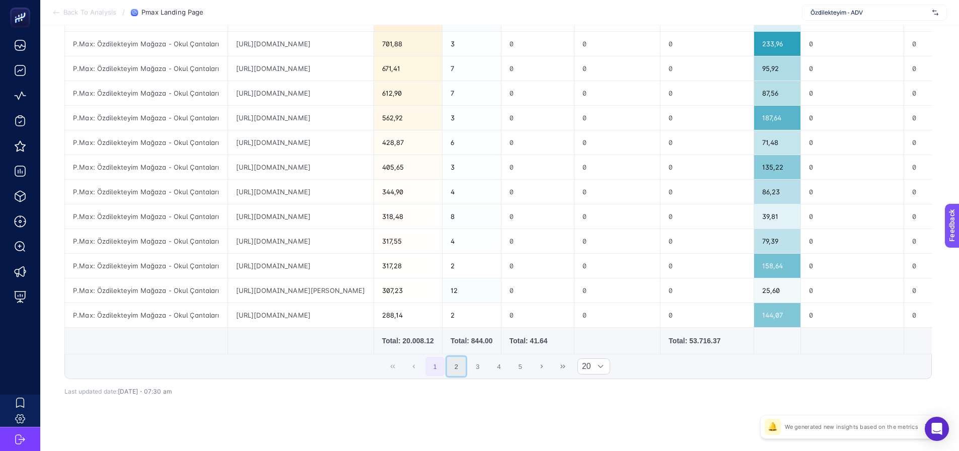
click at [457, 366] on button "2" at bounding box center [456, 366] width 19 height 19
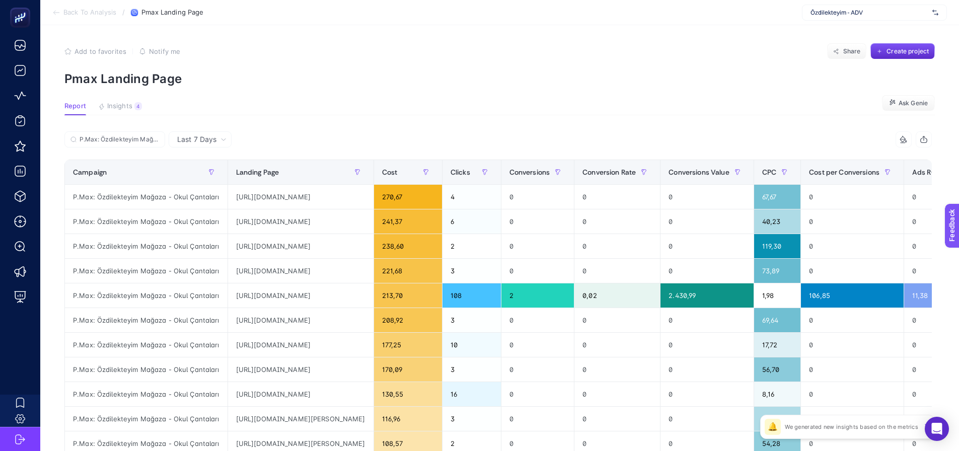
scroll to position [0, 0]
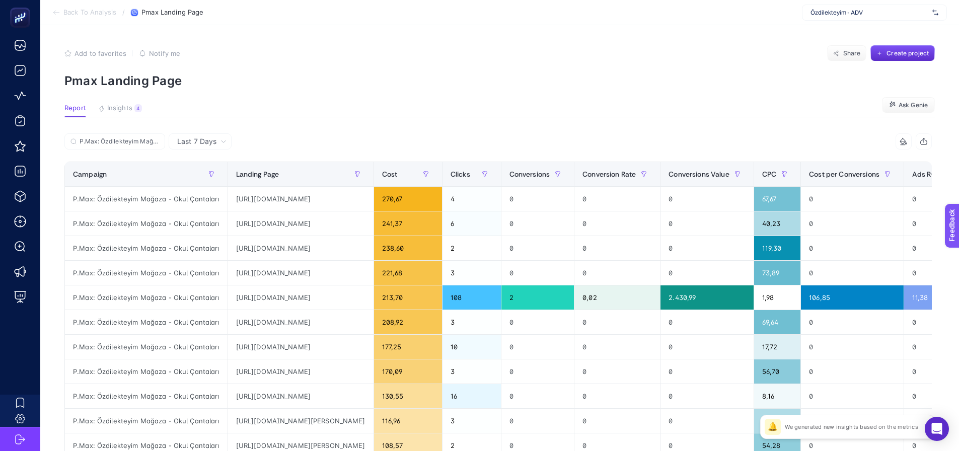
click at [344, 90] on article "Add to favorites false Notify me Share Create project Pmax Landing Page Report …" at bounding box center [499, 418] width 919 height 787
click at [501, 95] on article "Add to favorites false Notify me Share Create project Pmax Landing Page Report …" at bounding box center [499, 418] width 919 height 787
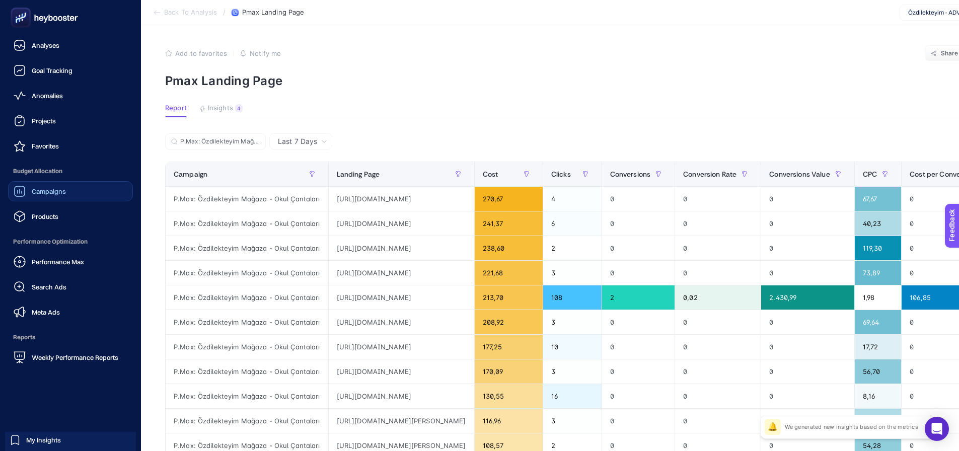
click at [36, 193] on span "Campaigns" at bounding box center [49, 191] width 34 height 8
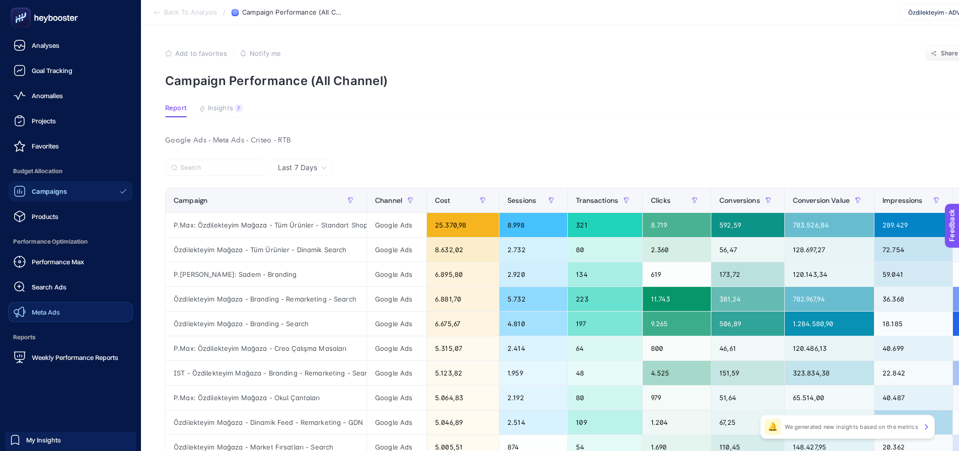
click at [50, 310] on span "Meta Ads" at bounding box center [46, 312] width 28 height 8
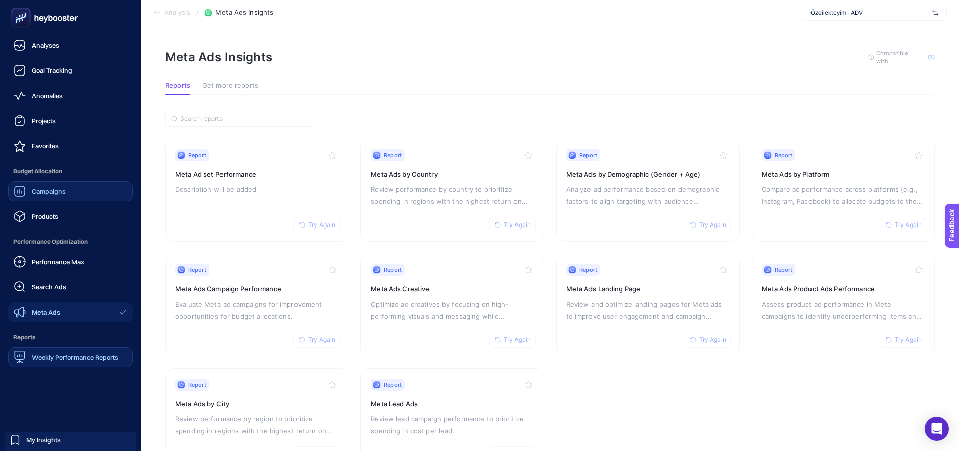
click at [41, 353] on div "Weekly Performance Reports" at bounding box center [66, 357] width 105 height 12
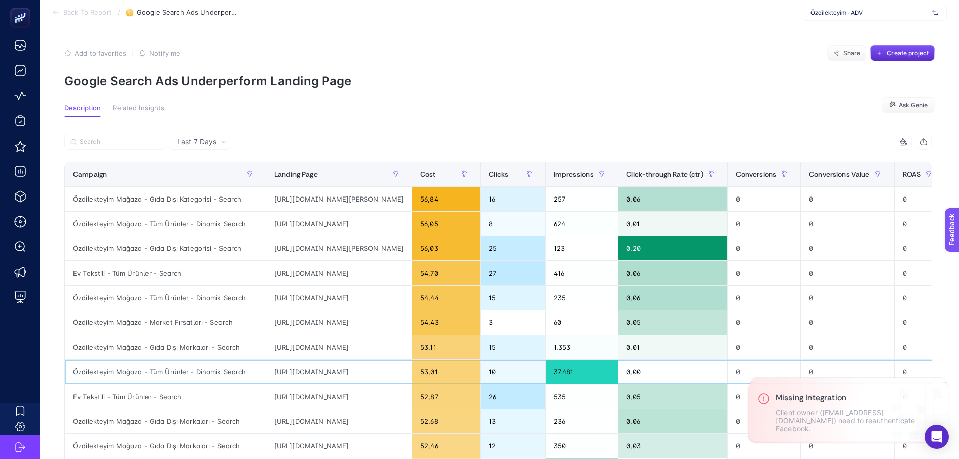
click at [171, 377] on div "Özdilekteyim Mağaza - Tüm Ürünler - Dinamik Search" at bounding box center [165, 372] width 201 height 24
drag, startPoint x: 171, startPoint y: 377, endPoint x: 181, endPoint y: 377, distance: 9.6
click at [173, 377] on div "Özdilekteyim Mağaza - Tüm Ürünler - Dinamik Search" at bounding box center [165, 372] width 201 height 24
drag, startPoint x: 604, startPoint y: 374, endPoint x: 625, endPoint y: 374, distance: 20.6
click at [618, 374] on div "37.481" at bounding box center [582, 372] width 73 height 24
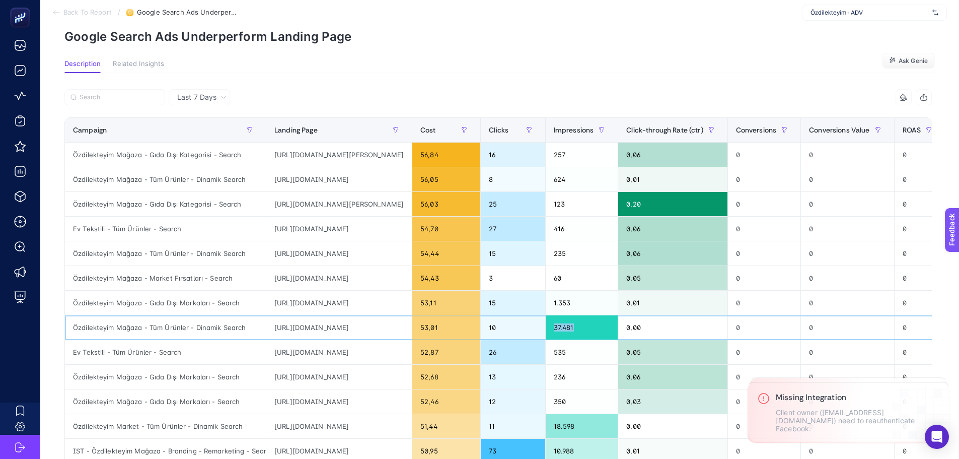
scroll to position [151, 0]
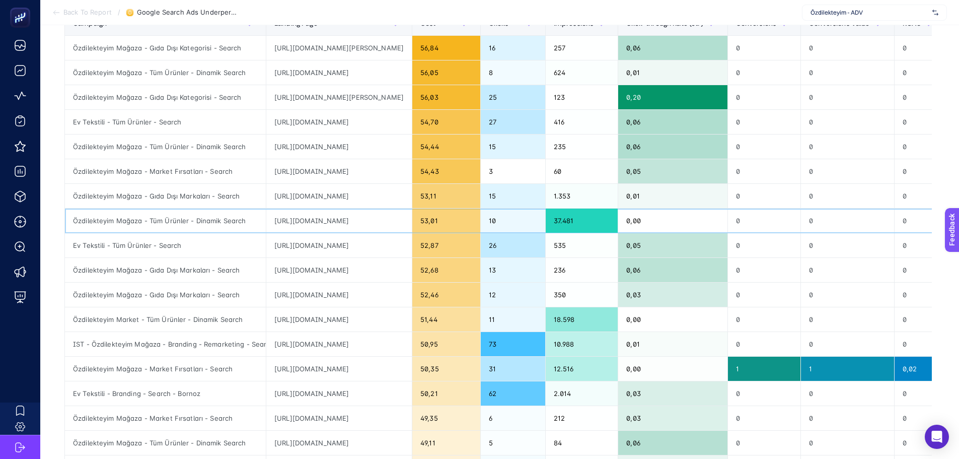
click at [382, 224] on div "[URL][DOMAIN_NAME]" at bounding box center [339, 220] width 146 height 24
click at [121, 223] on div "Özdilekteyim Mağaza - Tüm Ürünler - Dinamik Search" at bounding box center [165, 220] width 201 height 24
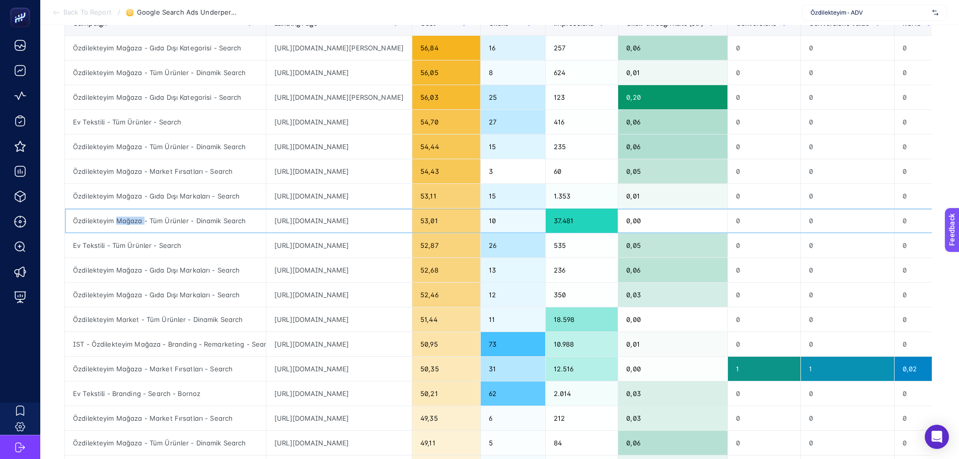
click at [121, 223] on div "Özdilekteyim Mağaza - Tüm Ürünler - Dinamik Search" at bounding box center [165, 220] width 201 height 24
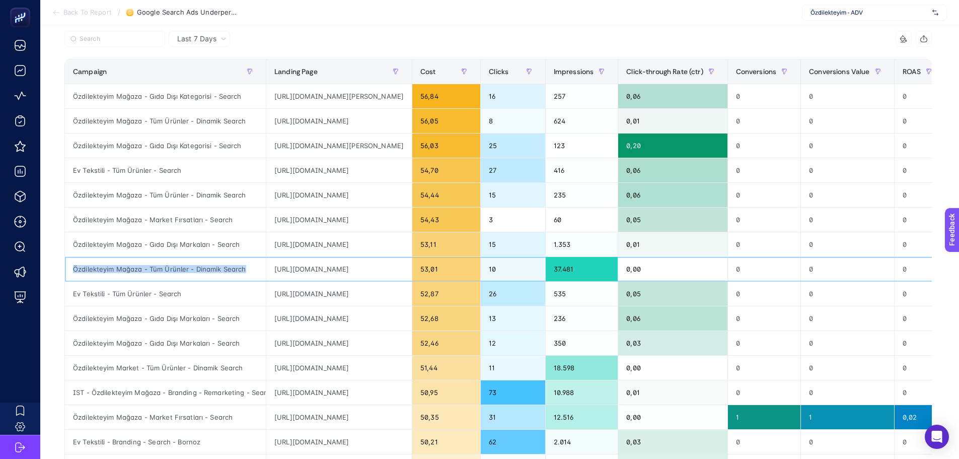
scroll to position [0, 0]
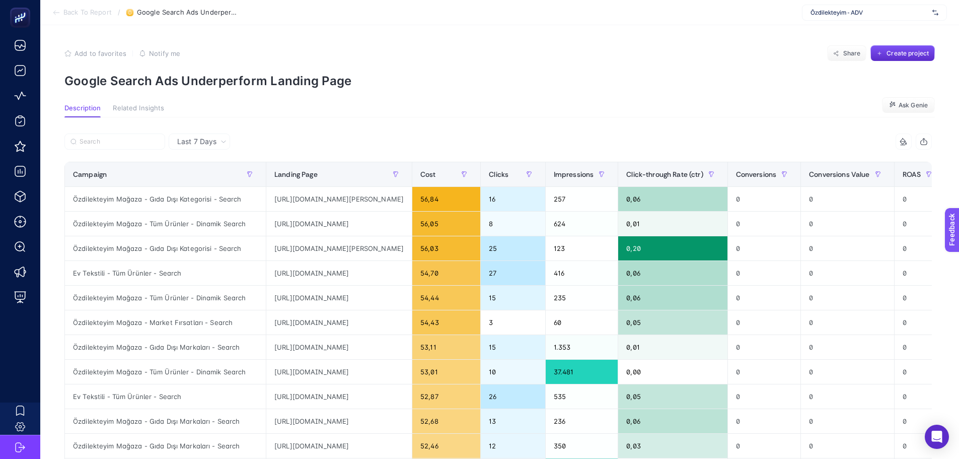
click at [552, 91] on article "Add to favorites false Notify me Share Create project Google Search Ads Underpe…" at bounding box center [499, 422] width 919 height 795
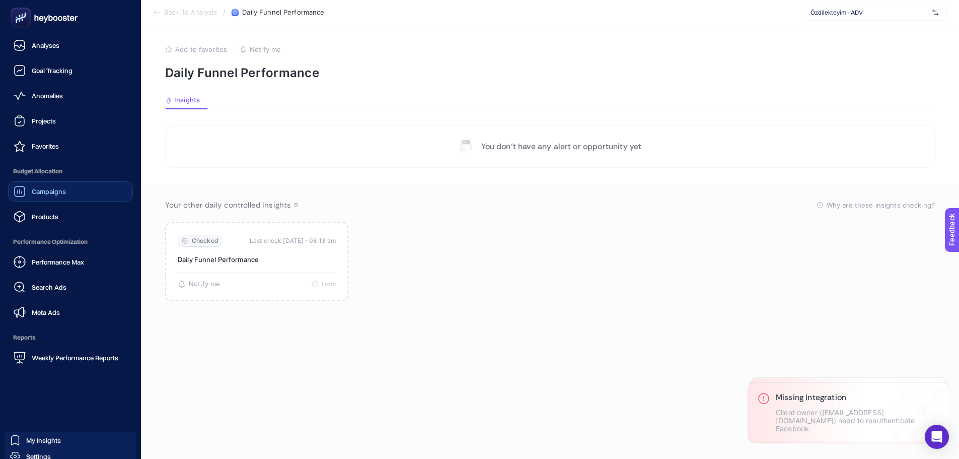
click at [51, 194] on span "Campaigns" at bounding box center [49, 191] width 34 height 8
